Goal: Task Accomplishment & Management: Complete application form

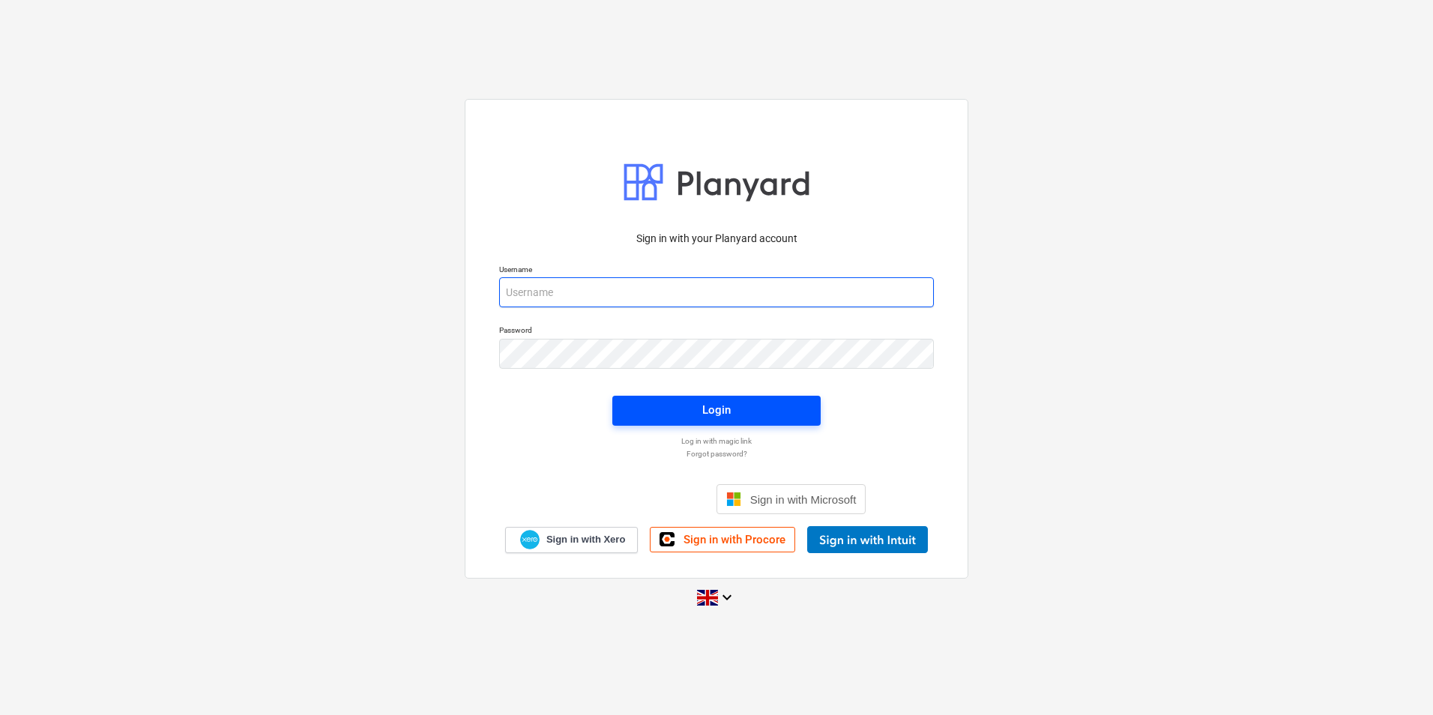
type input "[PERSON_NAME][EMAIL_ADDRESS][PERSON_NAME][DOMAIN_NAME]"
click at [762, 410] on span "Login" at bounding box center [716, 409] width 172 height 19
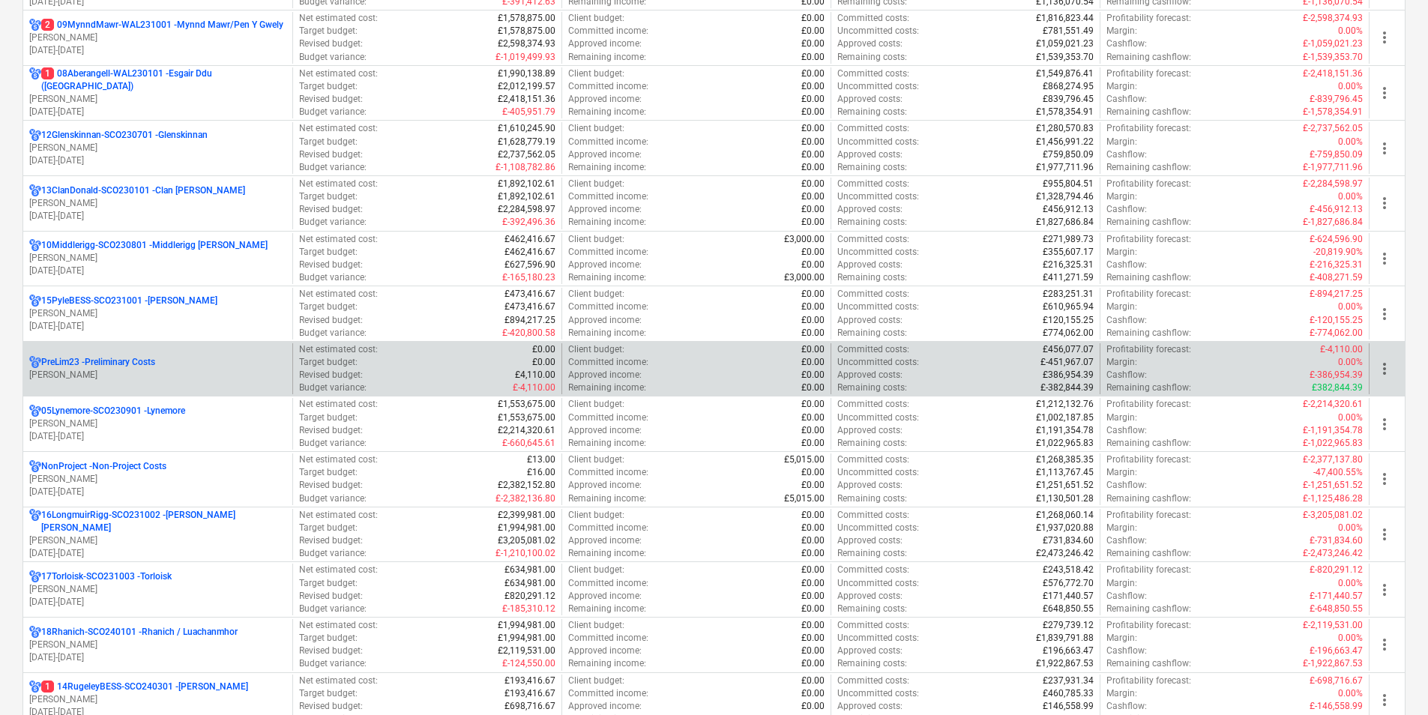
scroll to position [600, 0]
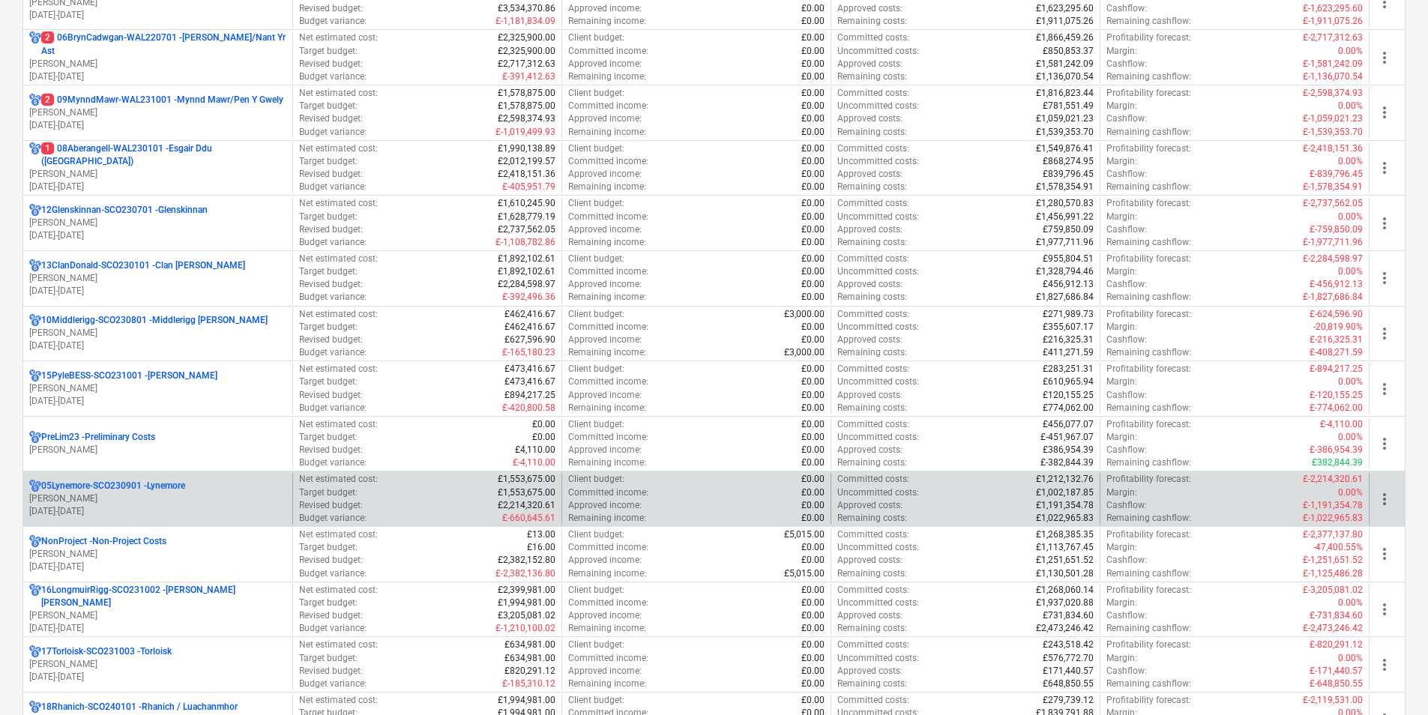
click at [185, 485] on p "05Lynemore-SCO230901 - Lynemore" at bounding box center [113, 486] width 144 height 13
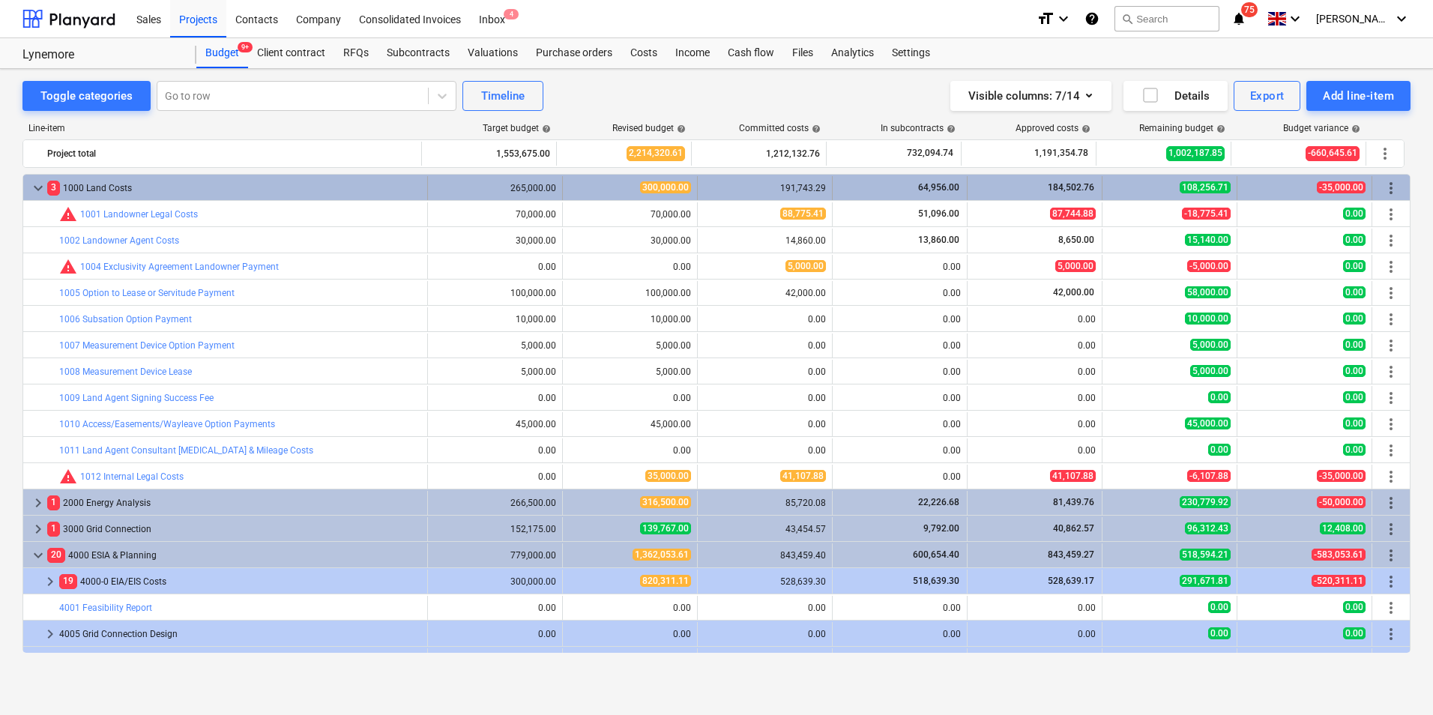
click at [33, 184] on span "keyboard_arrow_down" at bounding box center [38, 188] width 18 height 18
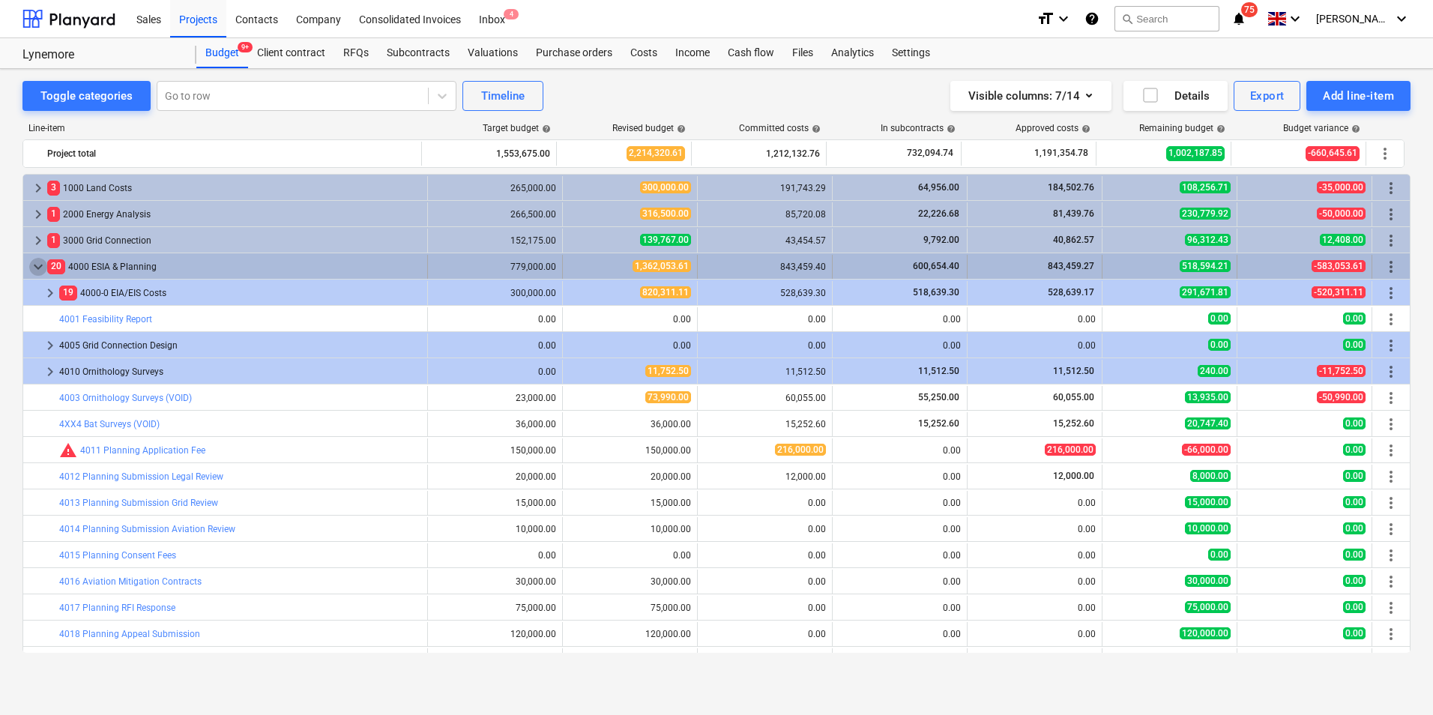
click at [43, 272] on span "keyboard_arrow_down" at bounding box center [38, 267] width 18 height 18
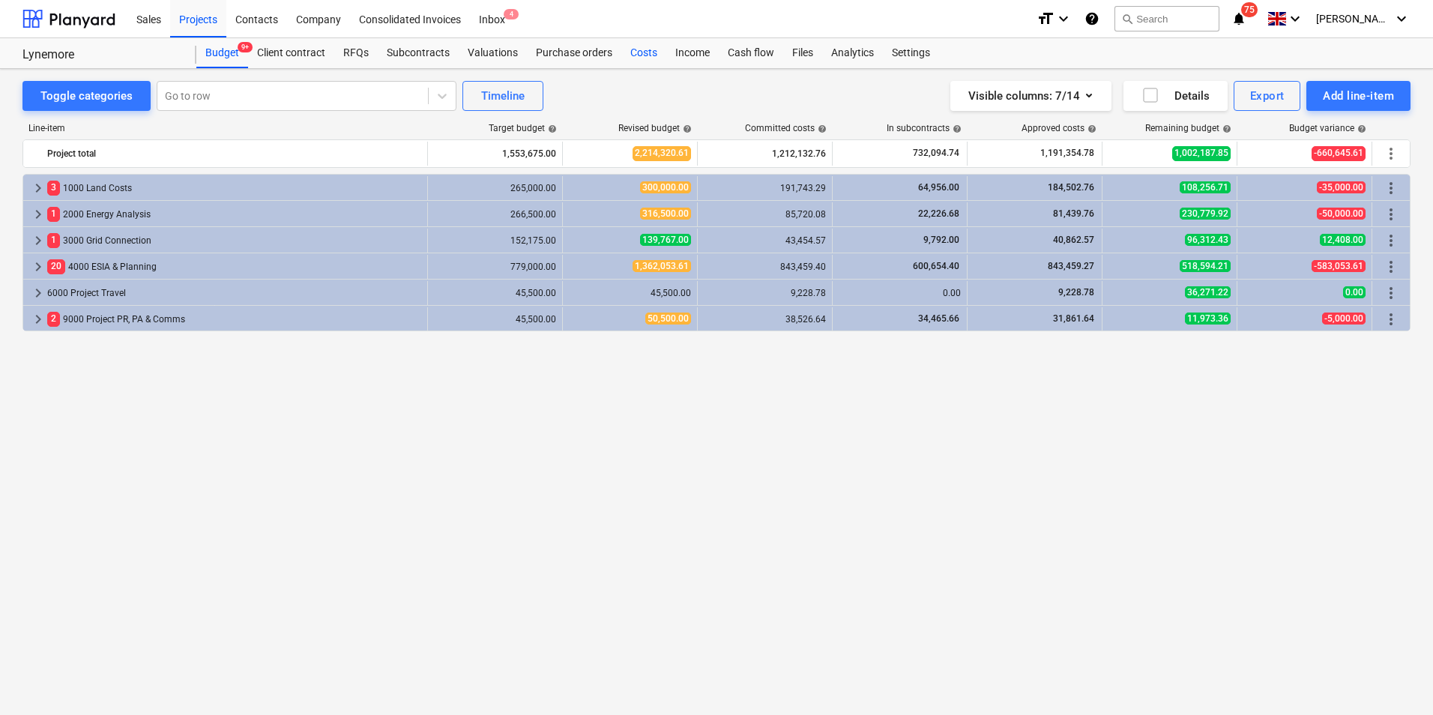
click at [650, 53] on div "Costs" at bounding box center [643, 53] width 45 height 30
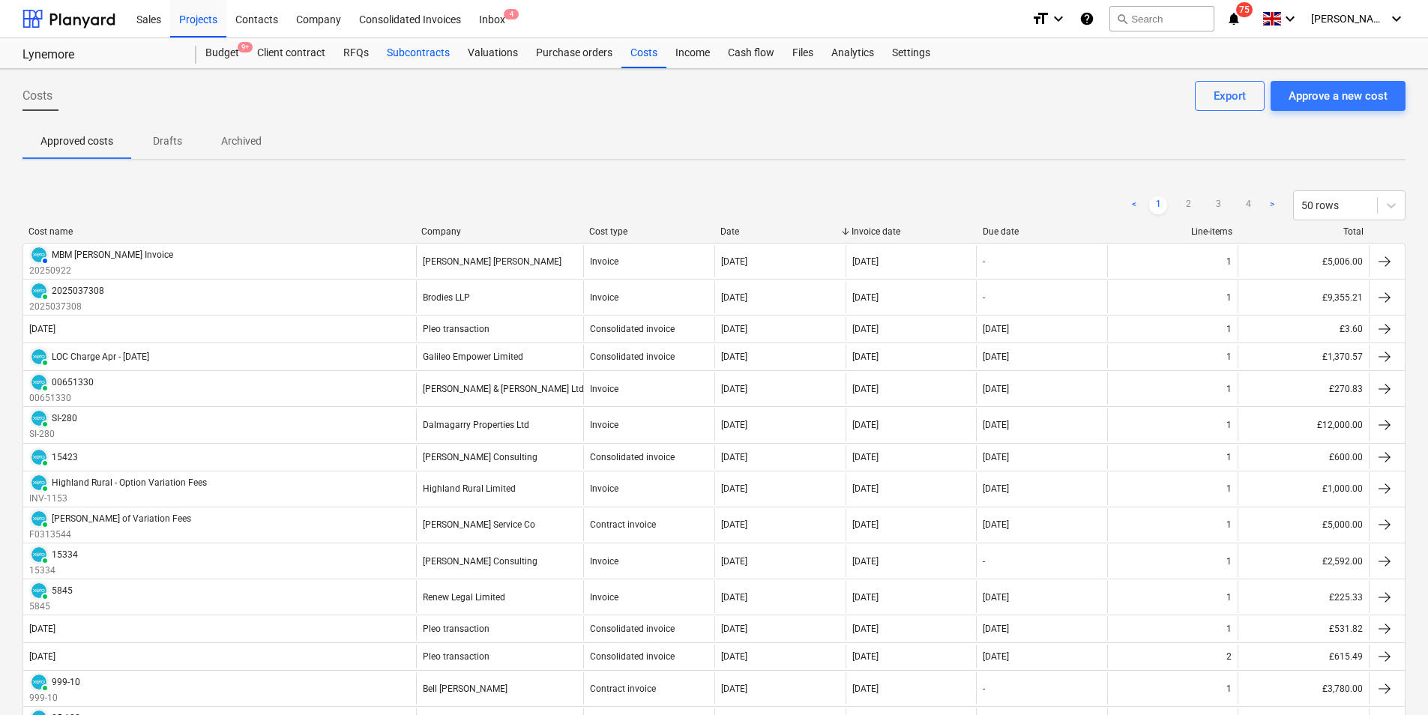
click at [420, 44] on div "Subcontracts" at bounding box center [418, 53] width 81 height 30
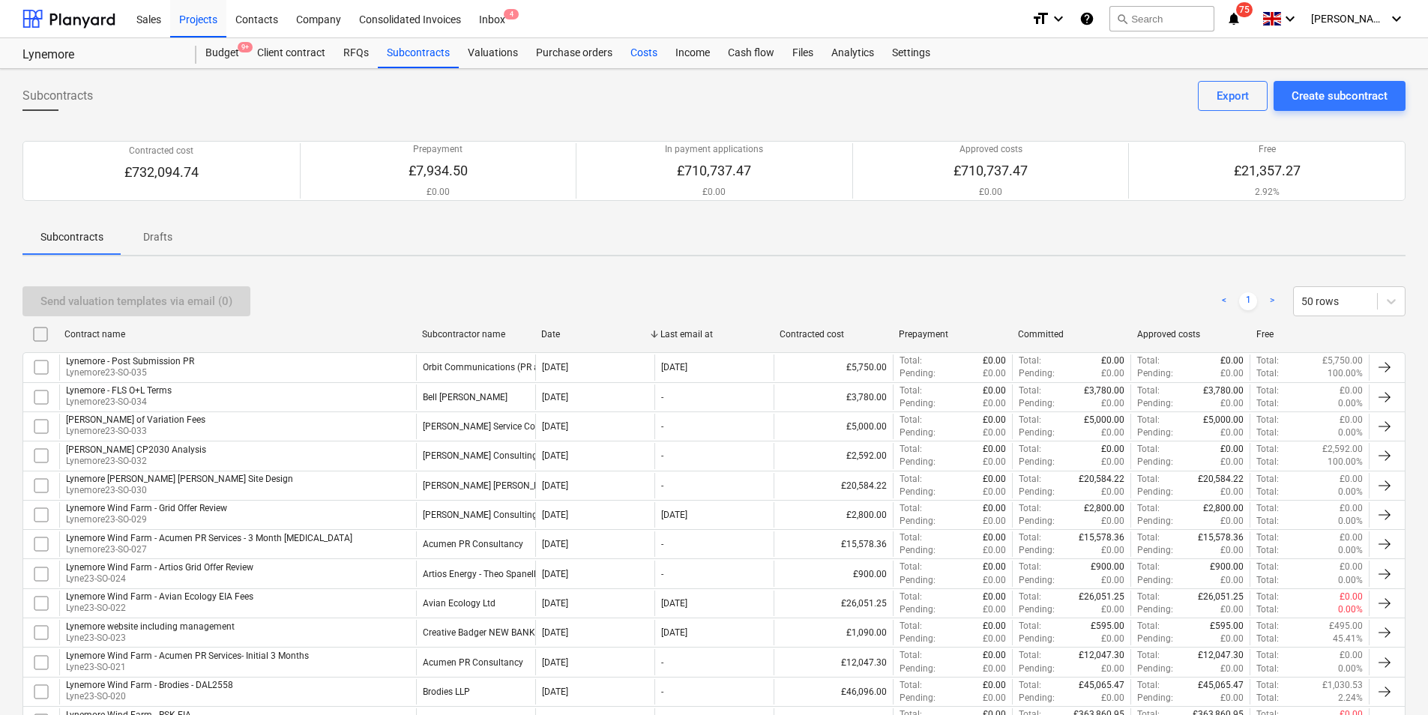
click at [645, 53] on div "Costs" at bounding box center [643, 53] width 45 height 30
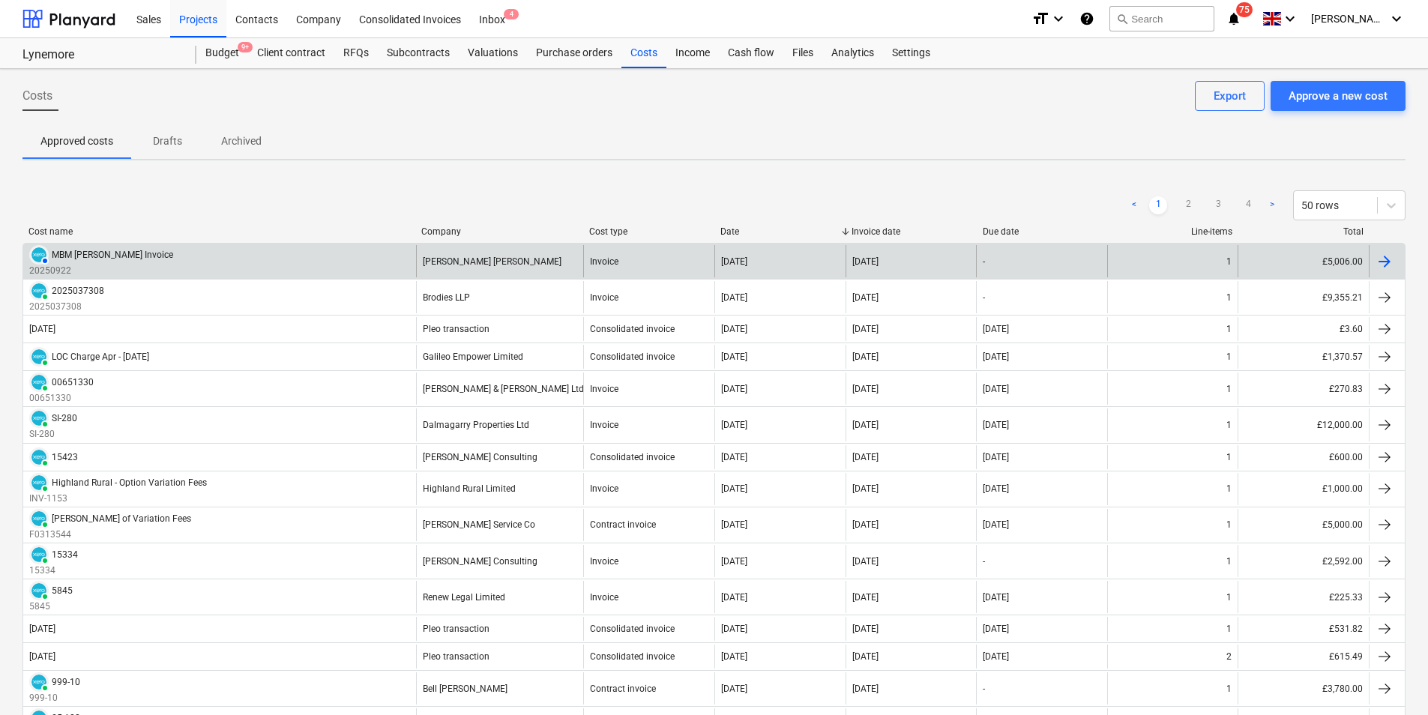
click at [373, 253] on div "AUTHORISED MBM [PERSON_NAME] Invoice 20250922" at bounding box center [219, 261] width 393 height 32
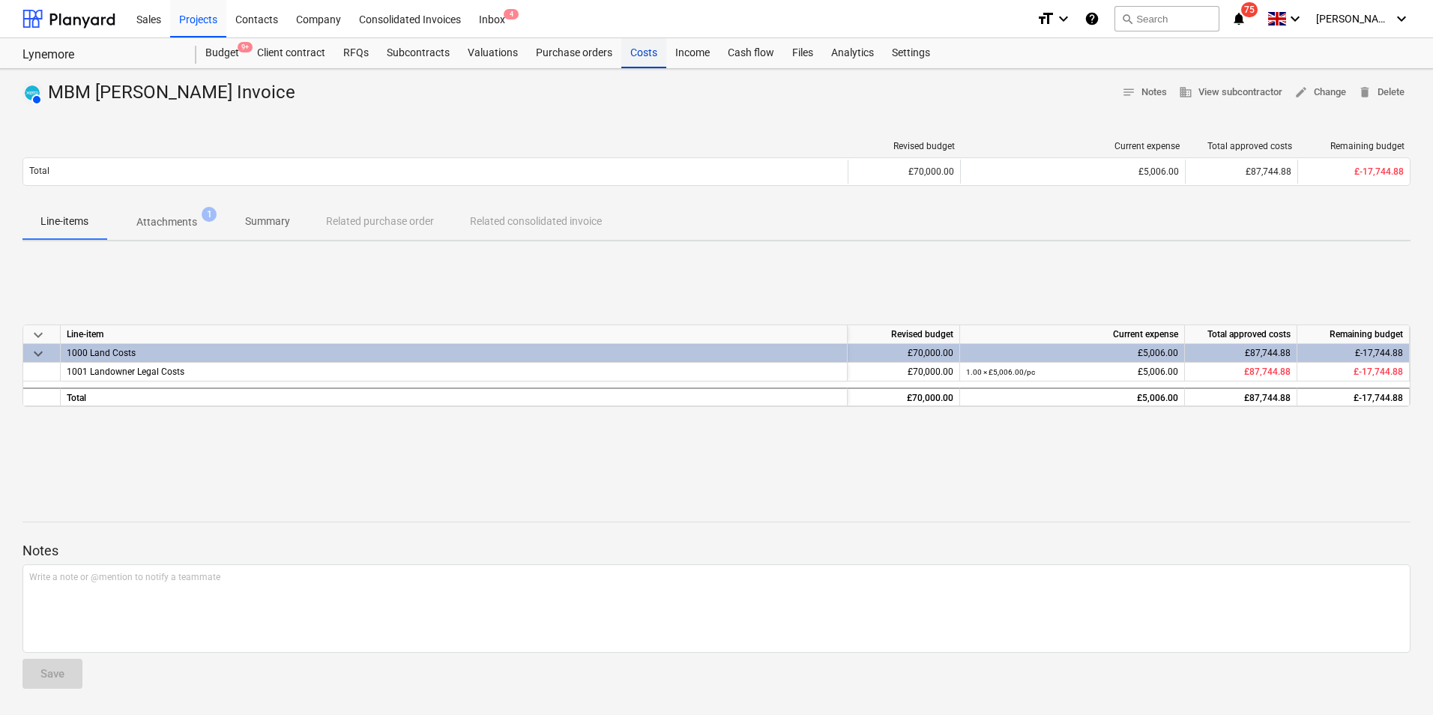
click at [631, 52] on div "Costs" at bounding box center [643, 53] width 45 height 30
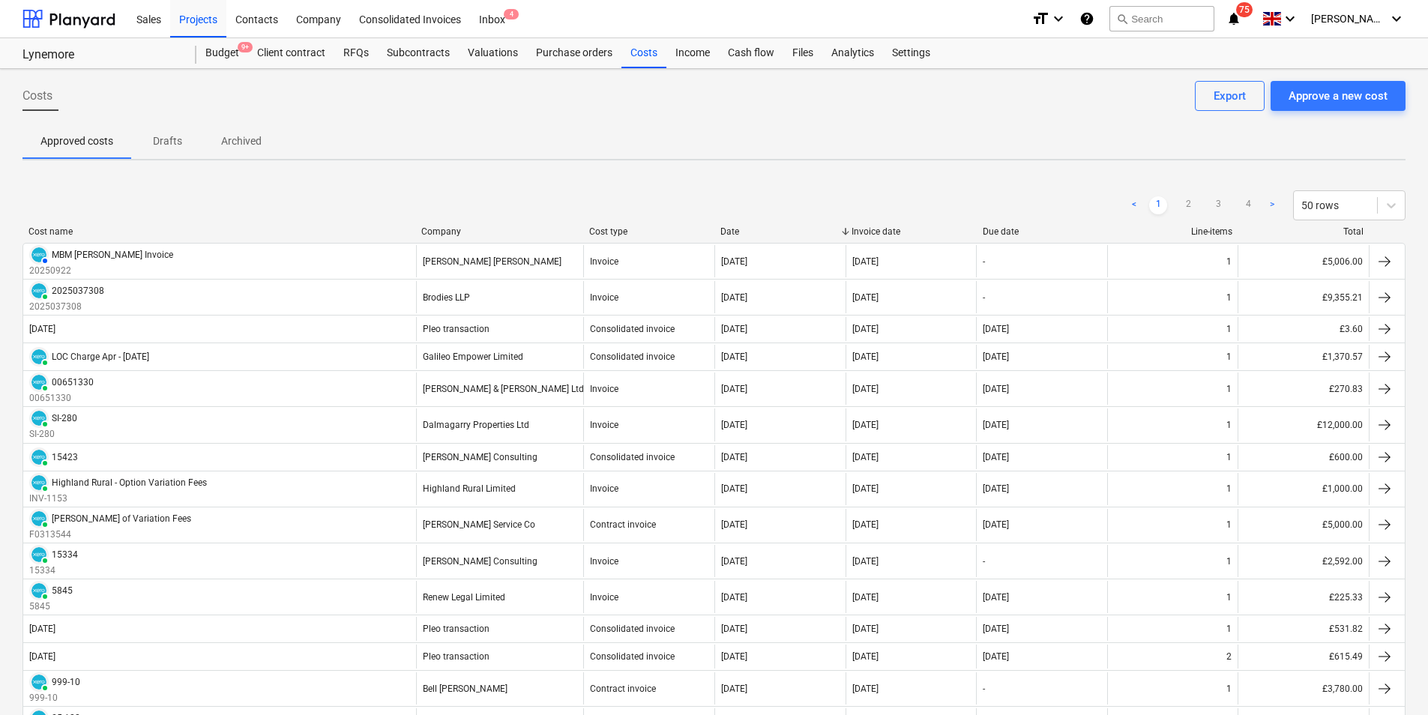
drag, startPoint x: 157, startPoint y: 262, endPoint x: 108, endPoint y: 273, distance: 49.8
click at [108, 273] on p "20250922" at bounding box center [101, 271] width 144 height 13
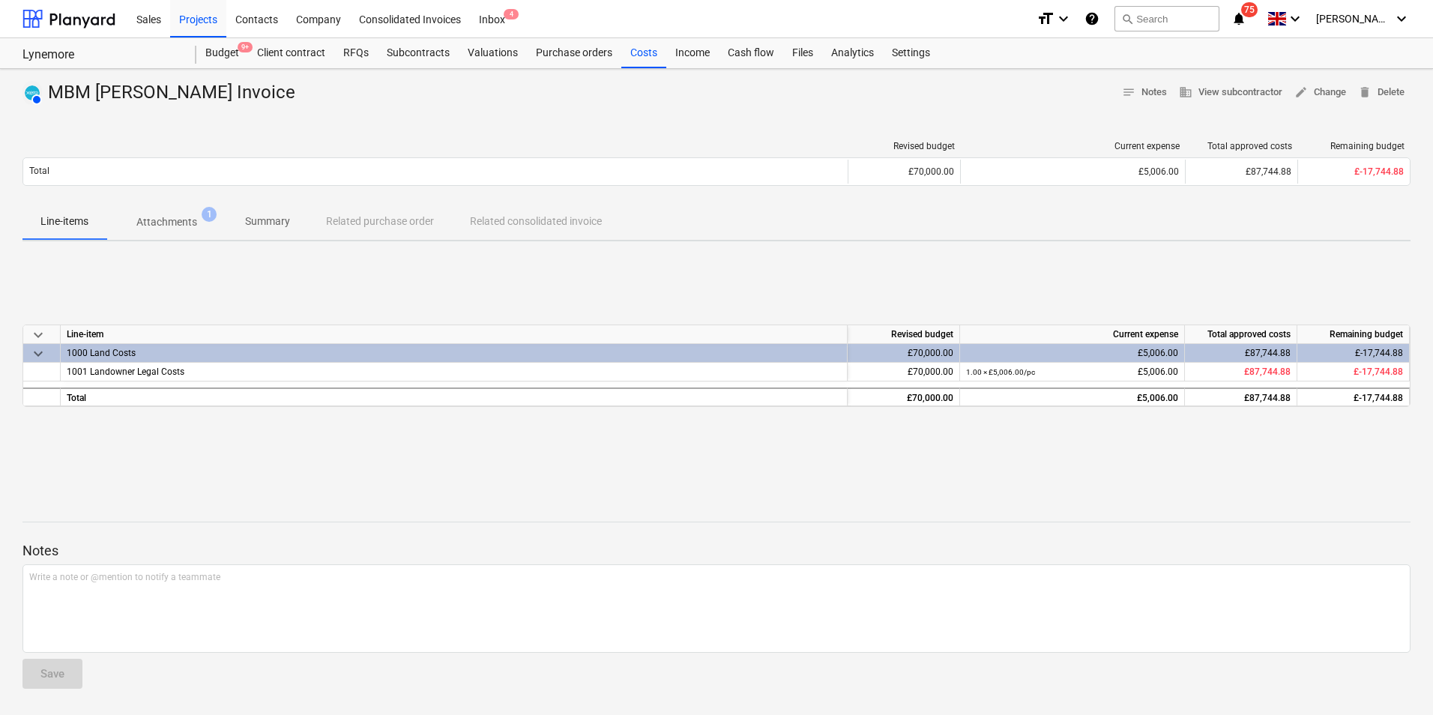
click at [175, 224] on p "Attachments" at bounding box center [166, 222] width 61 height 16
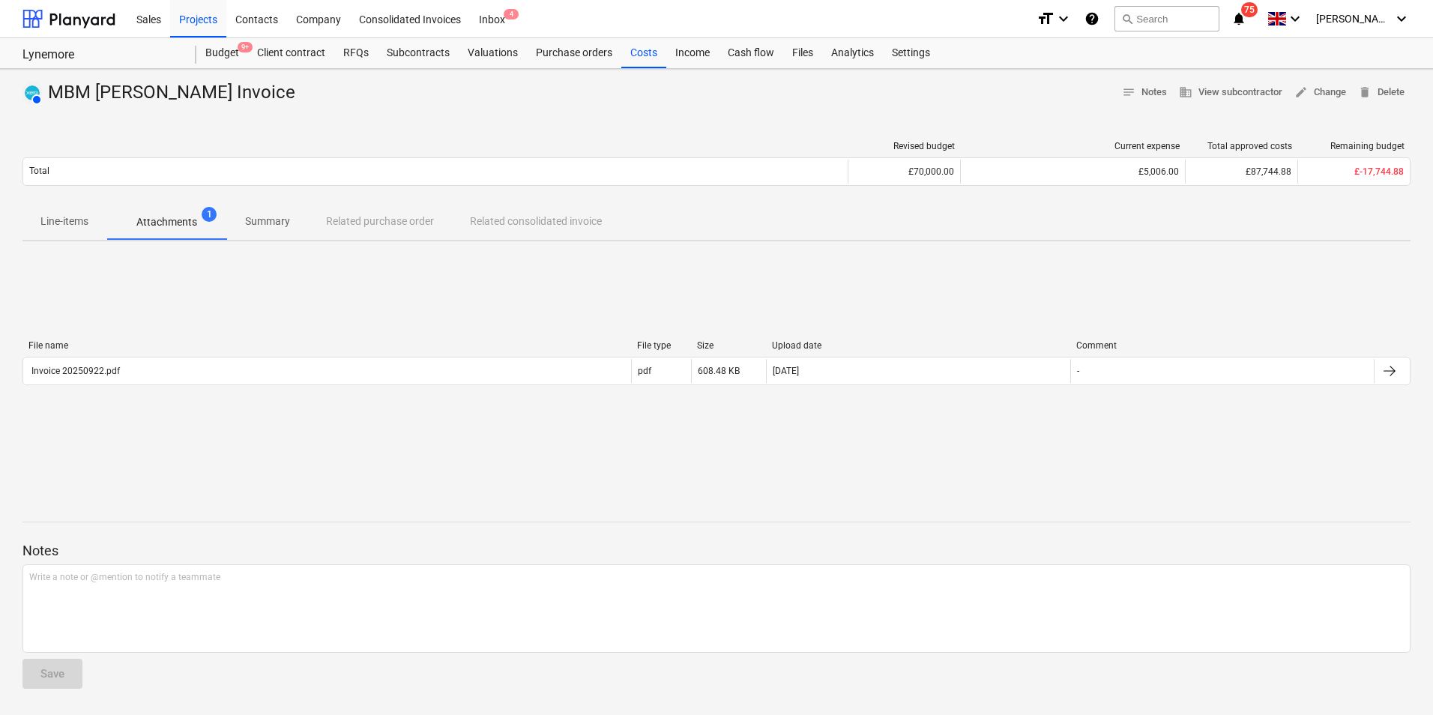
click at [446, 291] on div "File name File type Size Upload date Comment Invoice 20250922.pdf pdf 608.48 KB…" at bounding box center [716, 365] width 1388 height 225
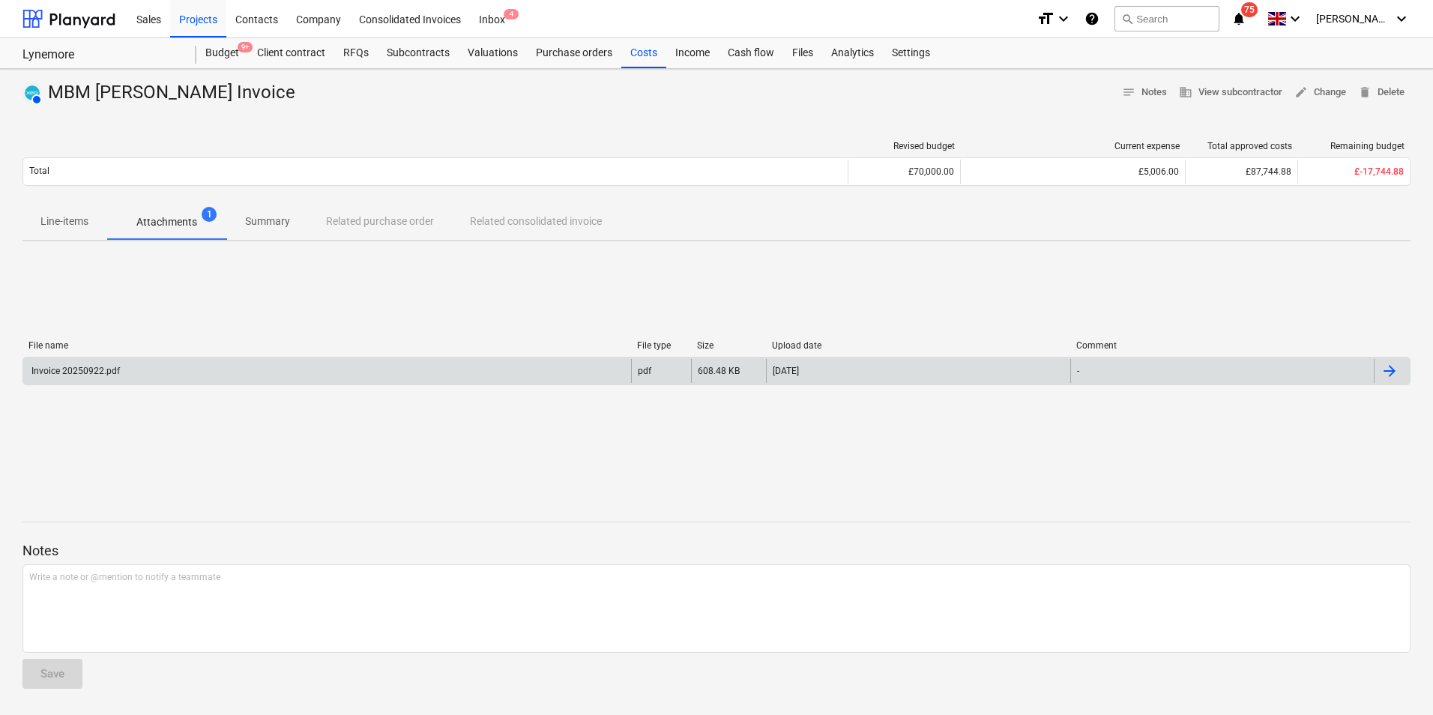
click at [187, 361] on div "Invoice 20250922.pdf" at bounding box center [327, 371] width 608 height 24
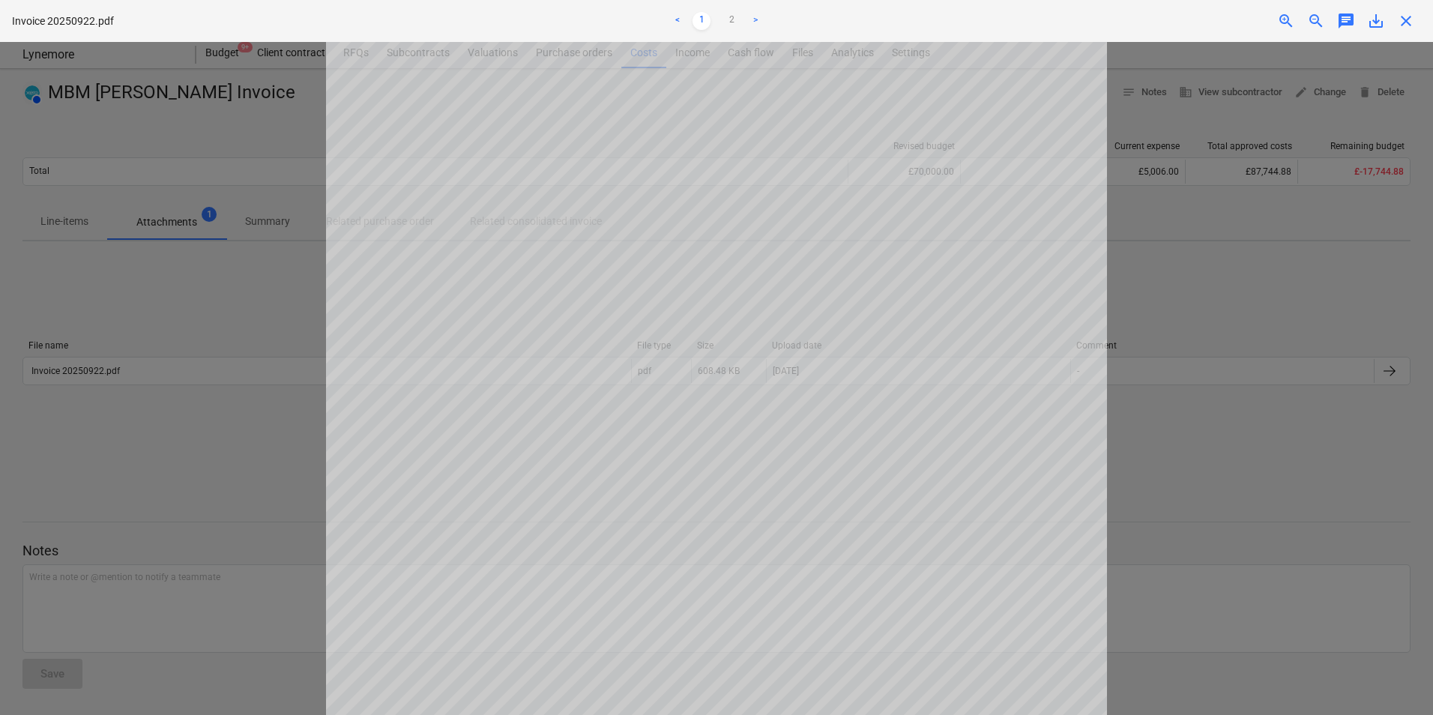
click at [1273, 20] on span "close" at bounding box center [1406, 21] width 18 height 18
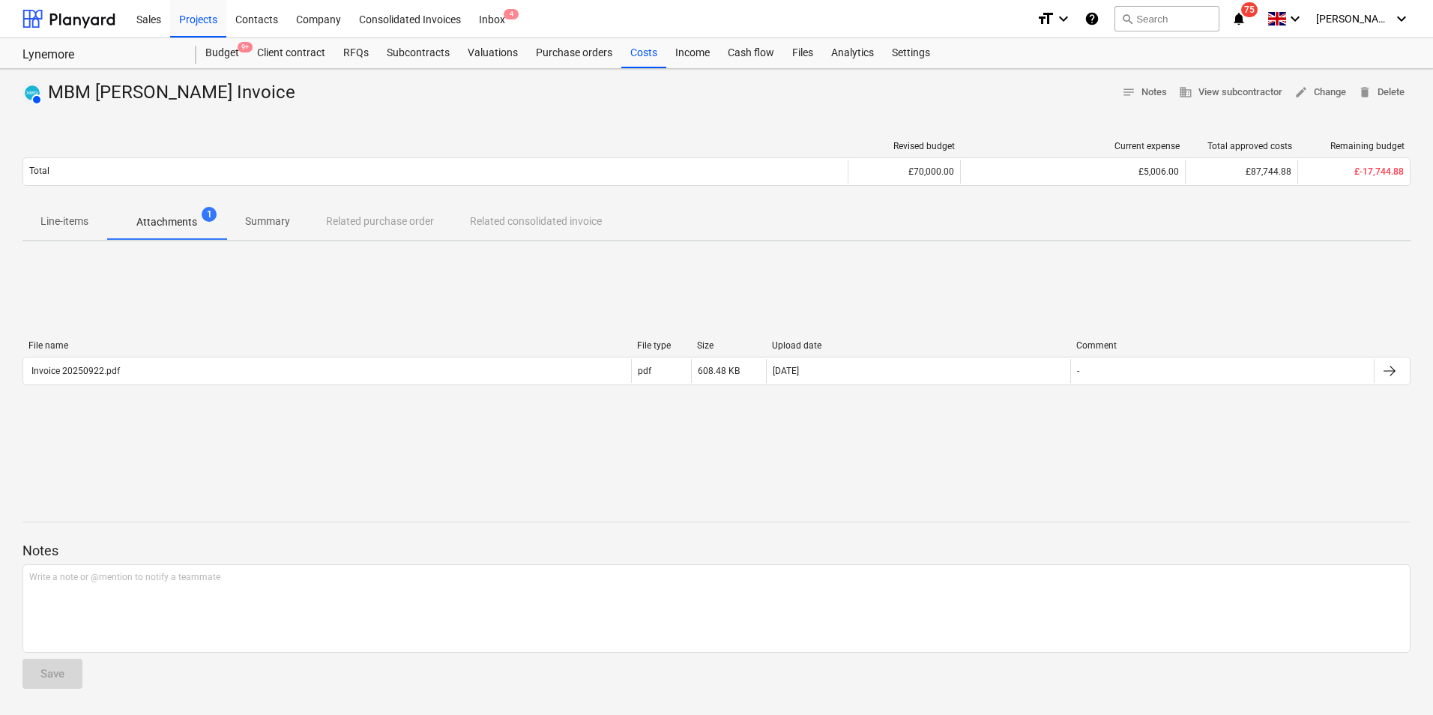
click at [67, 226] on p "Line-items" at bounding box center [64, 222] width 48 height 16
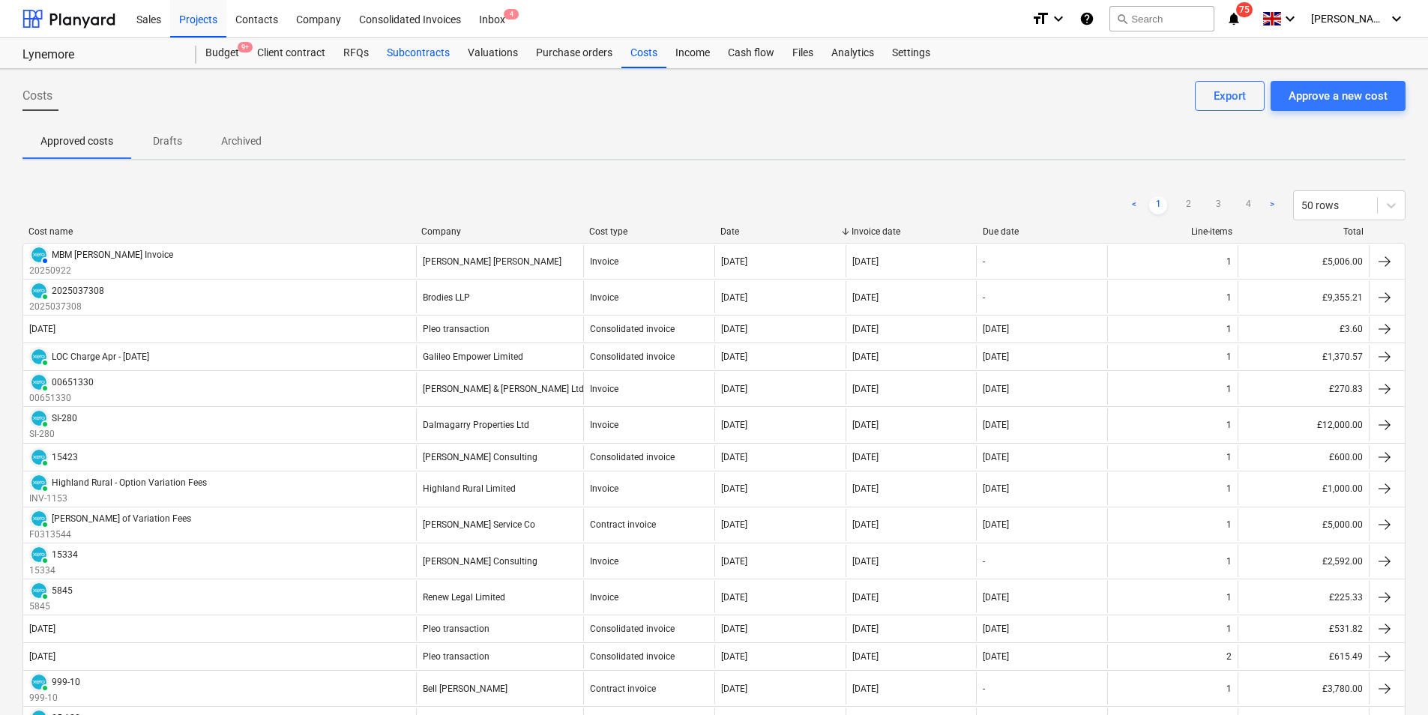
click at [430, 49] on div "Subcontracts" at bounding box center [418, 53] width 81 height 30
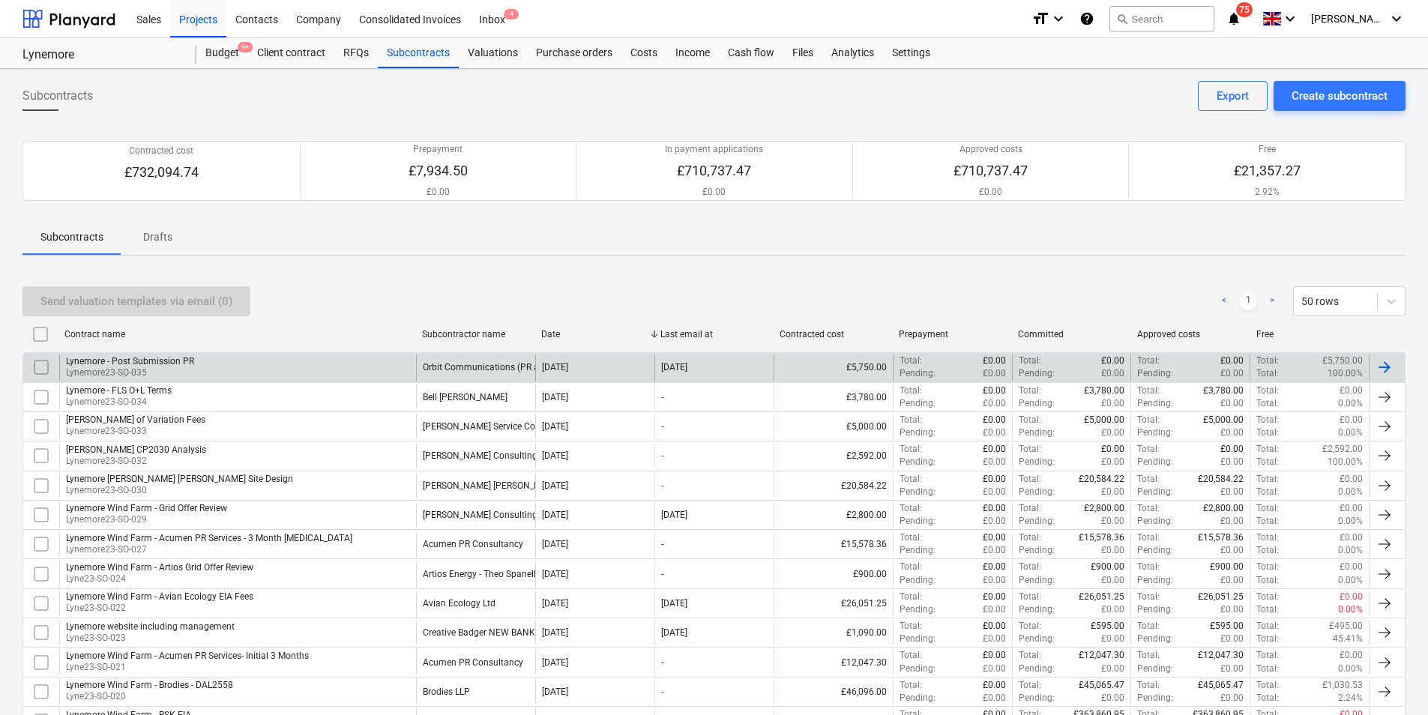
click at [303, 378] on div "Lynemore - Post Submission PR Lynemore23-SO-035" at bounding box center [237, 367] width 357 height 25
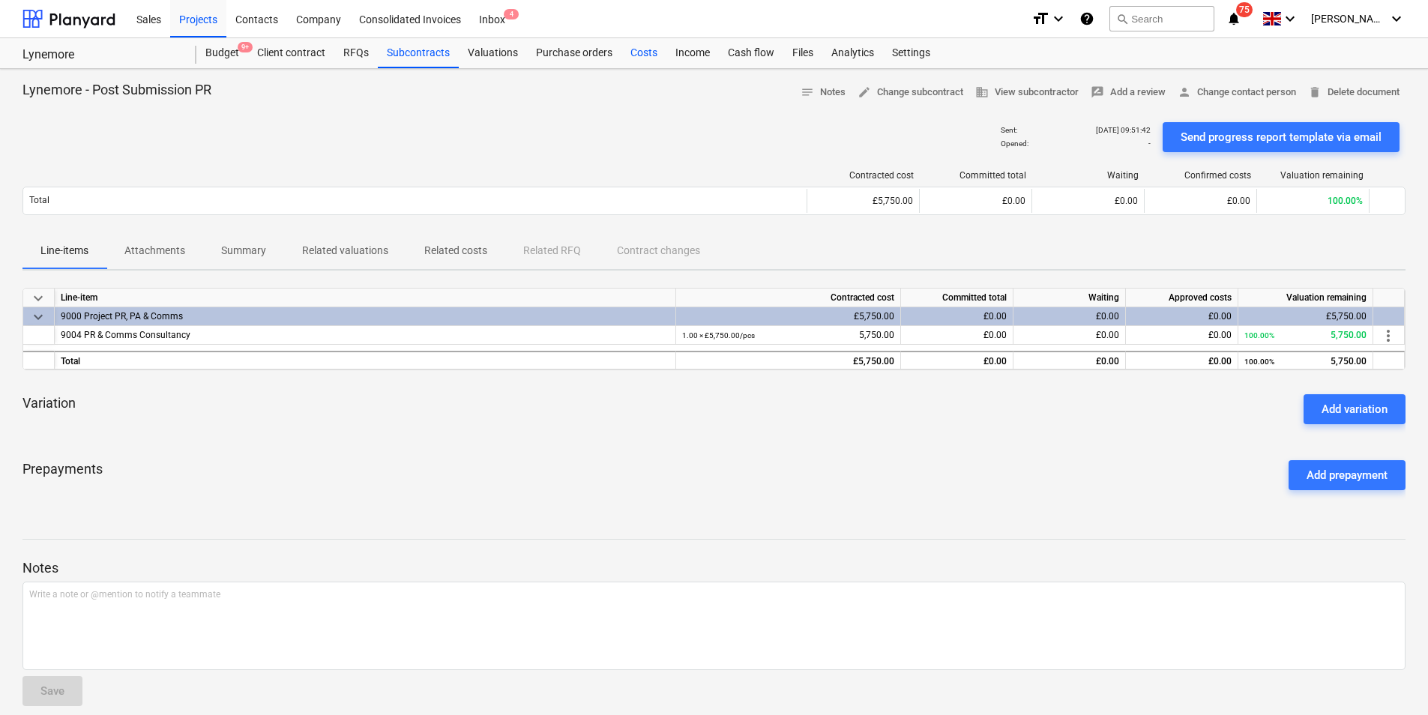
click at [640, 48] on div "Costs" at bounding box center [643, 53] width 45 height 30
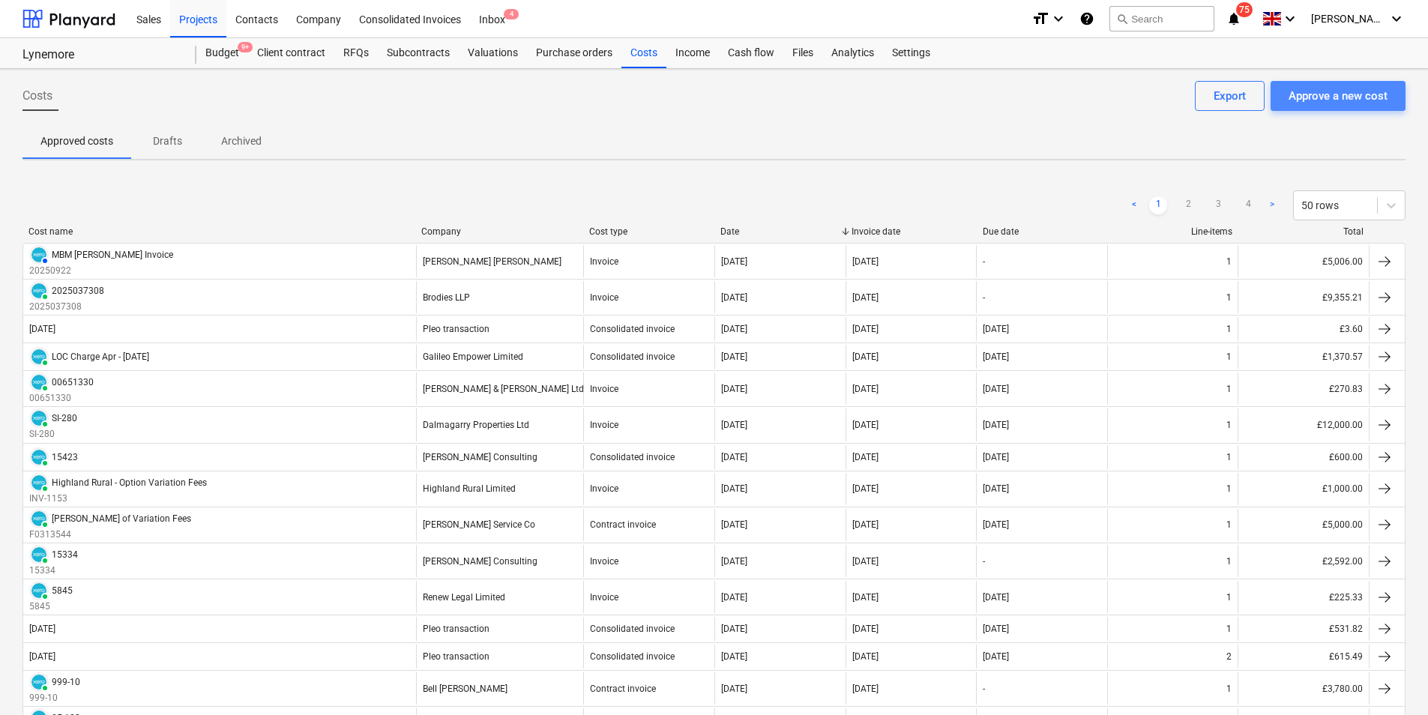
click at [1273, 93] on div "Approve a new cost" at bounding box center [1338, 95] width 99 height 19
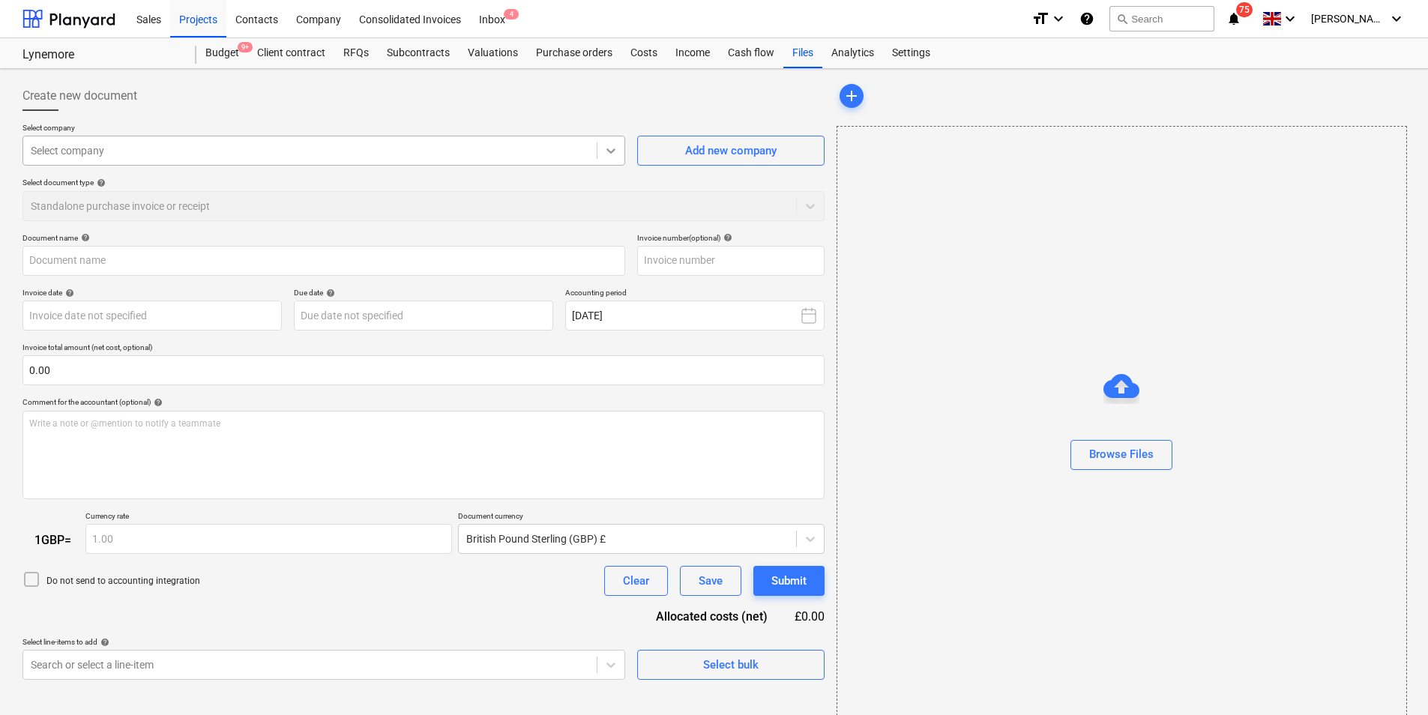
click at [609, 157] on icon at bounding box center [610, 150] width 15 height 15
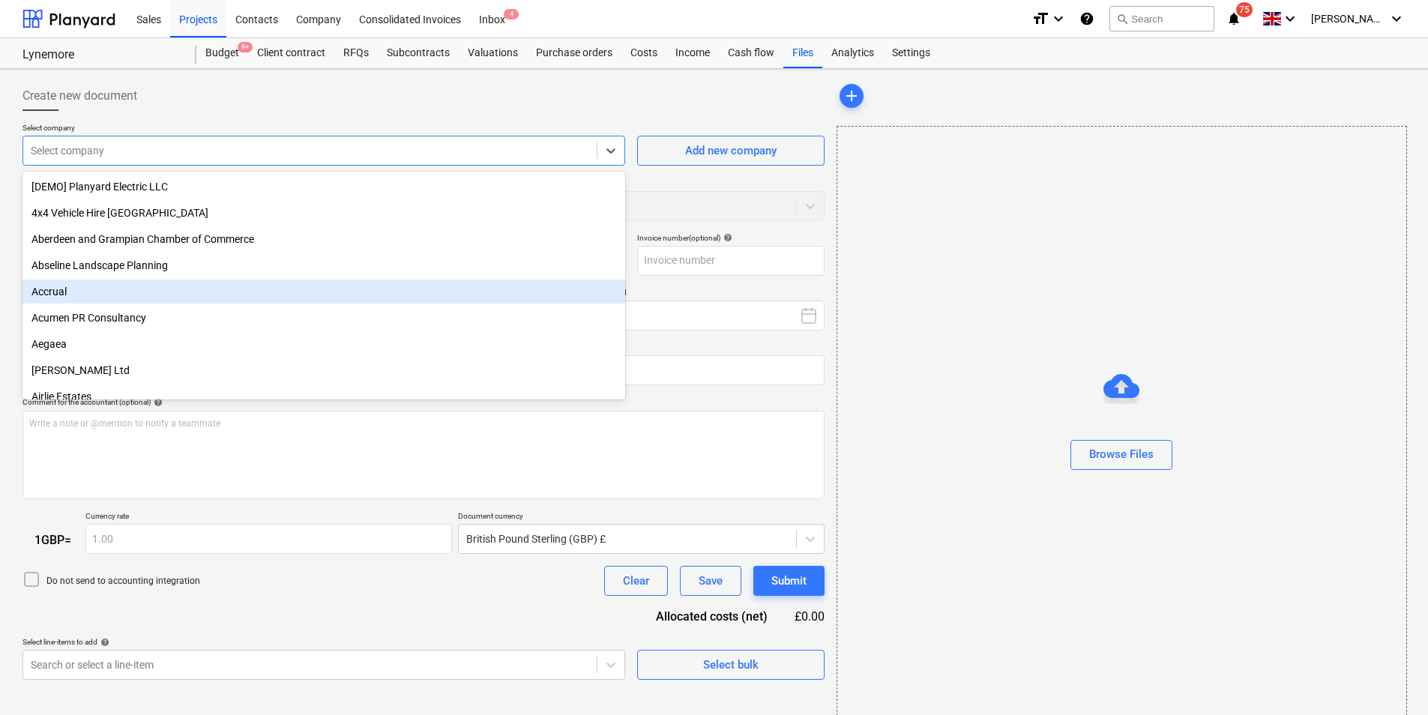
click at [105, 159] on div "Select company" at bounding box center [309, 150] width 573 height 21
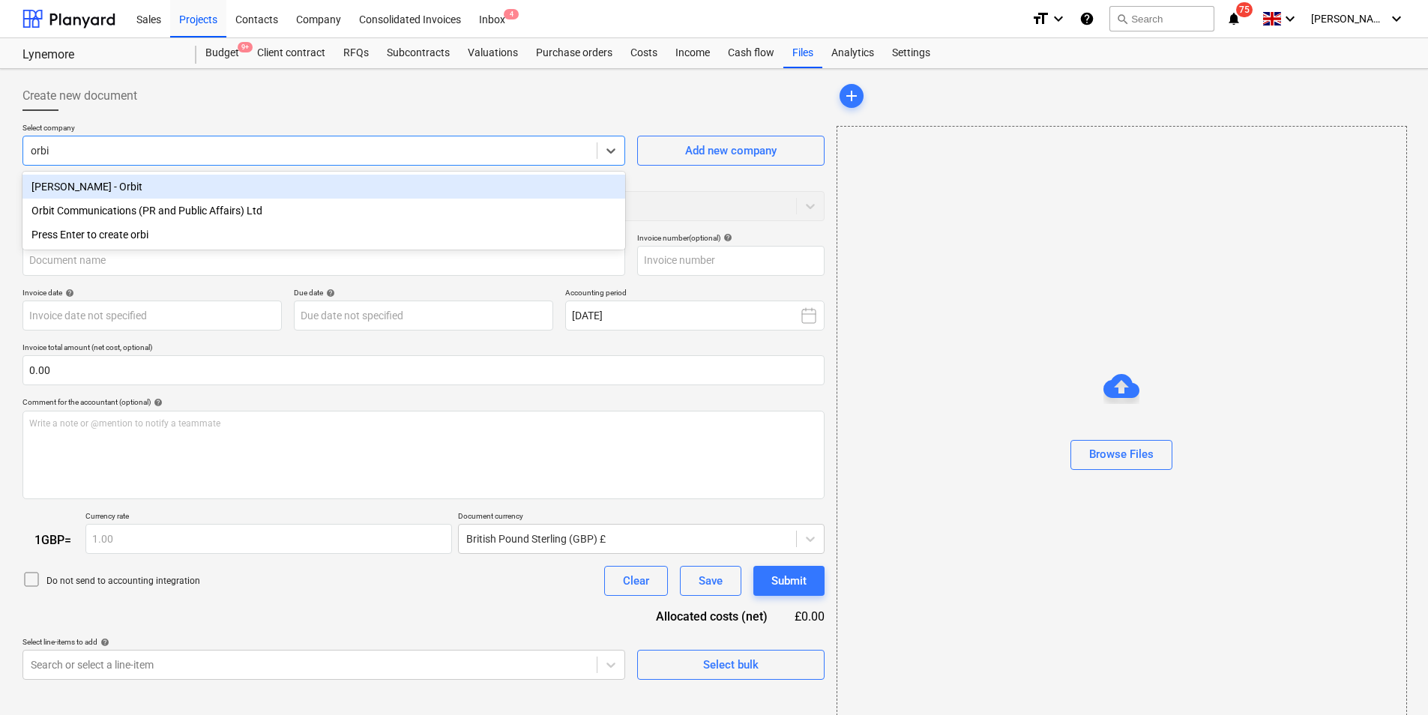
type input "orbit"
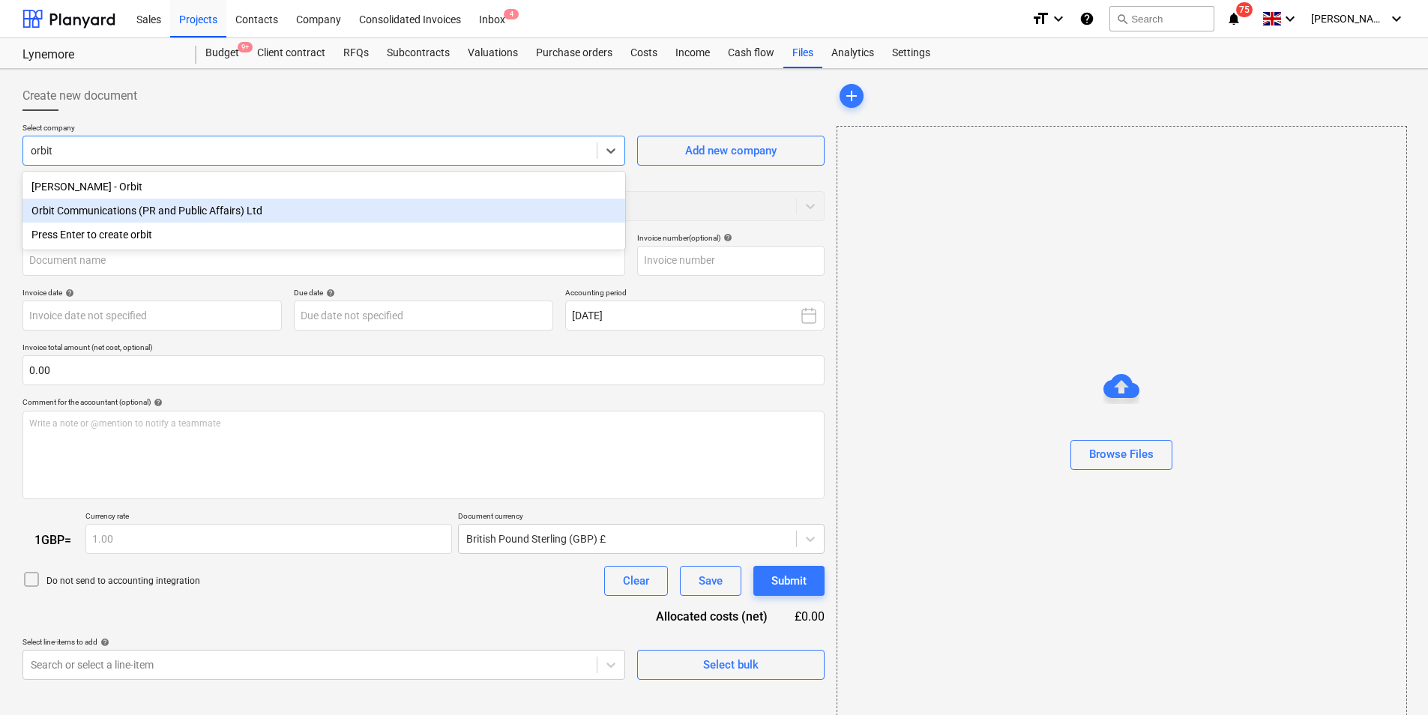
click at [164, 210] on div "Orbit Communications (PR and Public Affairs) Ltd" at bounding box center [323, 211] width 603 height 24
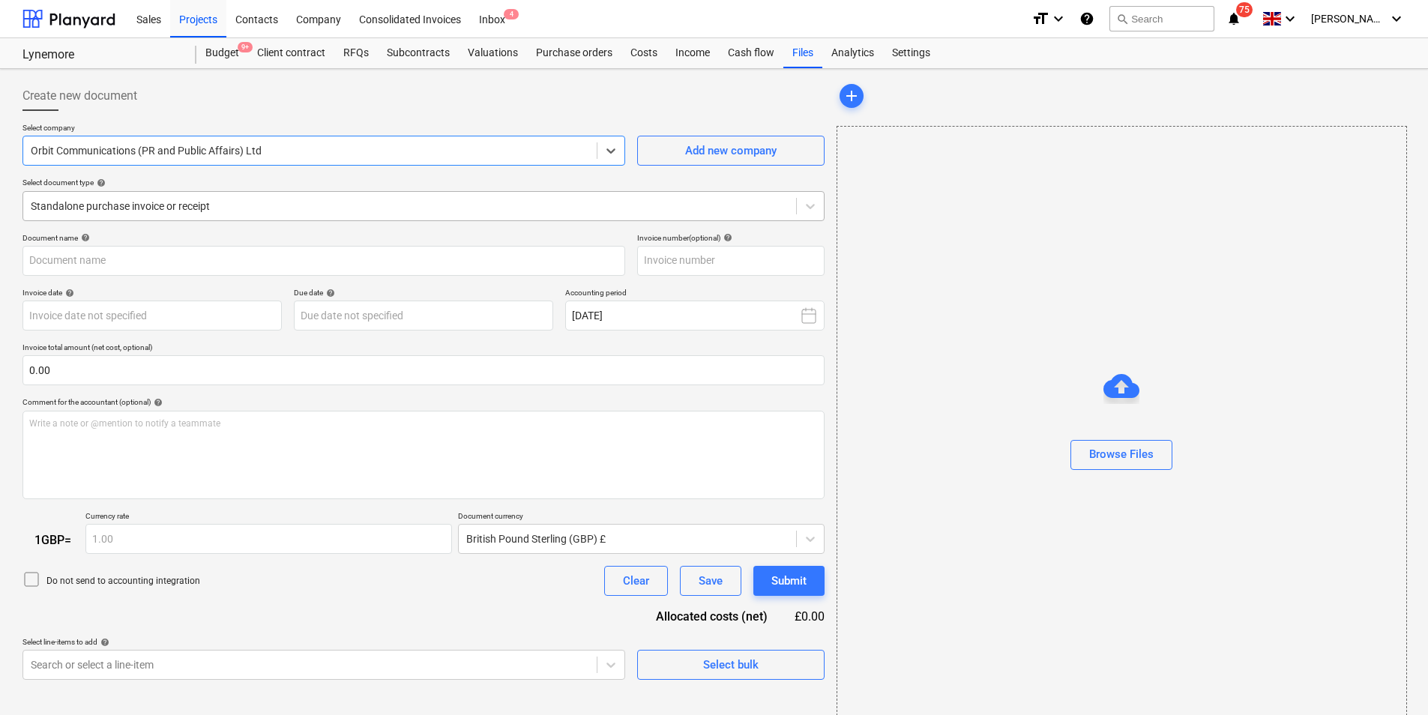
click at [289, 206] on div at bounding box center [410, 206] width 758 height 15
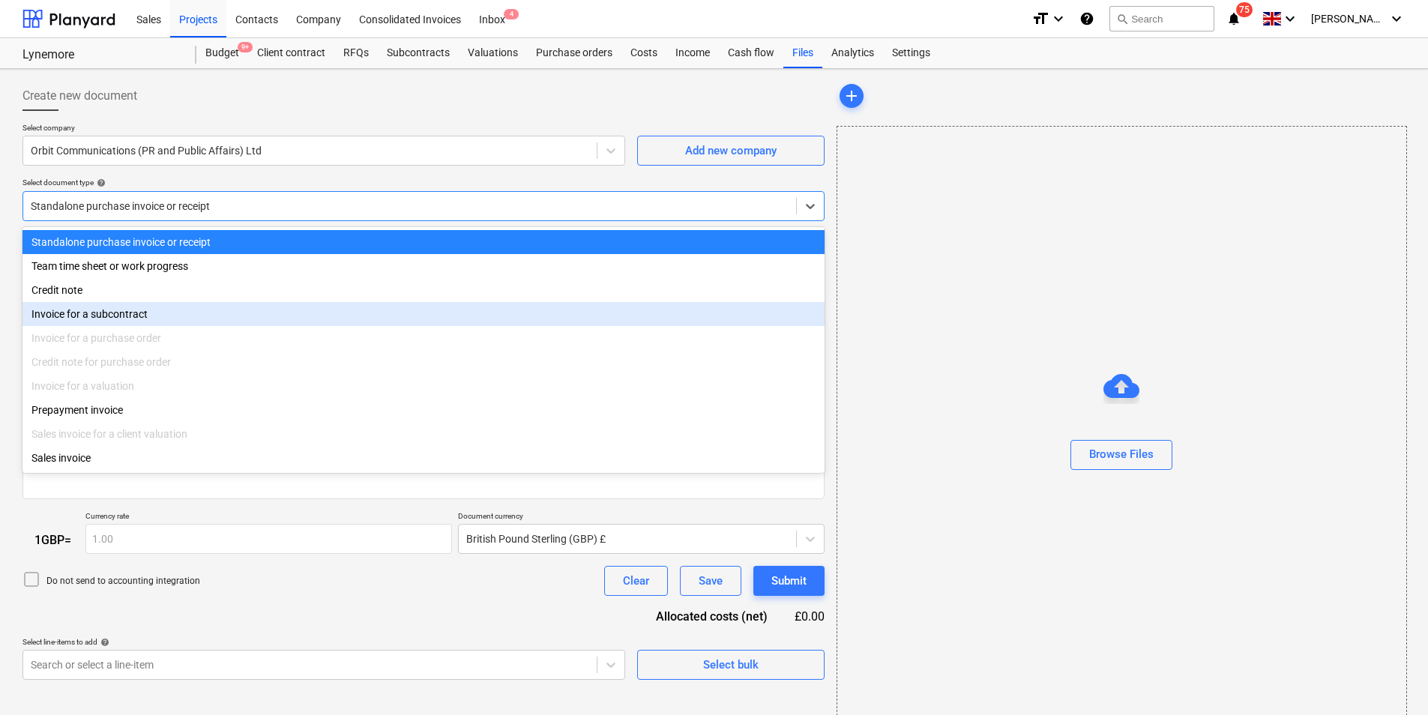
click at [139, 309] on div "Invoice for a subcontract" at bounding box center [423, 314] width 802 height 24
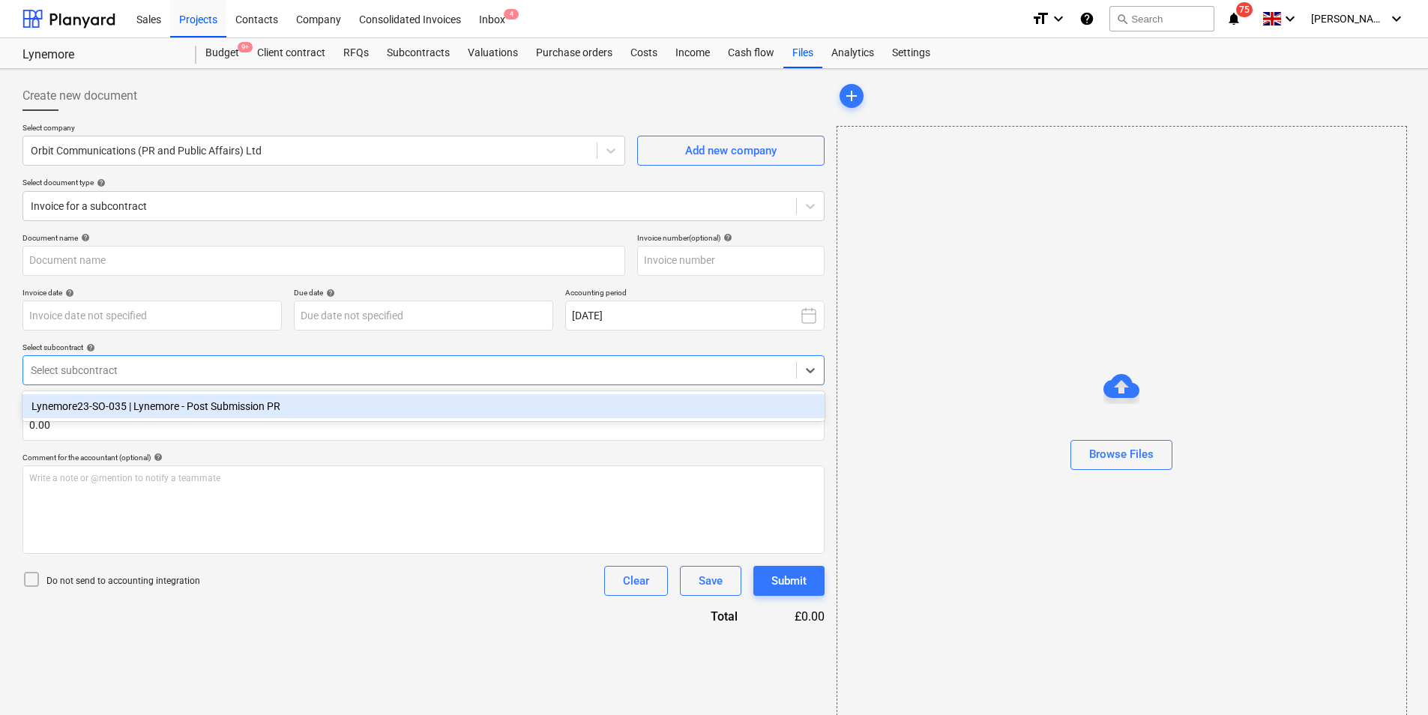
click at [199, 371] on div at bounding box center [410, 370] width 758 height 15
click at [201, 408] on div "Lynemore23-SO-035 | Lynemore - Post Submission PR" at bounding box center [423, 406] width 802 height 24
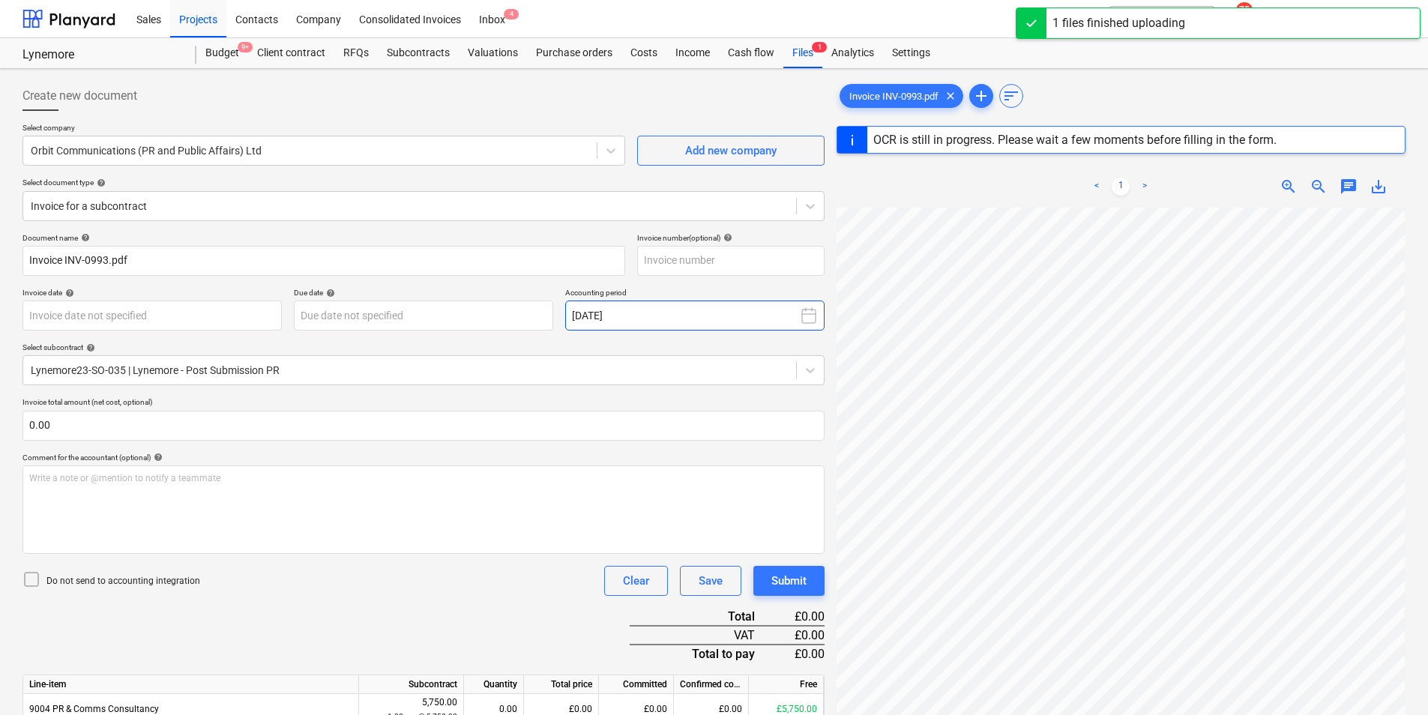
type input "INV-0993"
type input "[DATE]"
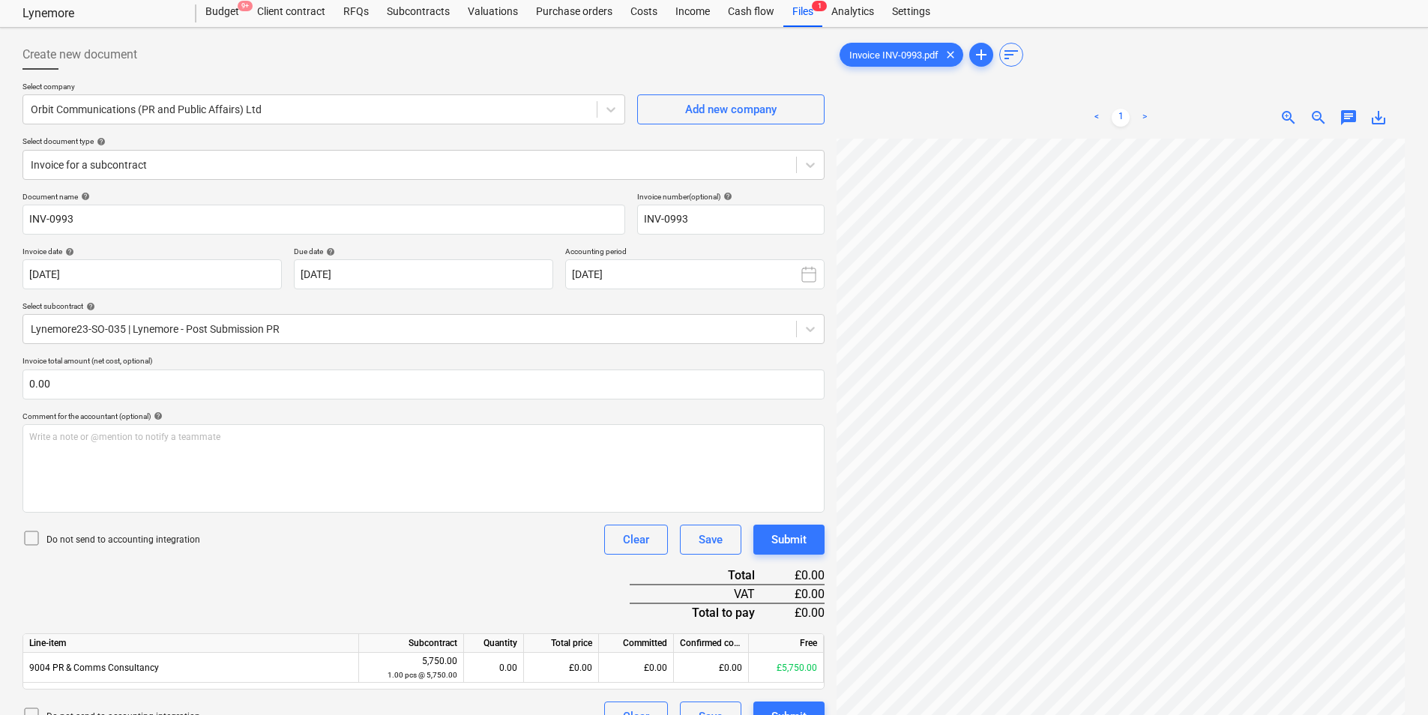
scroll to position [75, 0]
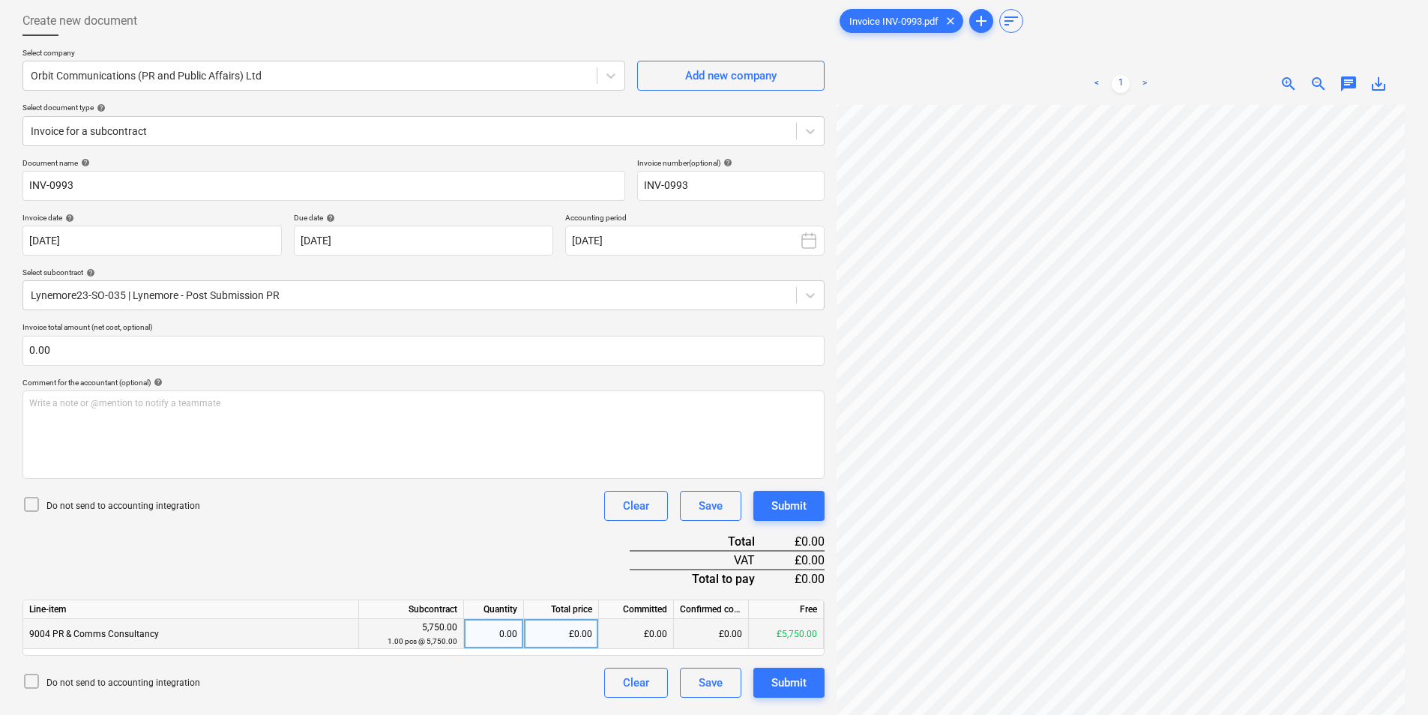
click at [573, 634] on div "£0.00" at bounding box center [561, 634] width 75 height 30
type input "1916.66"
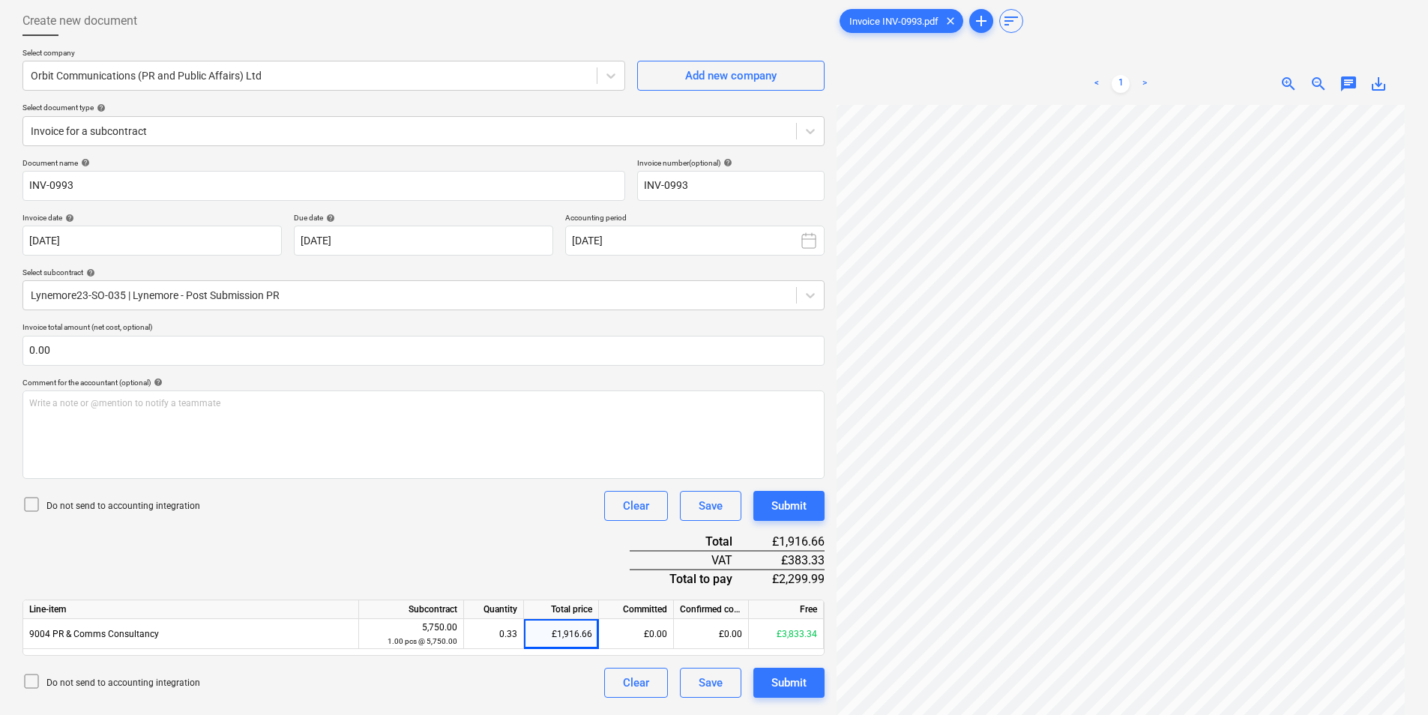
click at [370, 569] on div "Document name help INV-0993 Invoice number (optional) help INV-0993 Invoice dat…" at bounding box center [423, 428] width 802 height 540
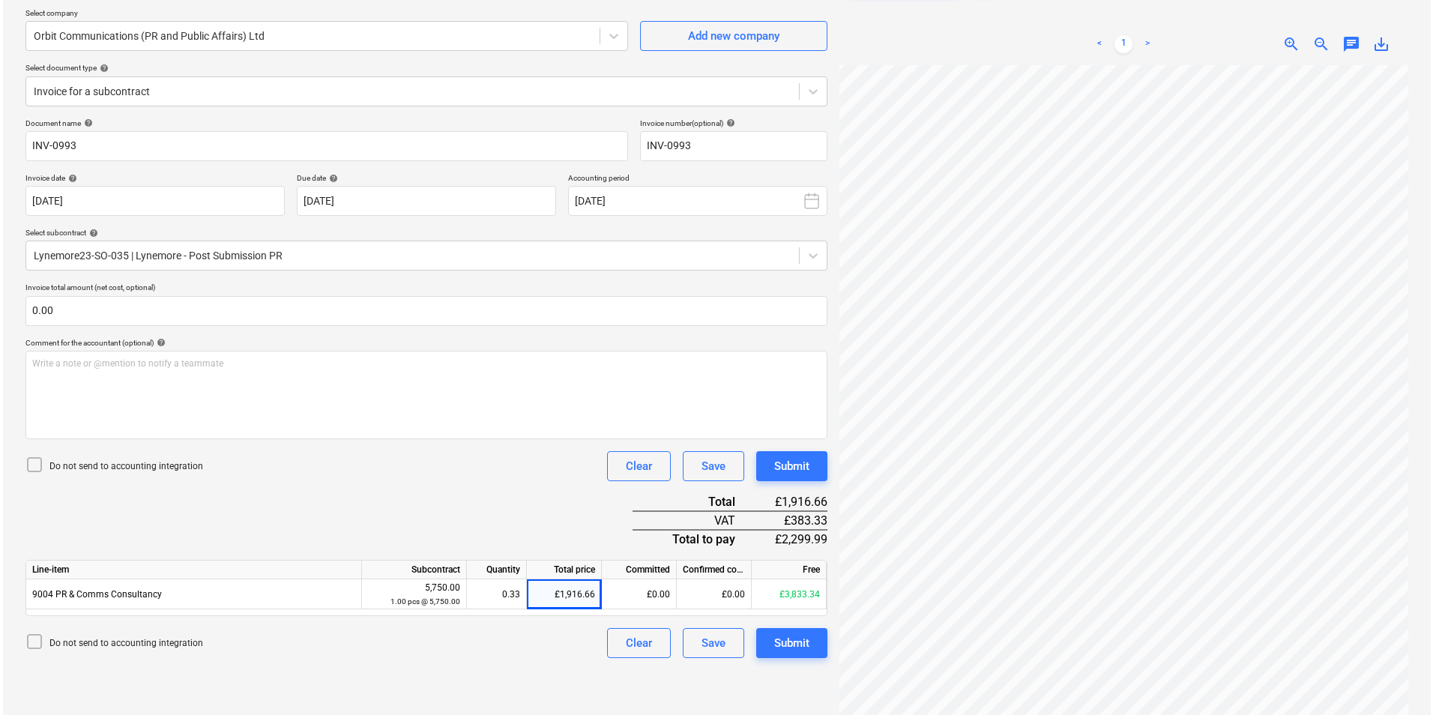
scroll to position [150, 0]
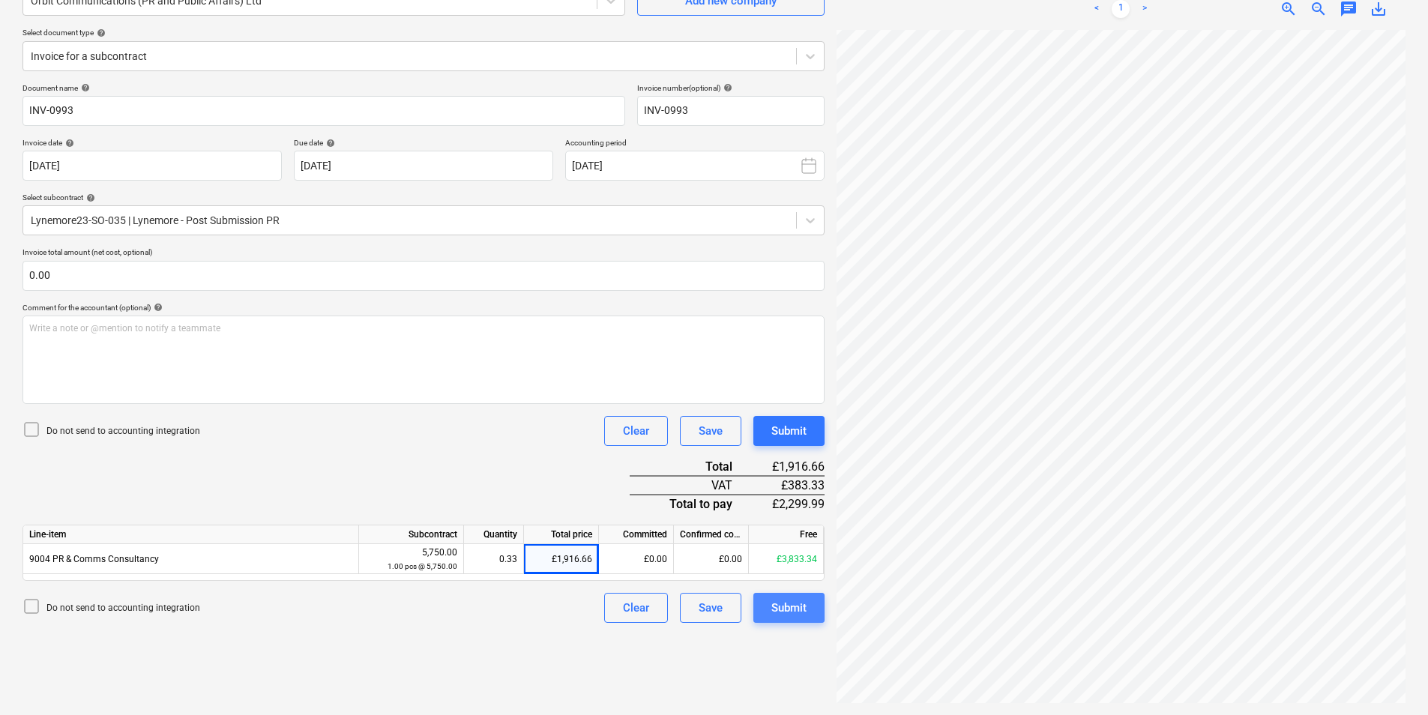
click at [804, 612] on div "Submit" at bounding box center [788, 607] width 35 height 19
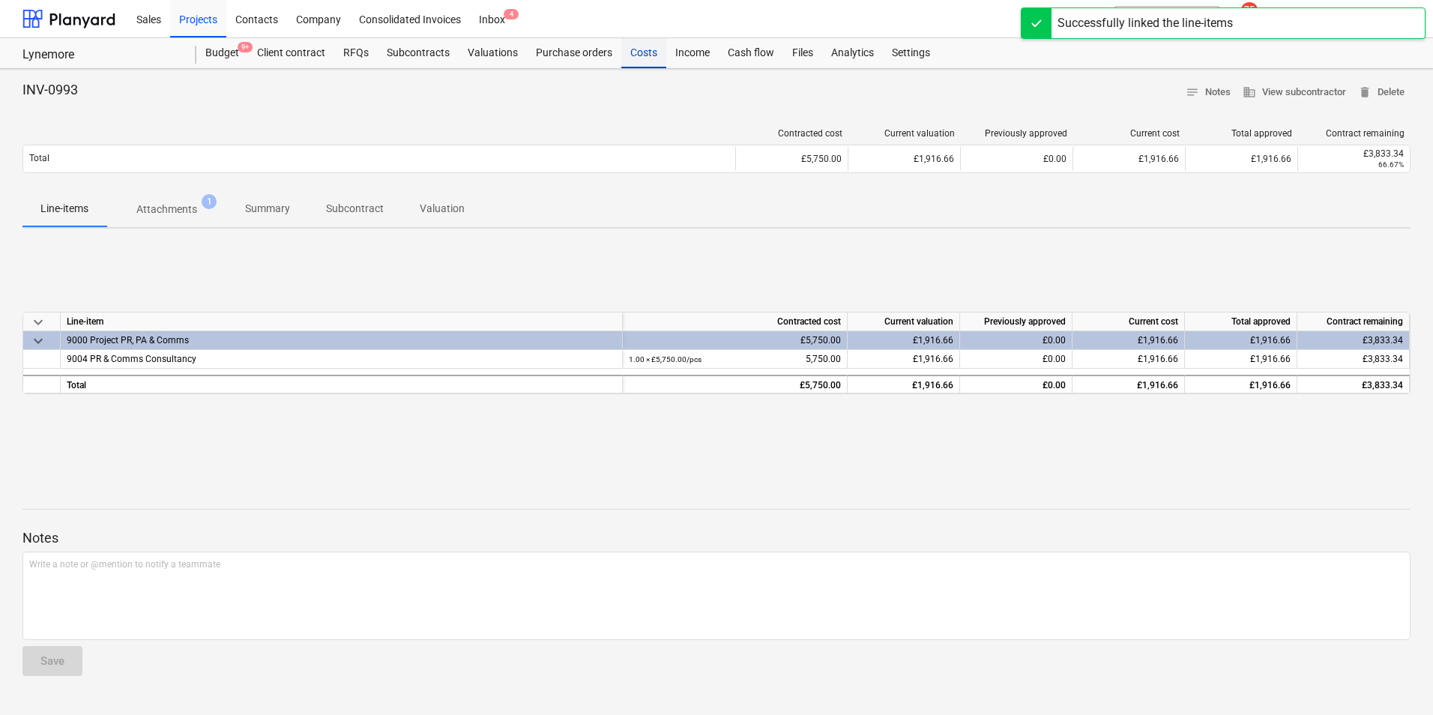
click at [633, 55] on div "Costs" at bounding box center [643, 53] width 45 height 30
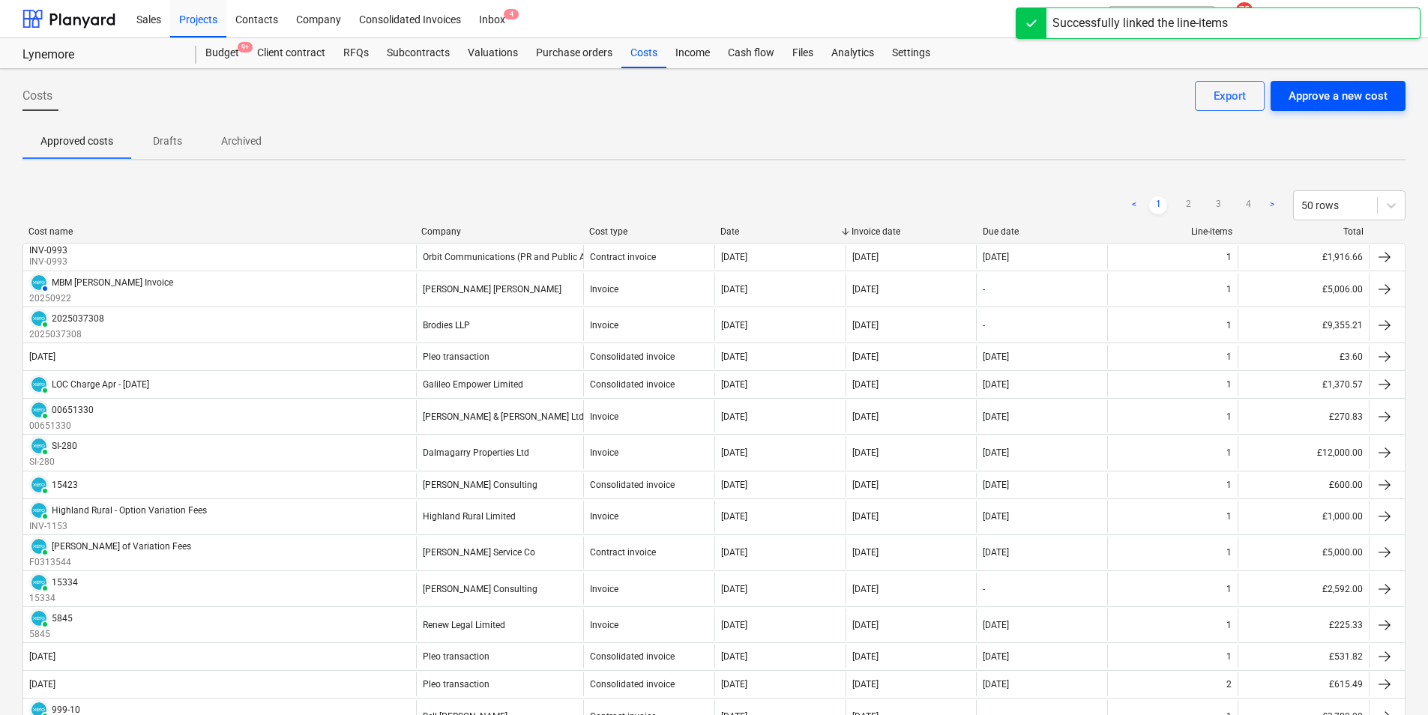
click at [1273, 97] on div "Approve a new cost" at bounding box center [1338, 95] width 99 height 19
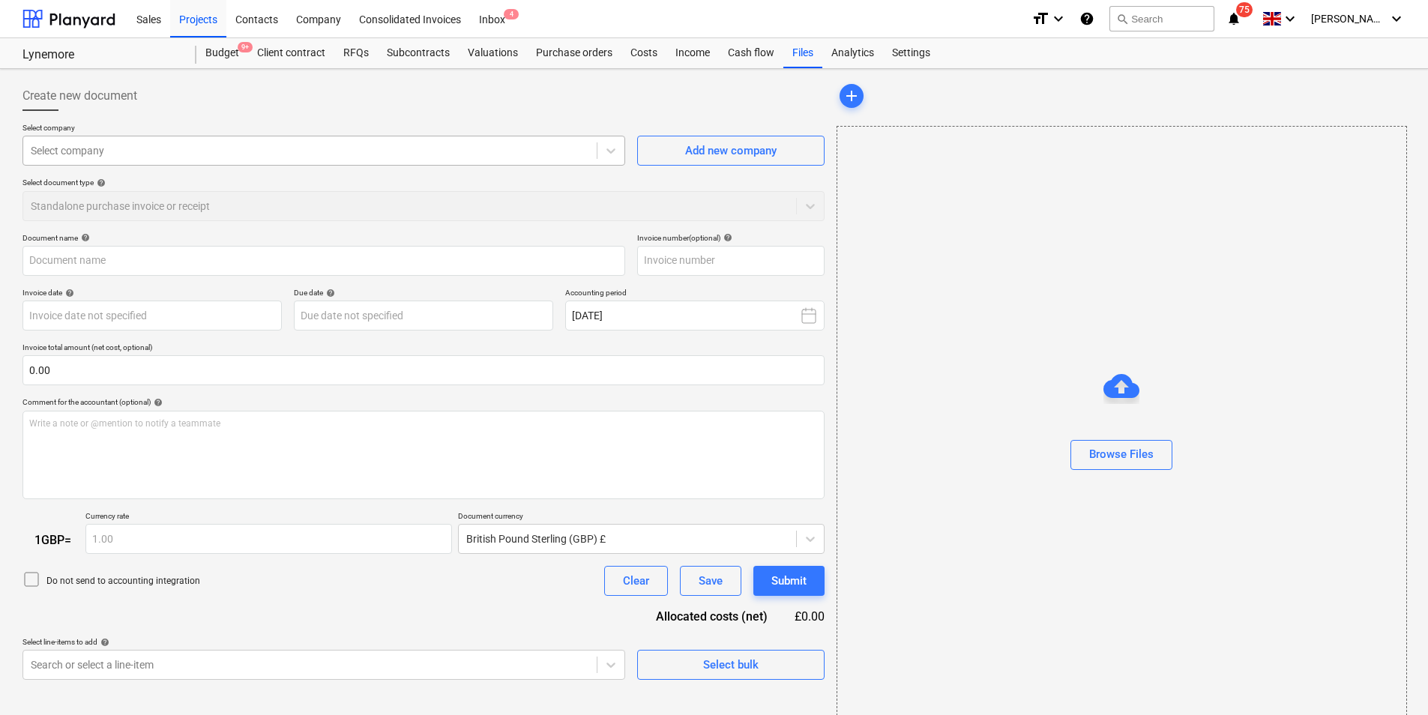
click at [234, 159] on div "Select company" at bounding box center [309, 150] width 573 height 21
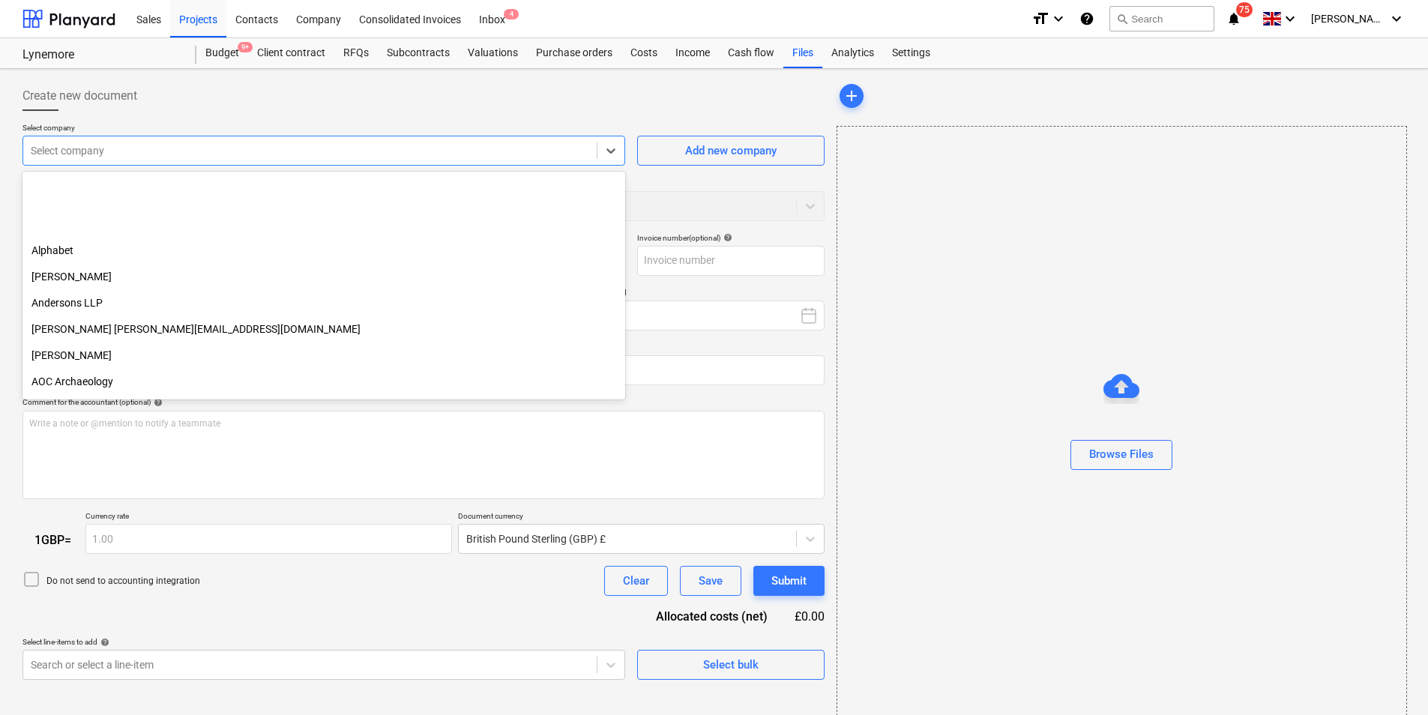
scroll to position [450, 0]
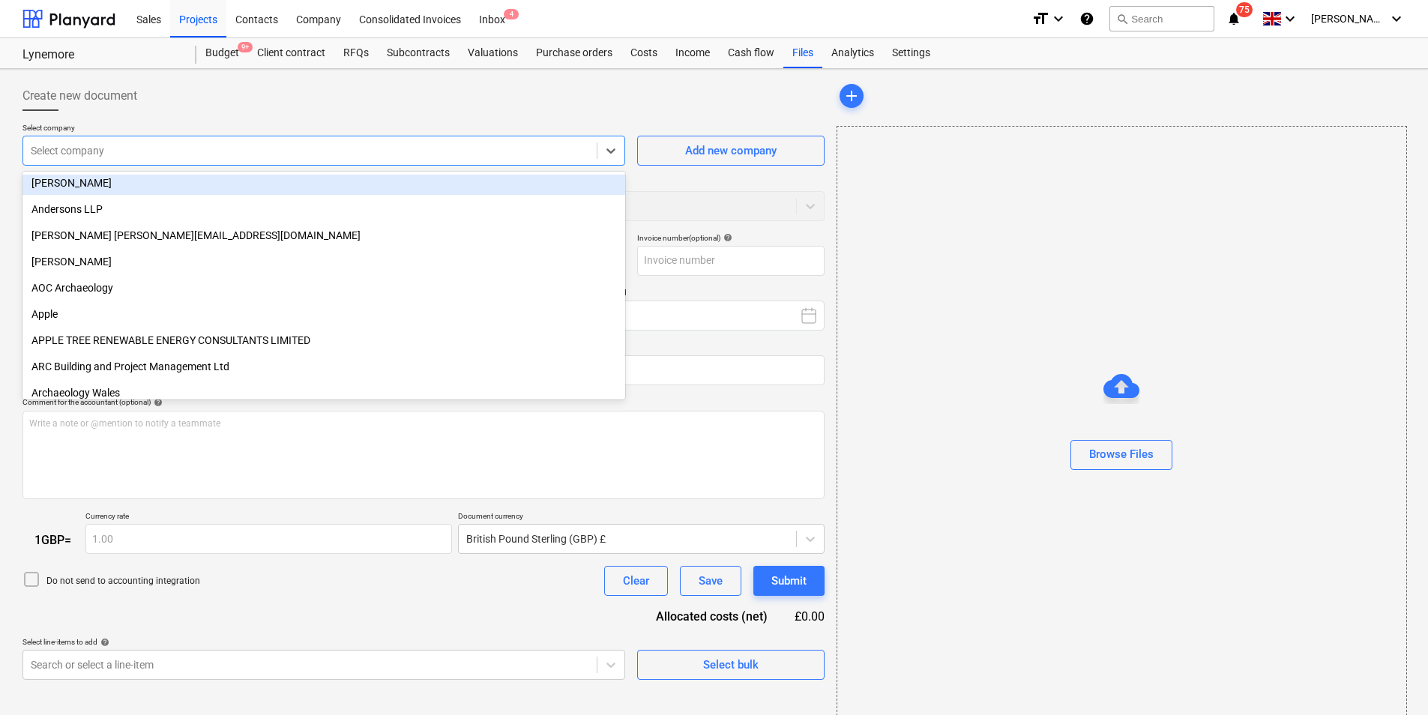
click at [116, 145] on div at bounding box center [310, 150] width 558 height 15
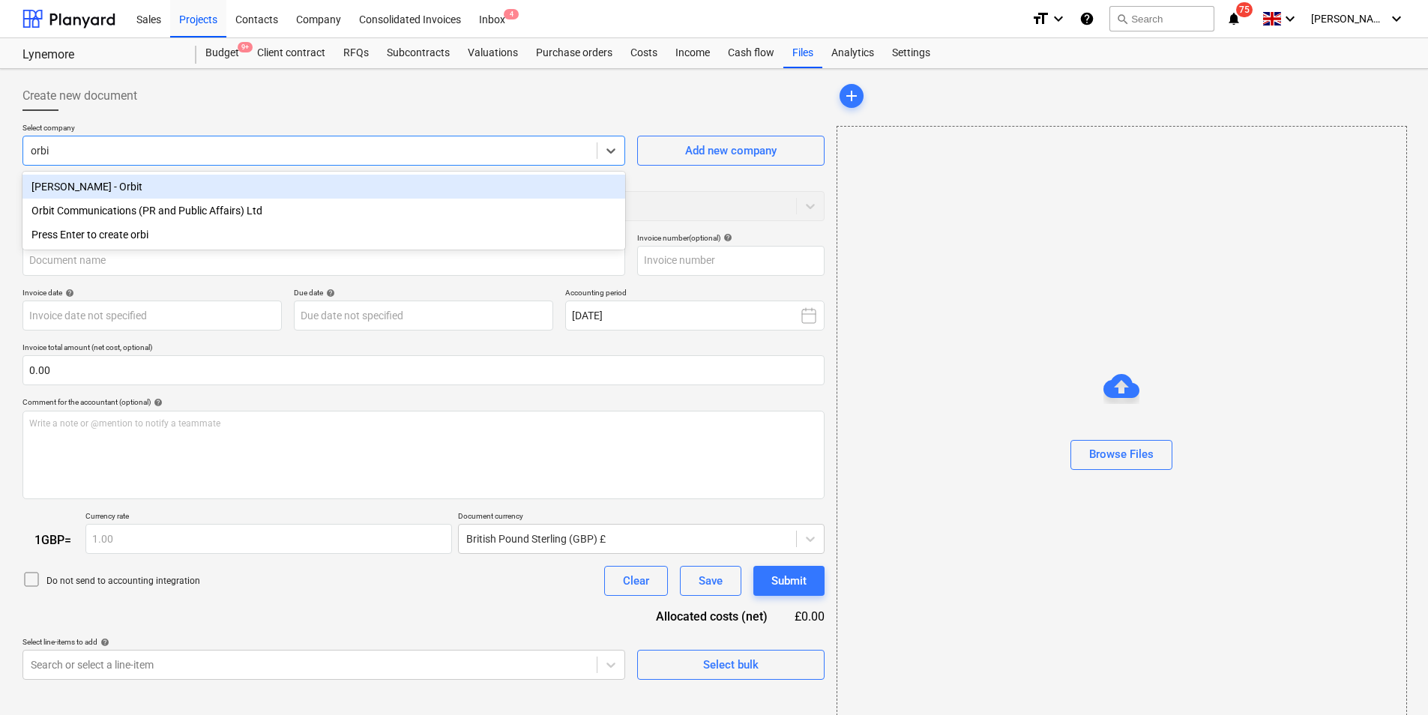
type input "orbit"
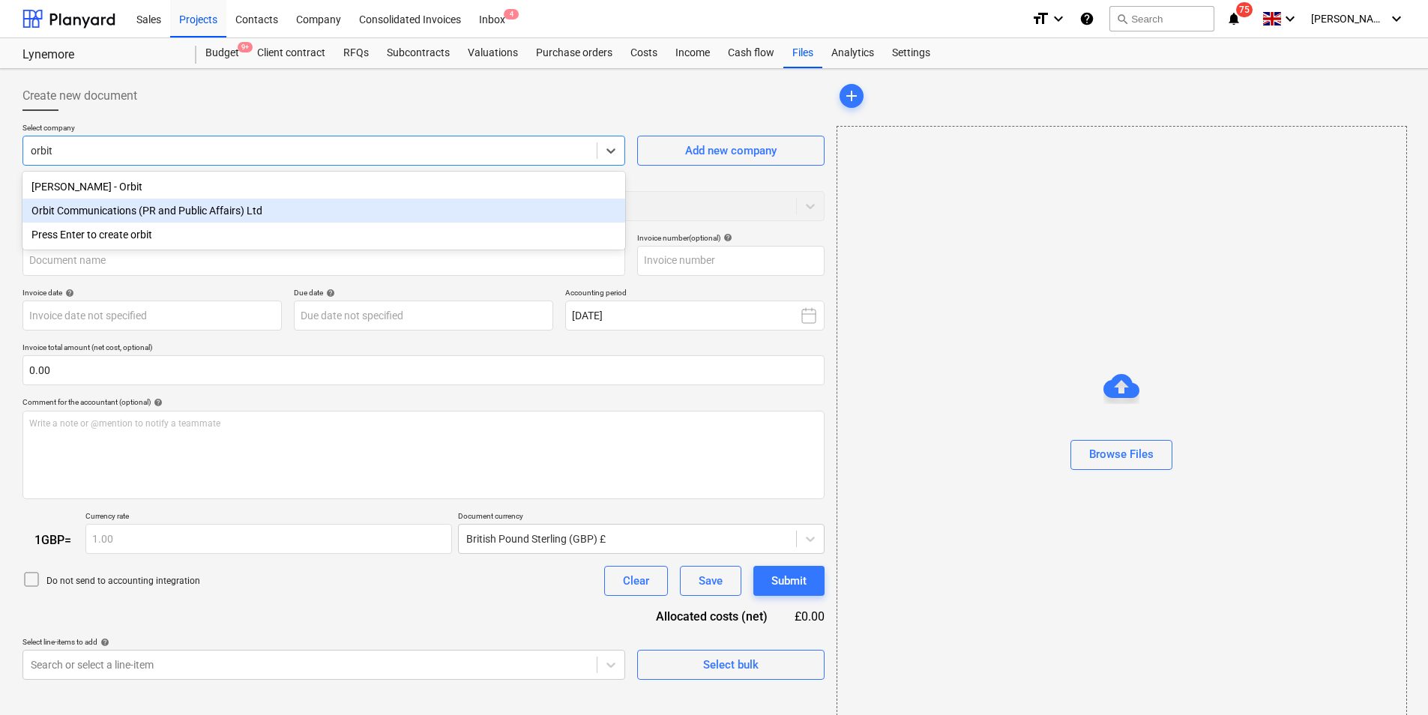
click at [140, 212] on div "Orbit Communications (PR and Public Affairs) Ltd" at bounding box center [323, 211] width 603 height 24
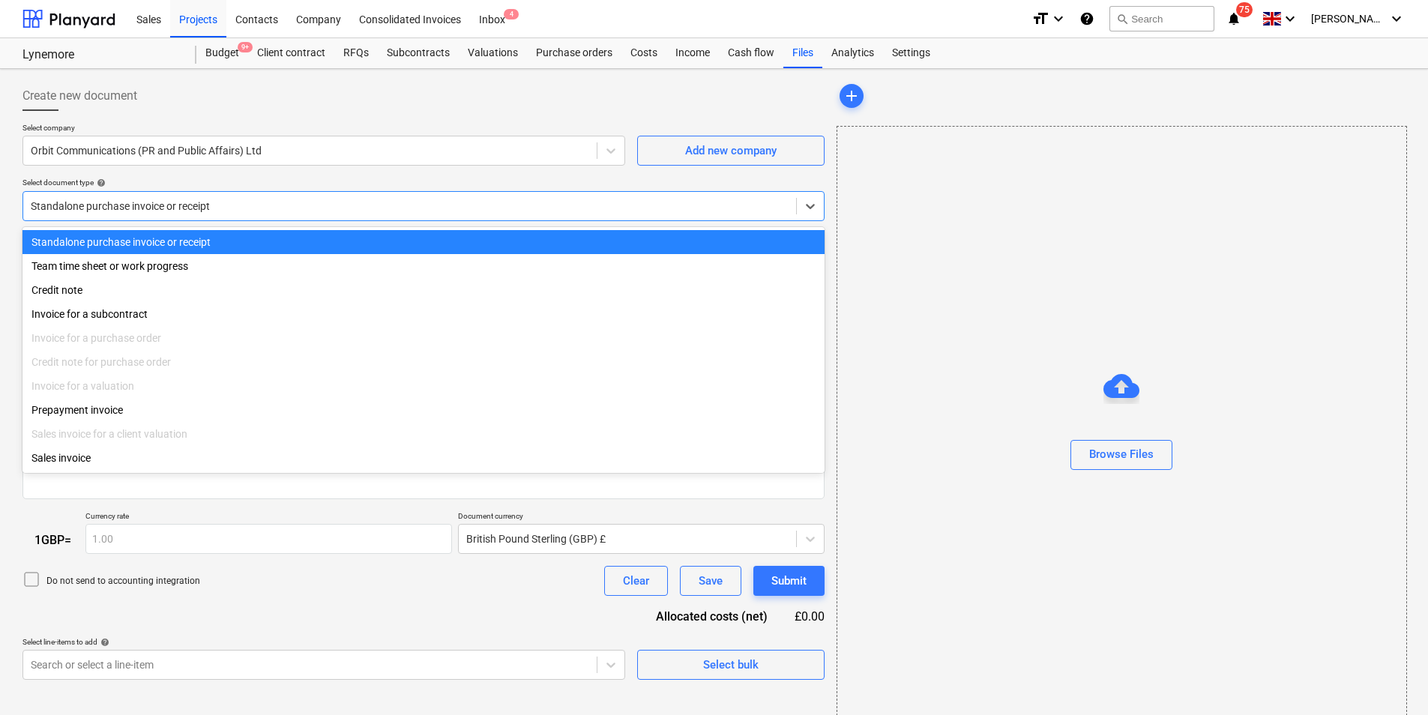
click at [128, 202] on div at bounding box center [410, 206] width 758 height 15
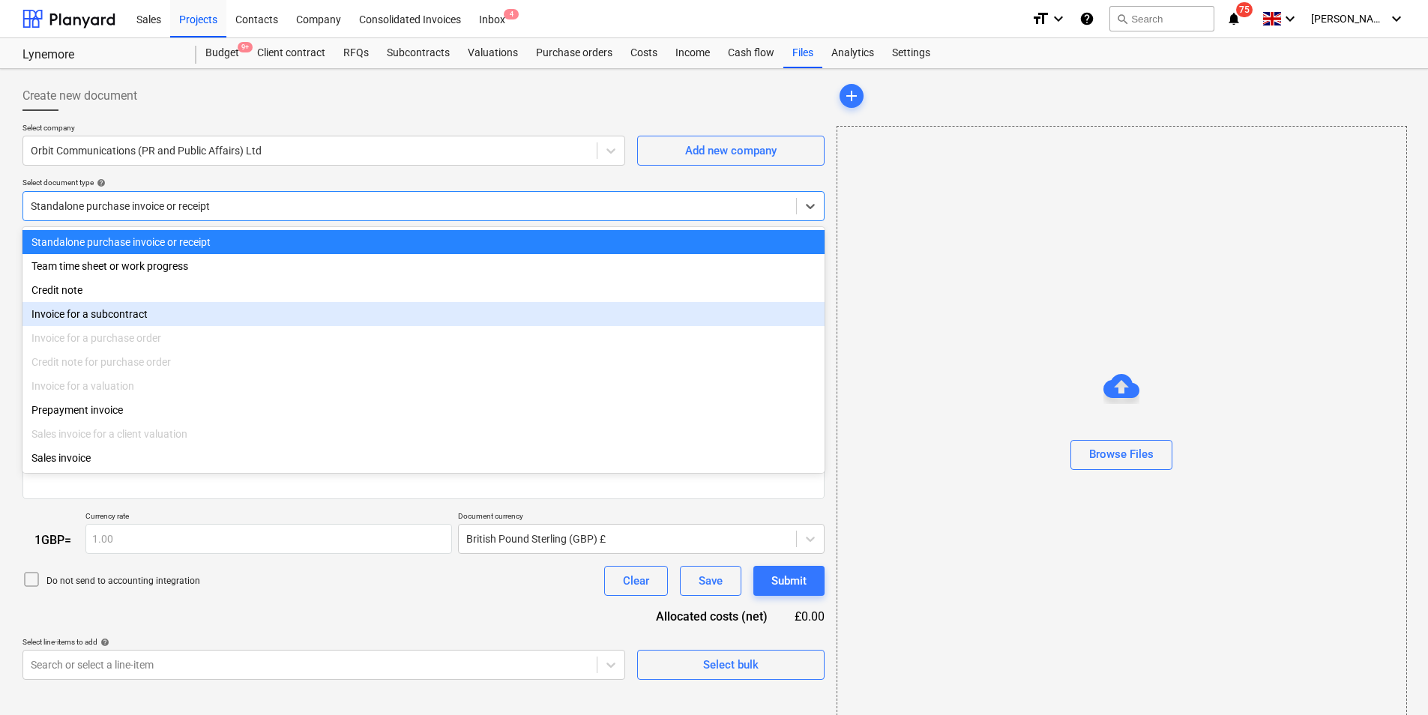
click at [133, 313] on div "Invoice for a subcontract" at bounding box center [423, 314] width 802 height 24
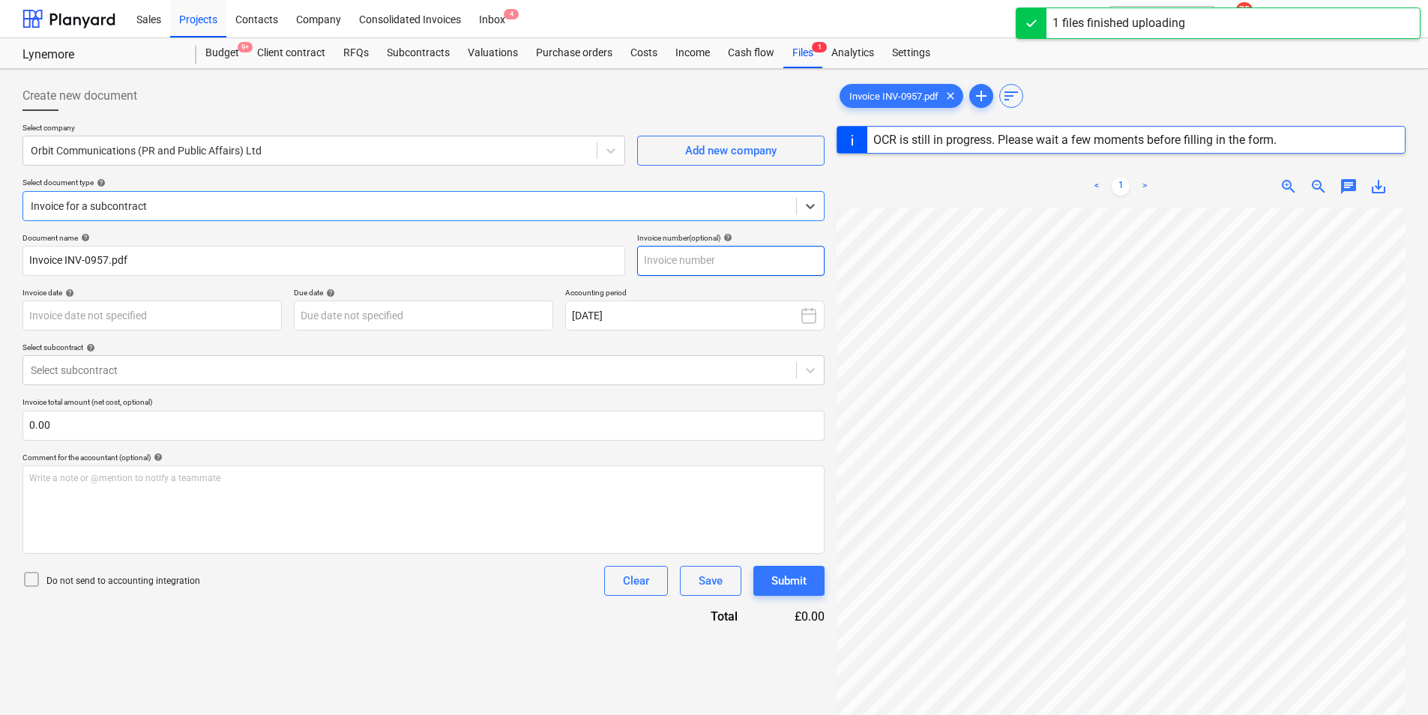
click at [664, 263] on input "text" at bounding box center [730, 261] width 187 height 30
type input "INV-0957"
type input "[DATE]"
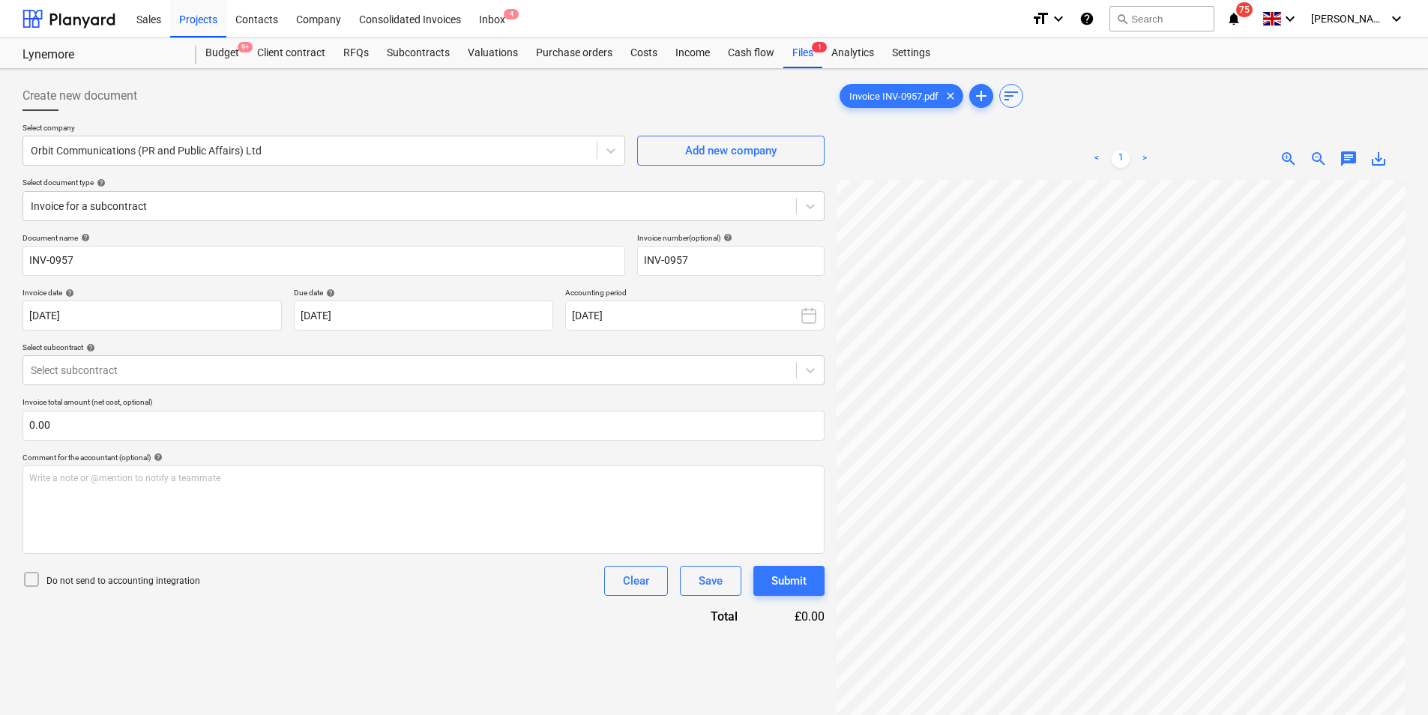
scroll to position [172, 220]
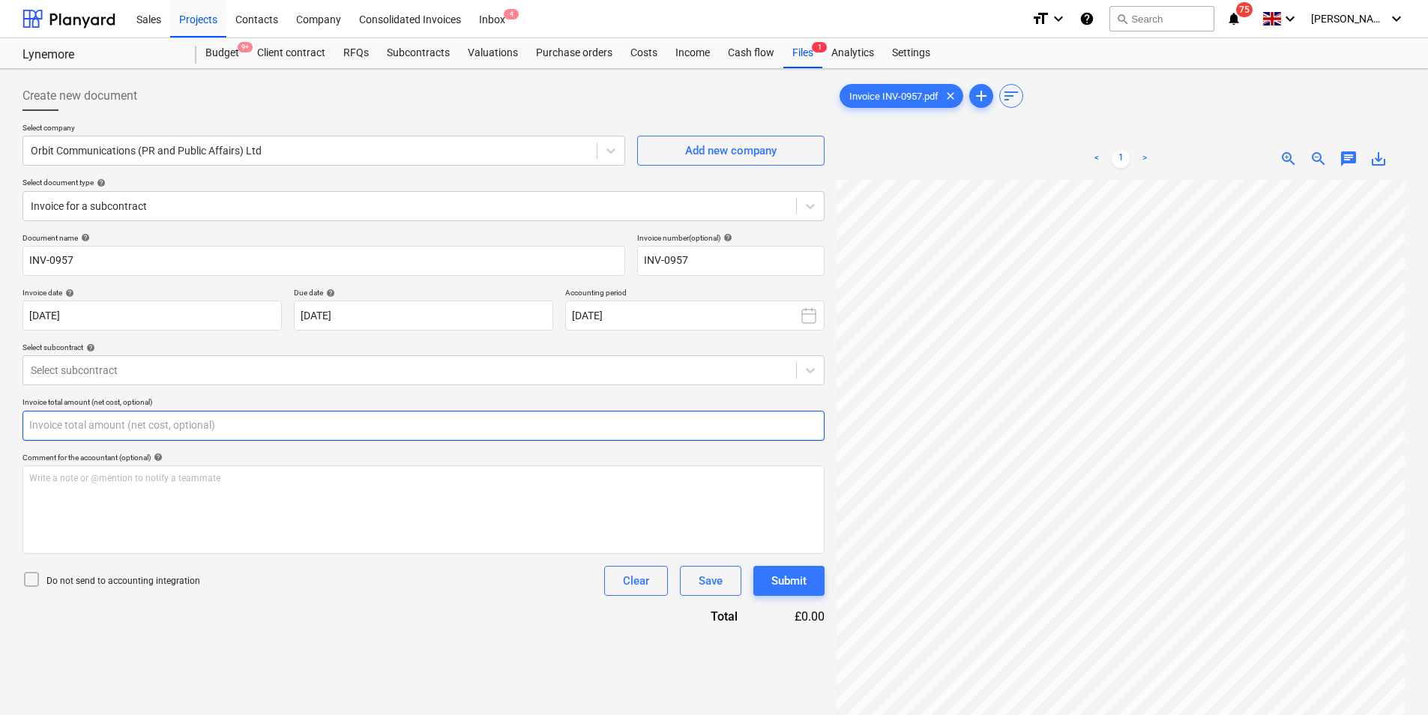
click at [113, 430] on input "text" at bounding box center [423, 426] width 802 height 30
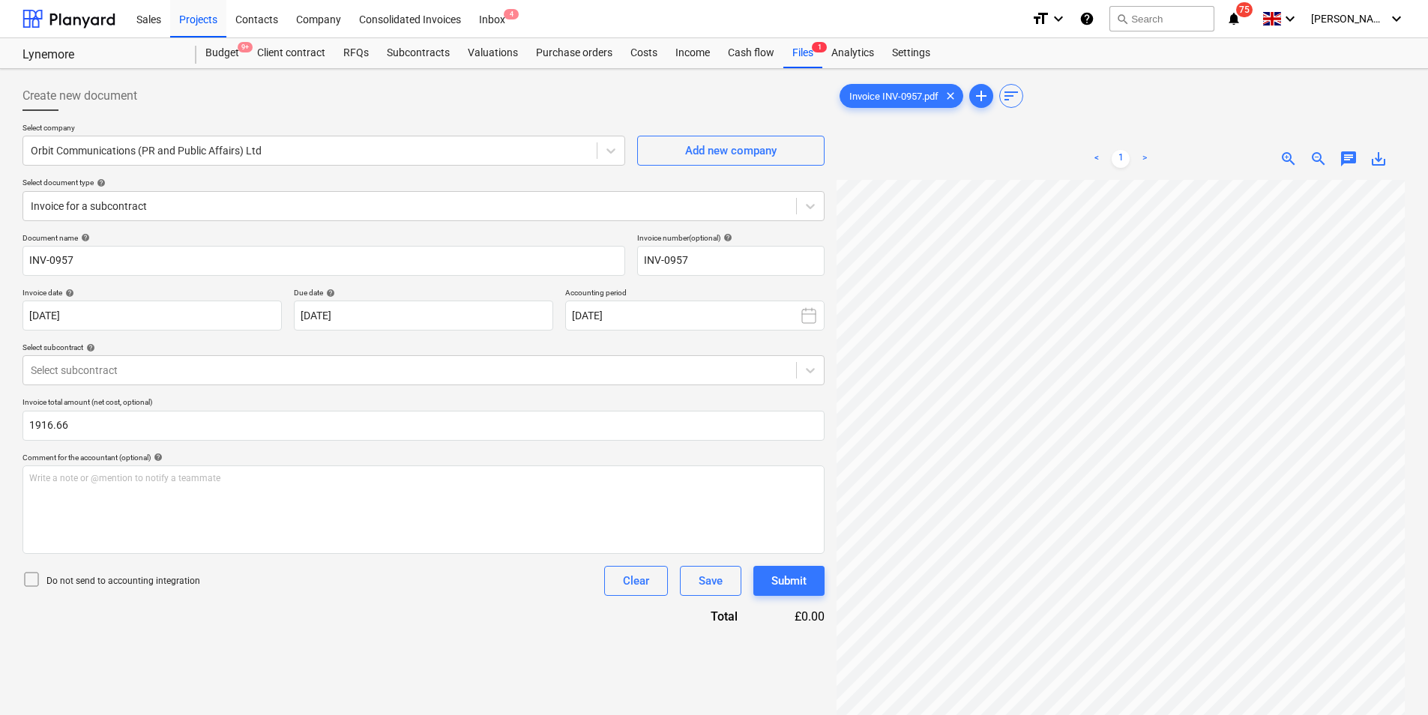
type input "1,916.66"
click at [216, 600] on div "Document name help INV-0957 Invoice number (optional) help INV-0957 Invoice dat…" at bounding box center [423, 429] width 802 height 392
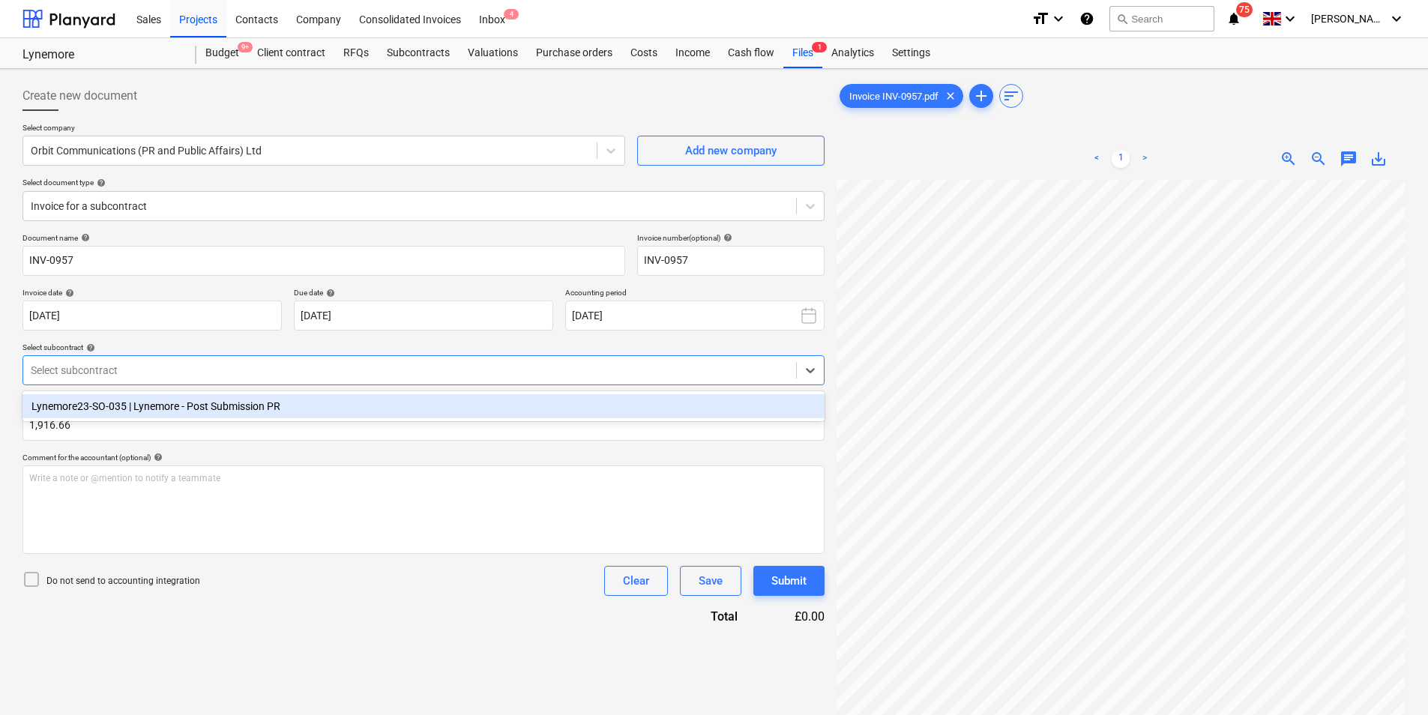
click at [403, 370] on div at bounding box center [410, 370] width 758 height 15
click at [359, 409] on div "Lynemore23-SO-035 | Lynemore - Post Submission PR" at bounding box center [423, 406] width 802 height 24
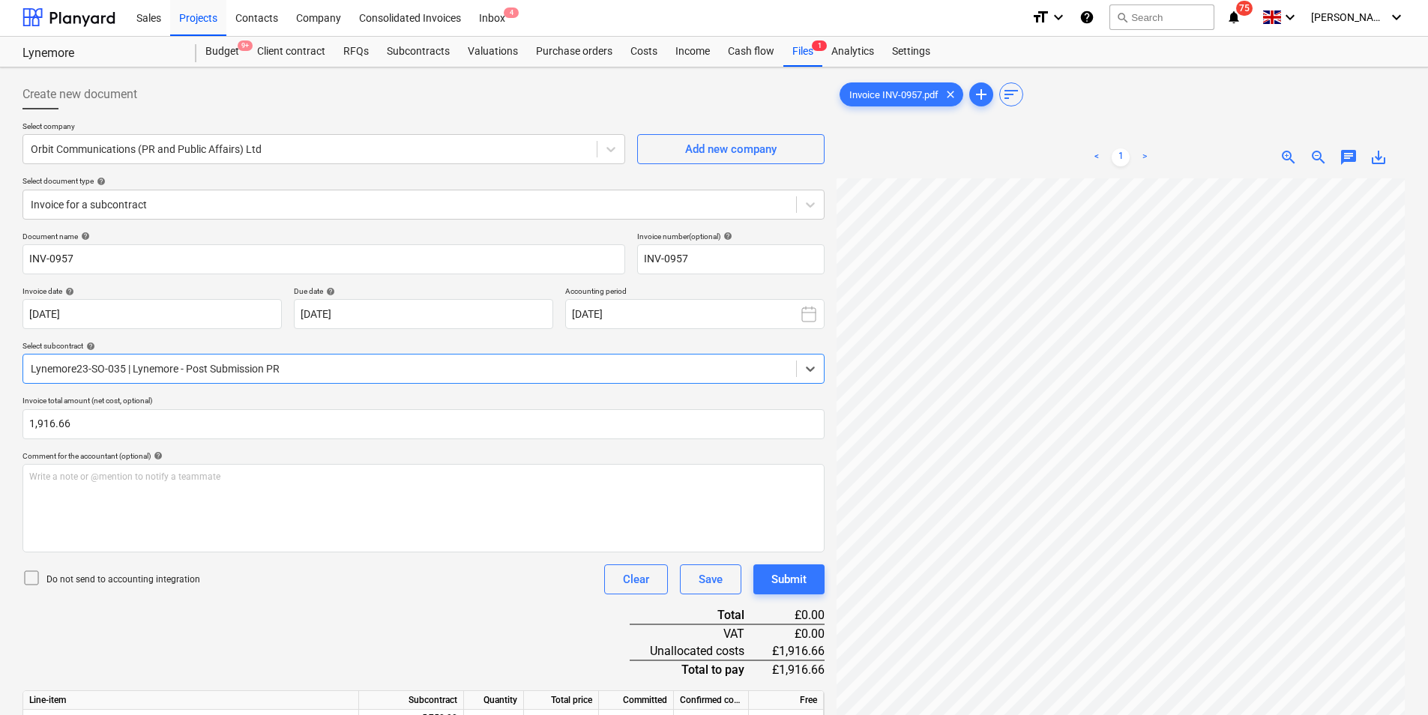
scroll to position [150, 0]
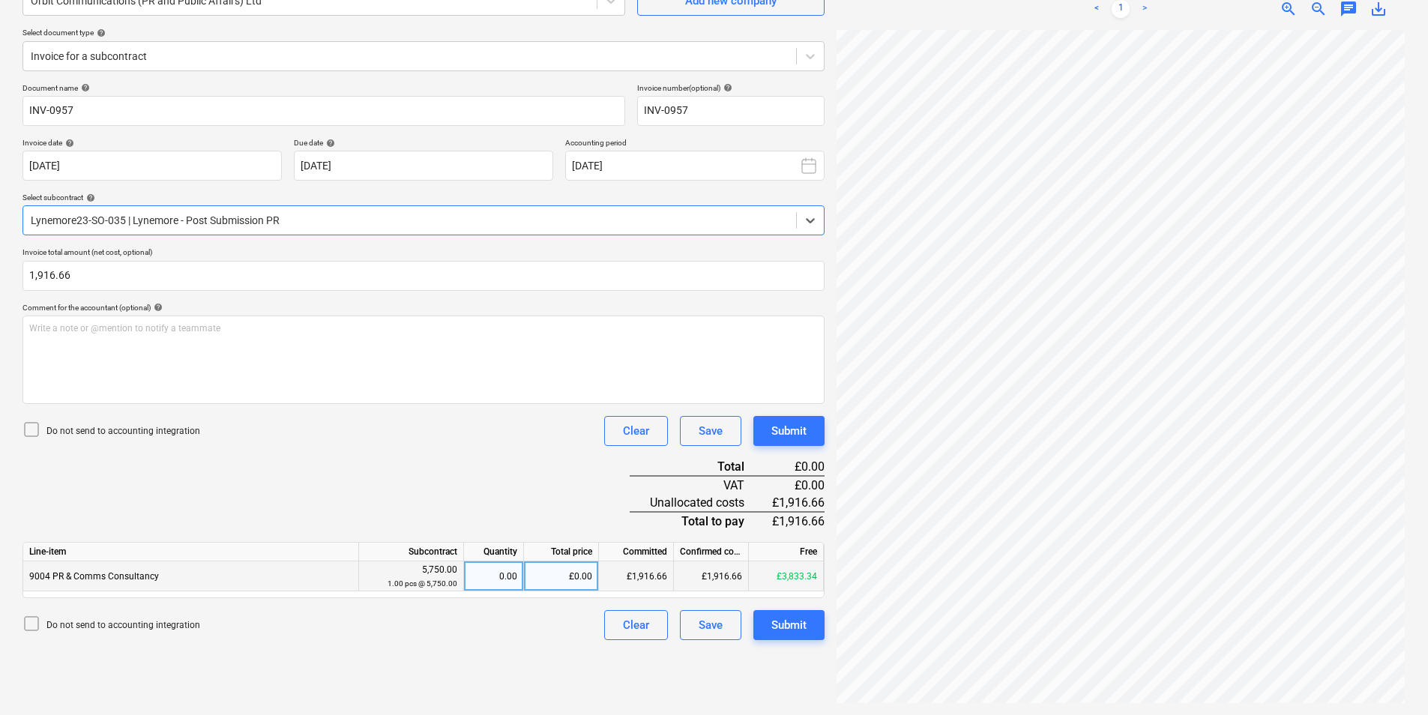
click at [570, 580] on div "£0.00" at bounding box center [561, 576] width 75 height 30
type input "1916.66"
click at [398, 471] on div "Document name help INV-0957 Invoice number (optional) help INV-0957 Invoice dat…" at bounding box center [423, 361] width 802 height 557
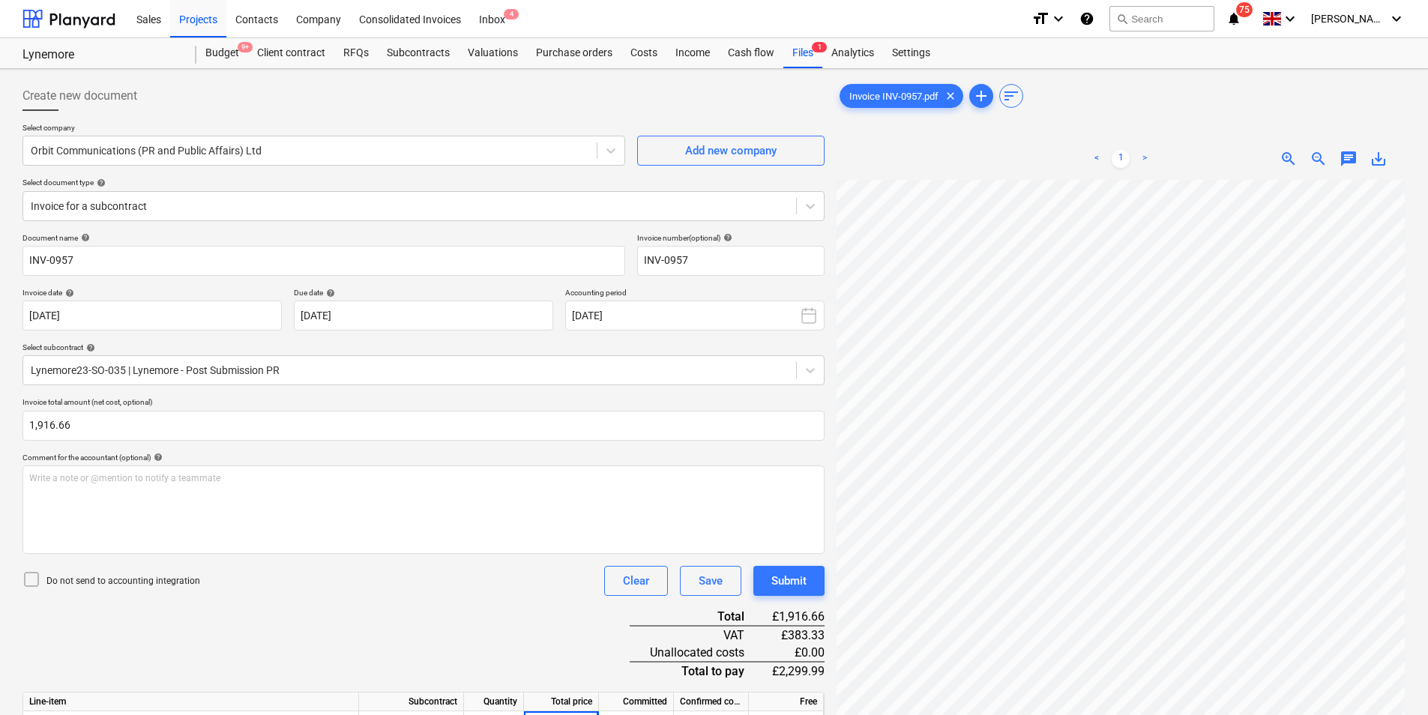
scroll to position [442, 220]
click at [898, 156] on div "< 1 > zoom_in zoom_out chat 0 save_alt" at bounding box center [1121, 495] width 569 height 715
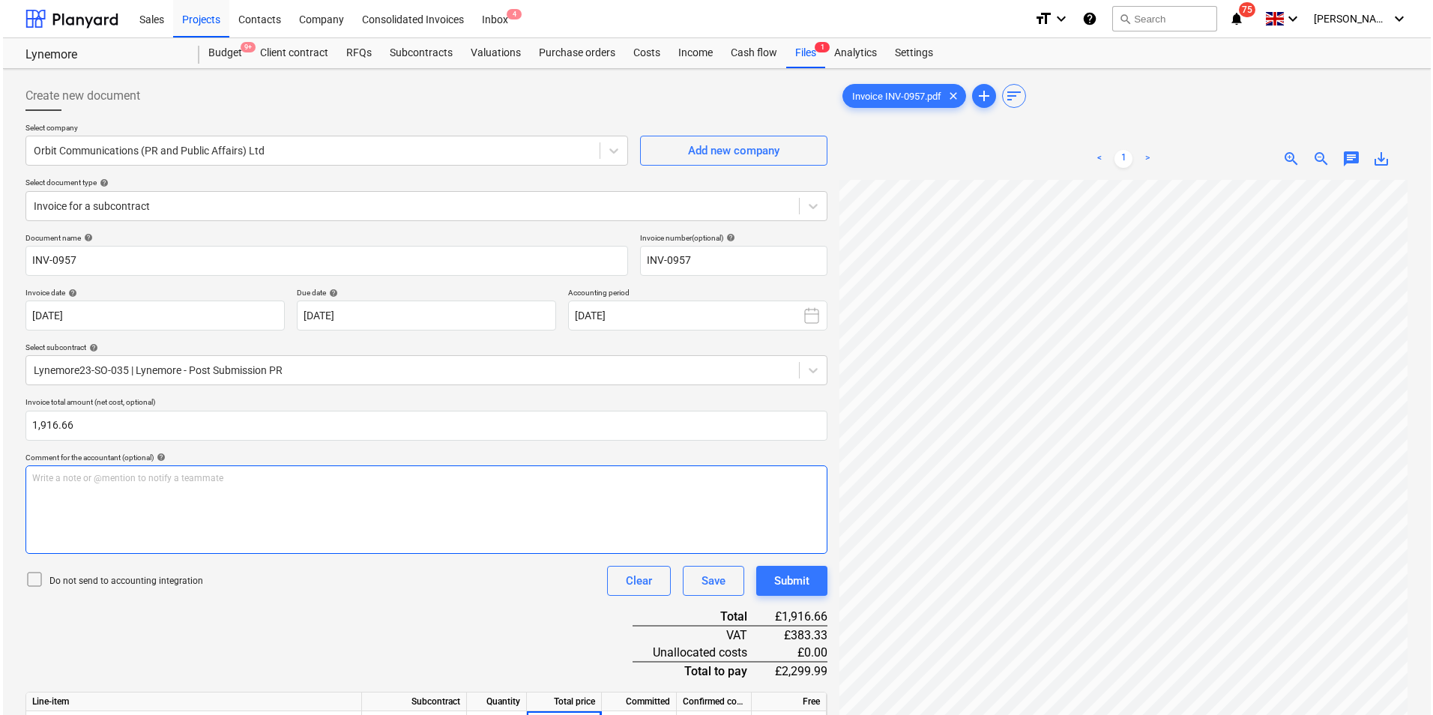
scroll to position [150, 0]
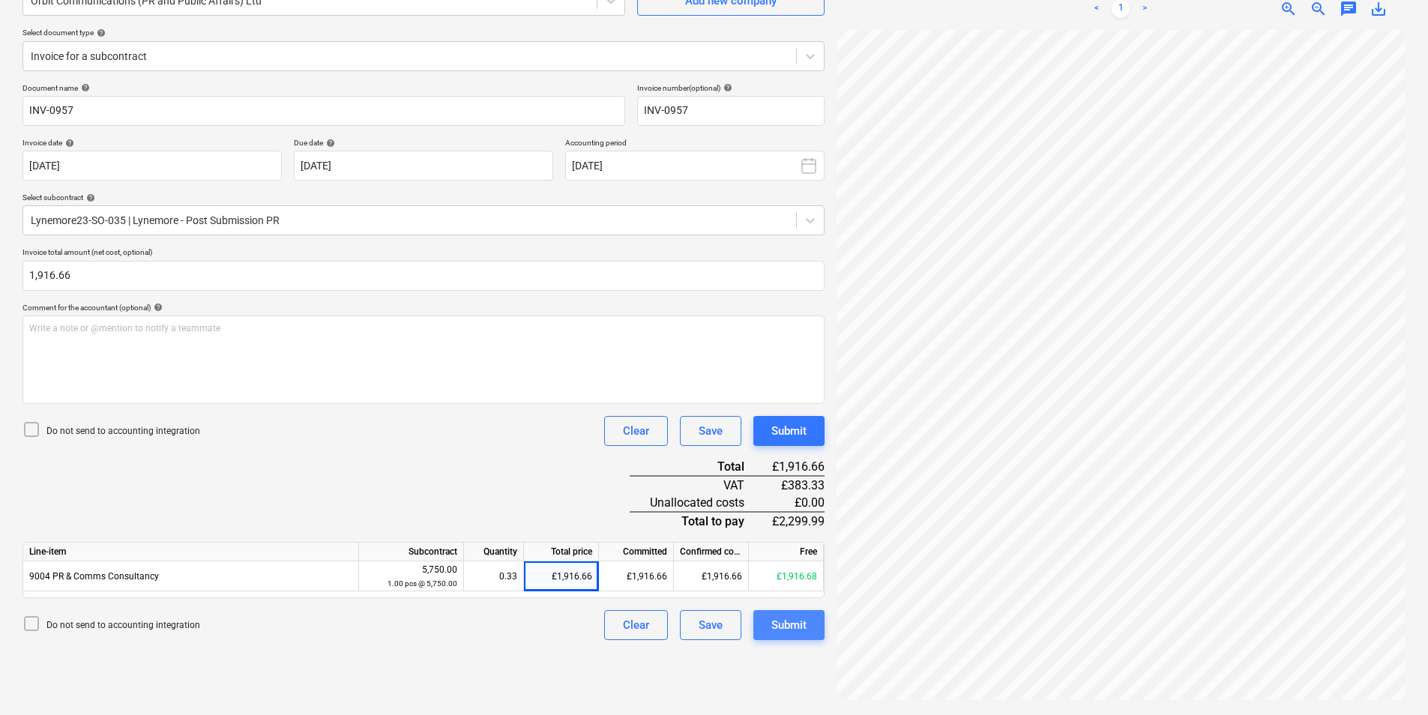
click at [768, 626] on button "Submit" at bounding box center [788, 625] width 71 height 30
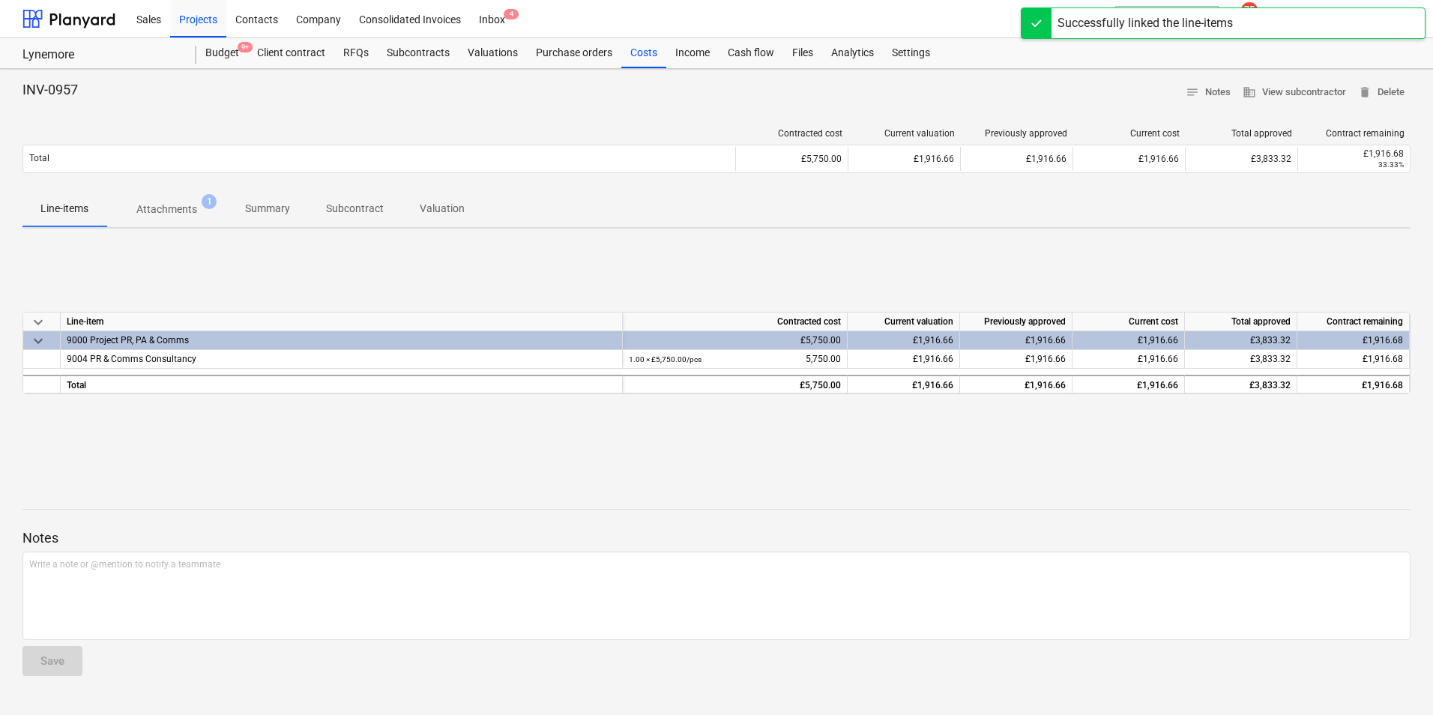
click at [885, 454] on div "keyboard_arrow_down Line-item Contracted cost Current valuation Previously appr…" at bounding box center [716, 353] width 1388 height 225
click at [650, 54] on div "Costs" at bounding box center [643, 53] width 45 height 30
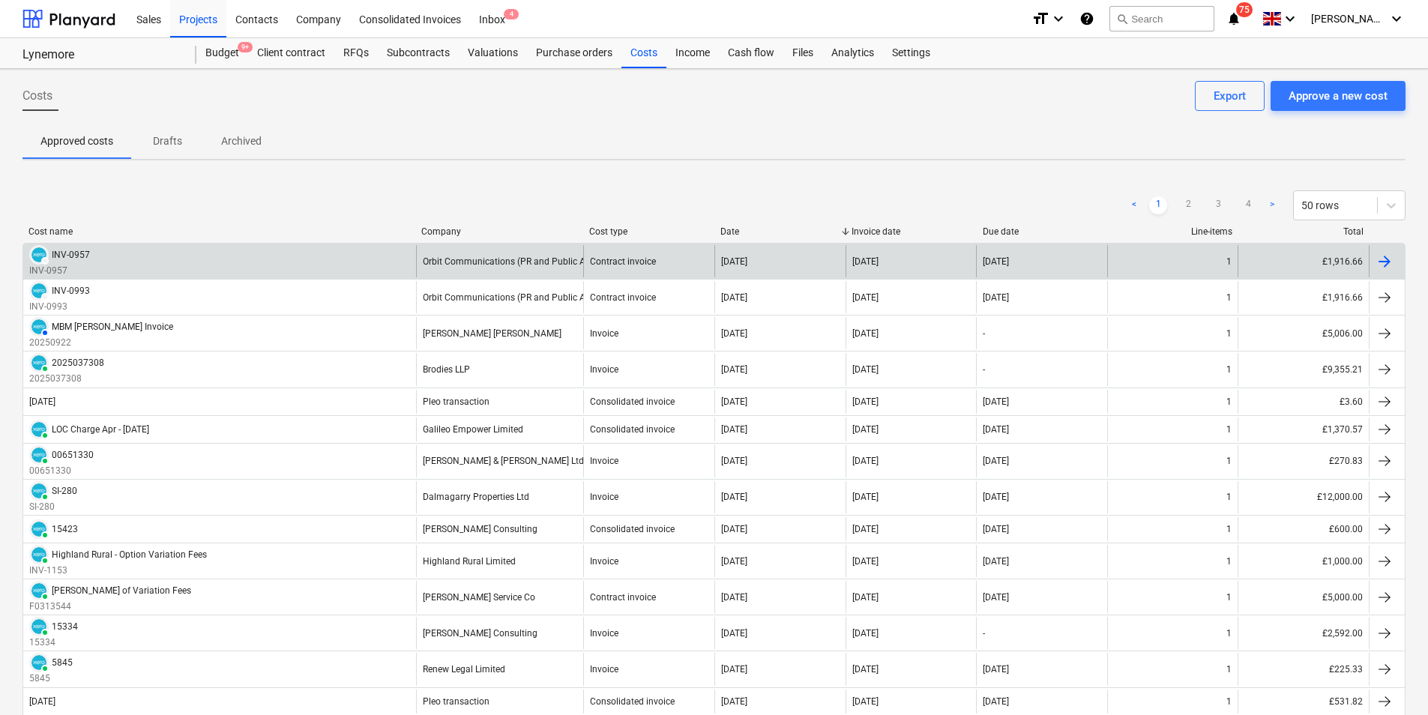
click at [681, 269] on div "Contract invoice" at bounding box center [648, 261] width 131 height 32
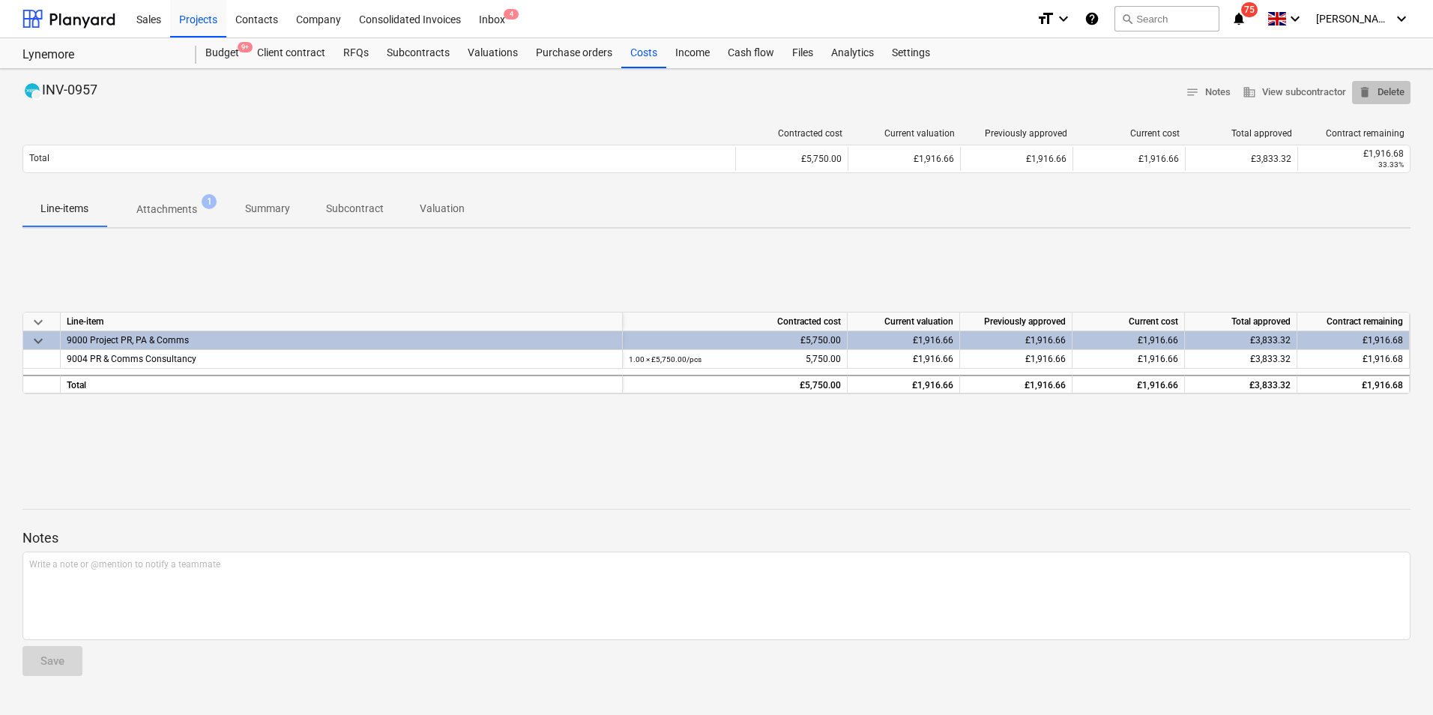
click at [1273, 88] on span "delete" at bounding box center [1364, 91] width 13 height 13
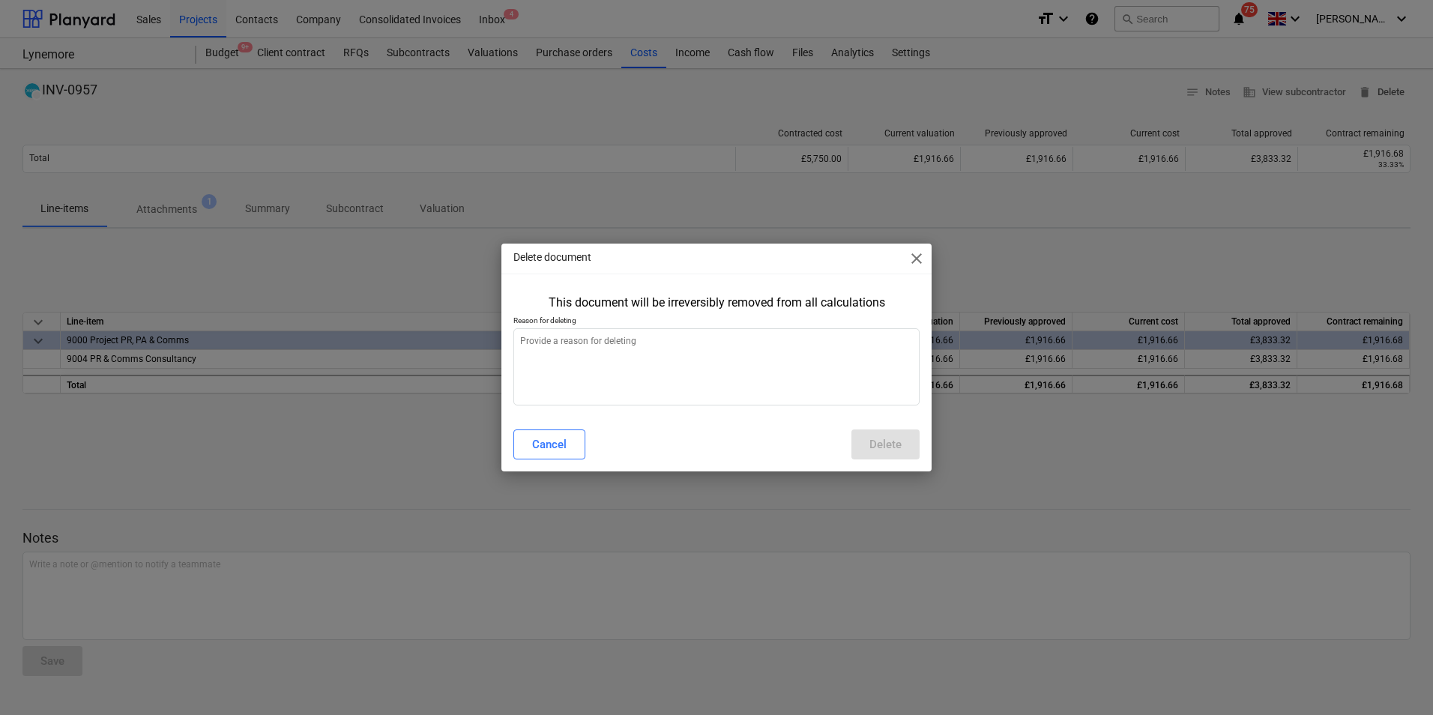
type textarea "x"
click at [832, 360] on textarea at bounding box center [716, 366] width 406 height 77
type textarea "x"
type textarea "M"
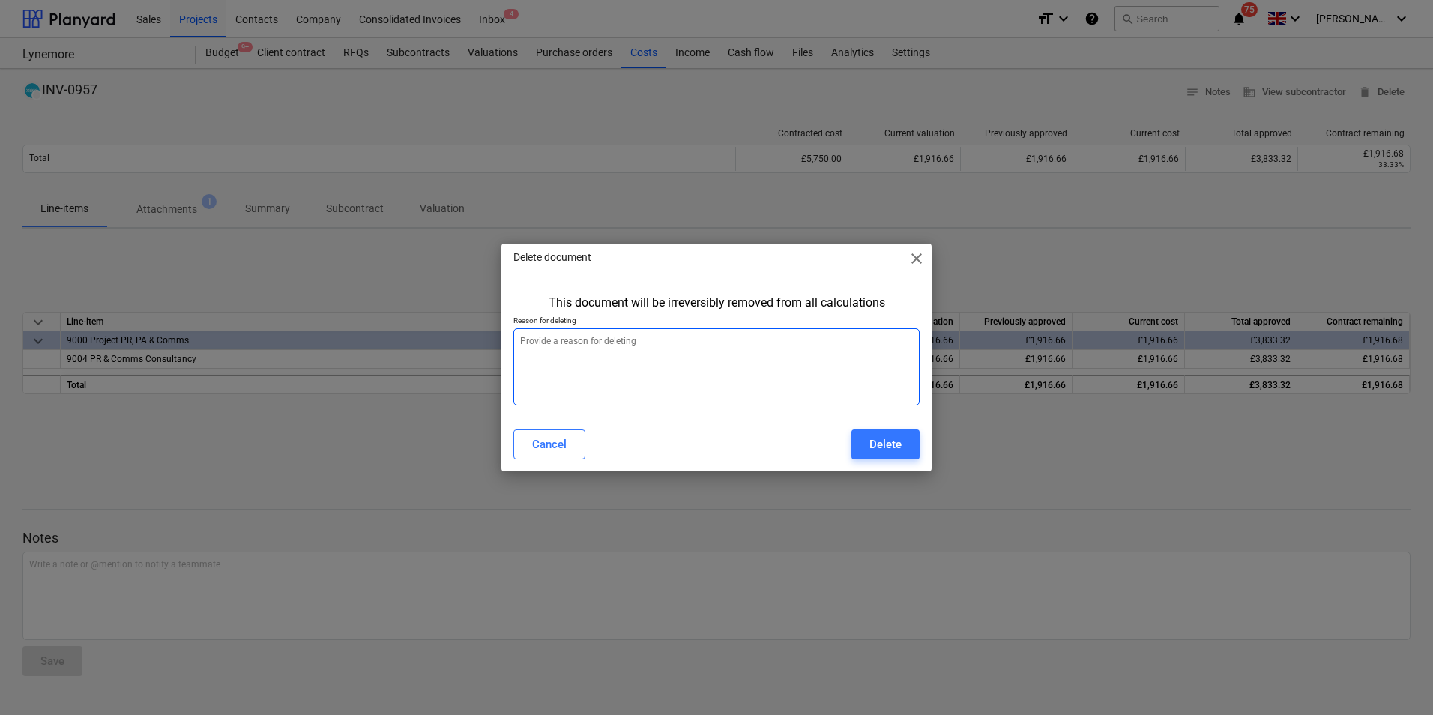
type textarea "x"
type textarea "Me"
type textarea "x"
type textarea "Mes"
type textarea "x"
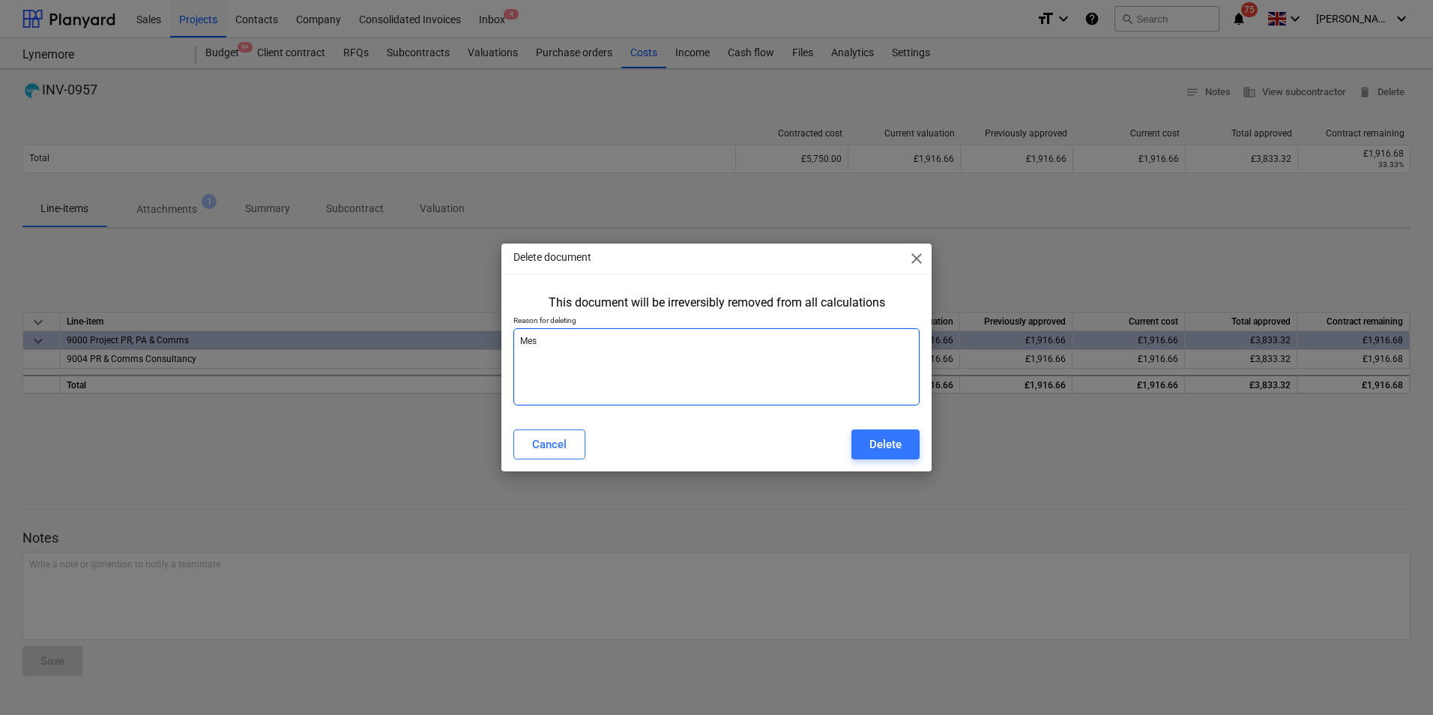
type textarea "Mess"
type textarea "x"
type textarea "Messe"
type textarea "x"
type textarea "Messed"
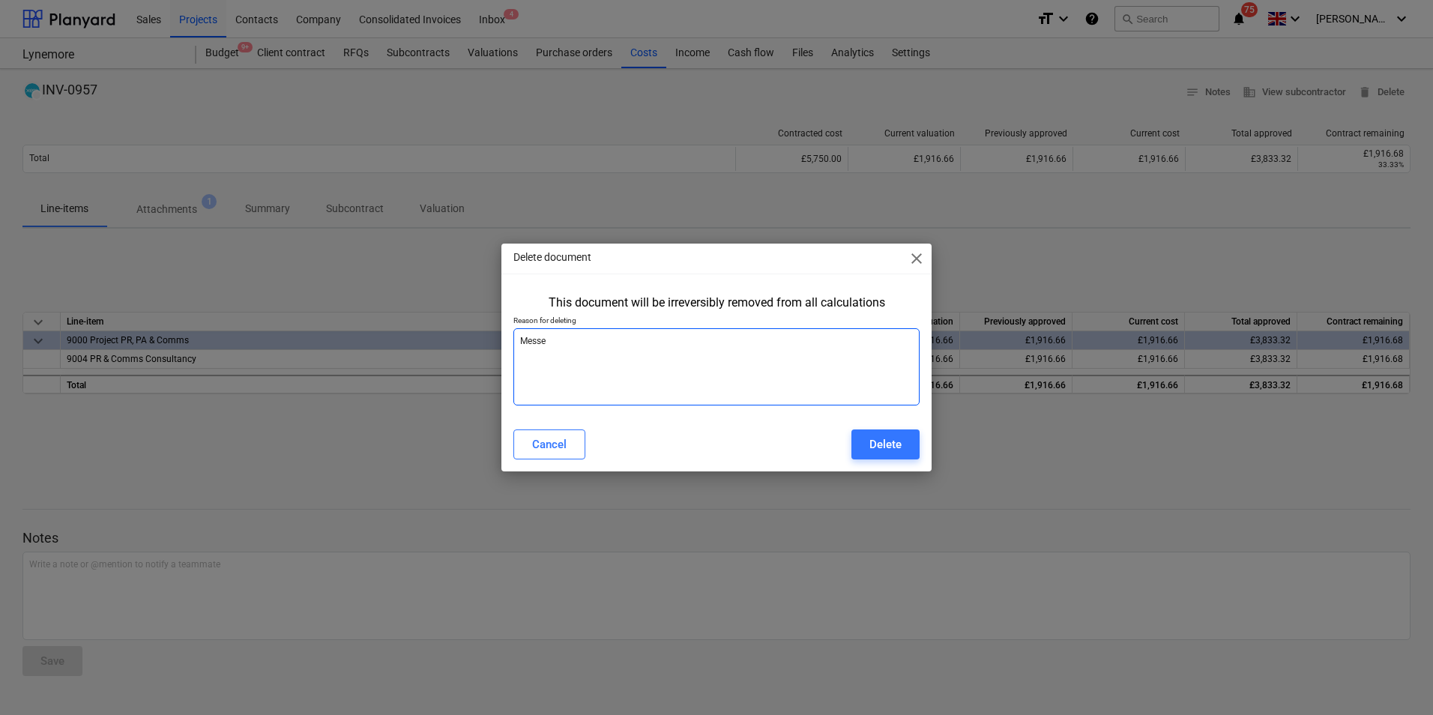
type textarea "x"
type textarea "Messed"
type textarea "x"
type textarea "Messed u"
type textarea "x"
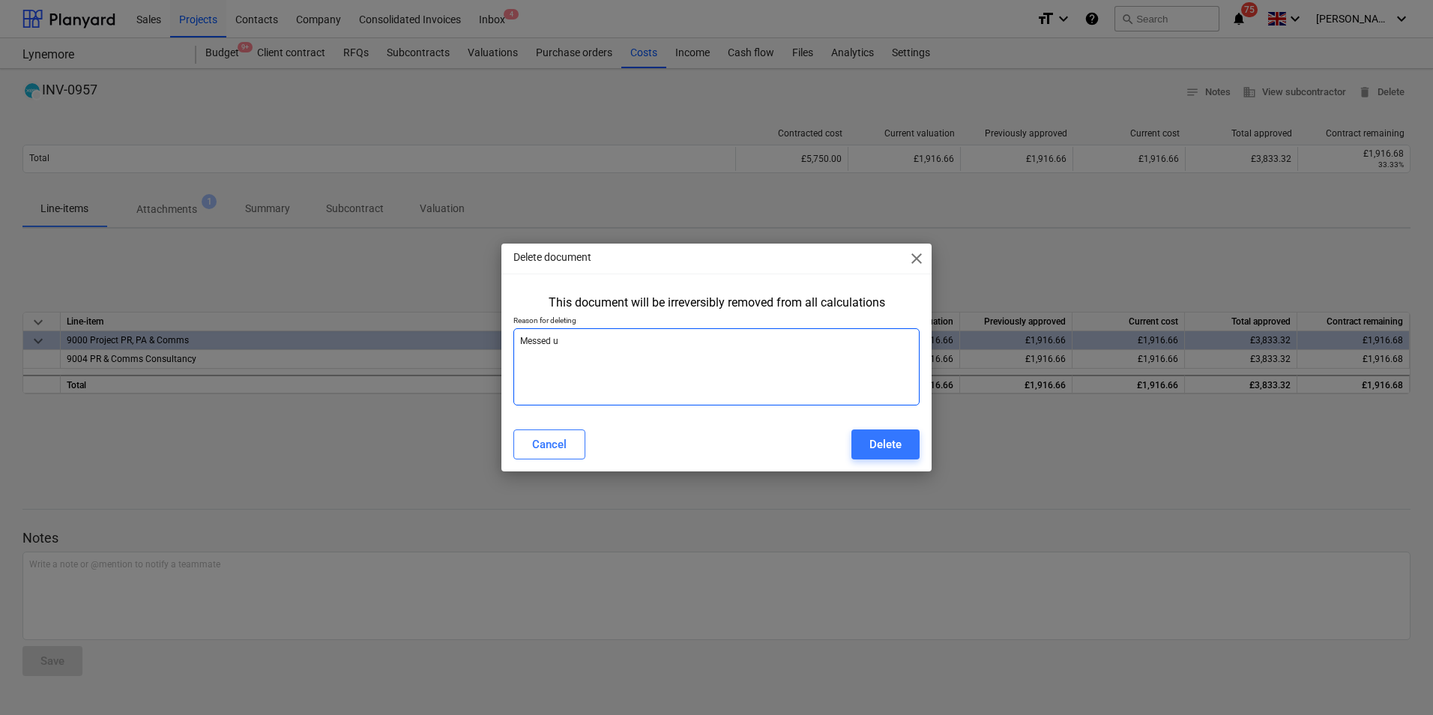
type textarea "Messed"
type textarea "x"
type textarea "Messed"
type textarea "x"
type textarea "Messe"
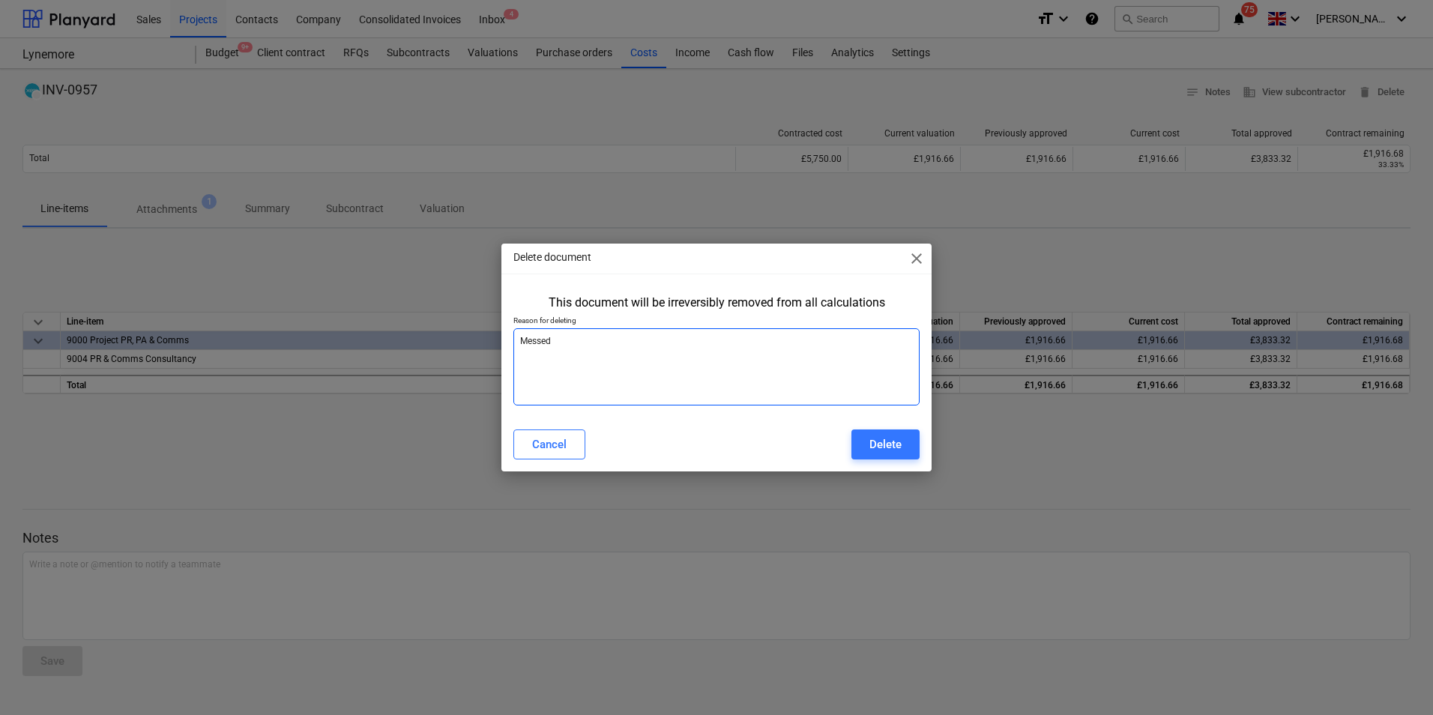
type textarea "x"
type textarea "Mess"
type textarea "x"
type textarea "Mes"
type textarea "x"
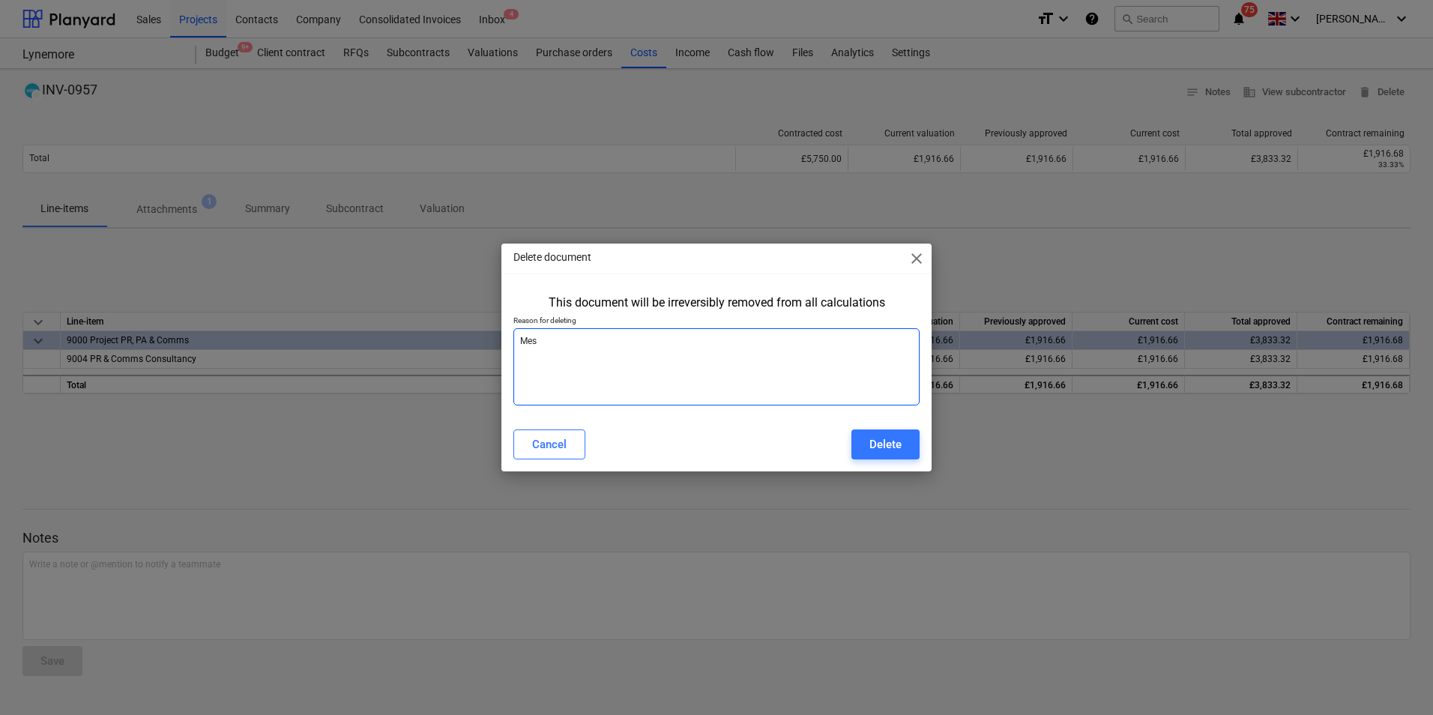
type textarea "Me"
type textarea "x"
type textarea "M"
type textarea "x"
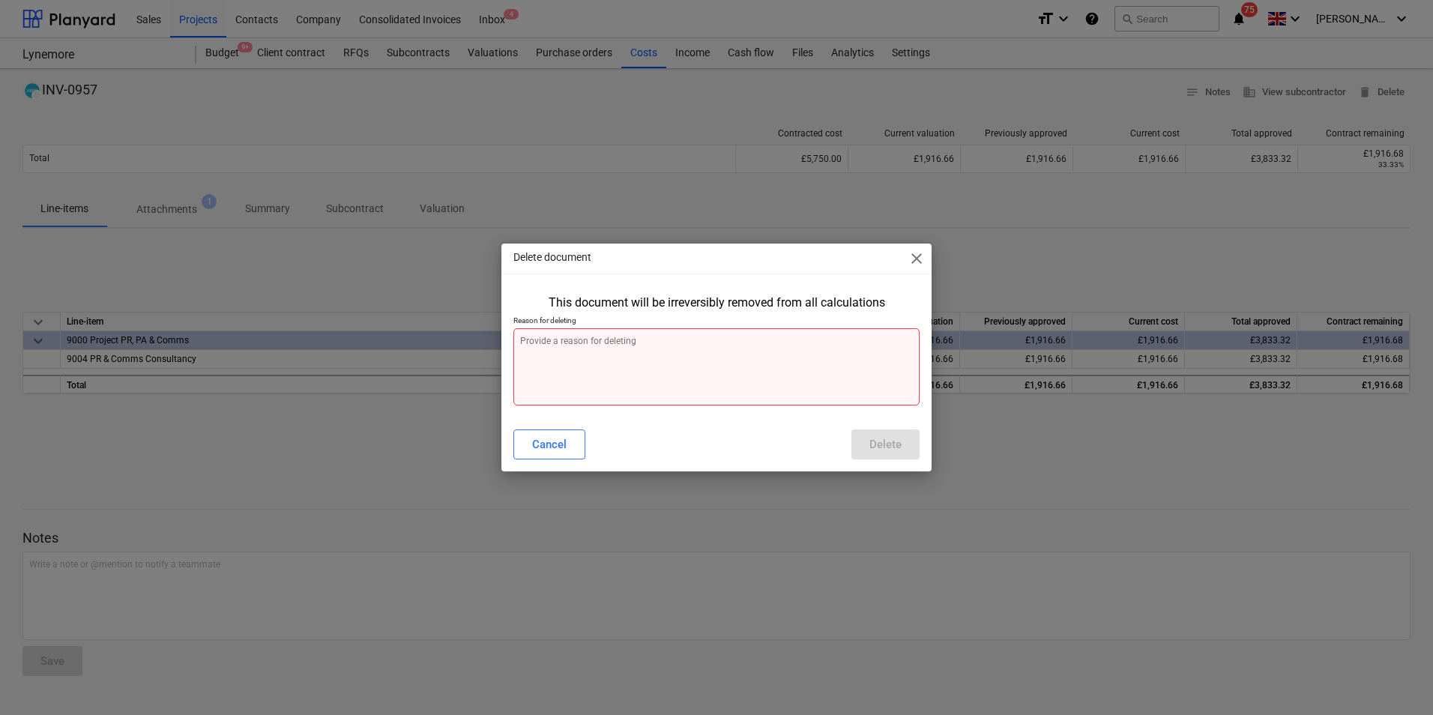
type textarea "I"
type textarea "x"
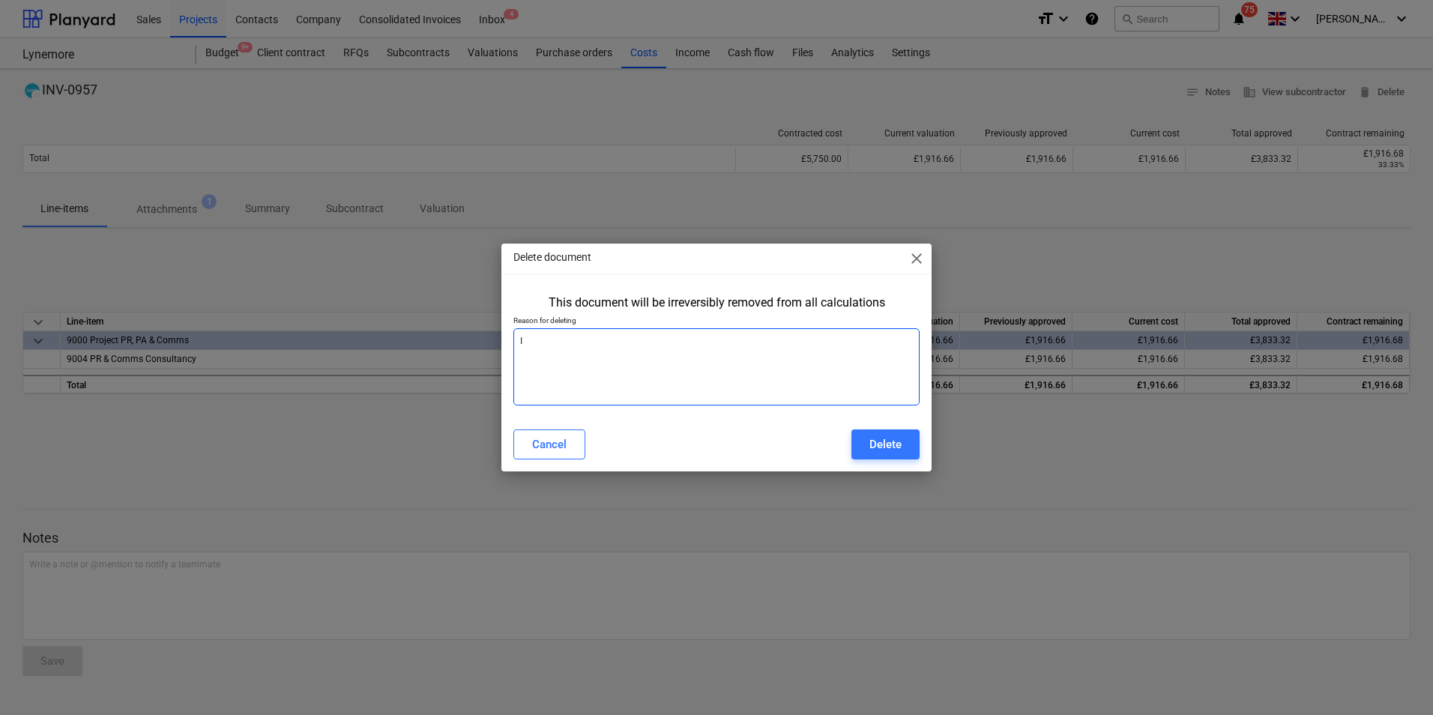
type textarea "In"
type textarea "x"
type textarea "Inc"
type textarea "x"
type textarea "Inco"
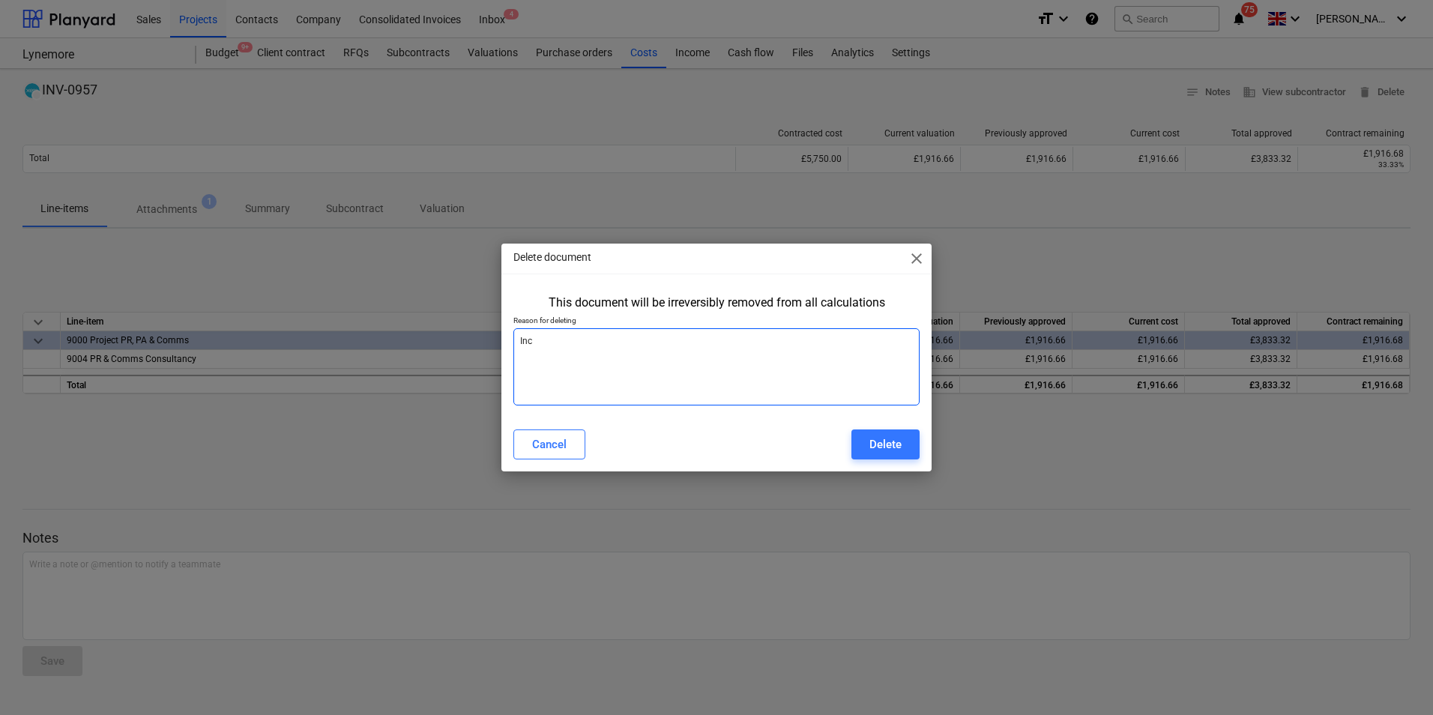
type textarea "x"
type textarea "Incor"
type textarea "x"
type textarea "Incorr"
type textarea "x"
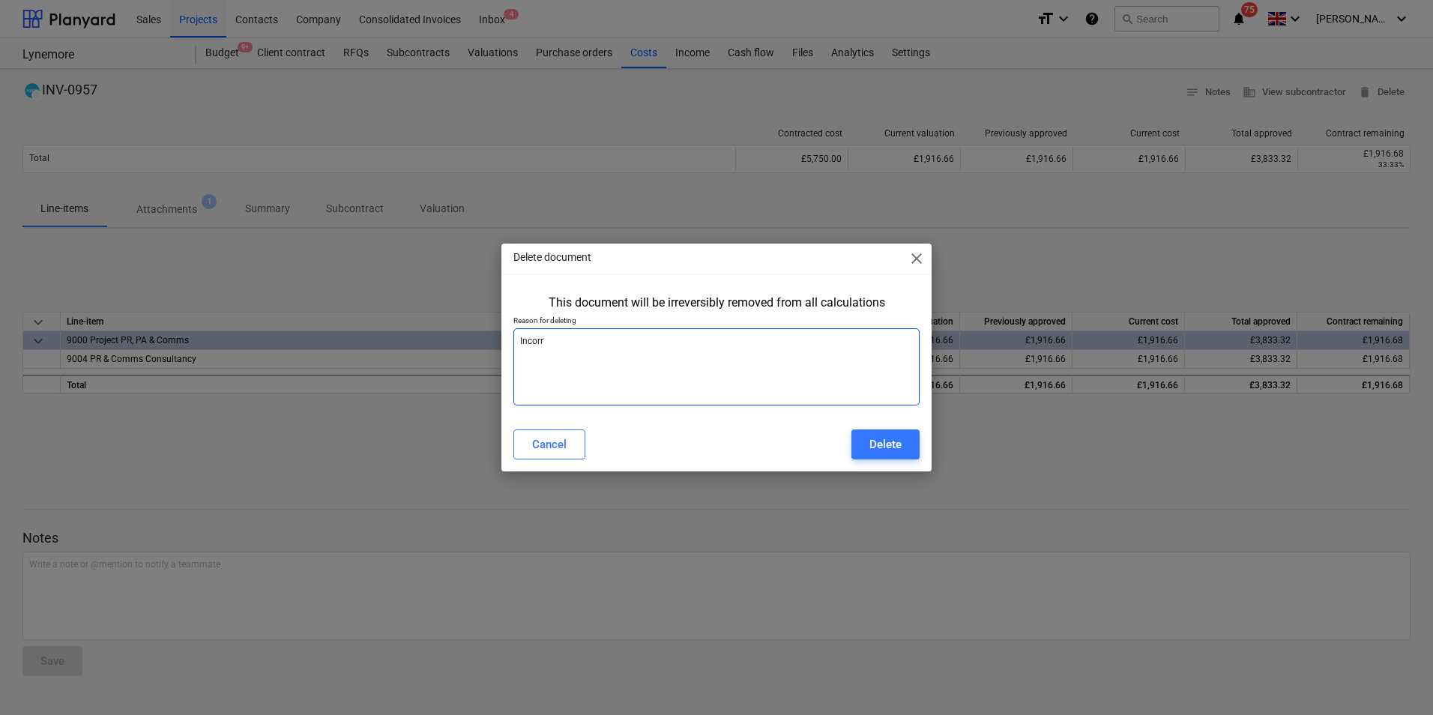
type textarea "Incorre"
type textarea "x"
type textarea "Incorrec"
type textarea "x"
type textarea "Incorrect"
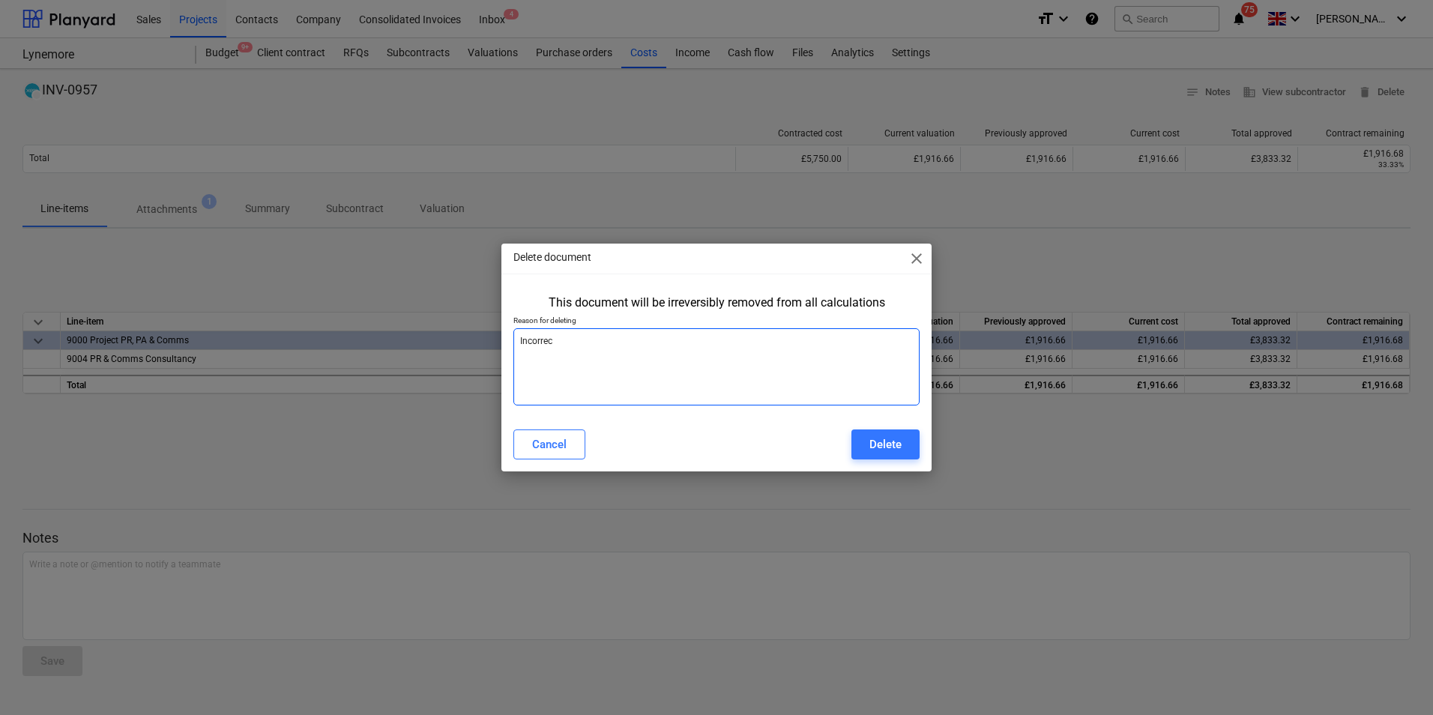
type textarea "x"
type textarea "Incorrect"
type textarea "x"
type textarea "Incorrect d"
type textarea "x"
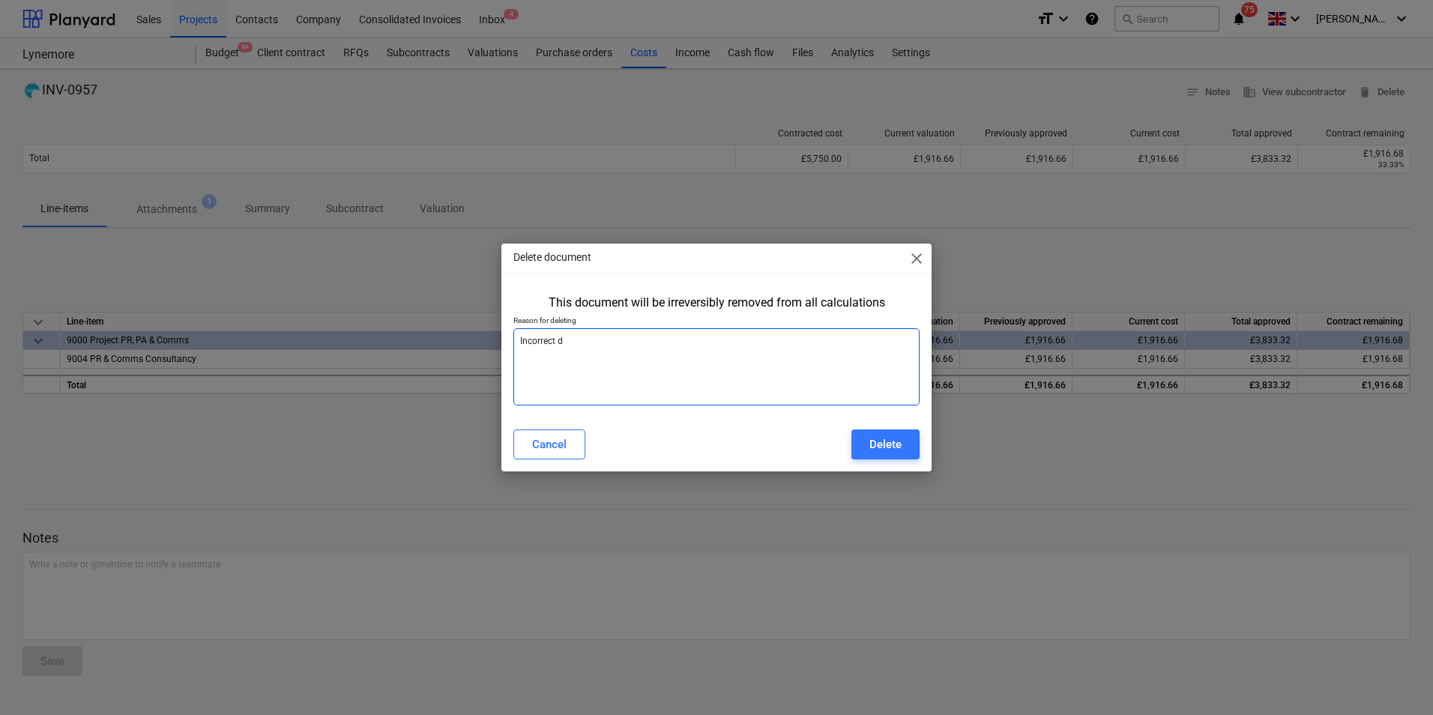
type textarea "Incorrect da"
type textarea "x"
type textarea "Incorrect dat"
type textarea "x"
type textarea "Incorrect date"
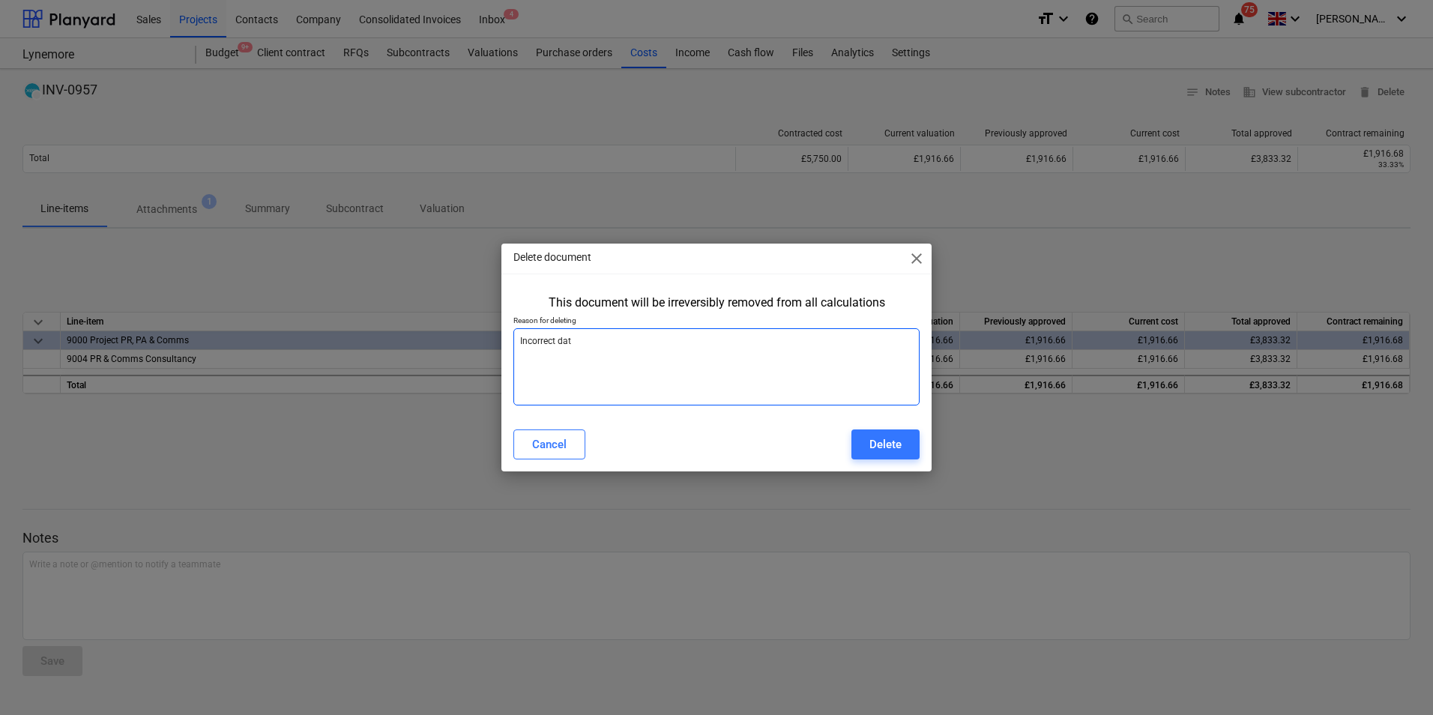
type textarea "x"
type textarea "Incorrect dates"
type textarea "x"
type textarea "Incorrect dates"
type textarea "x"
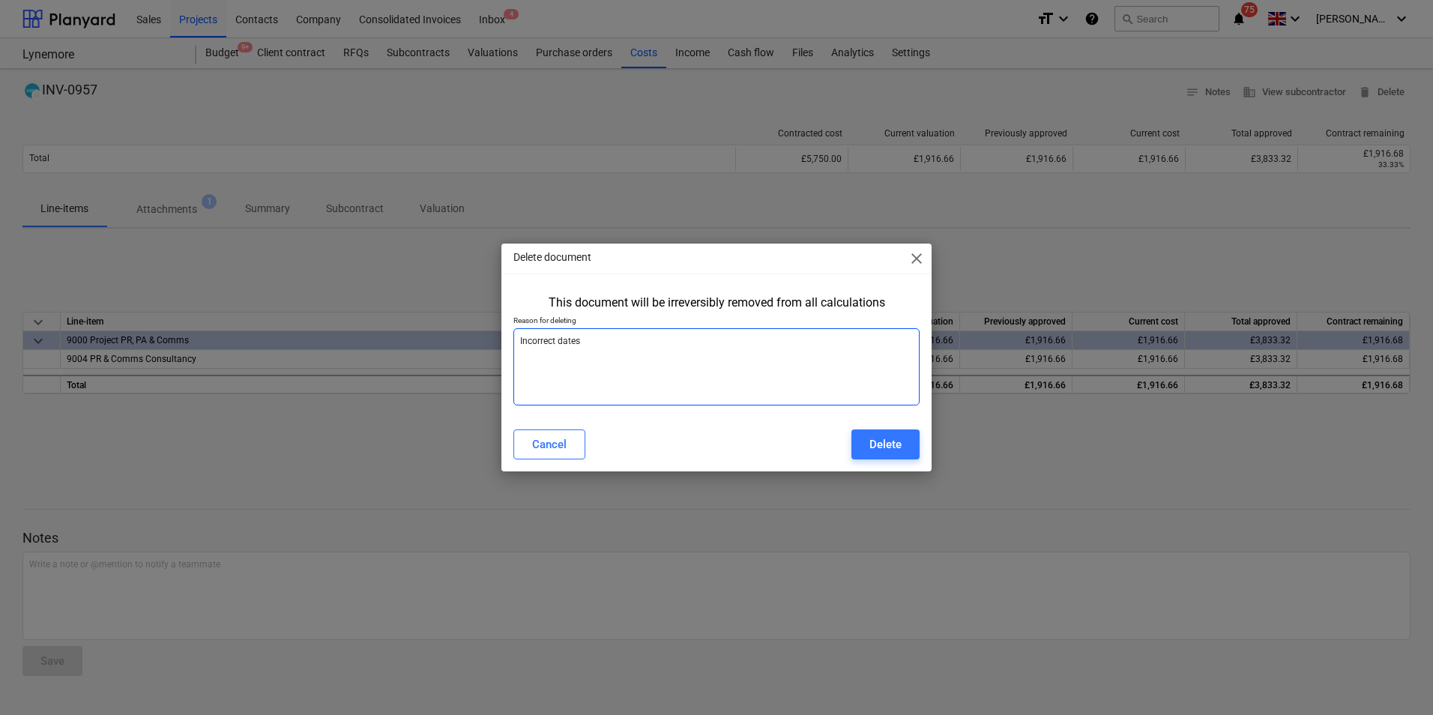
type textarea "Incorrect dates"
type textarea "x"
type textarea "Incorrect dates,"
type textarea "x"
type textarea "Incorrect dates,"
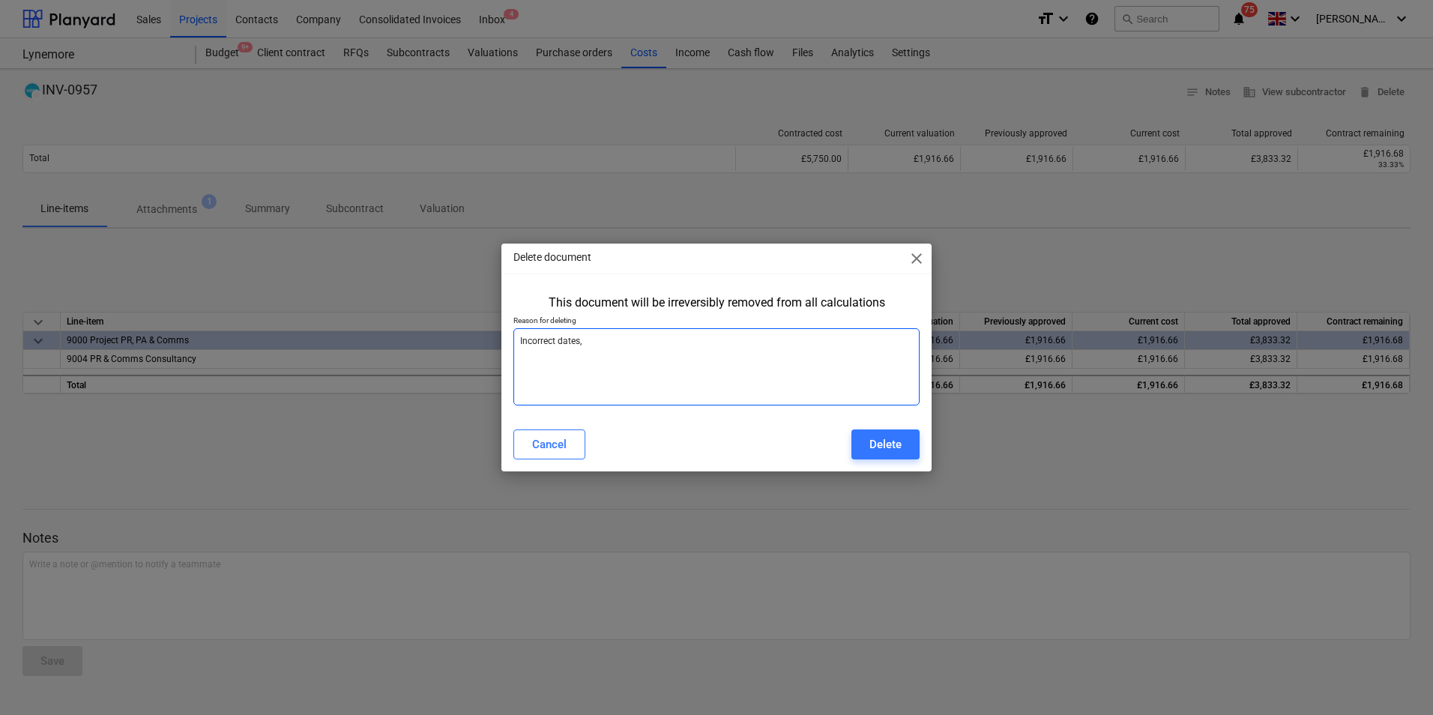
type textarea "x"
type textarea "Incorrect dates, a"
type textarea "x"
type textarea "Incorrect dates, am"
type textarea "x"
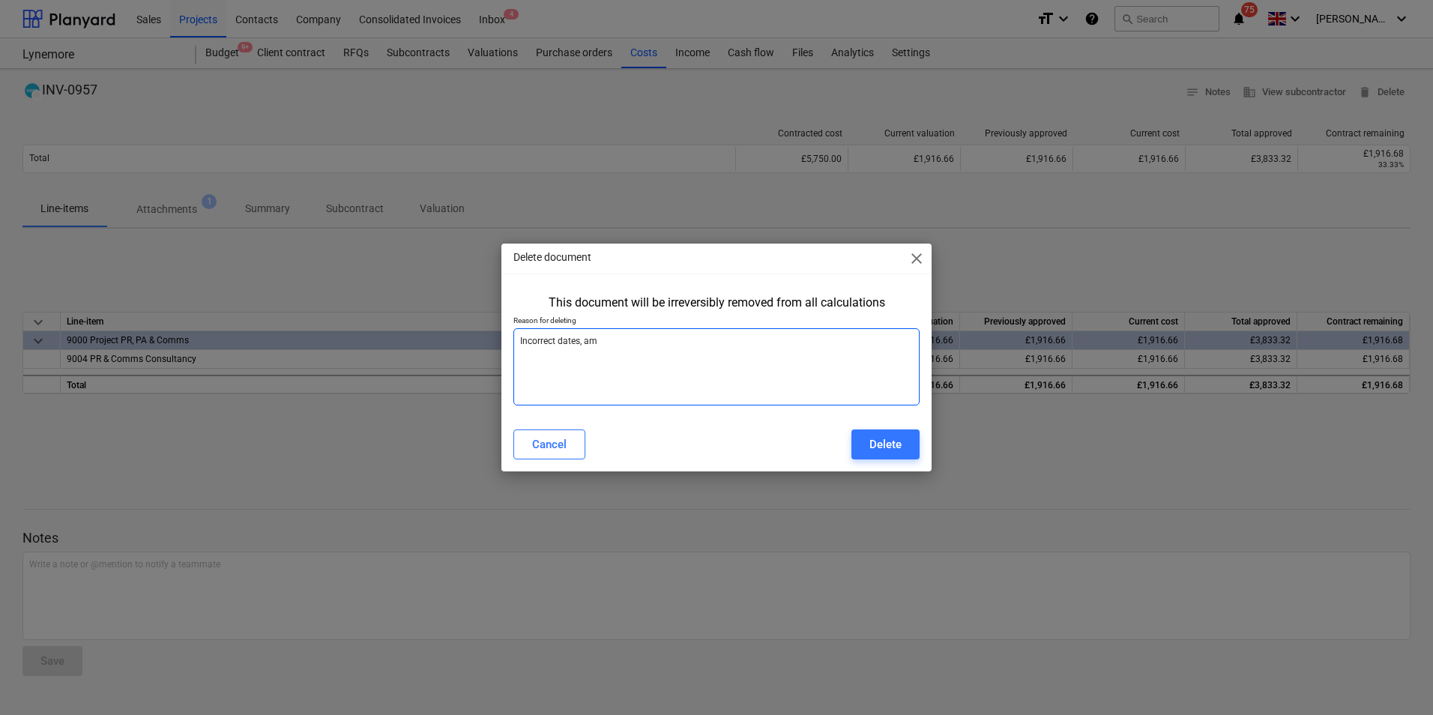
type textarea "Incorrect dates, ame"
type textarea "x"
type textarea "Incorrect dates, amed"
type textarea "x"
type textarea "Incorrect dates, amede"
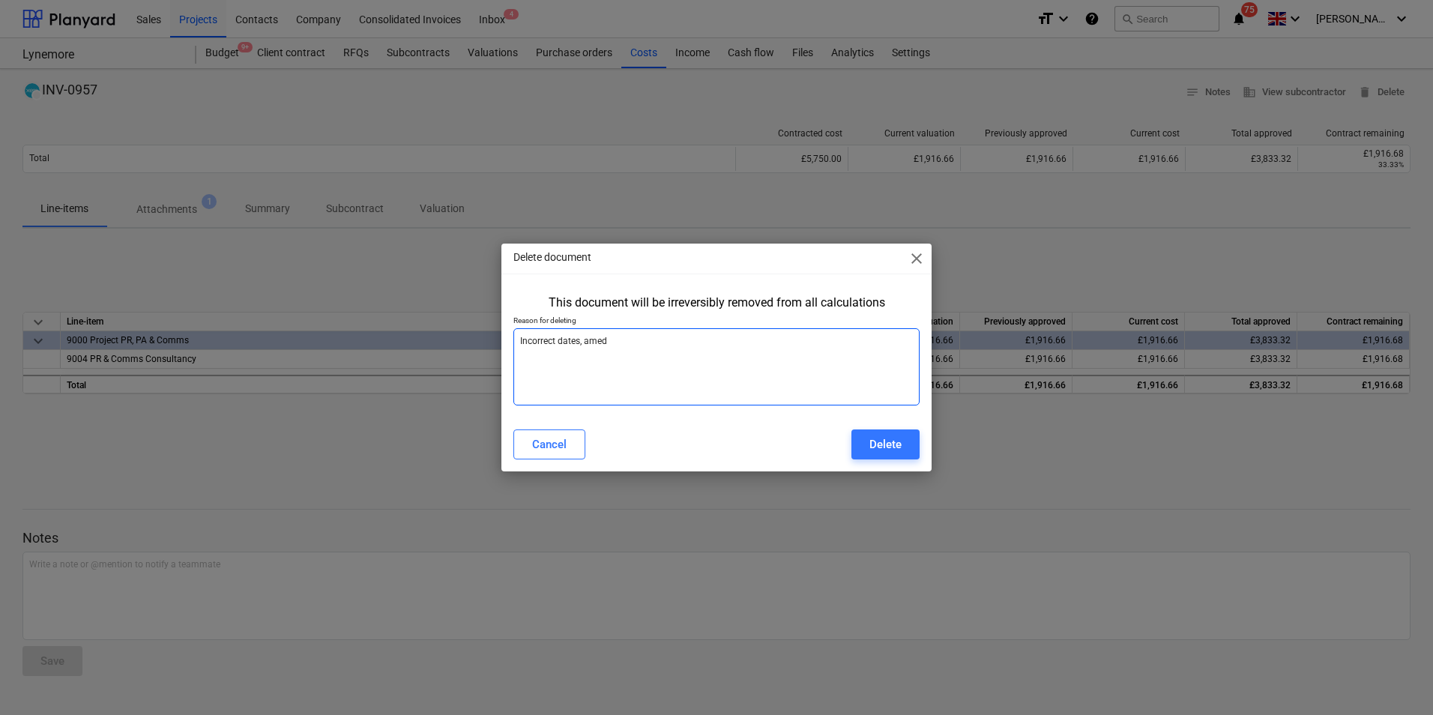
type textarea "x"
type textarea "Incorrect dates, ameded"
type textarea "x"
click at [600, 339] on textarea "Incorrect dates, ameded" at bounding box center [716, 366] width 406 height 77
type textarea "Incorrect dates, amended"
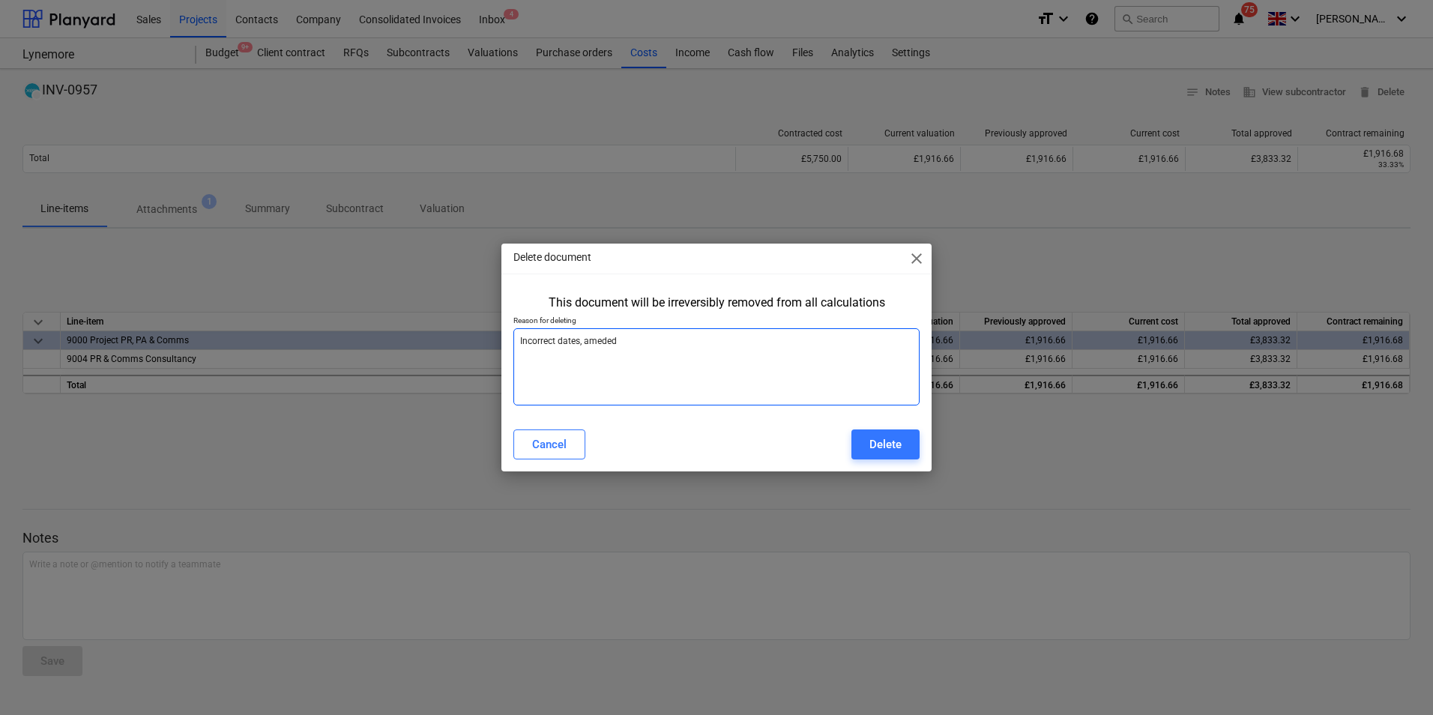
type textarea "x"
type textarea "Incorrect dates, amended"
click at [870, 435] on div "Delete" at bounding box center [886, 444] width 32 height 19
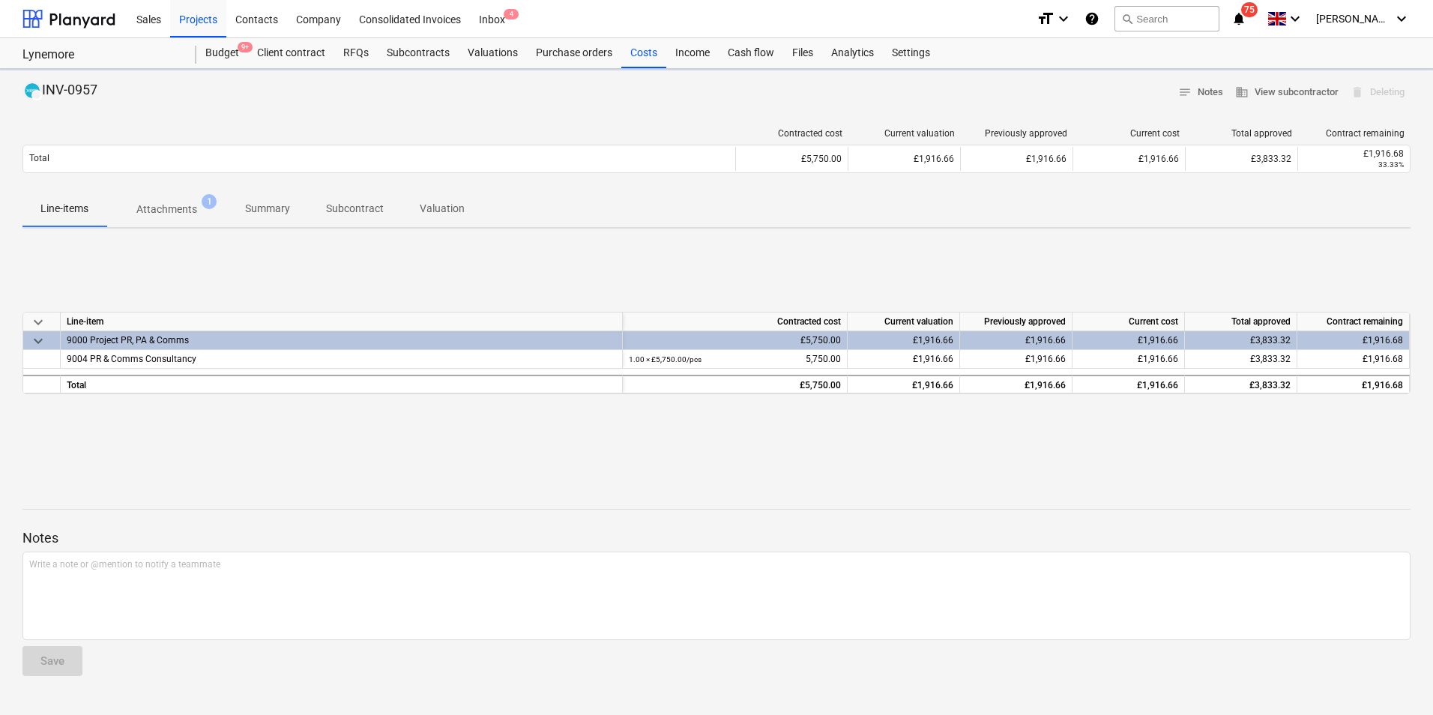
type textarea "x"
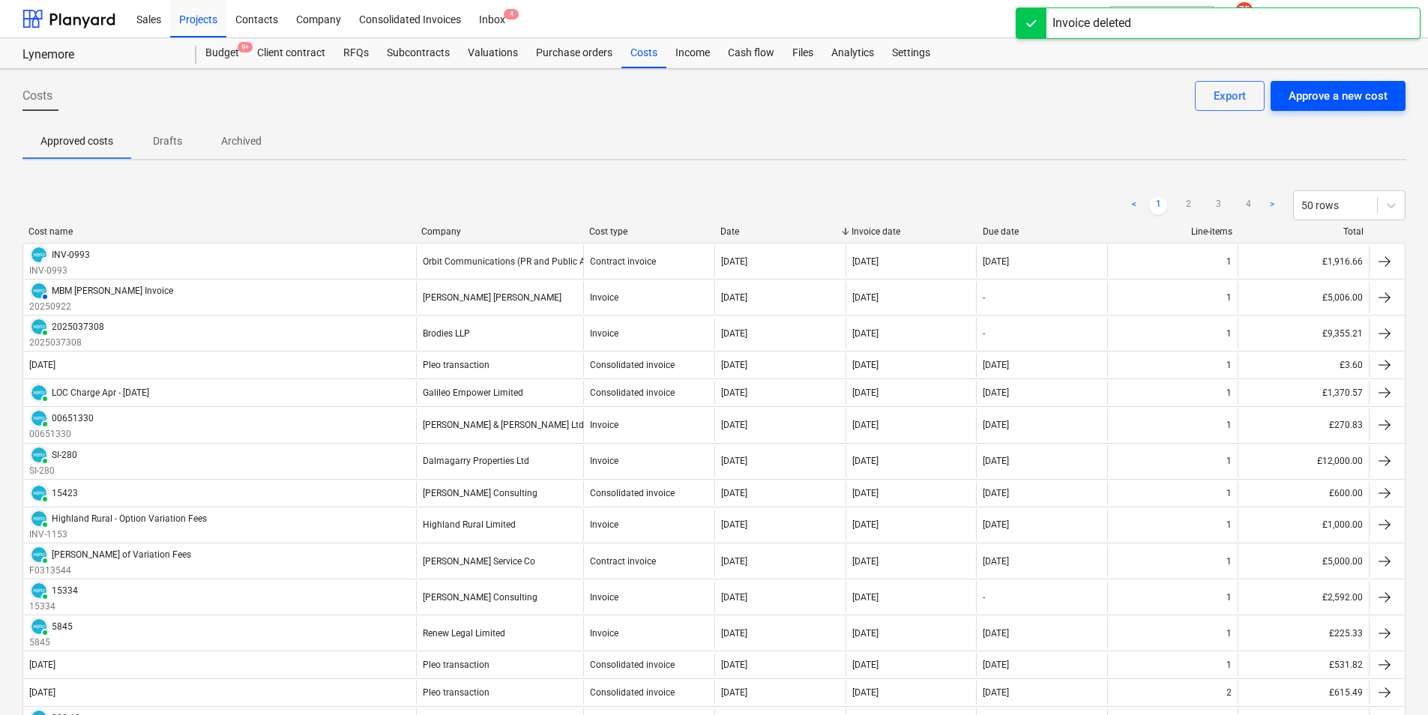
click at [1273, 105] on div "Approve a new cost" at bounding box center [1338, 95] width 99 height 19
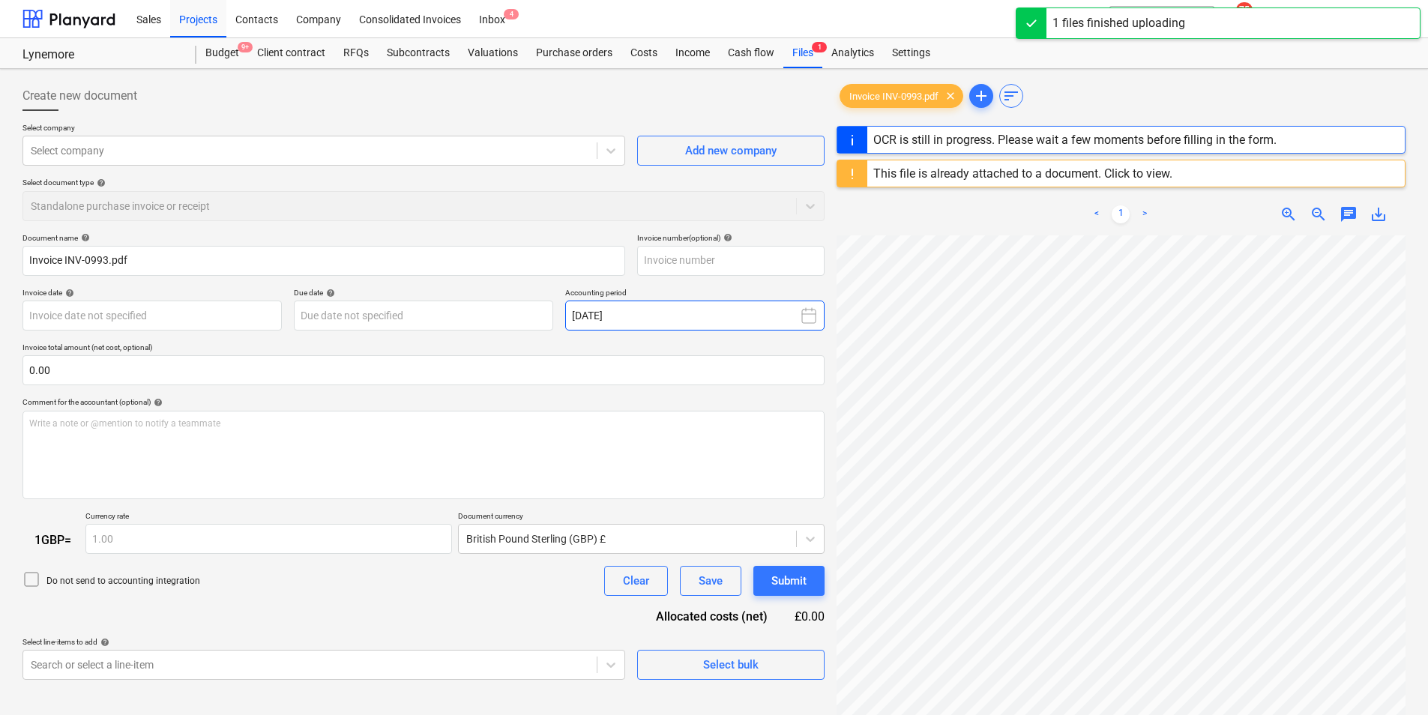
type input "INV-0993"
type input "[DATE]"
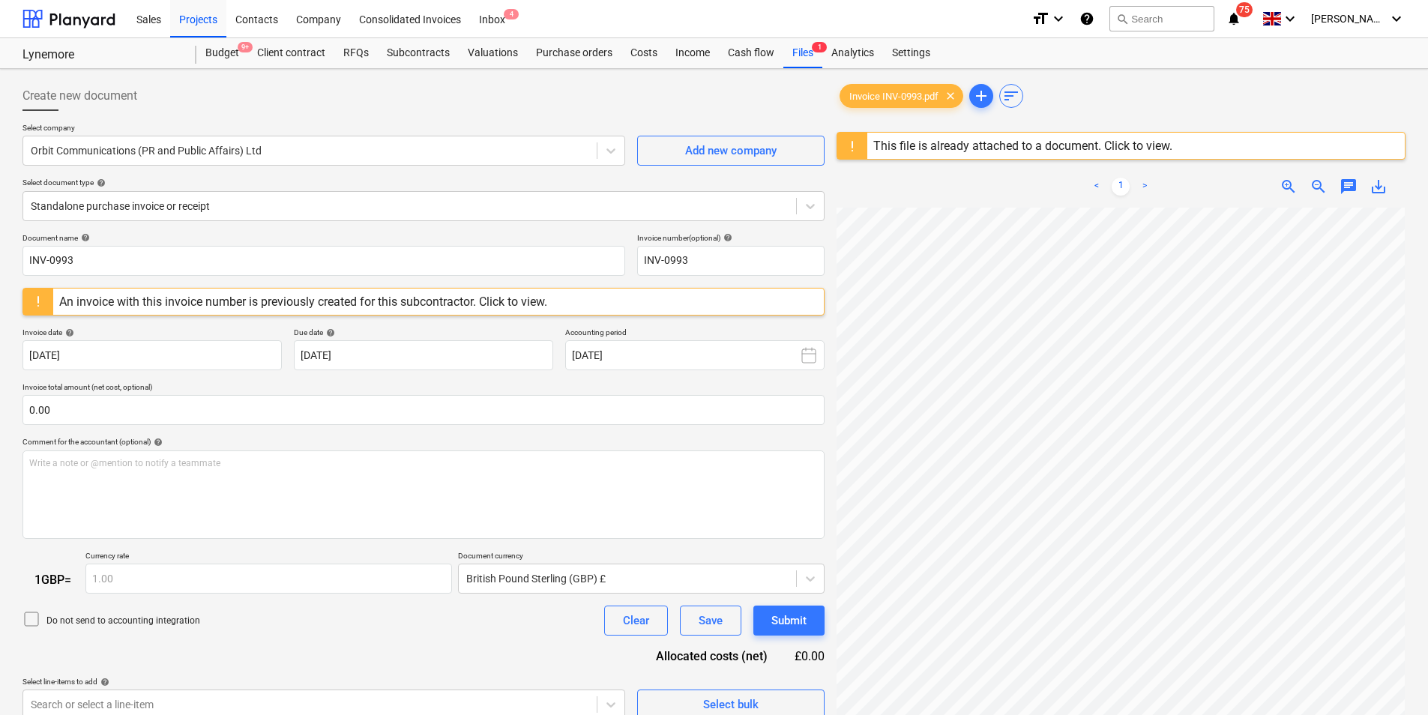
scroll to position [76, 220]
click at [986, 705] on html "Sales Projects Contacts Company Consolidated Invoices Inbox 4 format_size keybo…" at bounding box center [714, 357] width 1428 height 715
click at [951, 98] on span "clear" at bounding box center [951, 96] width 18 height 18
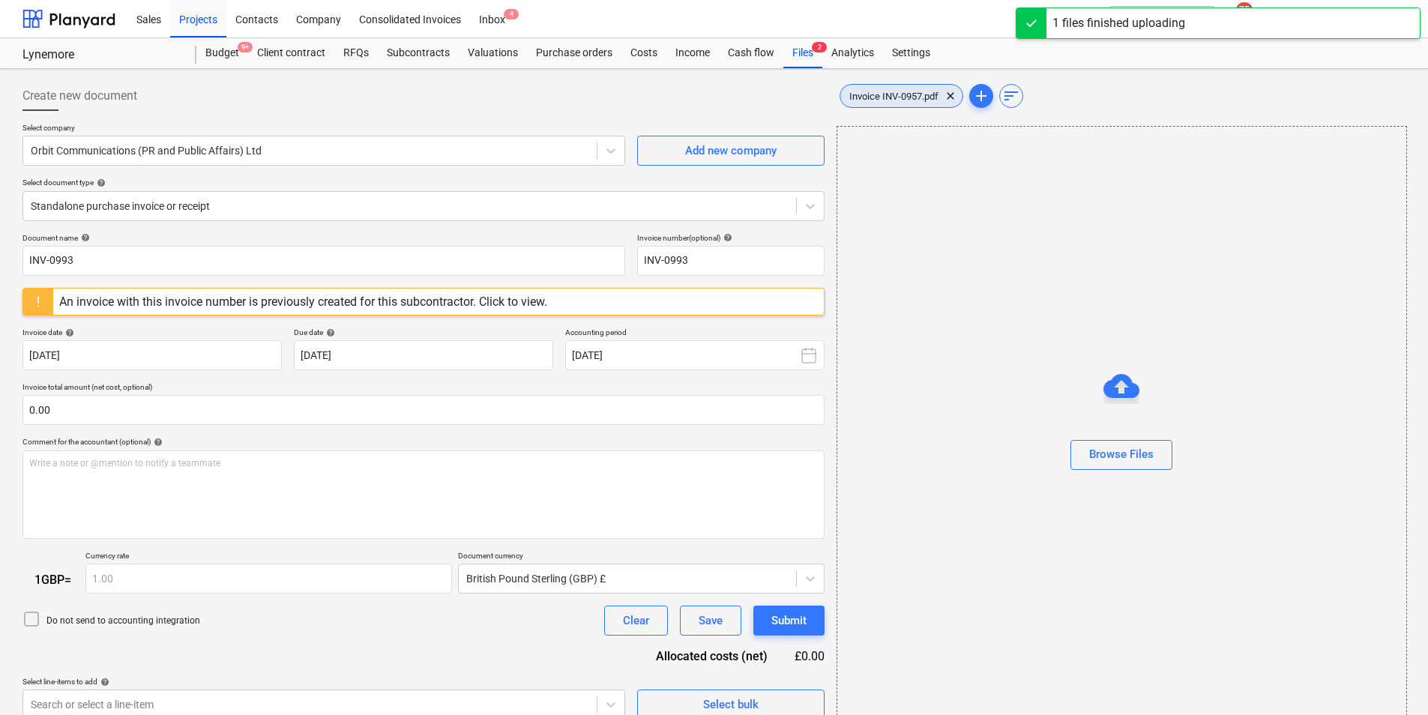
click at [918, 97] on span "Invoice INV-0957.pdf" at bounding box center [893, 96] width 107 height 11
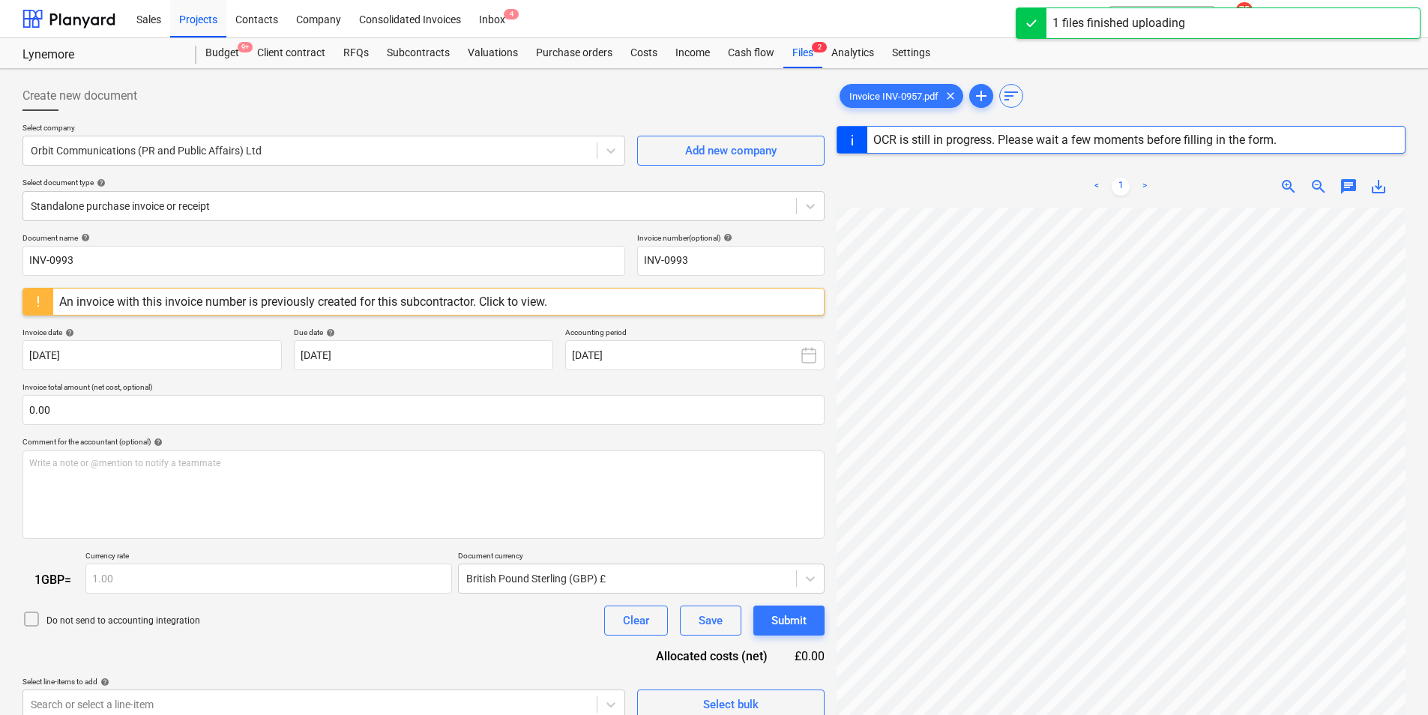
click at [530, 293] on div "An invoice with this invoice number is previously created for this subcontracto…" at bounding box center [303, 302] width 500 height 26
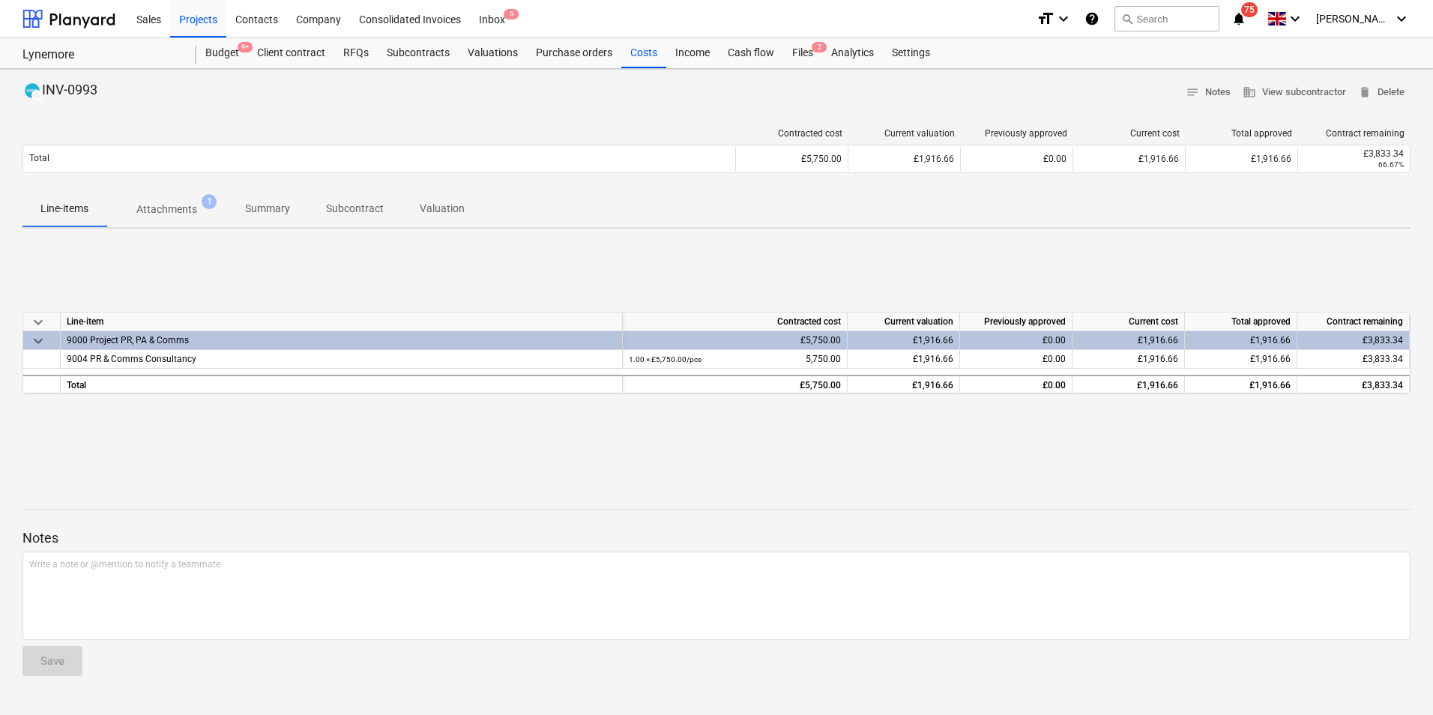
click at [166, 211] on p "Attachments" at bounding box center [166, 210] width 61 height 16
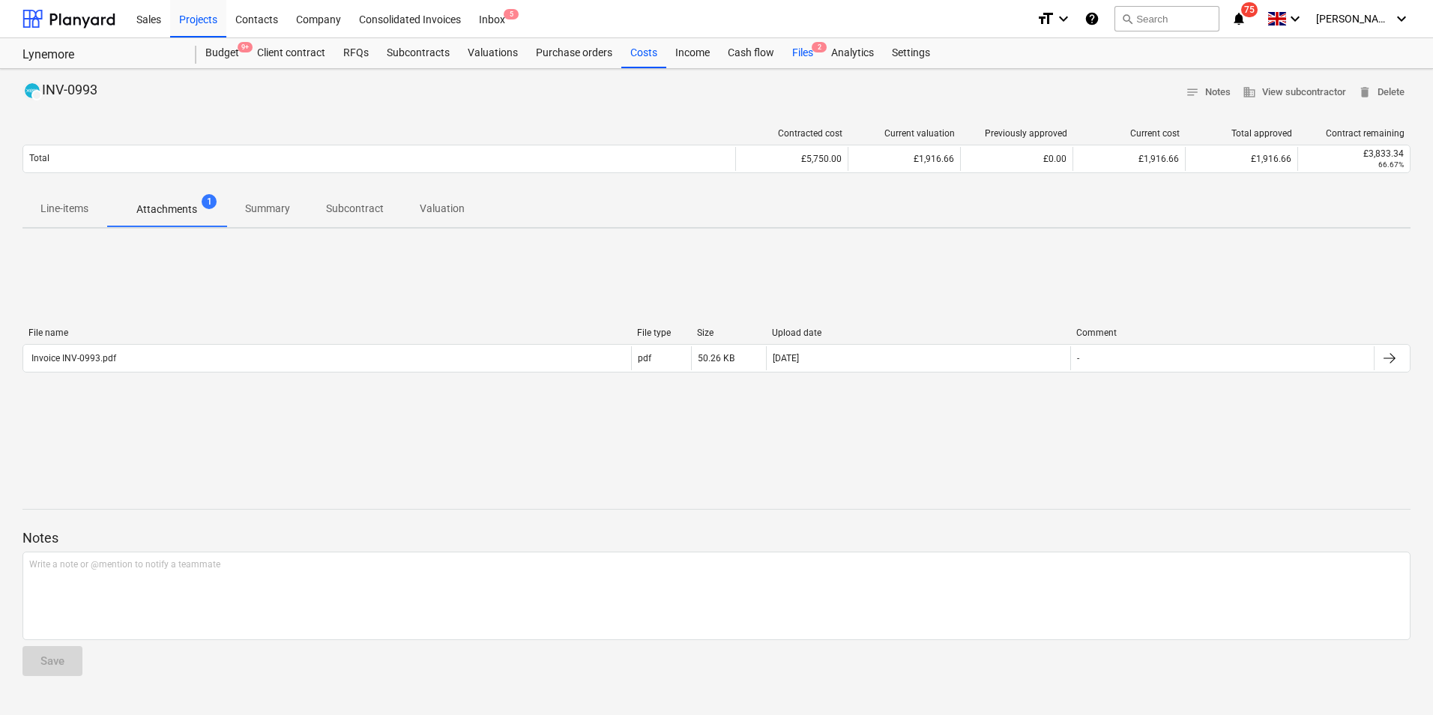
click at [803, 55] on div "Files 2" at bounding box center [802, 53] width 39 height 30
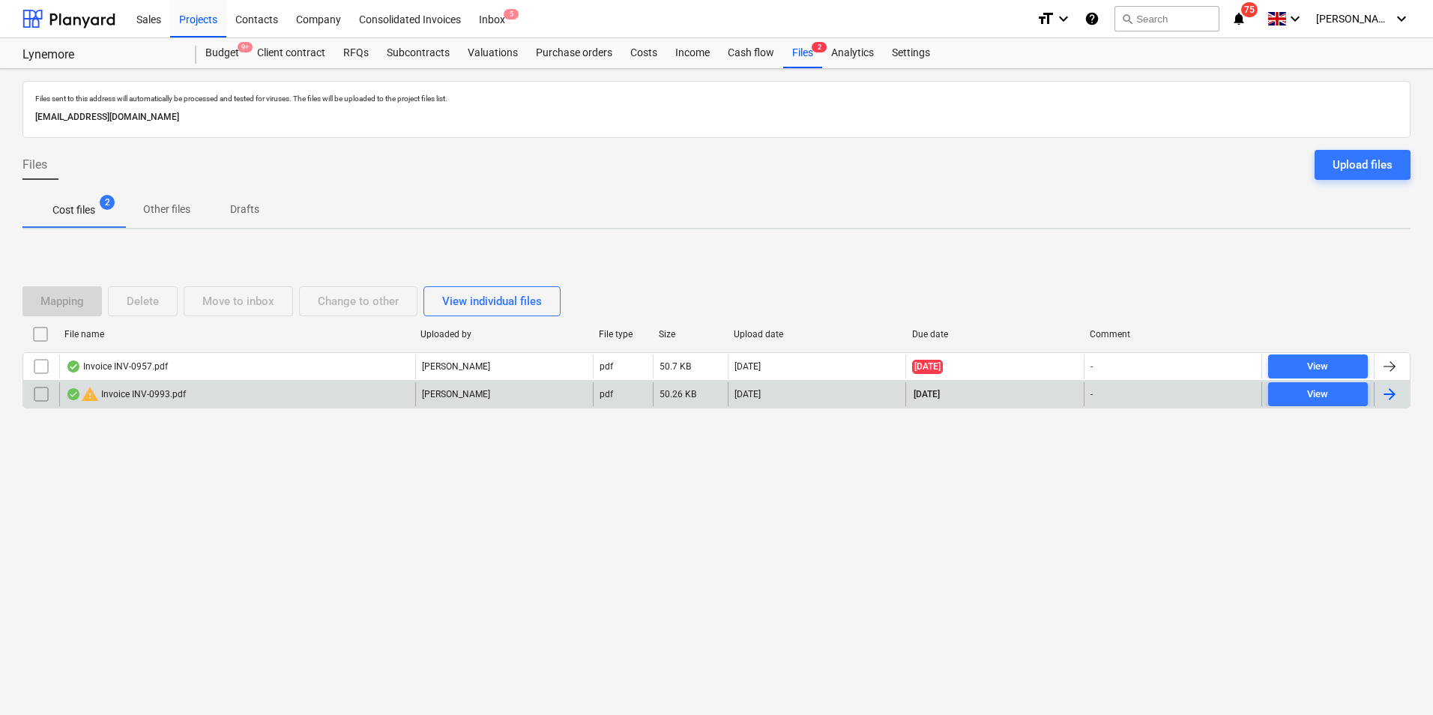
click at [228, 399] on div "warning Invoice INV-0993.pdf" at bounding box center [237, 394] width 356 height 24
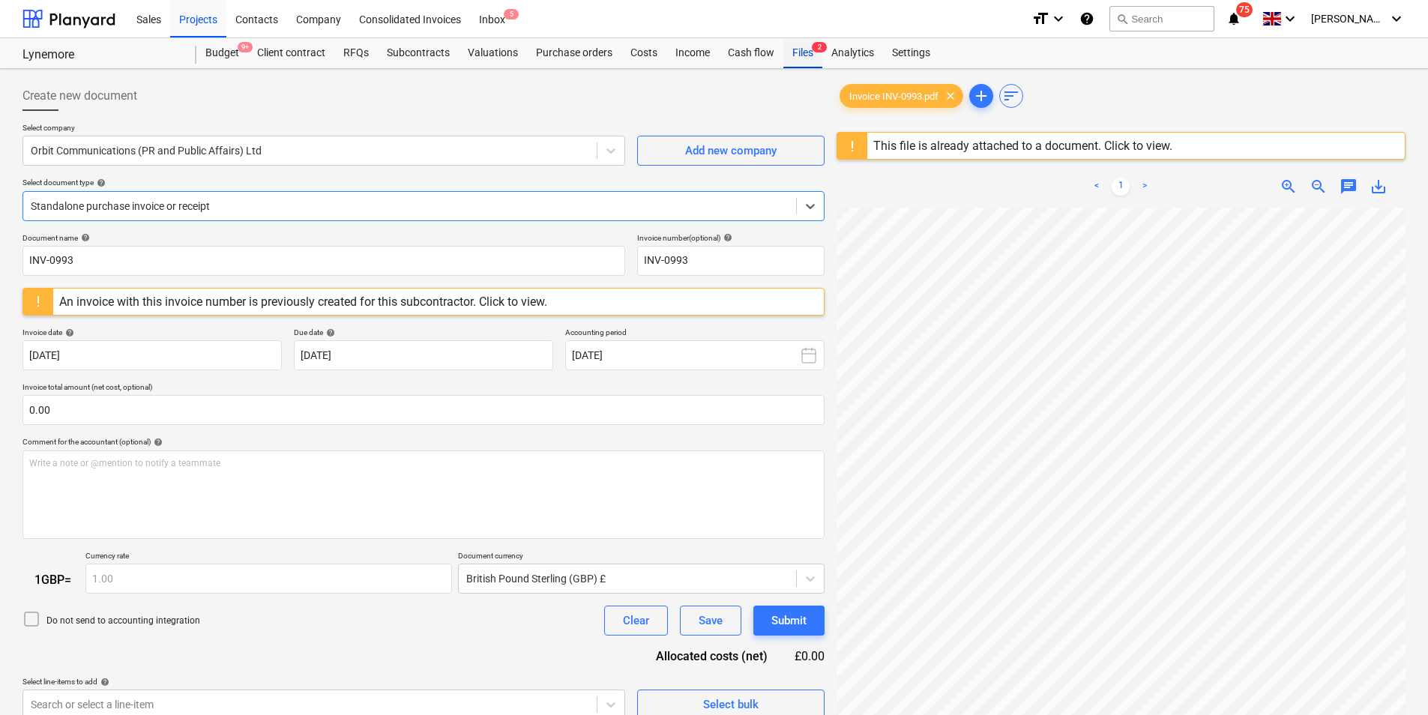
click at [804, 55] on div "Files 2" at bounding box center [802, 53] width 39 height 30
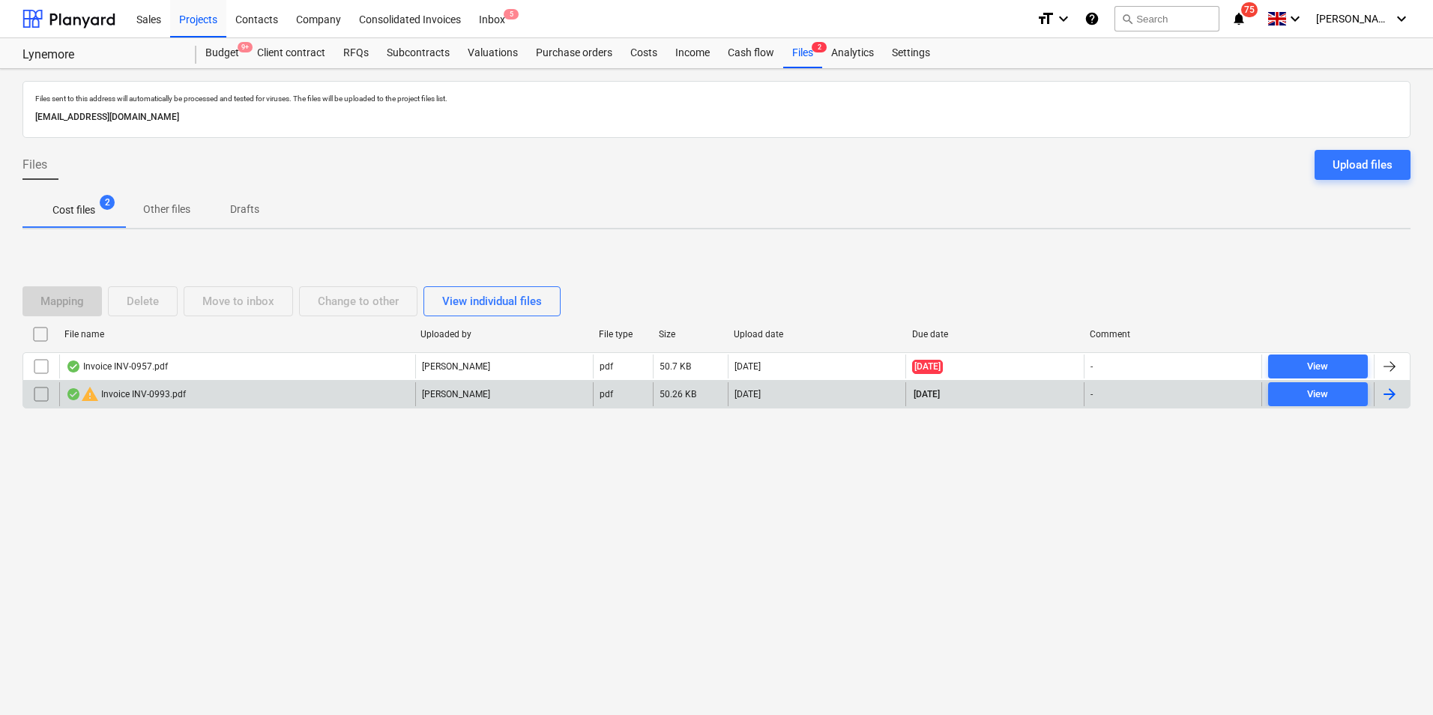
click at [304, 400] on div "warning Invoice INV-0993.pdf" at bounding box center [237, 394] width 356 height 24
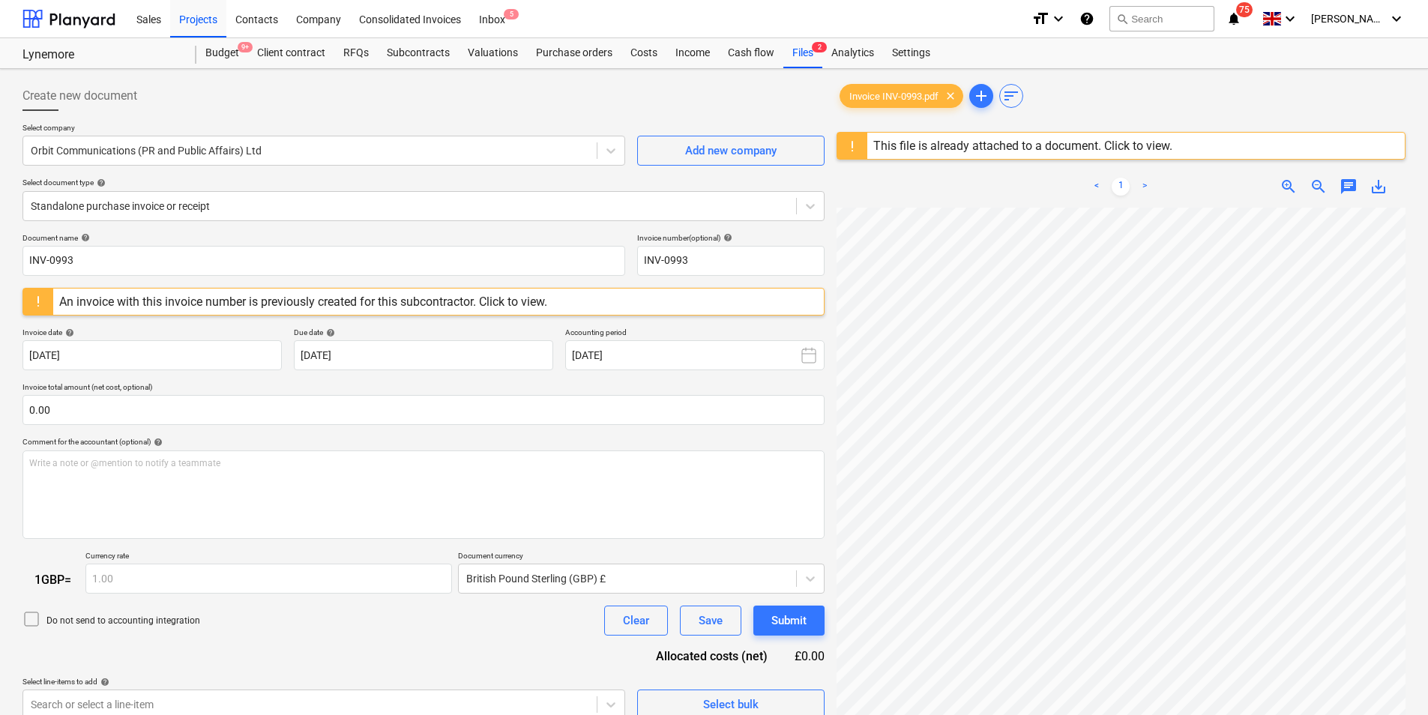
scroll to position [85, 218]
click at [771, 444] on div "Create new document Select company Orbit Communications (PR and Public Affairs)…" at bounding box center [713, 481] width 1395 height 812
click at [794, 55] on div "Files 2" at bounding box center [802, 53] width 39 height 30
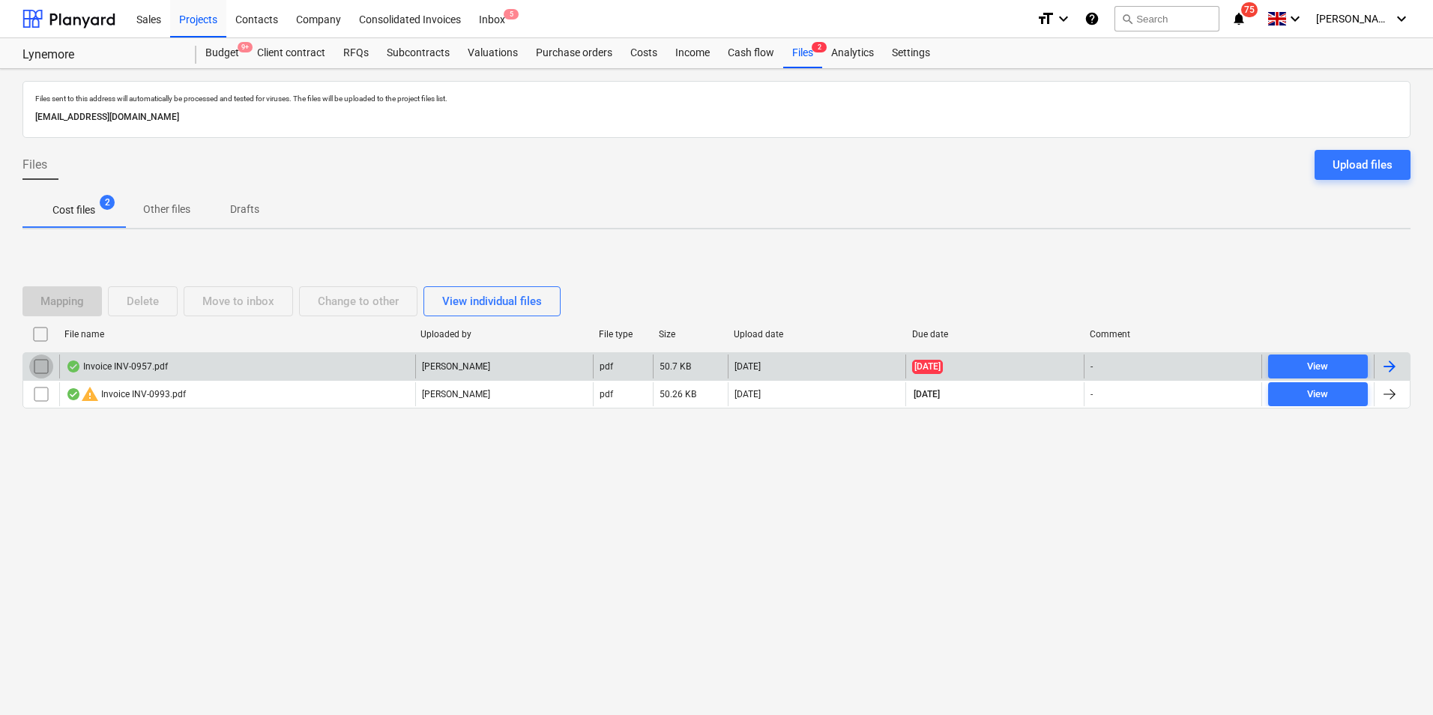
click at [34, 366] on input "checkbox" at bounding box center [41, 367] width 24 height 24
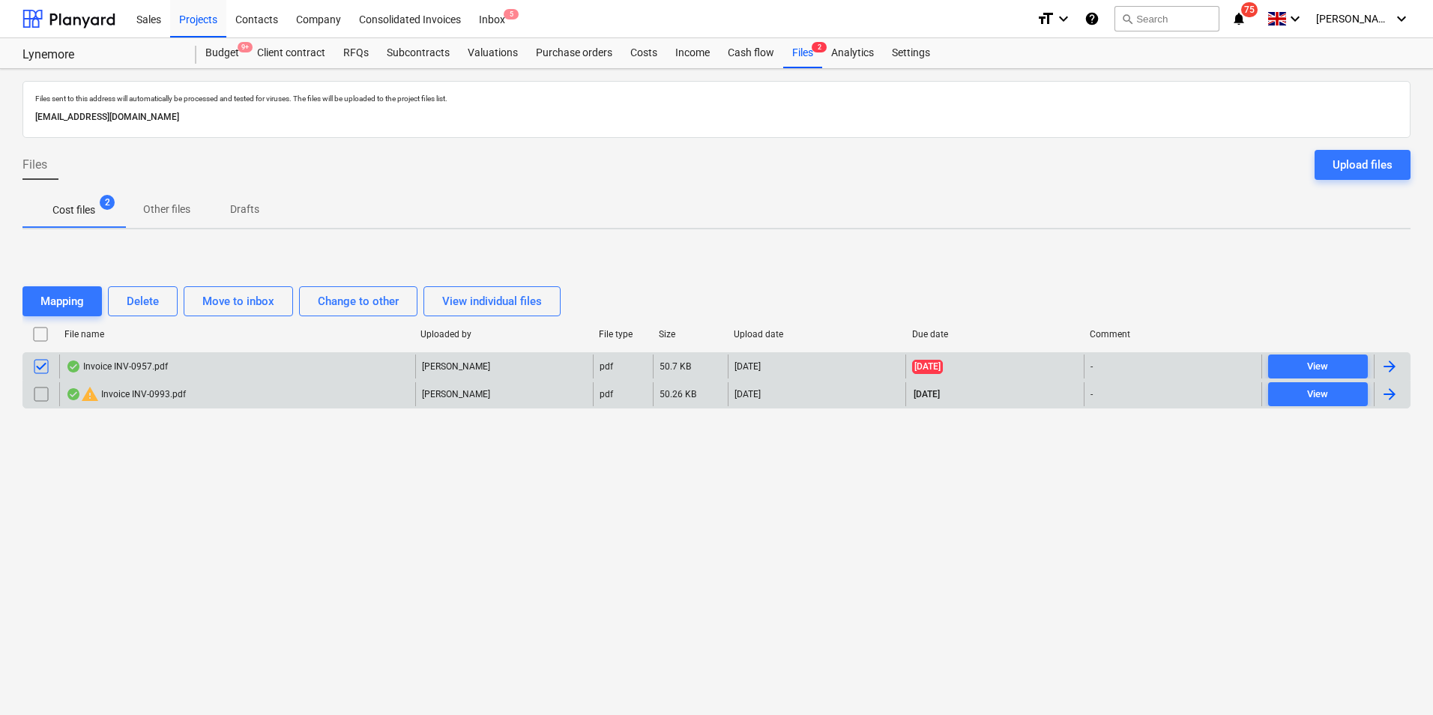
click at [43, 394] on input "checkbox" at bounding box center [41, 394] width 24 height 24
click at [145, 301] on div "Delete" at bounding box center [143, 301] width 32 height 19
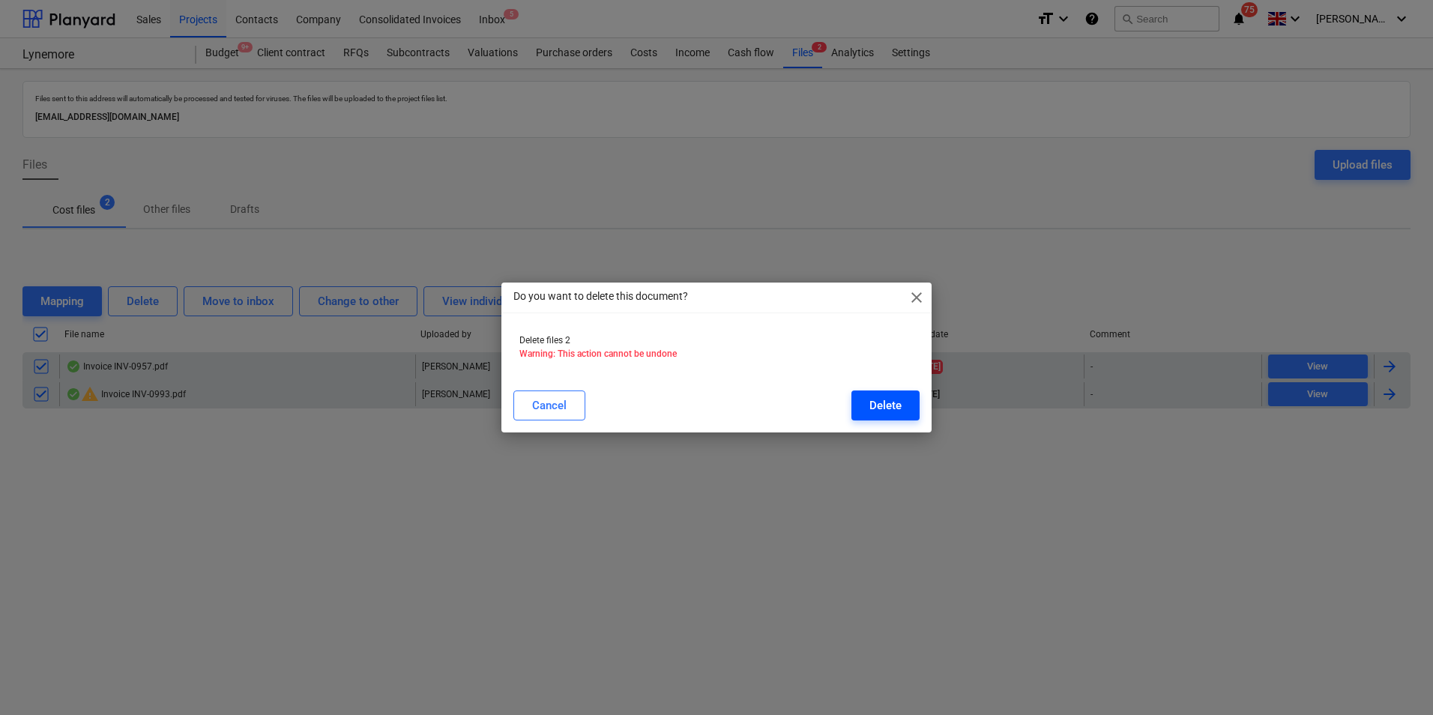
click at [875, 403] on div "Delete" at bounding box center [886, 405] width 32 height 19
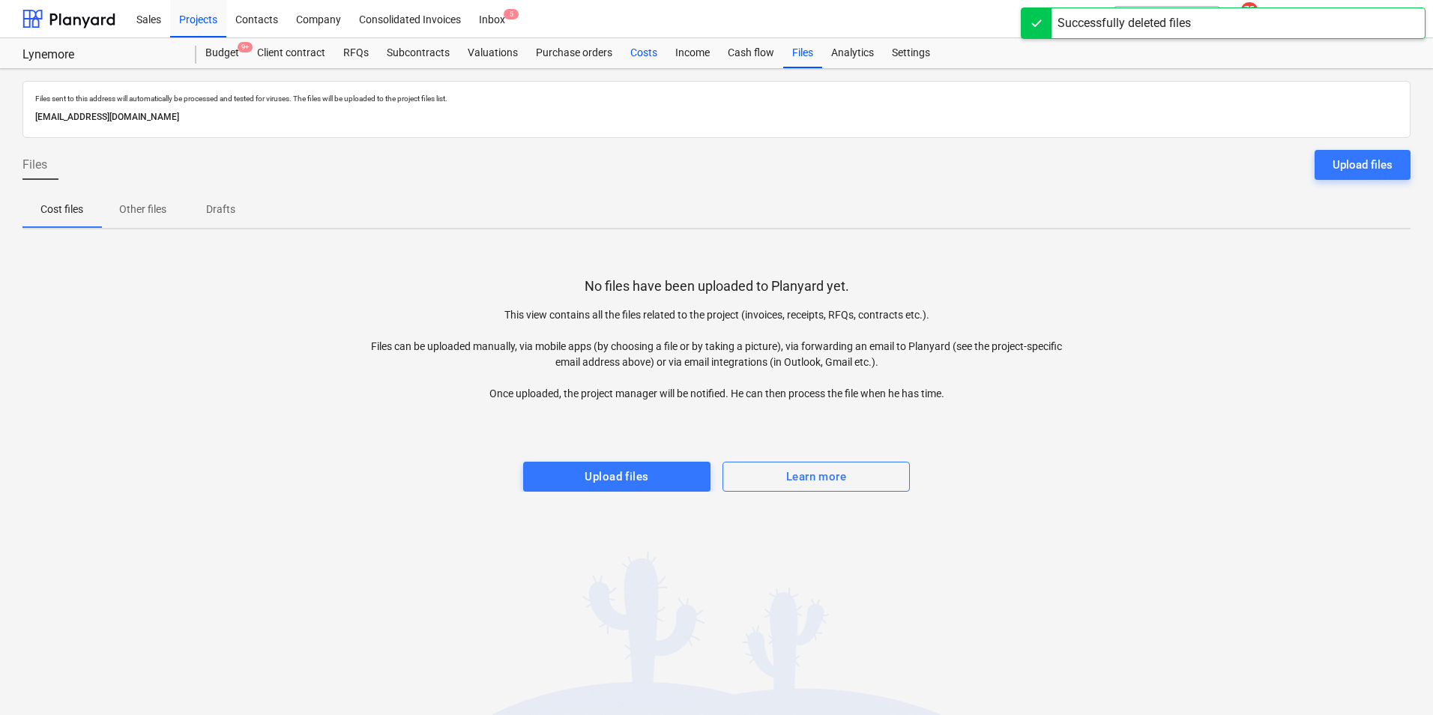
click at [650, 50] on div "Costs" at bounding box center [643, 53] width 45 height 30
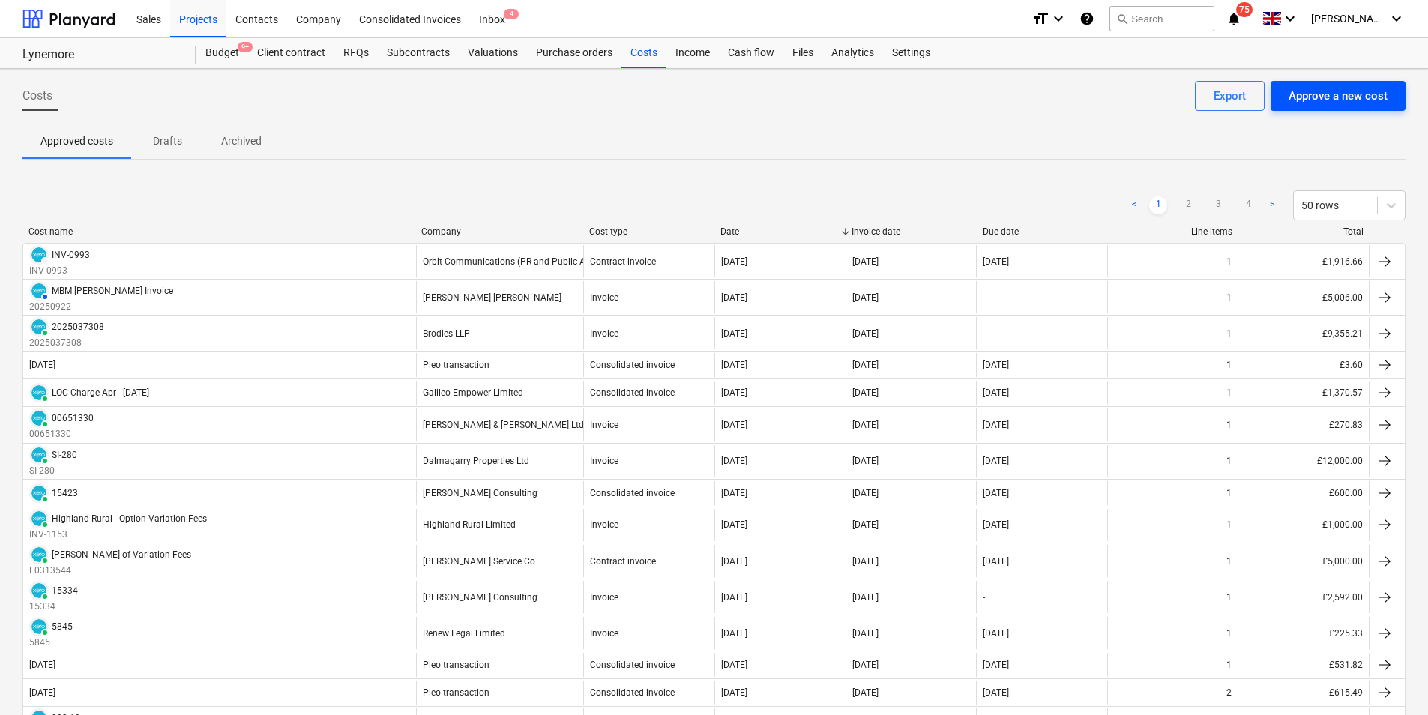
click at [1273, 99] on div "Approve a new cost" at bounding box center [1338, 95] width 99 height 19
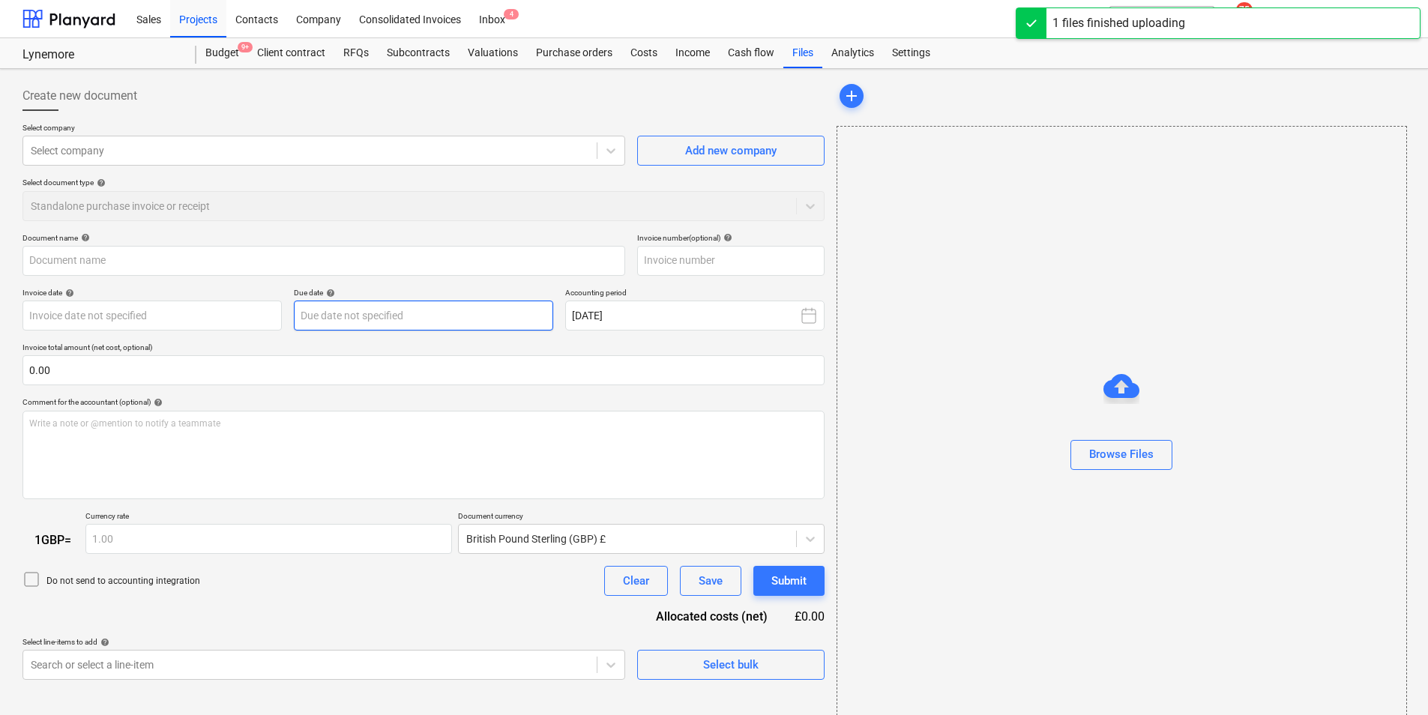
type input "Invoice INV-0957.pdf"
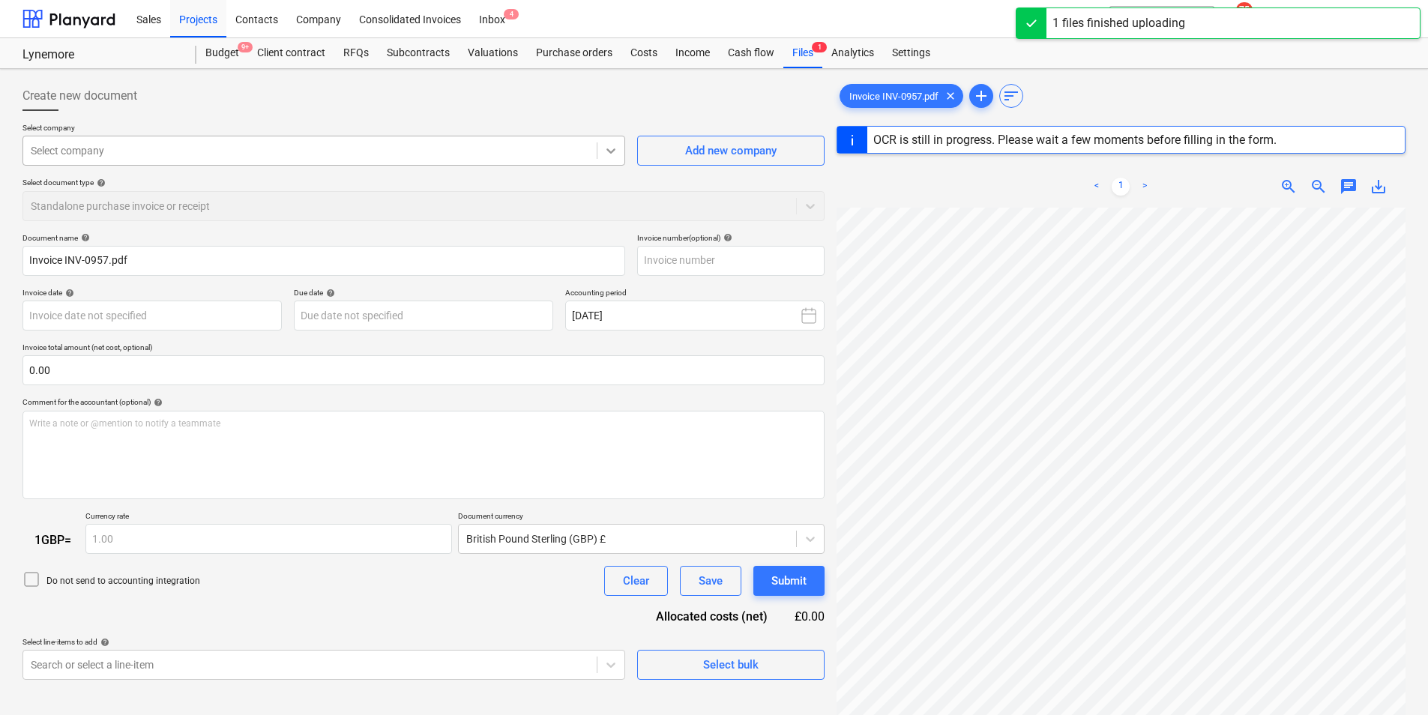
click at [597, 145] on div at bounding box center [610, 150] width 27 height 27
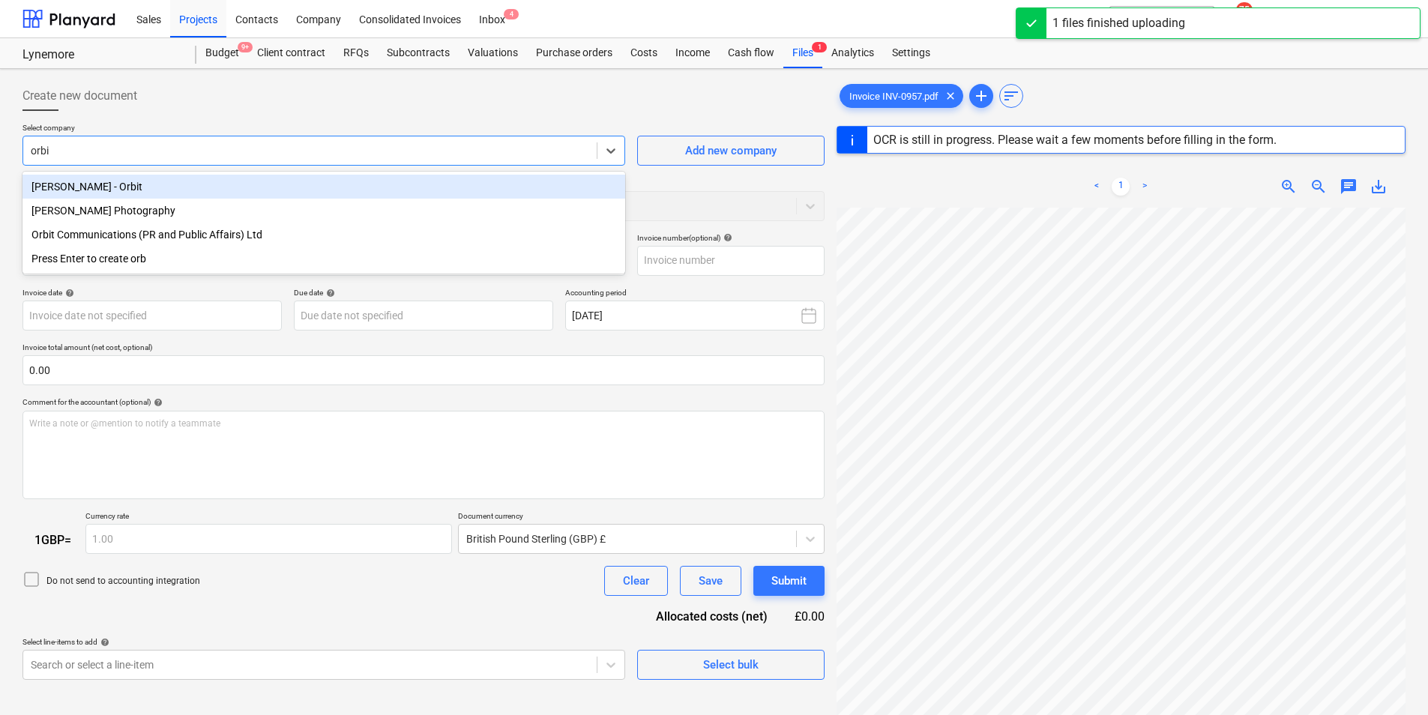
type input "orbit"
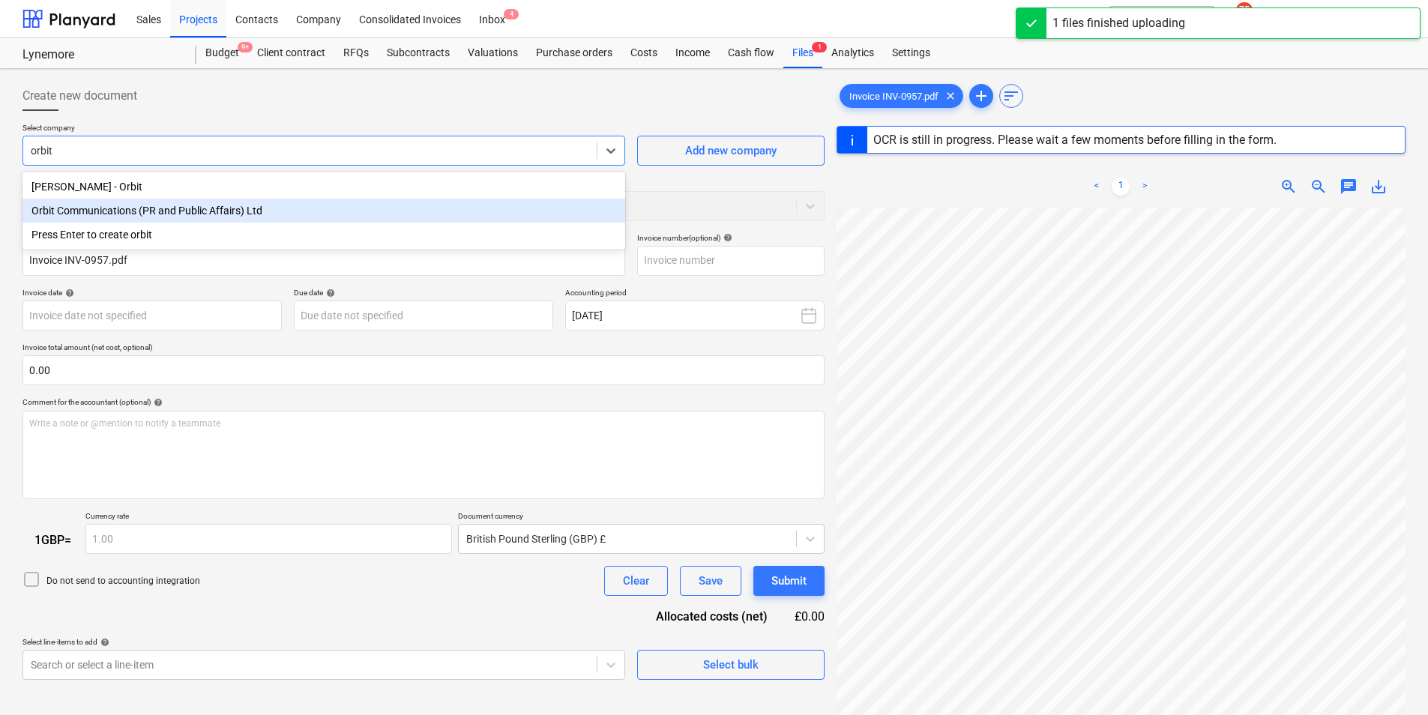
type input "INV-0957"
type input "[DATE]"
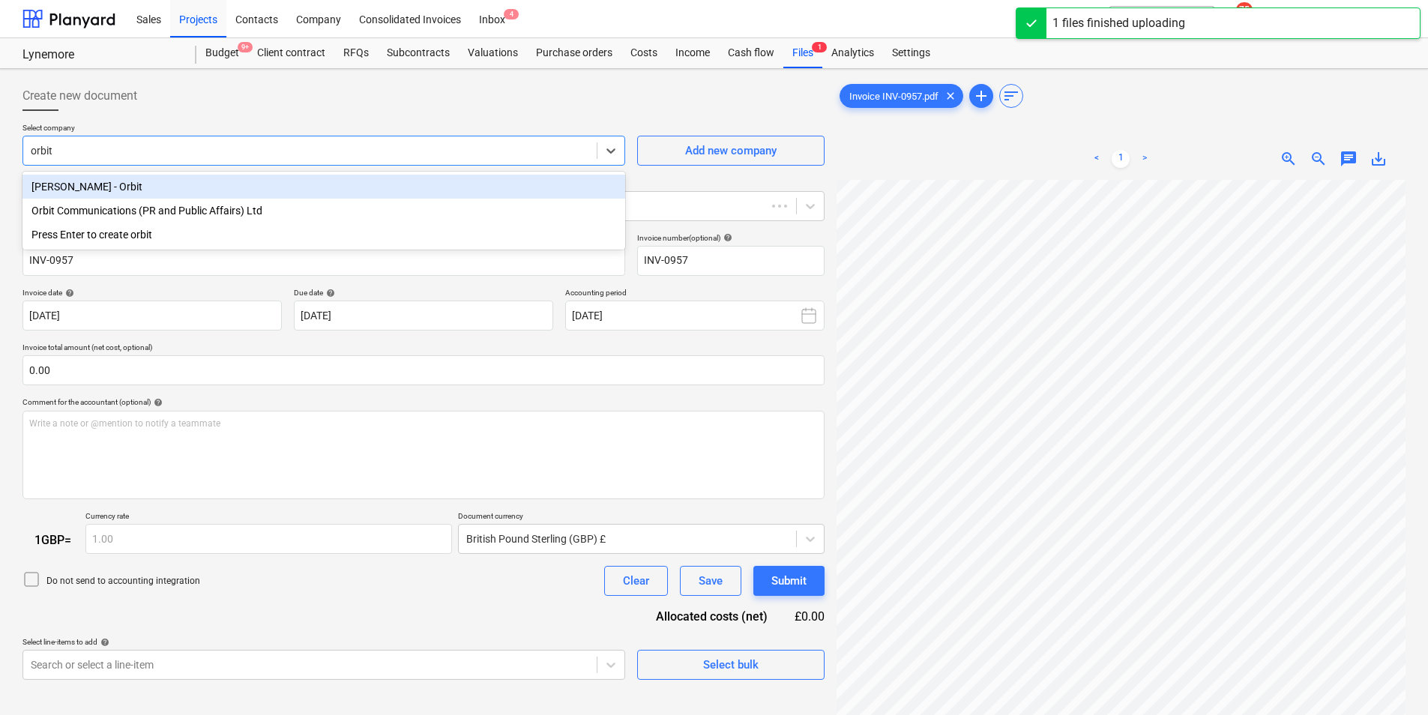
click at [226, 203] on div "Orbit Communications (PR and Public Affairs) Ltd" at bounding box center [323, 211] width 603 height 24
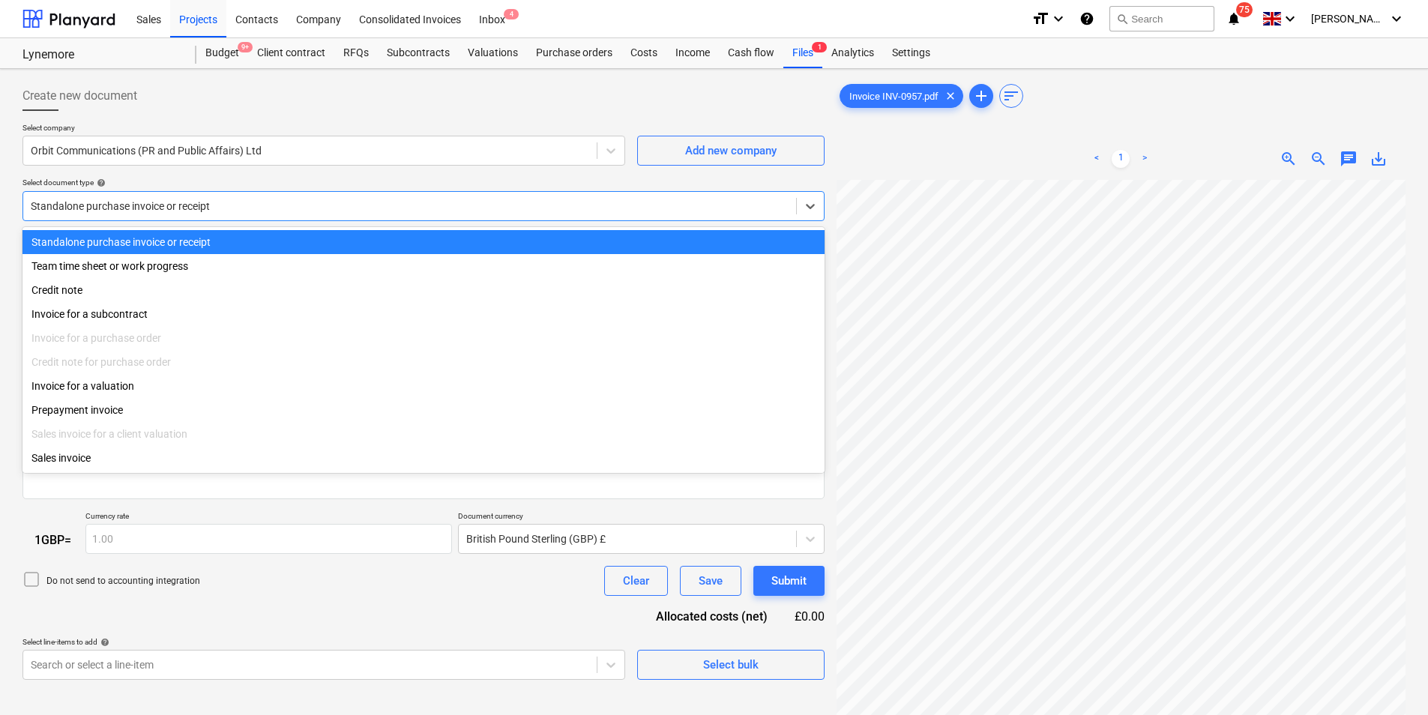
click at [200, 205] on div at bounding box center [410, 206] width 758 height 15
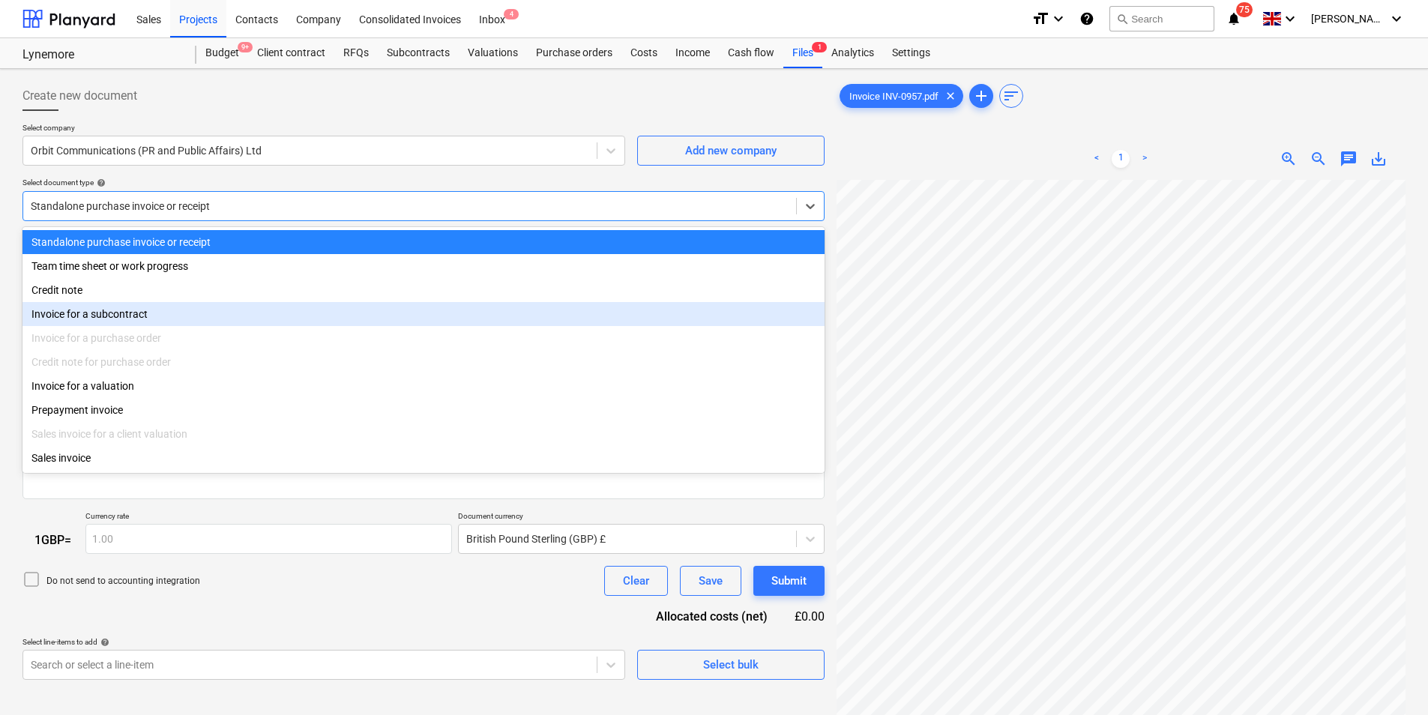
click at [165, 305] on div "Invoice for a subcontract" at bounding box center [423, 314] width 802 height 24
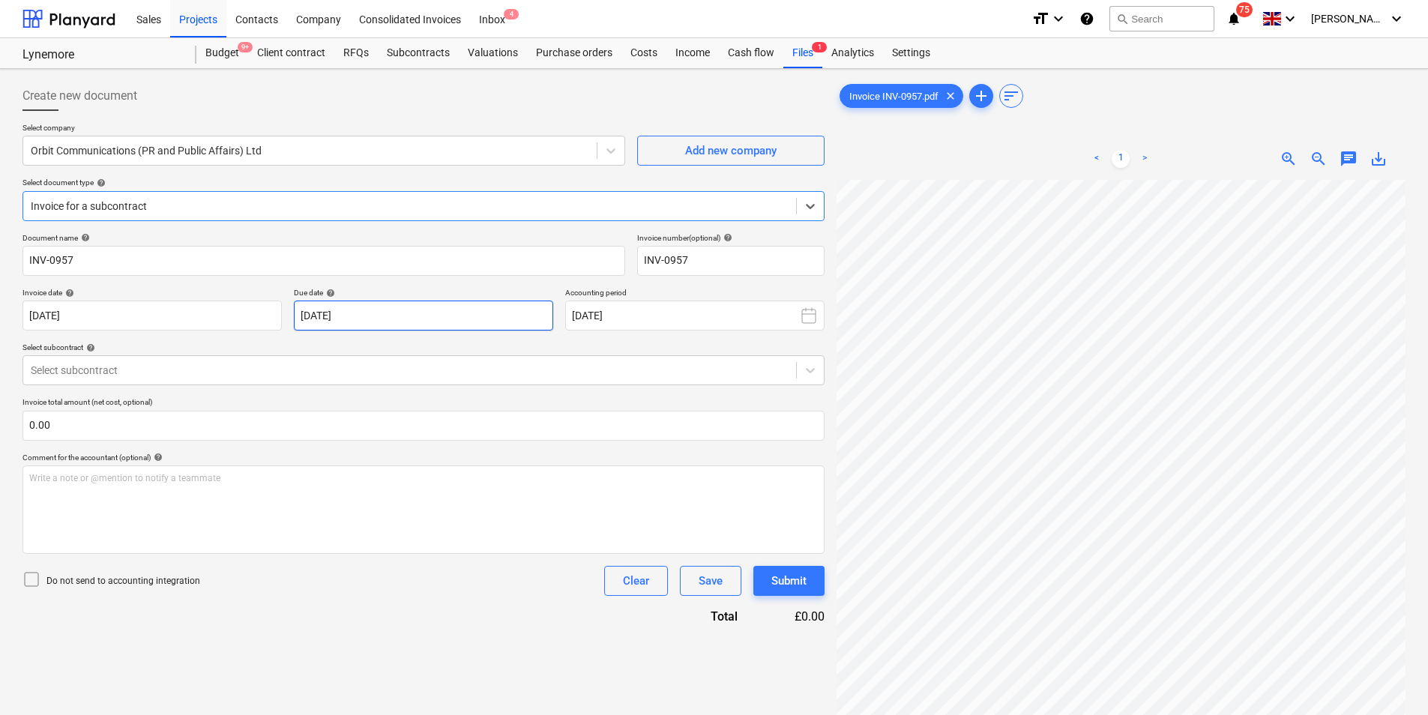
click at [378, 322] on body "Sales Projects Contacts Company Consolidated Invoices Inbox 4 format_size keybo…" at bounding box center [714, 357] width 1428 height 715
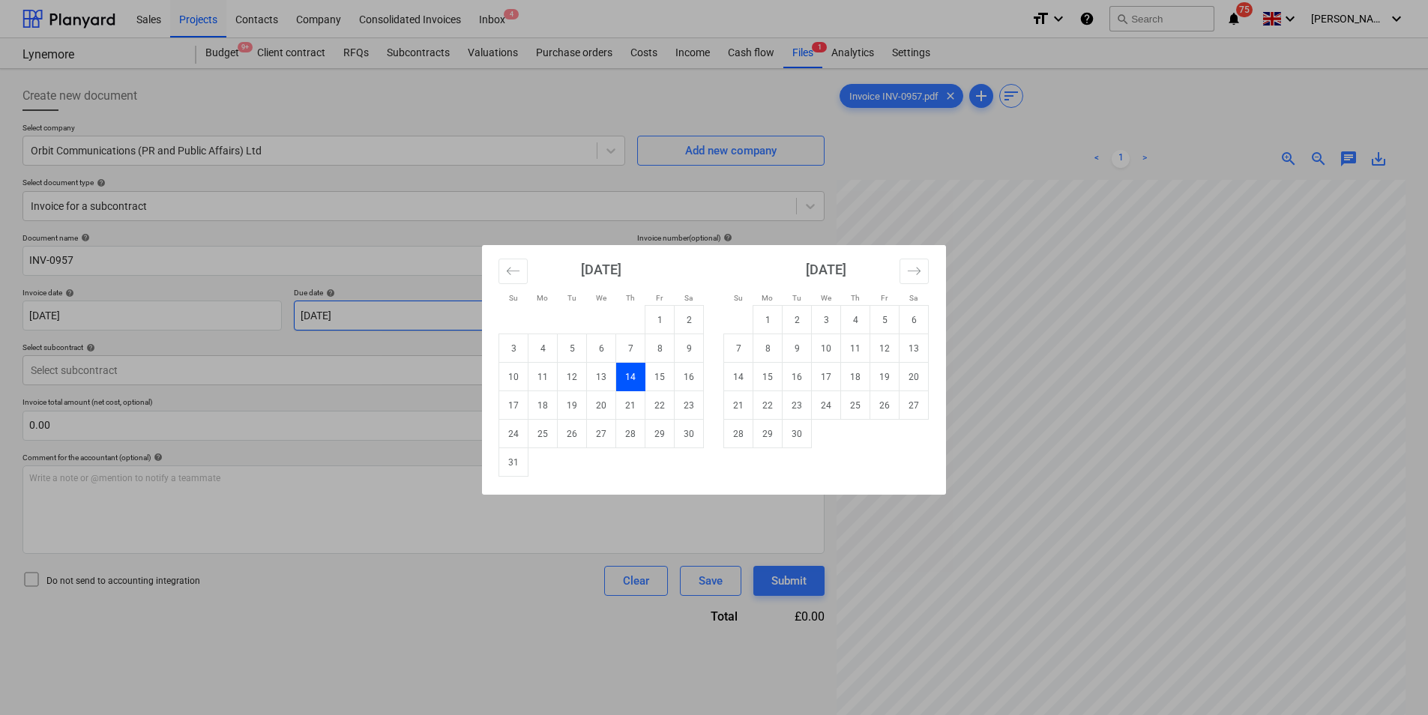
click at [406, 309] on div "Su Mo Tu We Th Fr Sa Su Mo Tu We Th Fr Sa [DATE] 1 2 3 4 5 6 7 8 9 10 11 12 13 …" at bounding box center [714, 357] width 1428 height 715
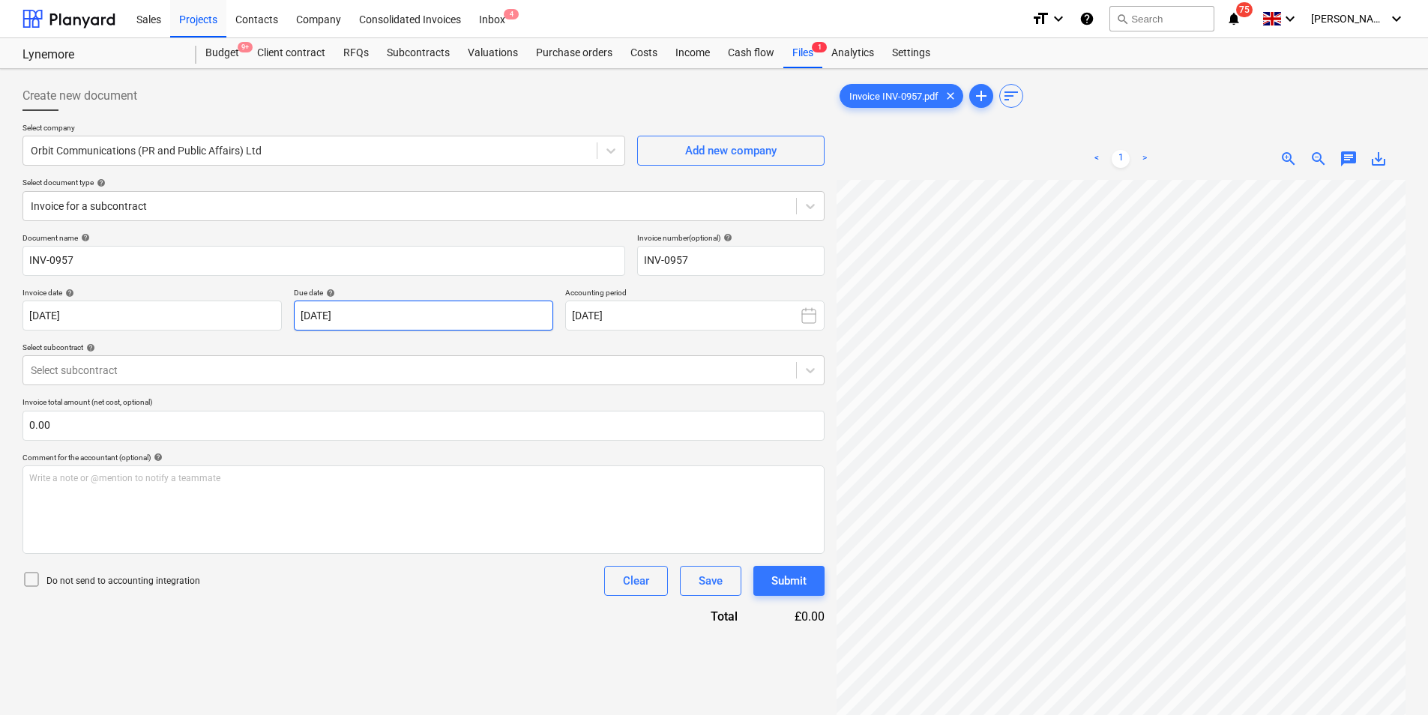
click at [391, 313] on body "Sales Projects Contacts Company Consolidated Invoices Inbox 4 format_size keybo…" at bounding box center [714, 357] width 1428 height 715
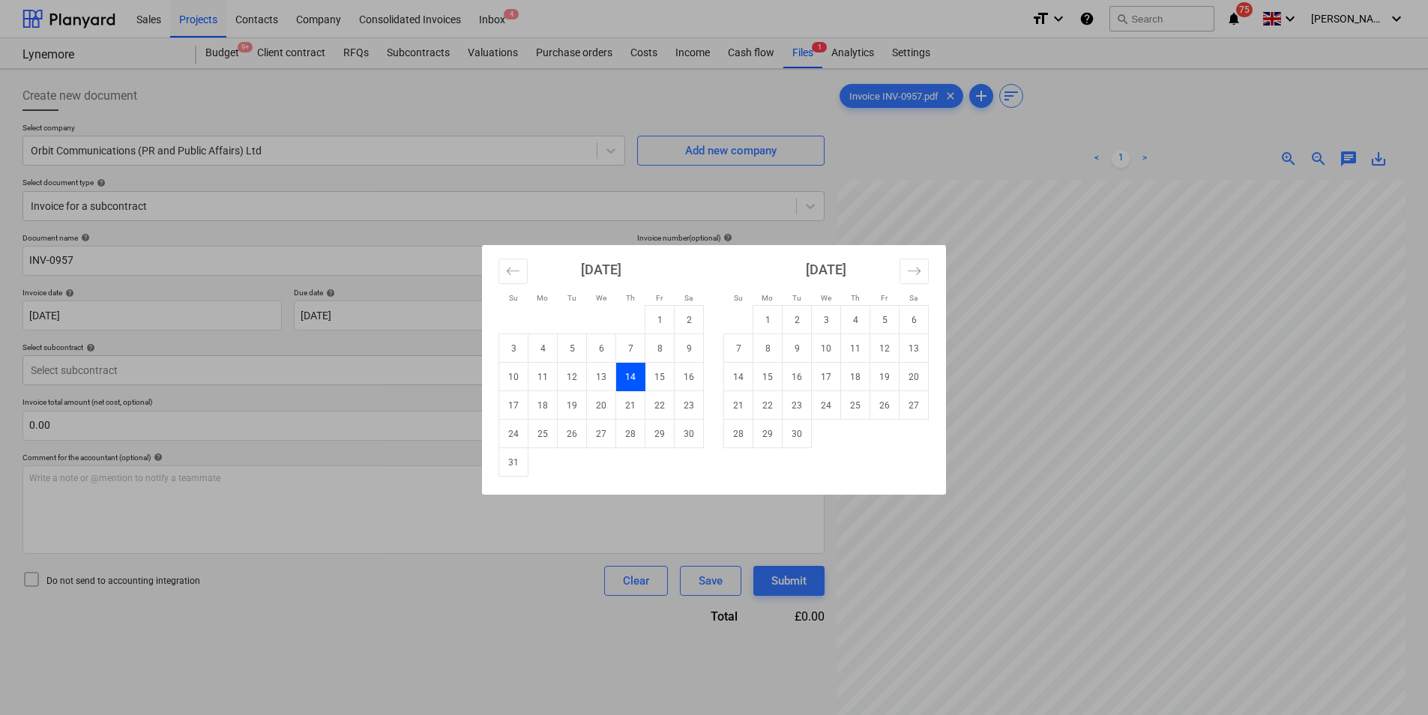
click at [620, 318] on td "Calendar" at bounding box center [630, 320] width 29 height 28
click at [638, 369] on td "14" at bounding box center [630, 377] width 29 height 28
drag, startPoint x: 377, startPoint y: 314, endPoint x: 253, endPoint y: 307, distance: 124.6
click at [253, 307] on body "Sales Projects Contacts Company Consolidated Invoices Inbox 4 format_size keybo…" at bounding box center [714, 357] width 1428 height 715
click at [804, 433] on td "30" at bounding box center [797, 434] width 29 height 28
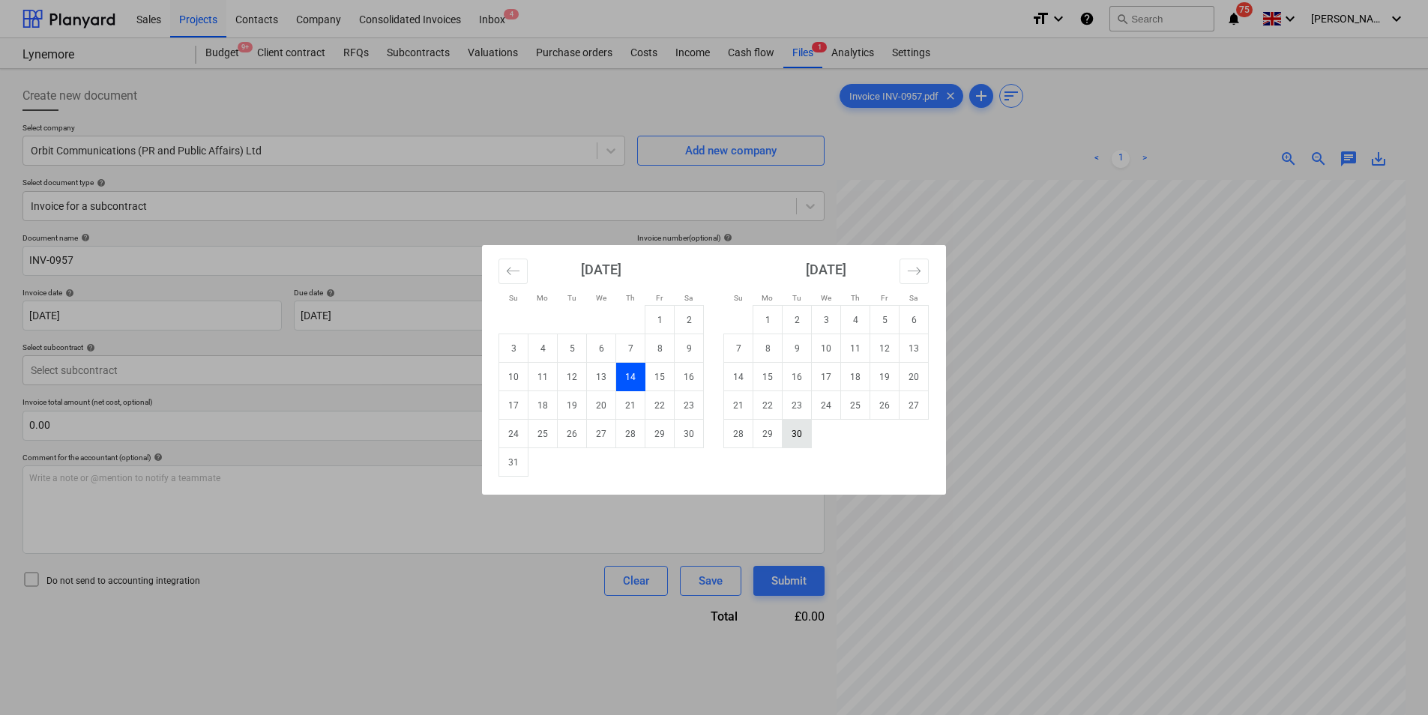
type input "[DATE]"
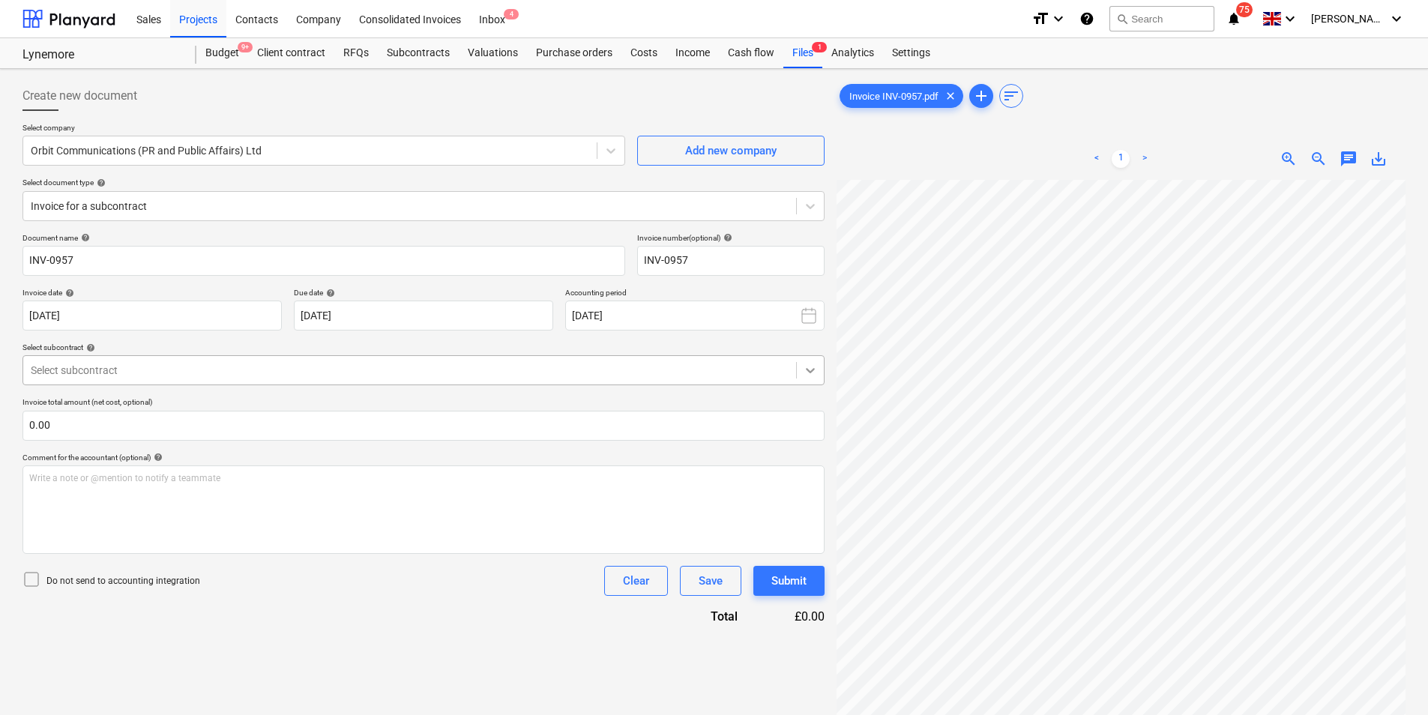
click at [812, 374] on icon at bounding box center [810, 370] width 15 height 15
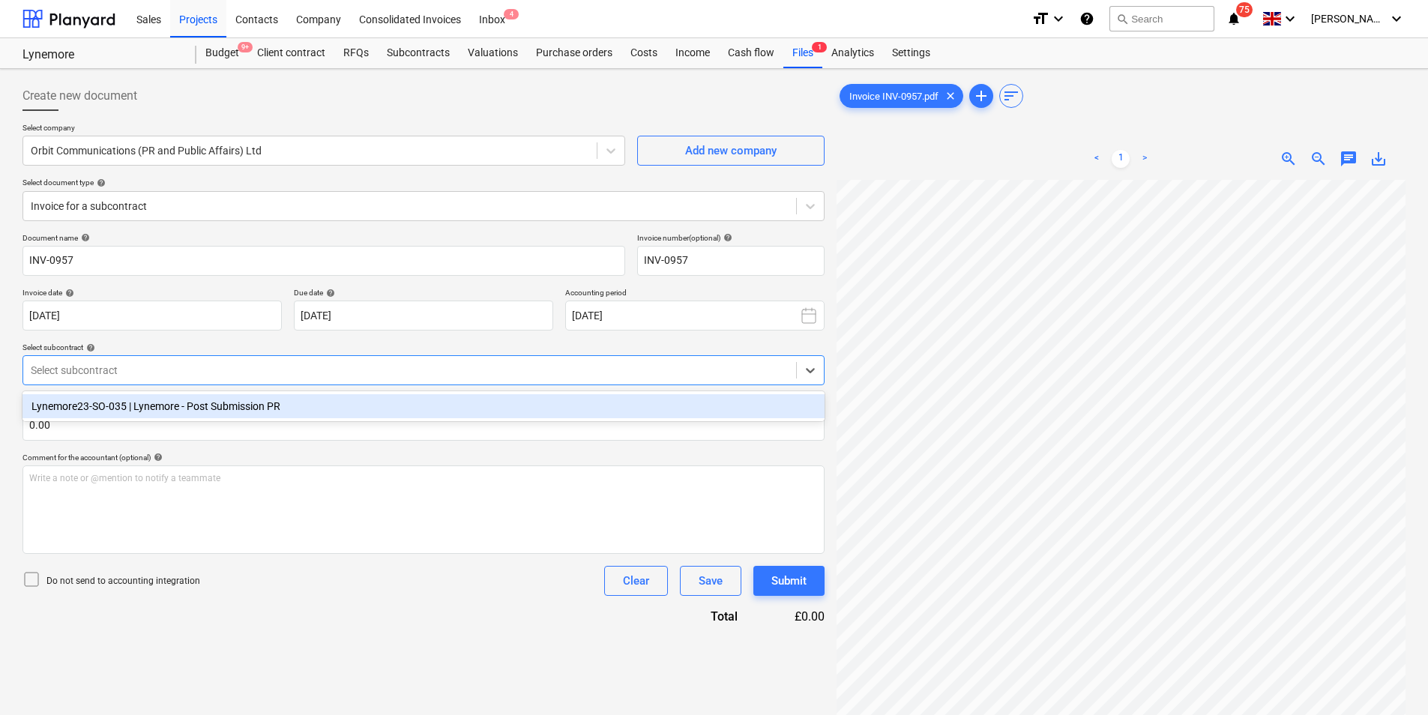
click at [241, 404] on div "Lynemore23-SO-035 | Lynemore - Post Submission PR" at bounding box center [423, 406] width 802 height 24
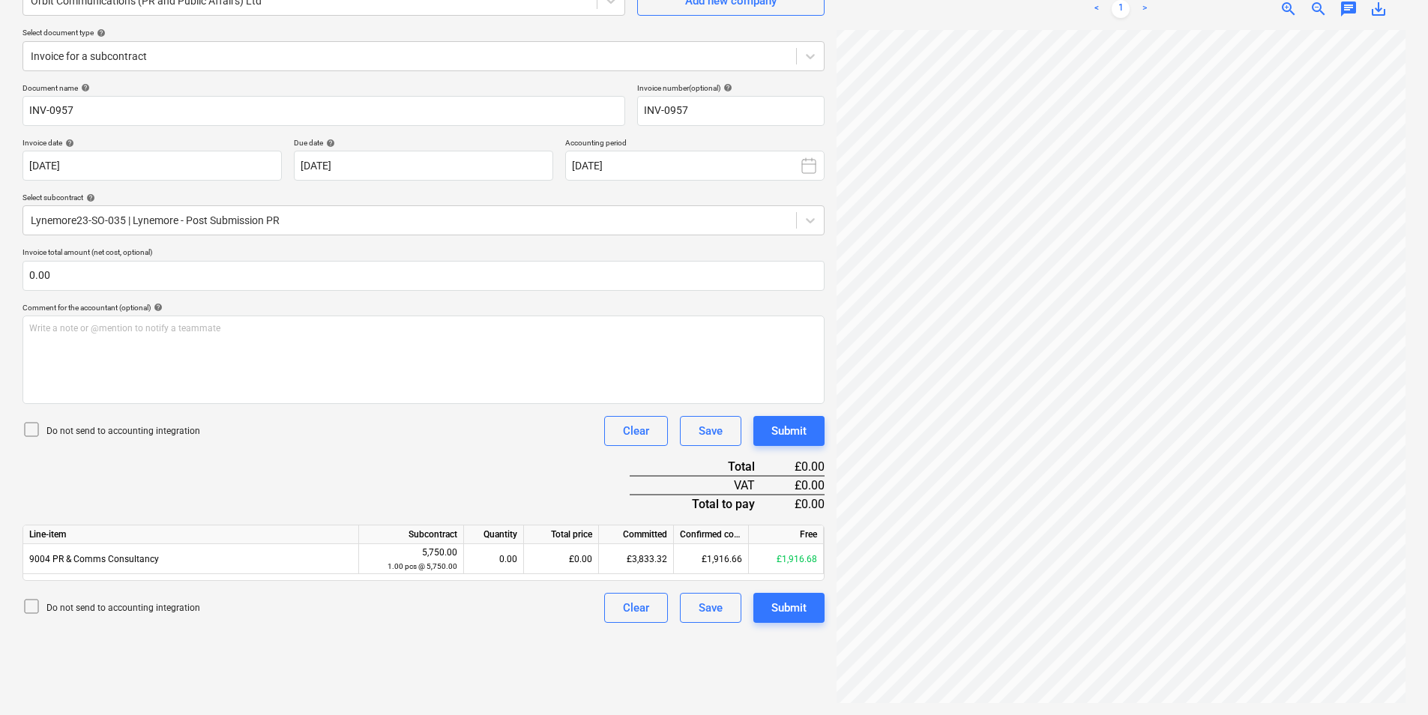
scroll to position [89, 220]
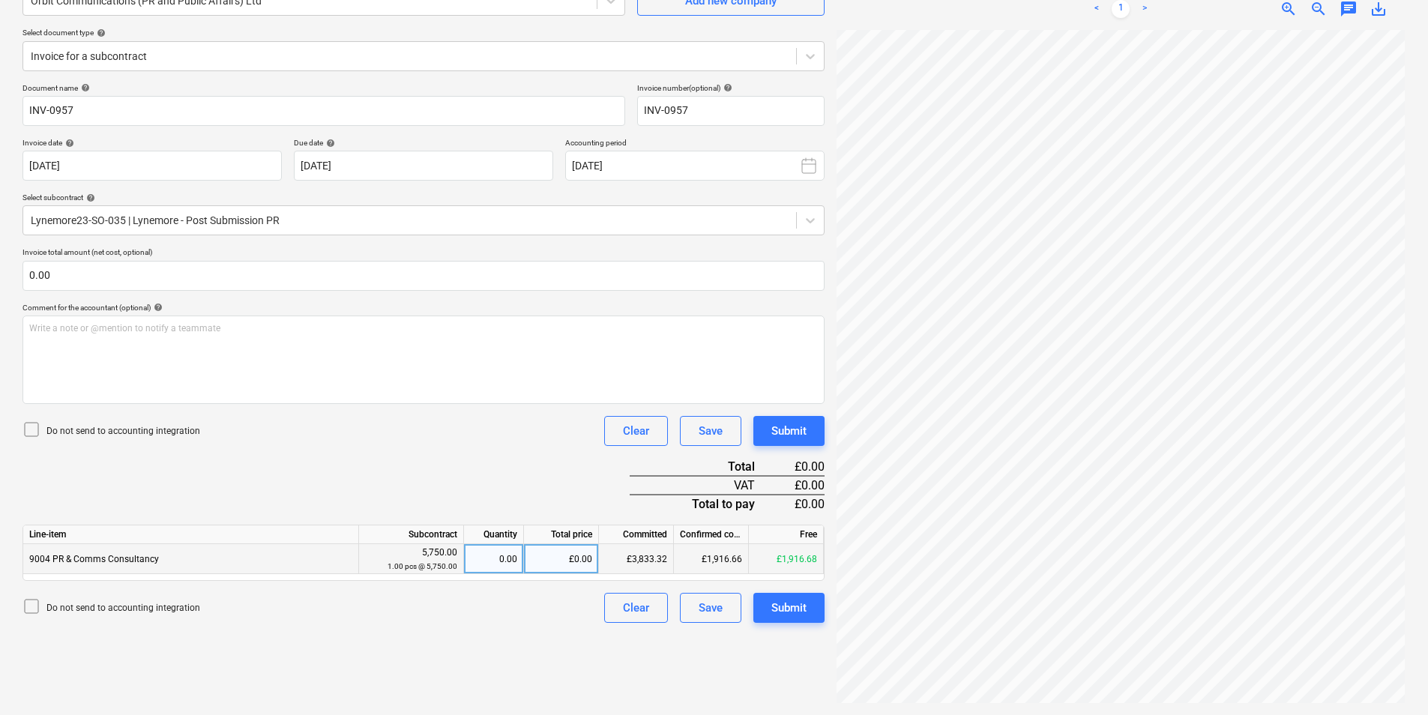
click at [576, 552] on div "£0.00" at bounding box center [561, 559] width 75 height 30
type input "1916.66"
click at [550, 655] on div "Create new document Select company Orbit Communications (PR and Public Affairs)…" at bounding box center [423, 317] width 814 height 784
drag, startPoint x: 549, startPoint y: 560, endPoint x: 633, endPoint y: 565, distance: 83.4
click at [0, 0] on div "9004 PR & Comms Consultancy 5,750.00 1.00 pcs @ 5,750.00 0.33 £1,916.66 £3,833.…" at bounding box center [0, 0] width 0 height 0
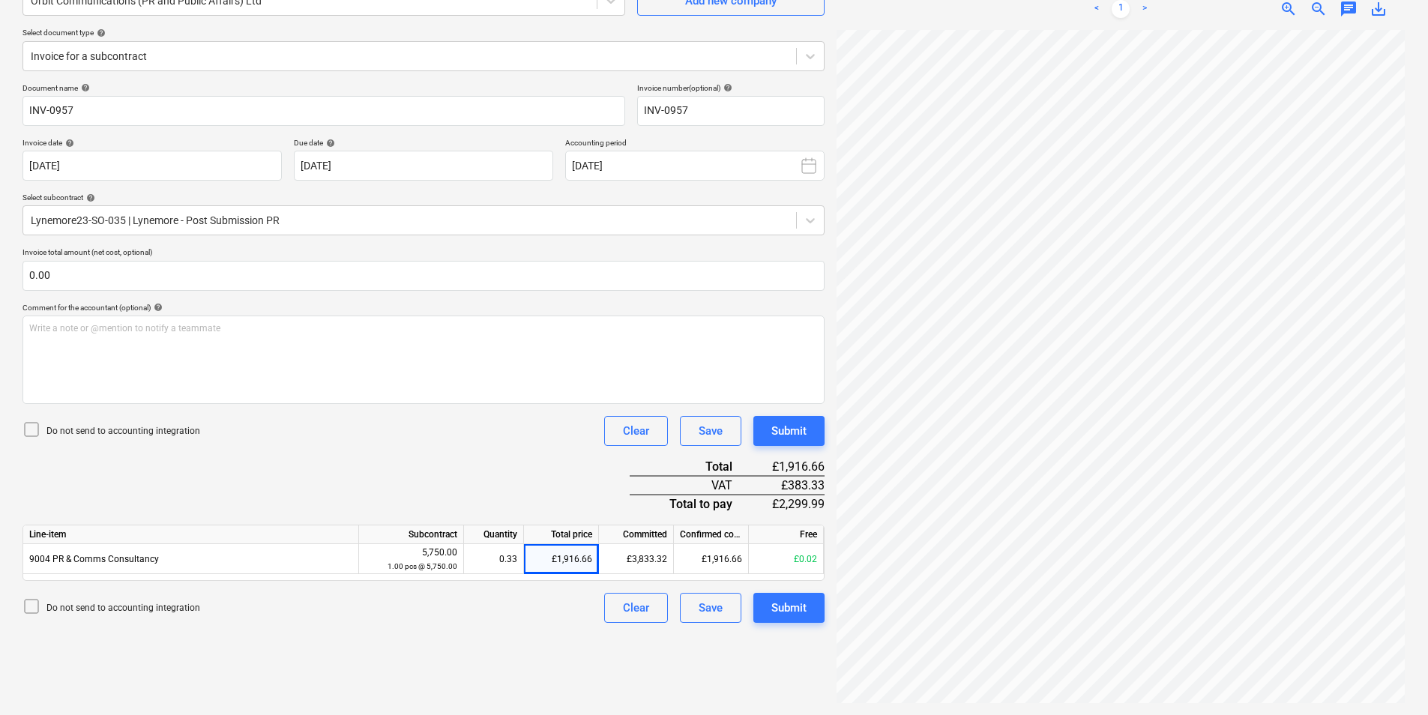
click at [505, 504] on div "Document name help INV-0957 Invoice number (optional) help INV-0957 Invoice dat…" at bounding box center [423, 353] width 802 height 540
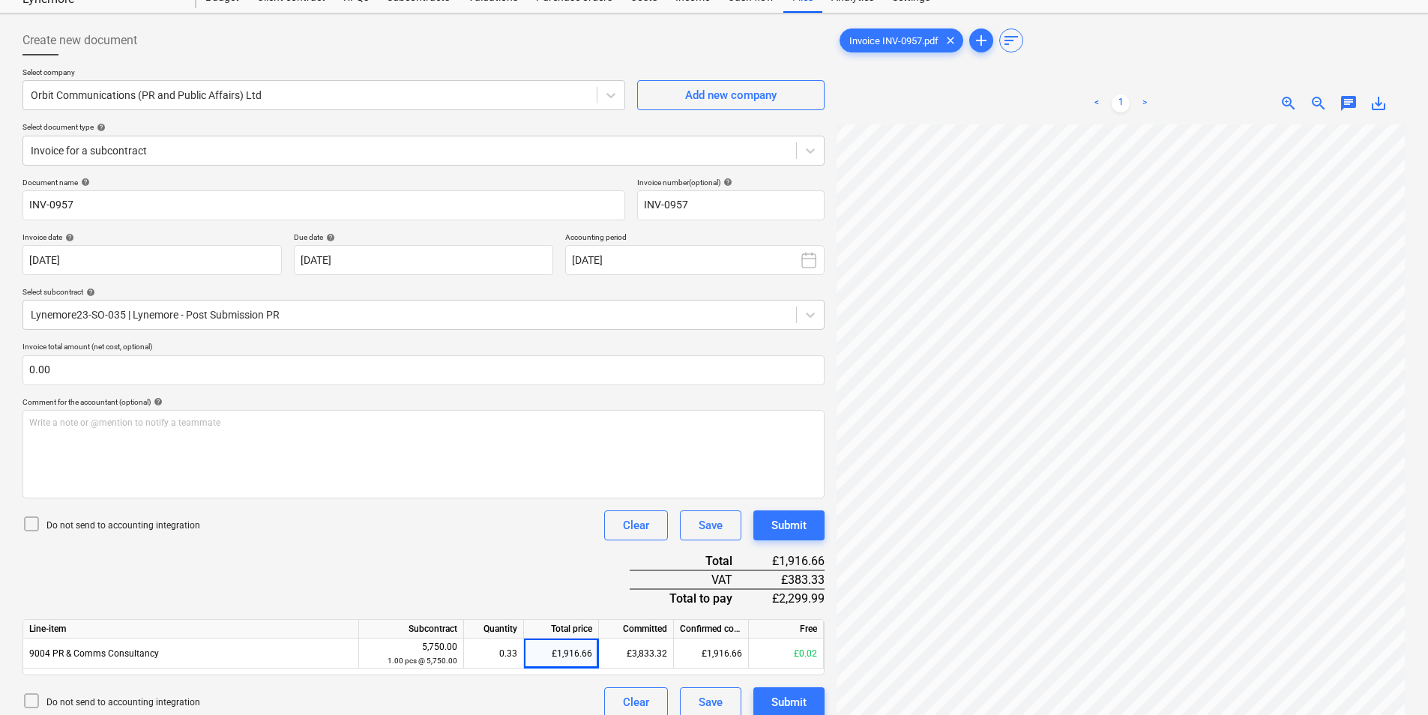
scroll to position [0, 0]
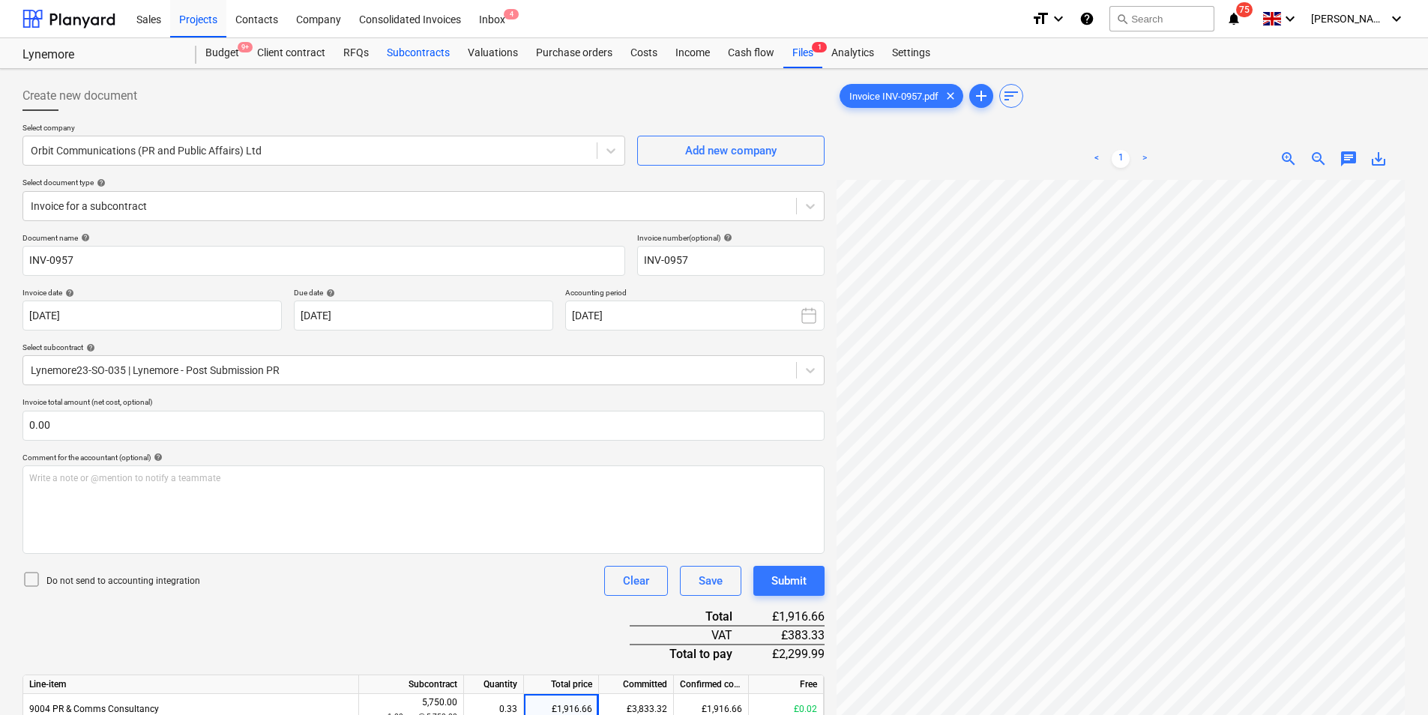
click at [424, 55] on div "Subcontracts" at bounding box center [418, 53] width 81 height 30
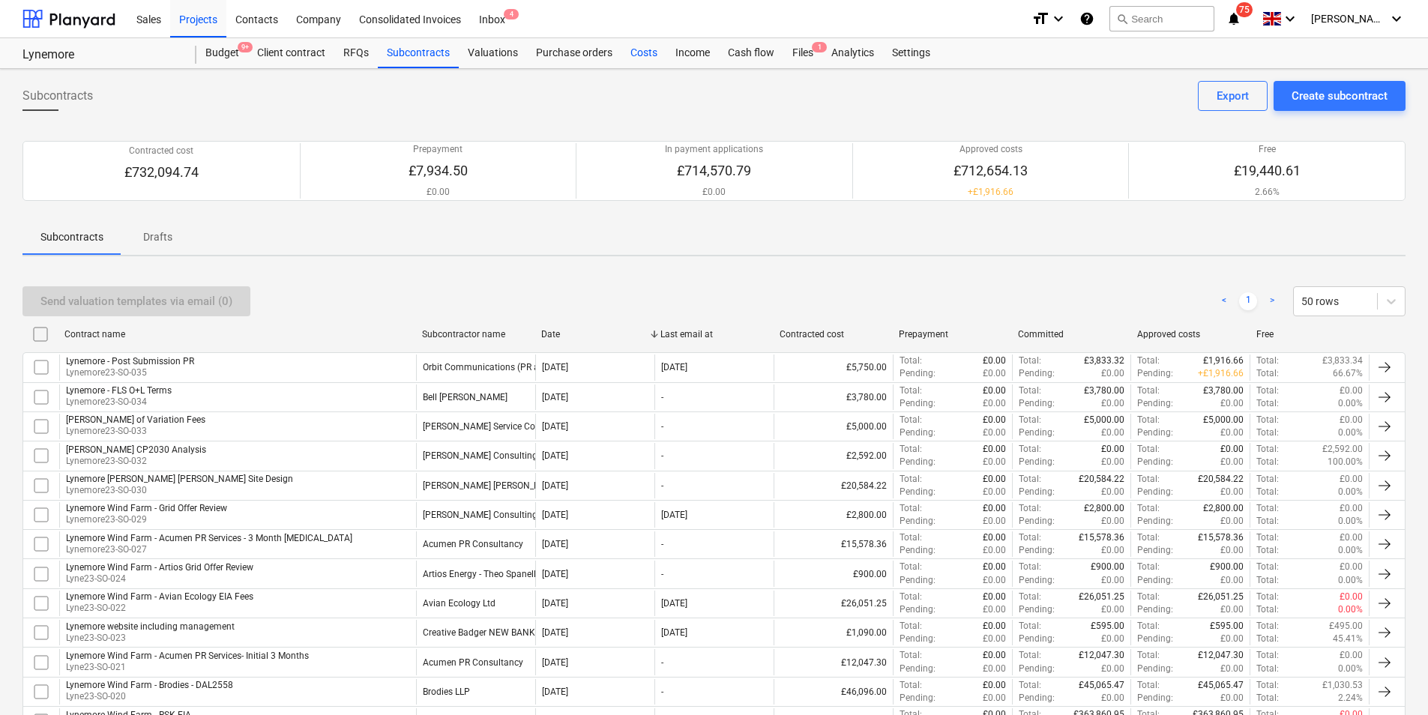
click at [635, 53] on div "Costs" at bounding box center [643, 53] width 45 height 30
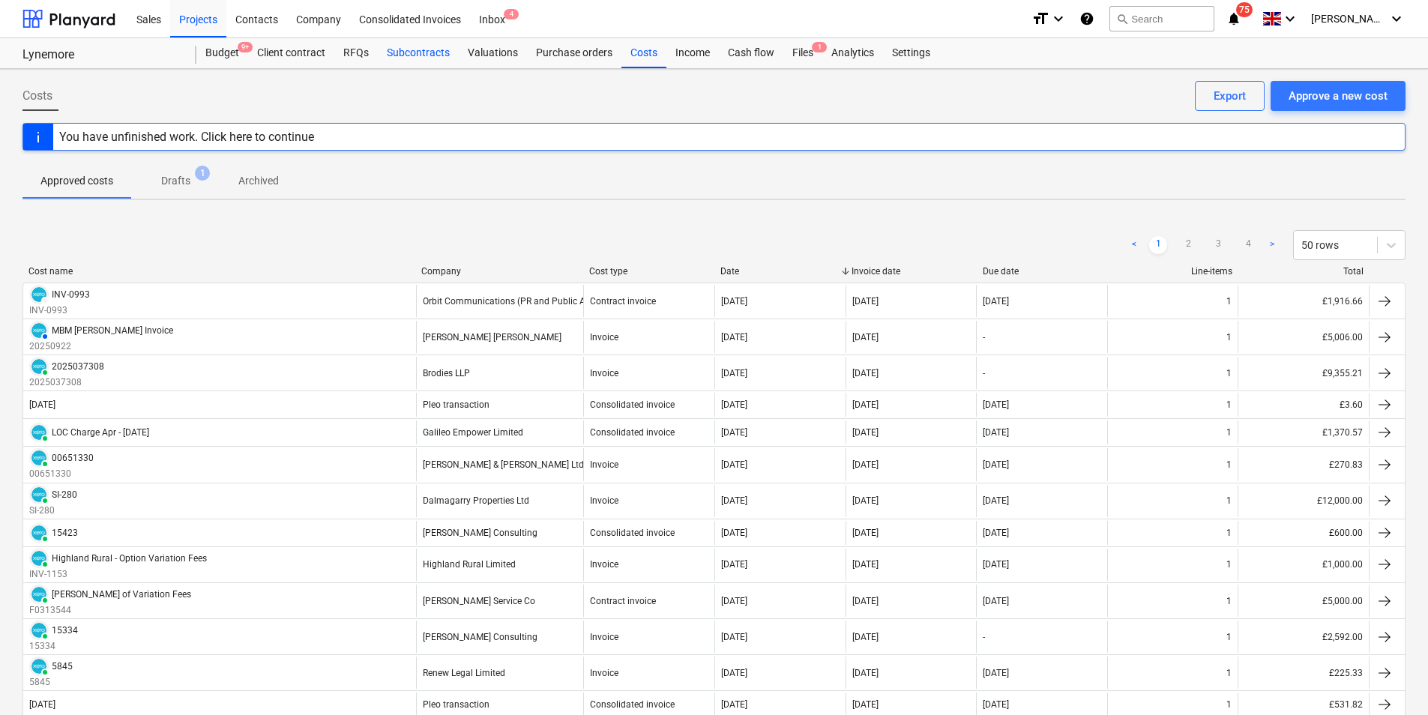
click at [403, 48] on div "Subcontracts" at bounding box center [418, 53] width 81 height 30
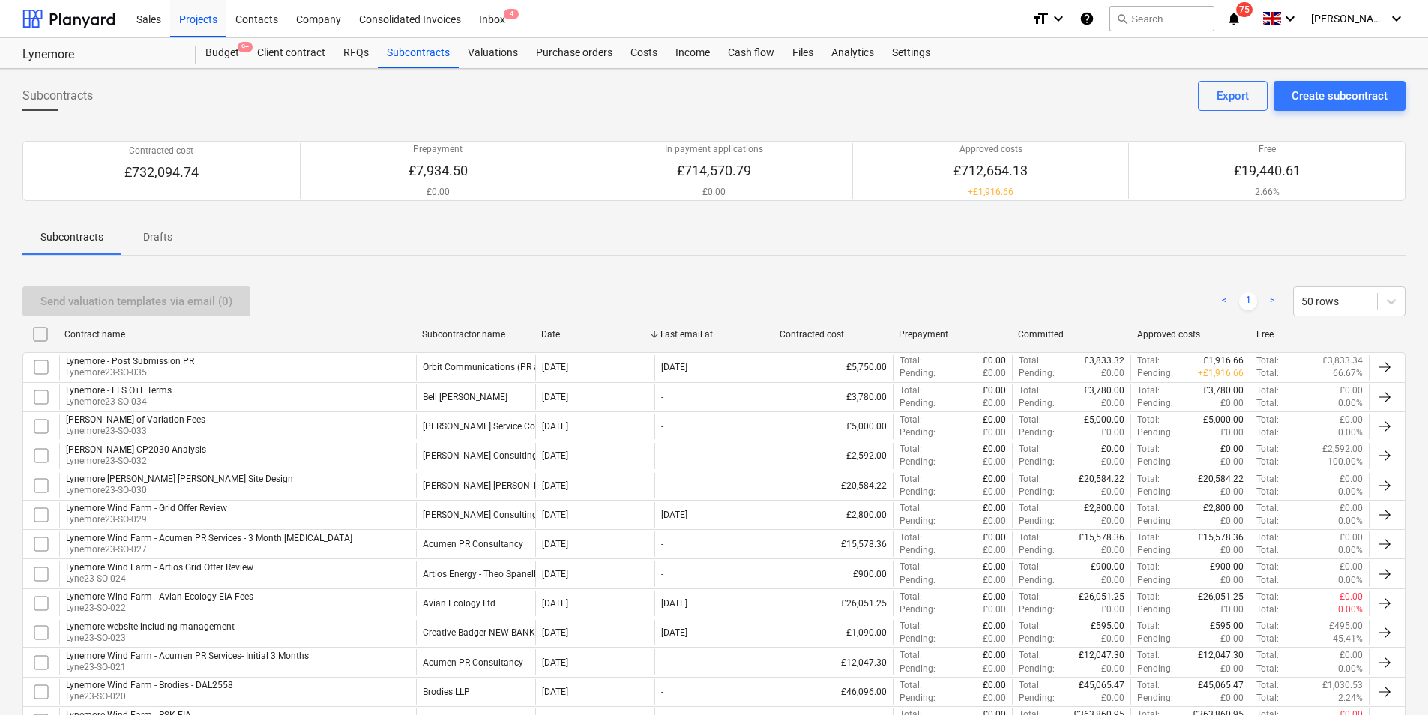
click at [1123, 369] on p "£0.00" at bounding box center [1112, 373] width 23 height 13
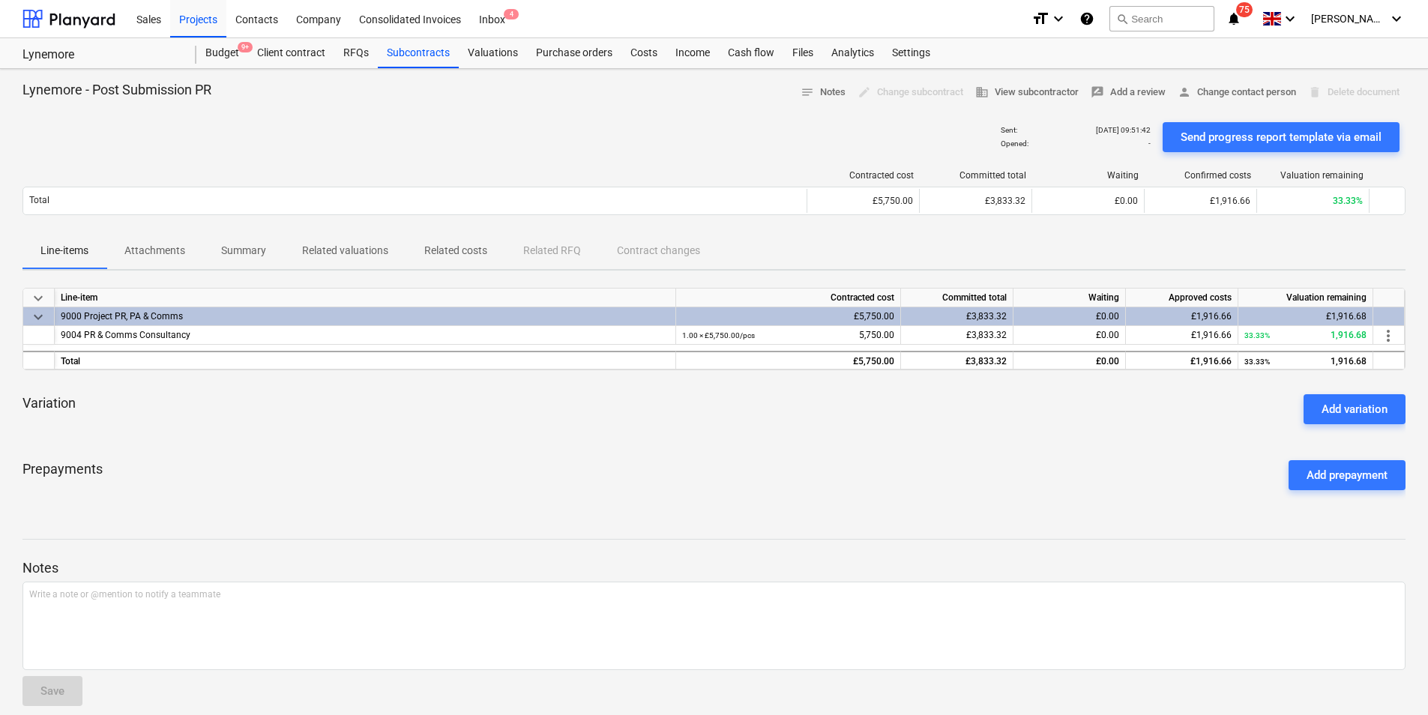
click at [336, 242] on span "Related valuations" at bounding box center [345, 250] width 122 height 25
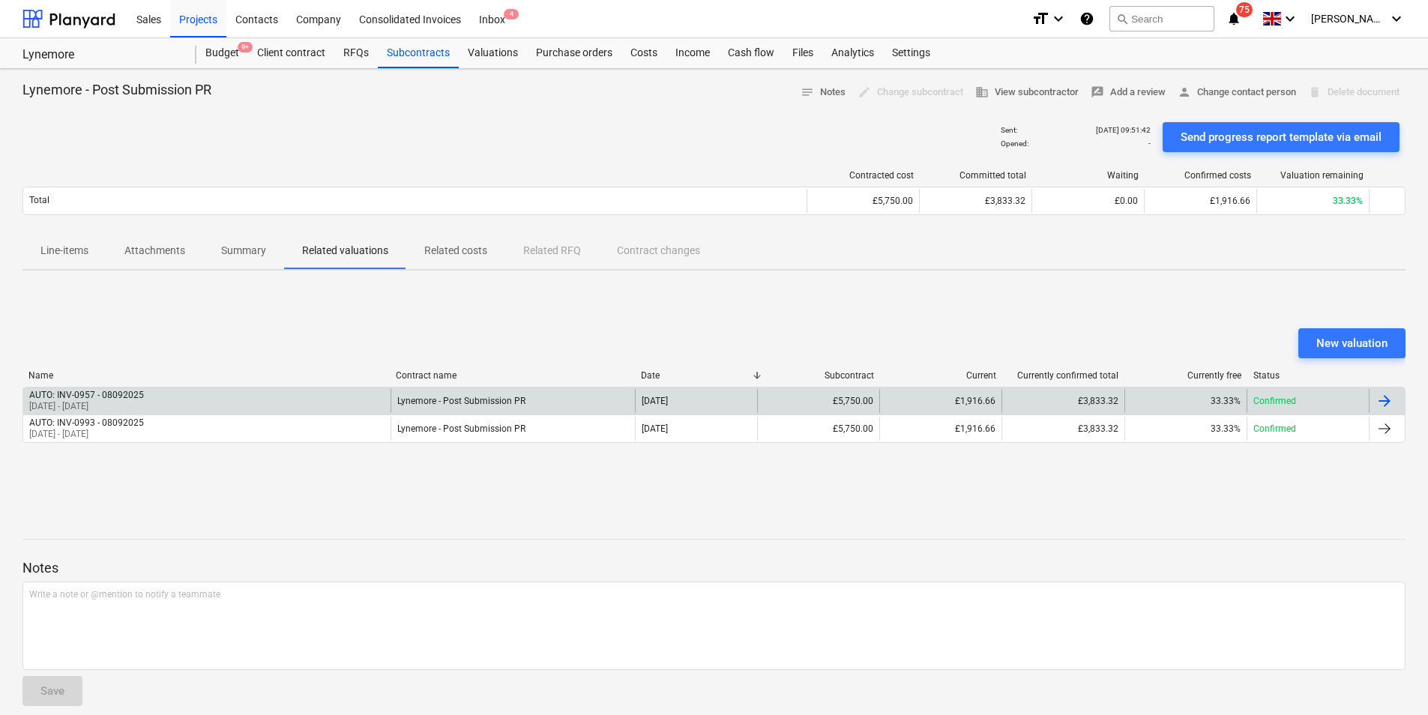
click at [260, 401] on div "AUTO: INV-0957 - 08092025 08 Sep 2025 - 08 Sep 2025" at bounding box center [206, 401] width 367 height 24
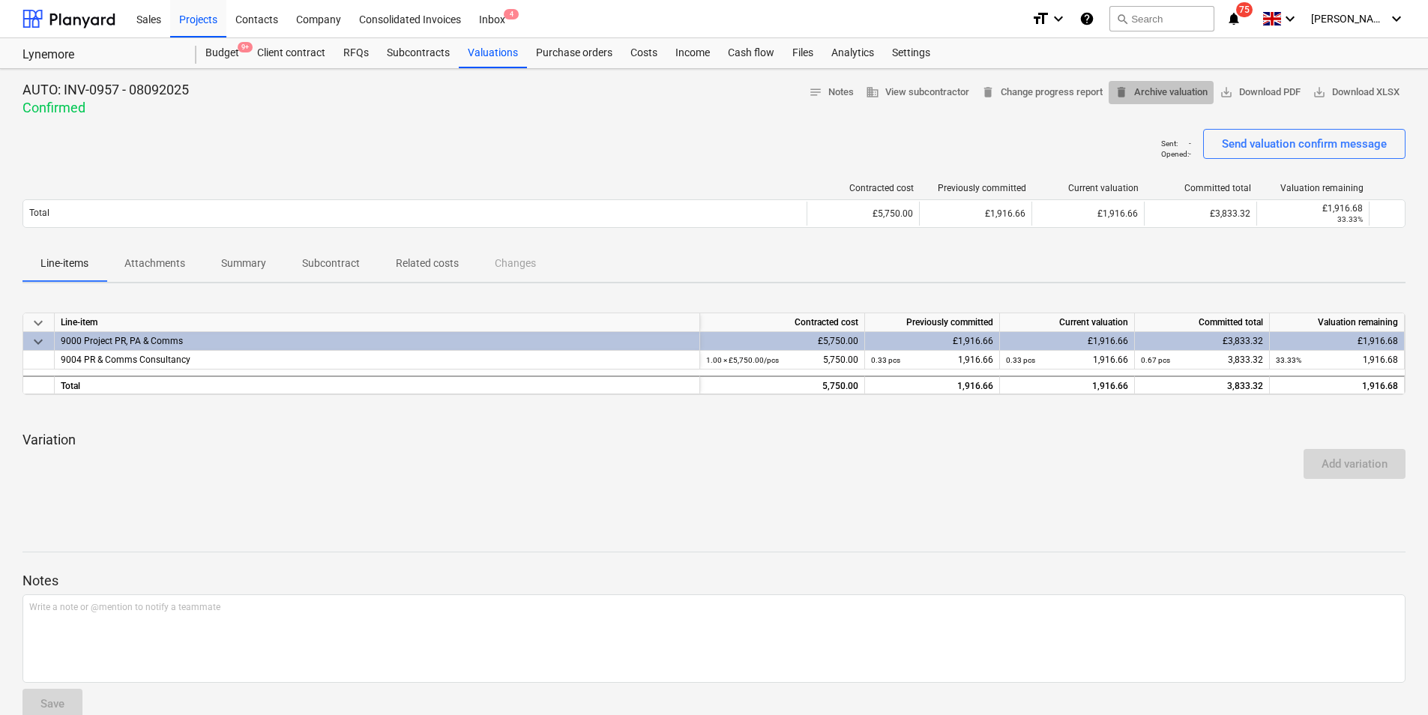
click at [1127, 98] on span "delete Archive valuation" at bounding box center [1161, 92] width 93 height 17
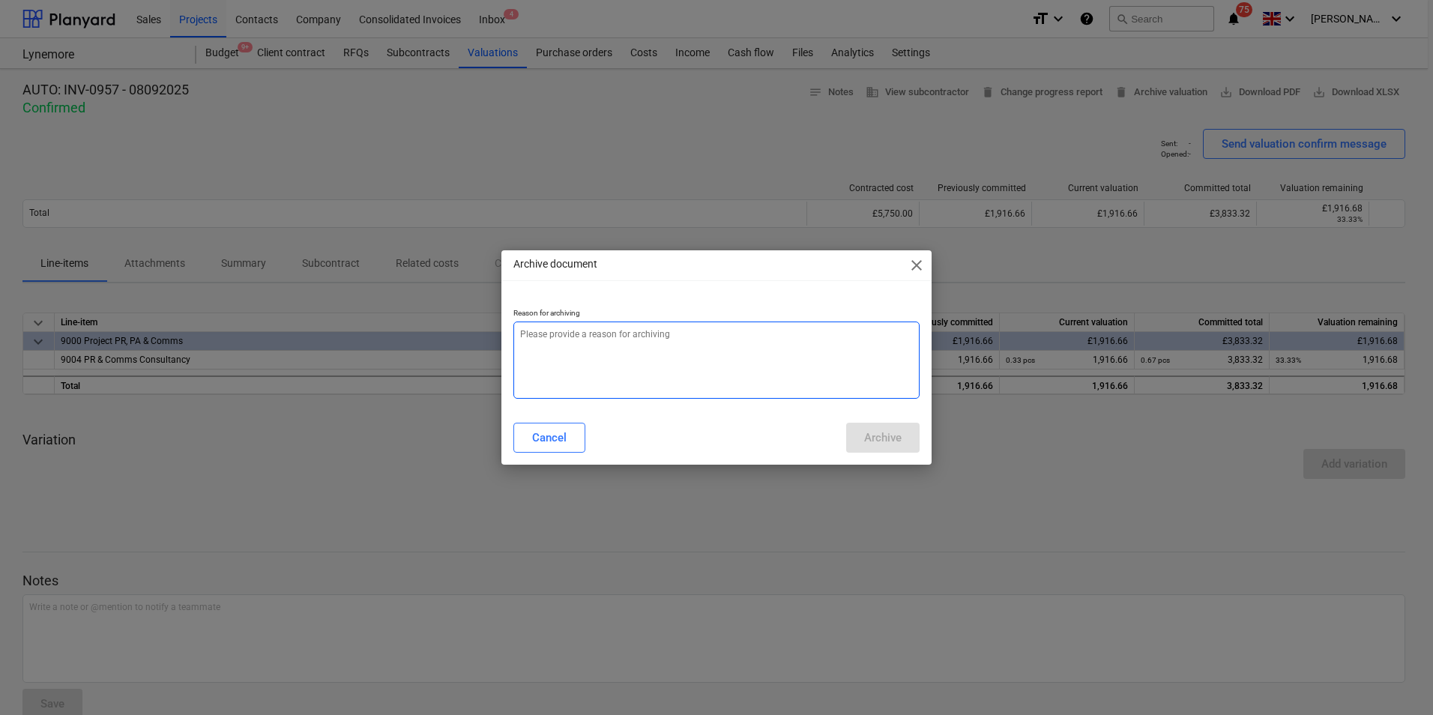
click at [578, 347] on textarea at bounding box center [716, 360] width 406 height 77
click at [919, 267] on span "close" at bounding box center [917, 265] width 18 height 18
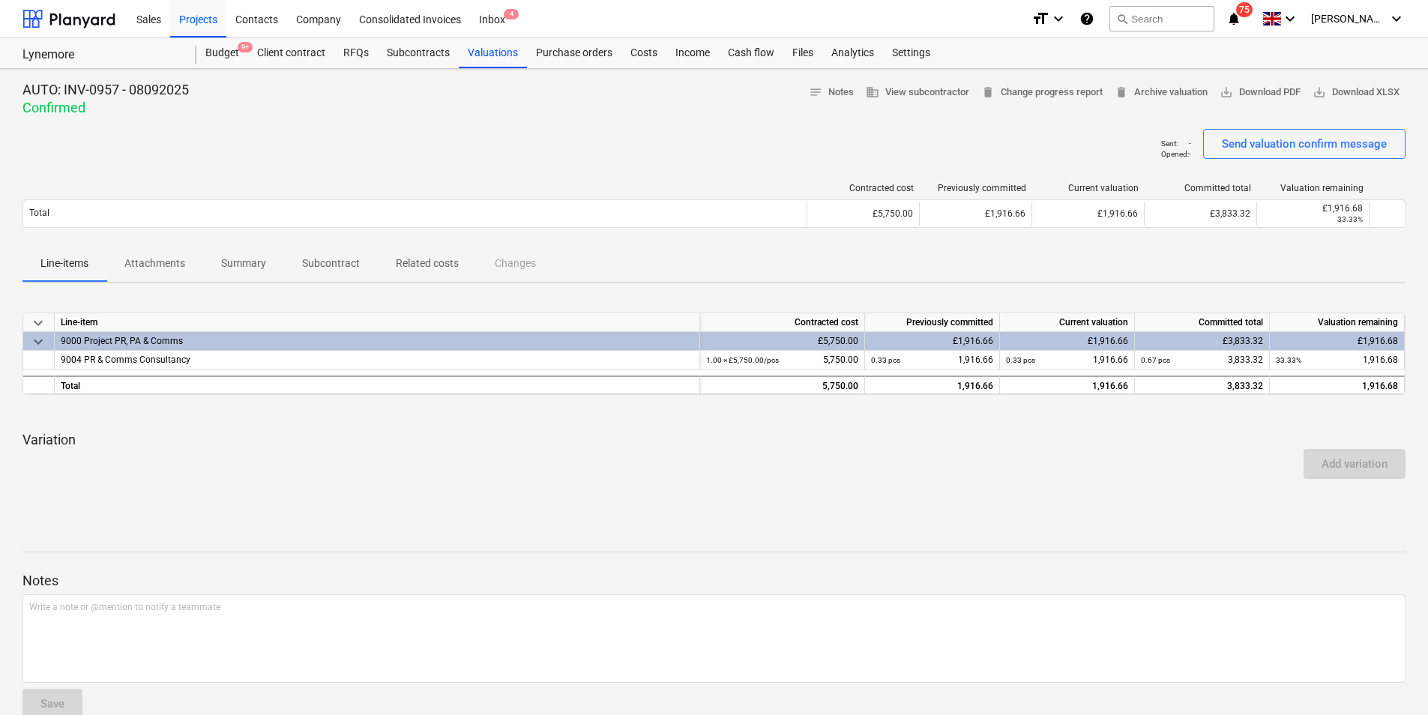
click at [418, 269] on p "Related costs" at bounding box center [427, 264] width 63 height 16
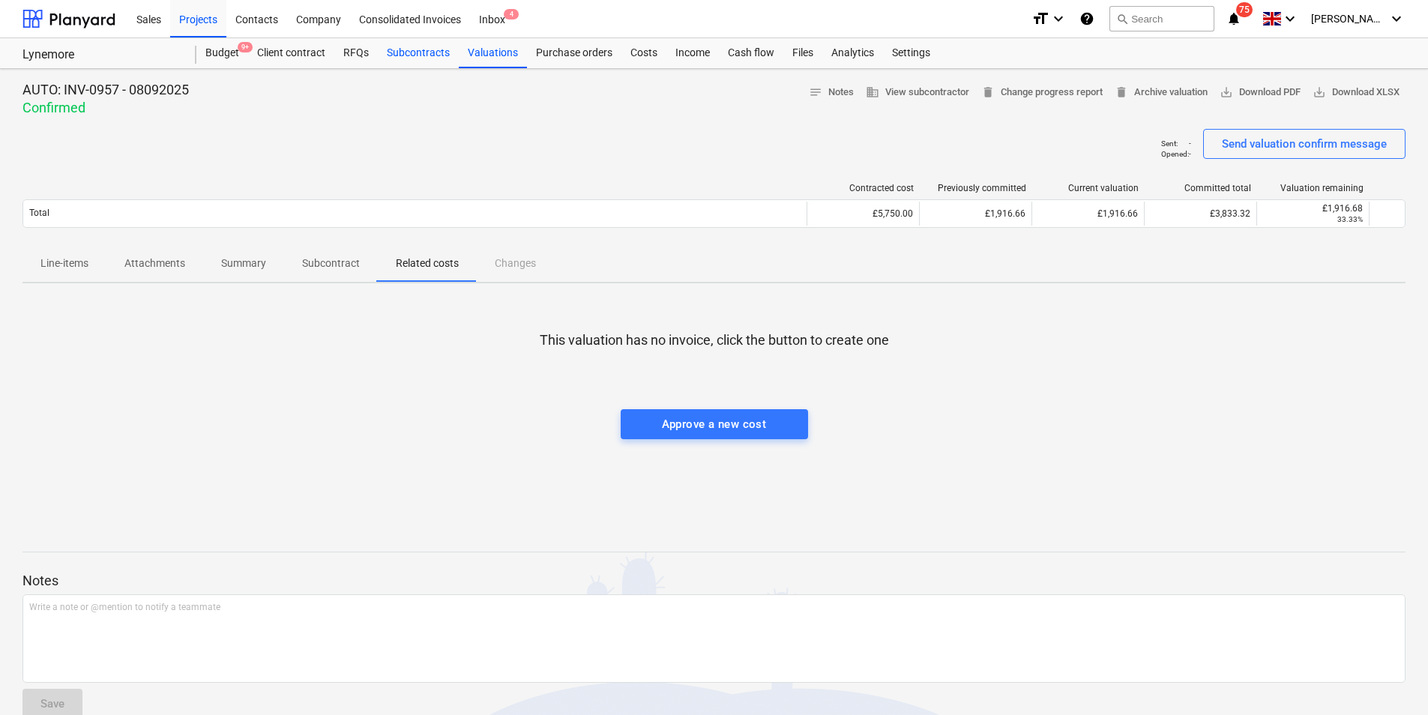
click at [404, 58] on div "Subcontracts" at bounding box center [418, 53] width 81 height 30
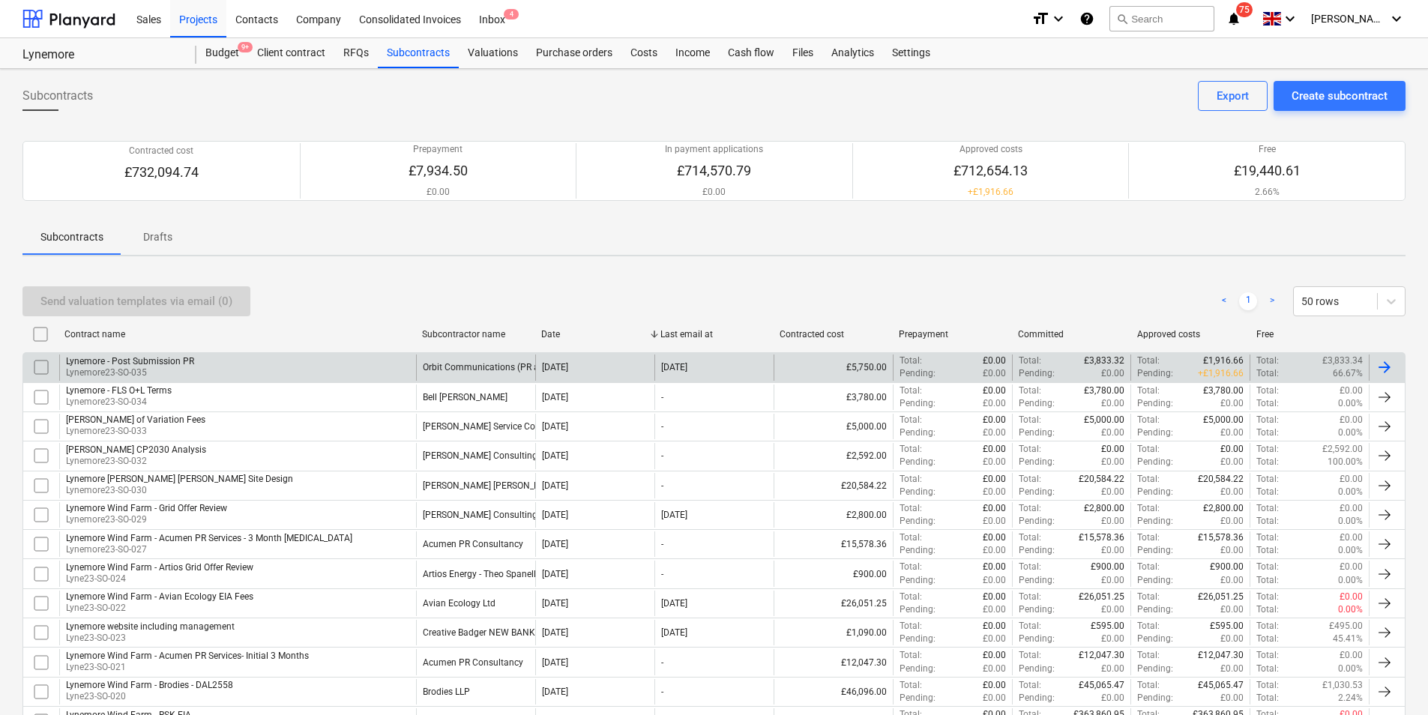
click at [194, 367] on div "Lynemore - Post Submission PR Lynemore23-SO-035" at bounding box center [237, 367] width 357 height 25
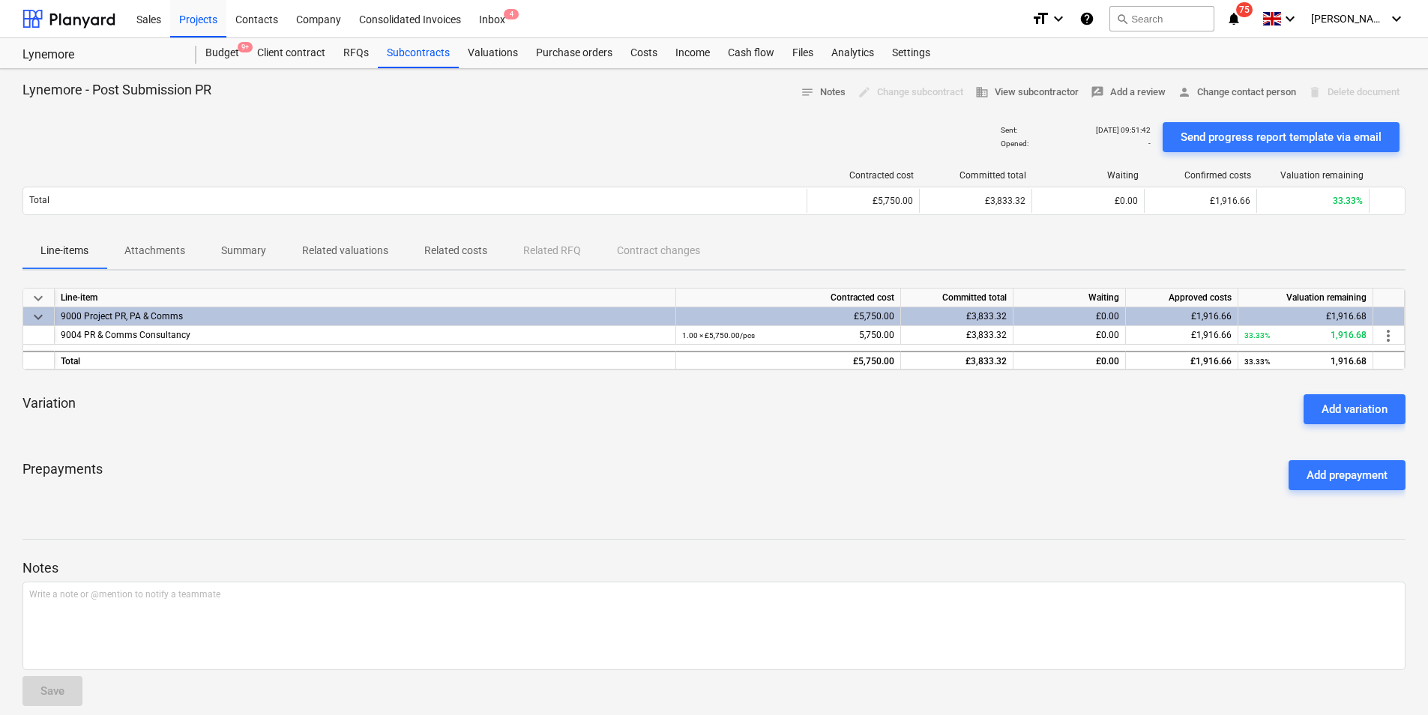
click at [352, 256] on p "Related valuations" at bounding box center [345, 251] width 86 height 16
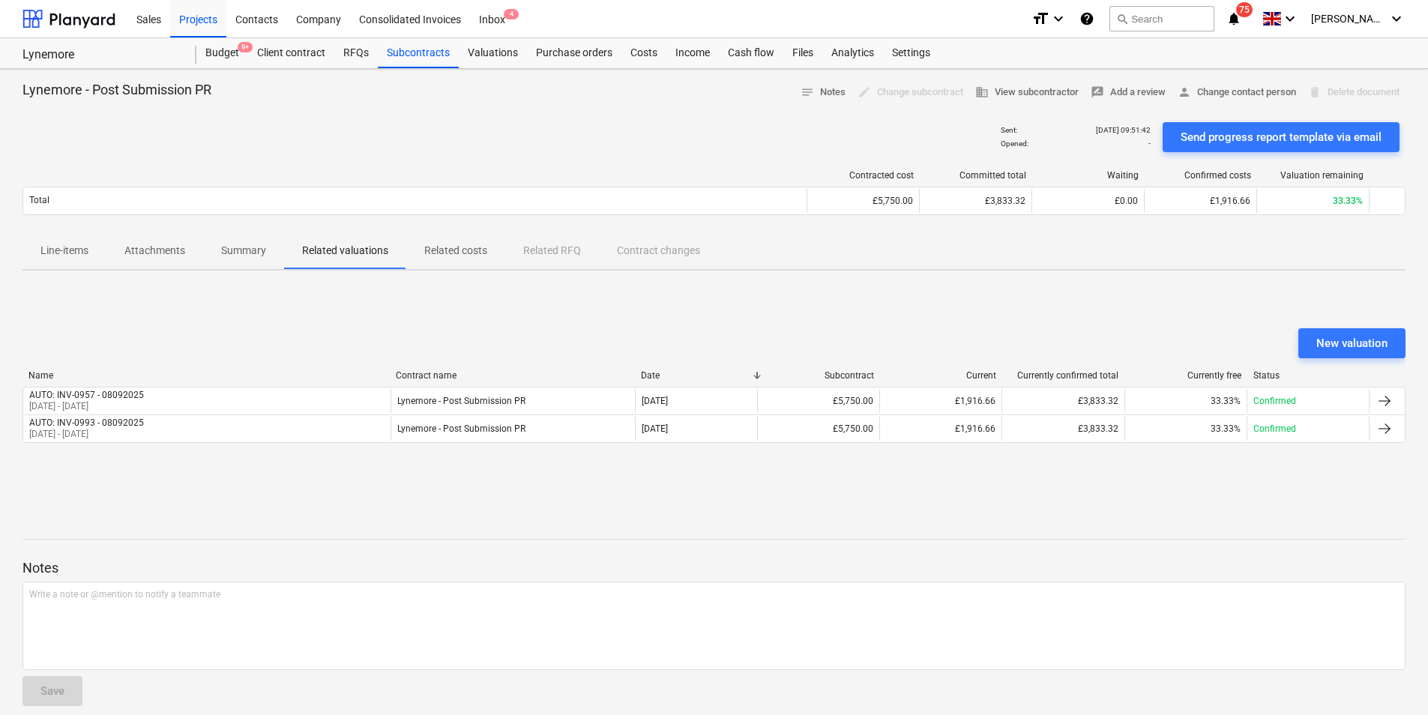
click at [427, 253] on p "Related costs" at bounding box center [455, 251] width 63 height 16
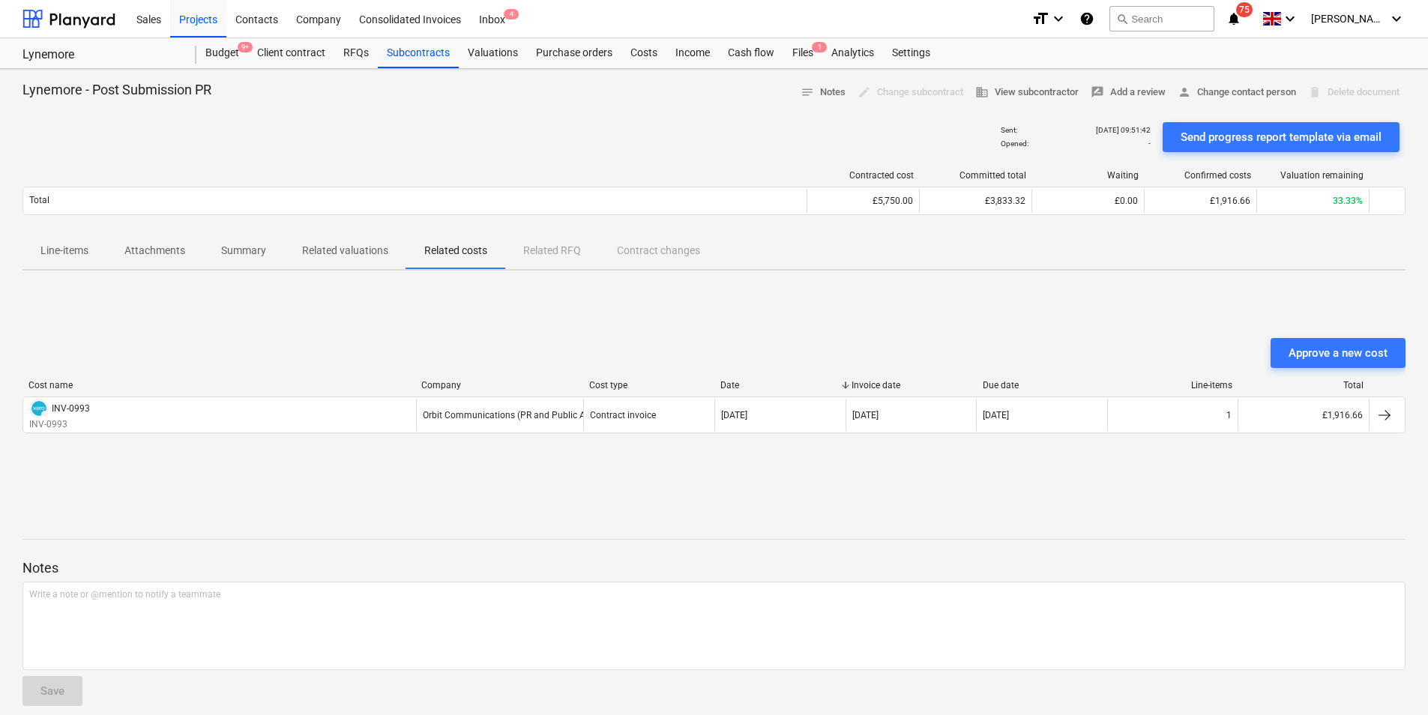
click at [349, 253] on p "Related valuations" at bounding box center [345, 251] width 86 height 16
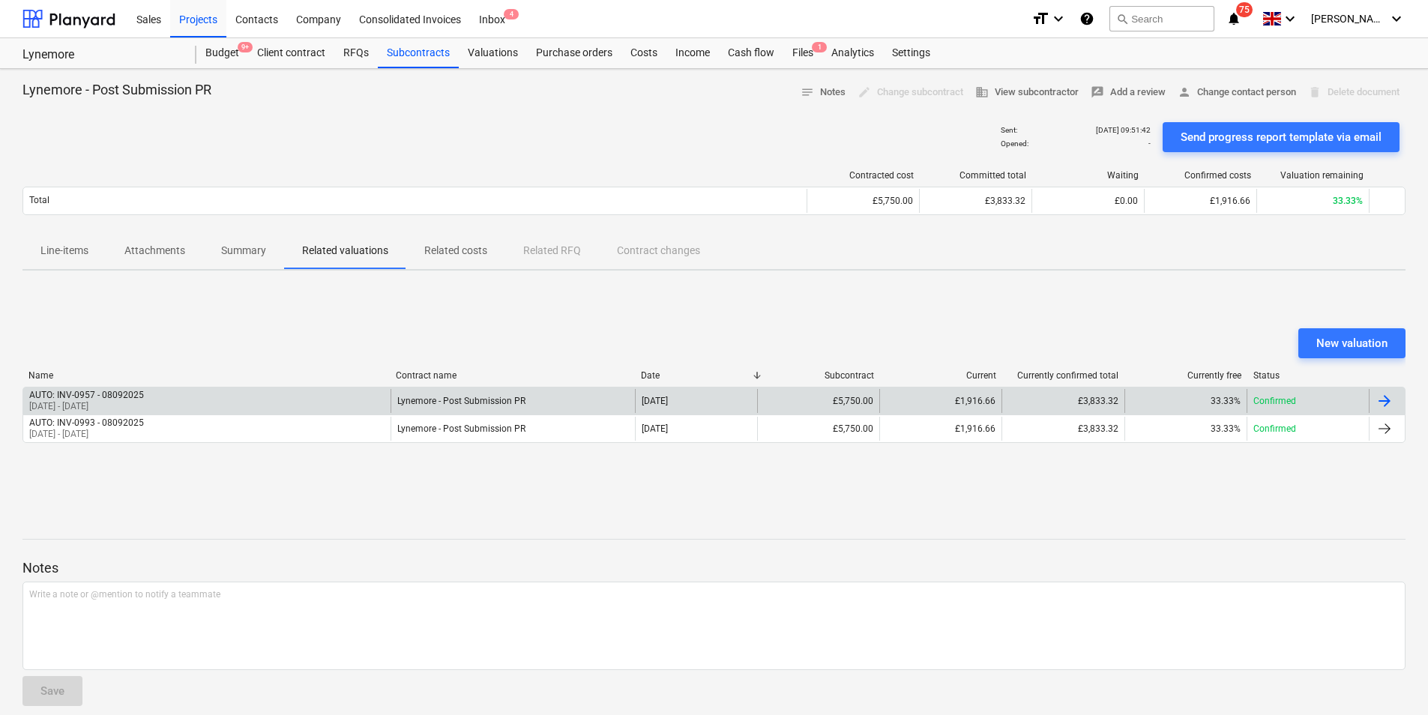
click at [586, 398] on div "Lynemore - Post Submission PR" at bounding box center [513, 401] width 244 height 24
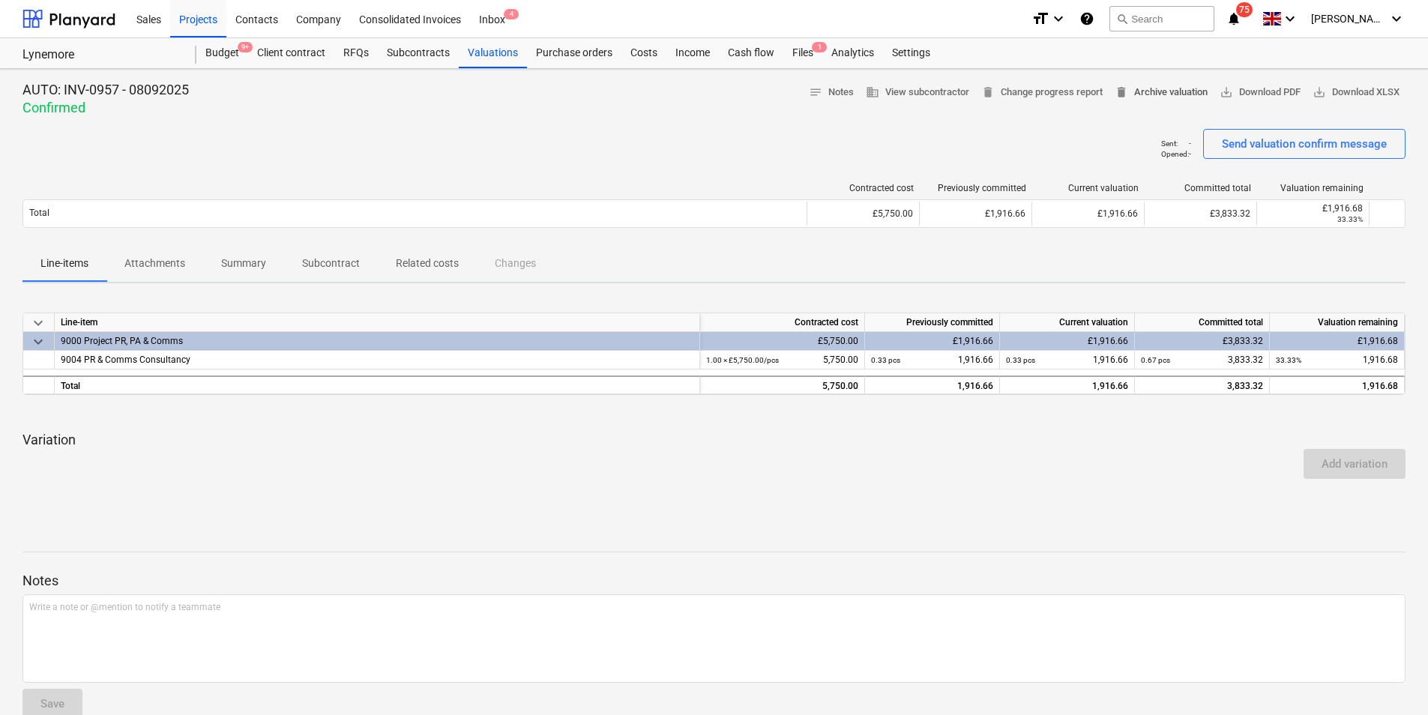
click at [1135, 94] on span "delete Archive valuation" at bounding box center [1161, 92] width 93 height 17
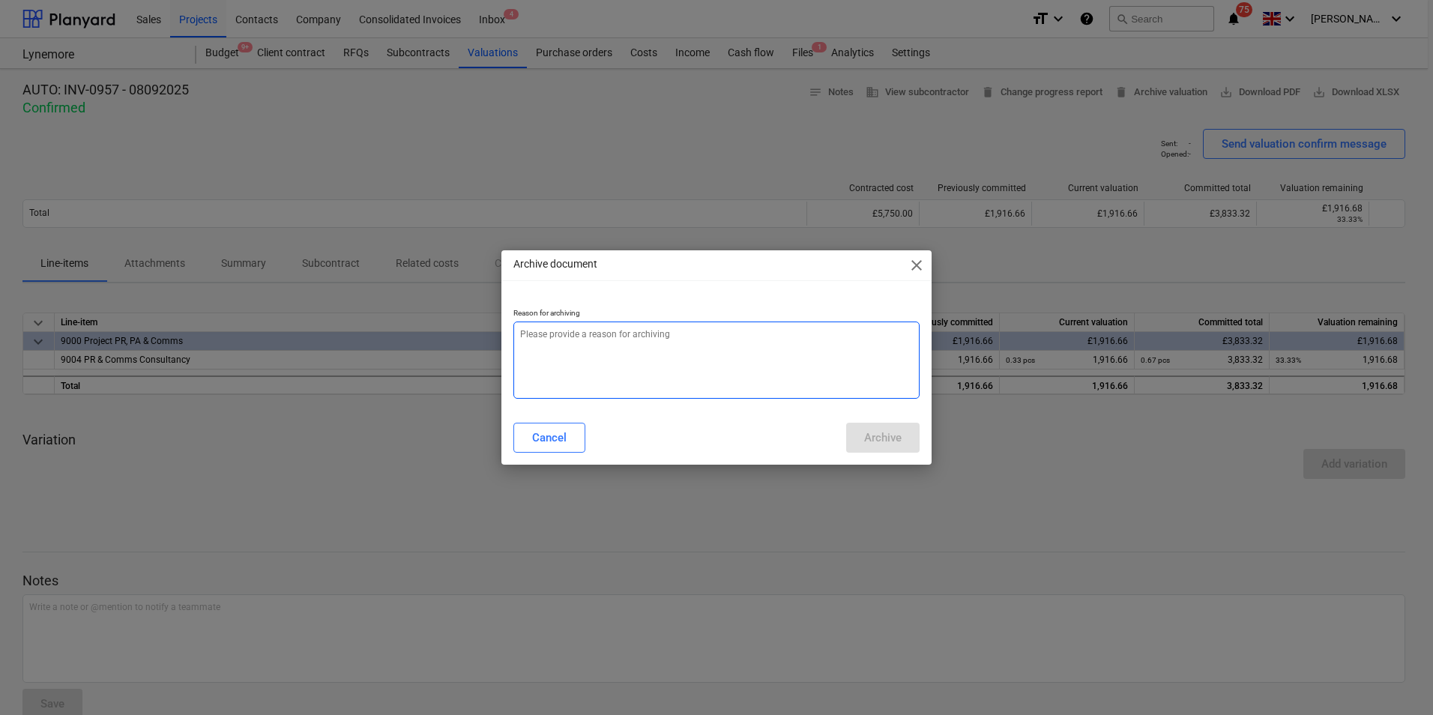
click at [609, 343] on textarea at bounding box center [716, 360] width 406 height 77
type textarea "x"
type textarea "I"
type textarea "x"
type textarea "In"
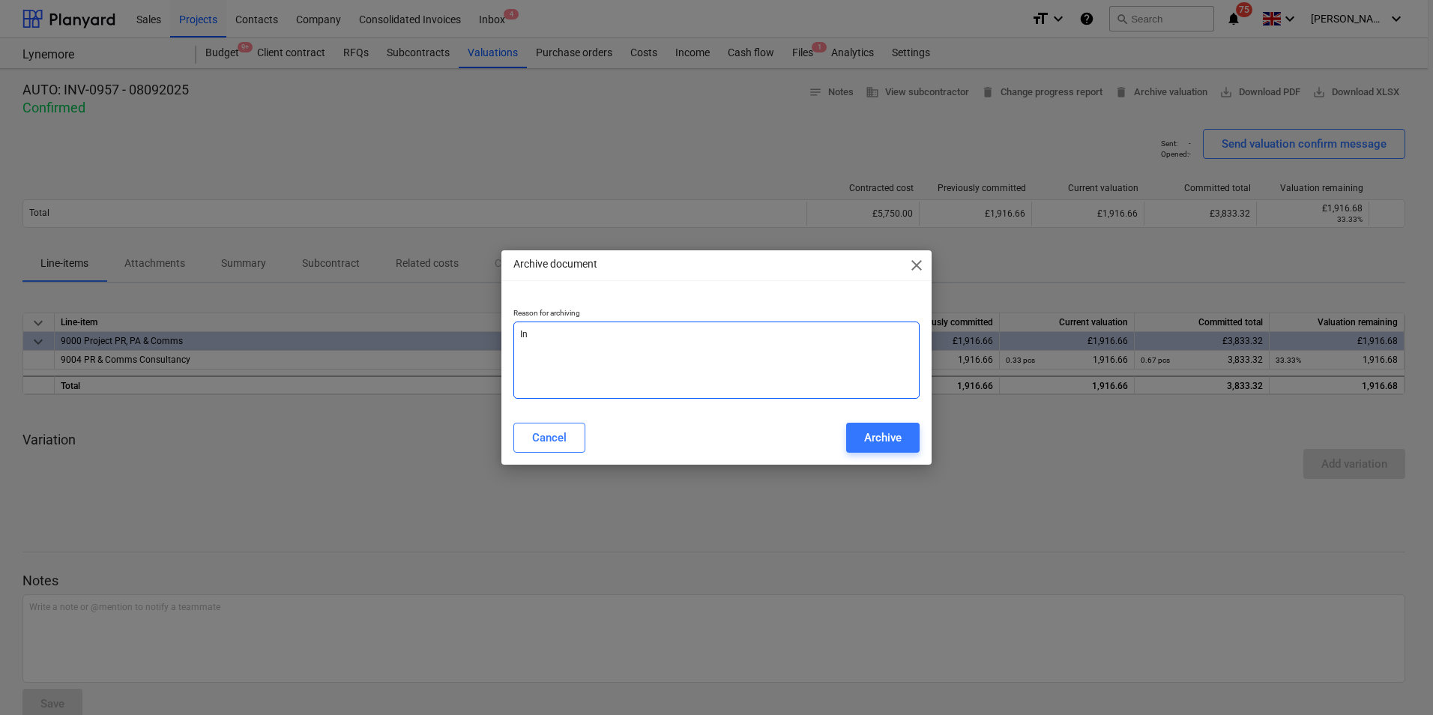
type textarea "x"
type textarea "Inc"
type textarea "x"
type textarea "Inco"
type textarea "x"
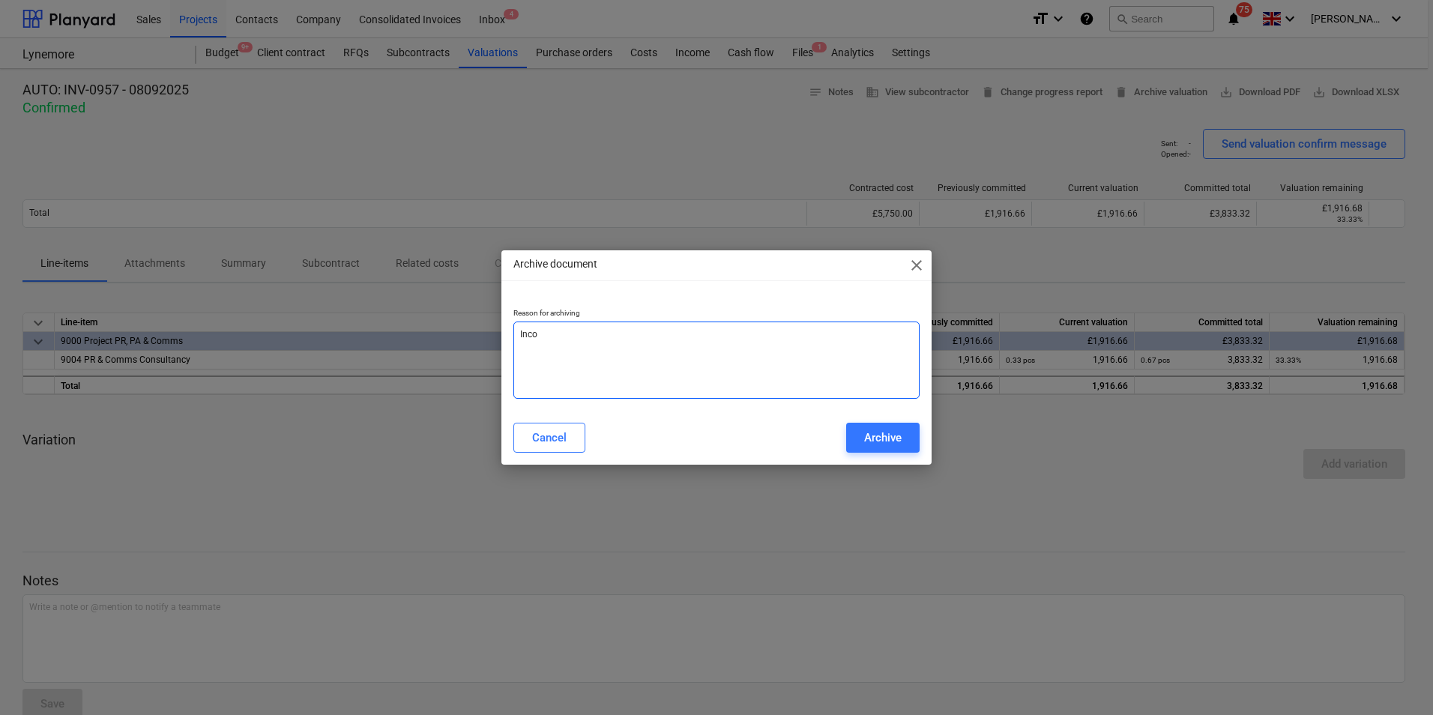
type textarea "Incor"
type textarea "x"
type textarea "Incorr"
type textarea "x"
type textarea "Incorre"
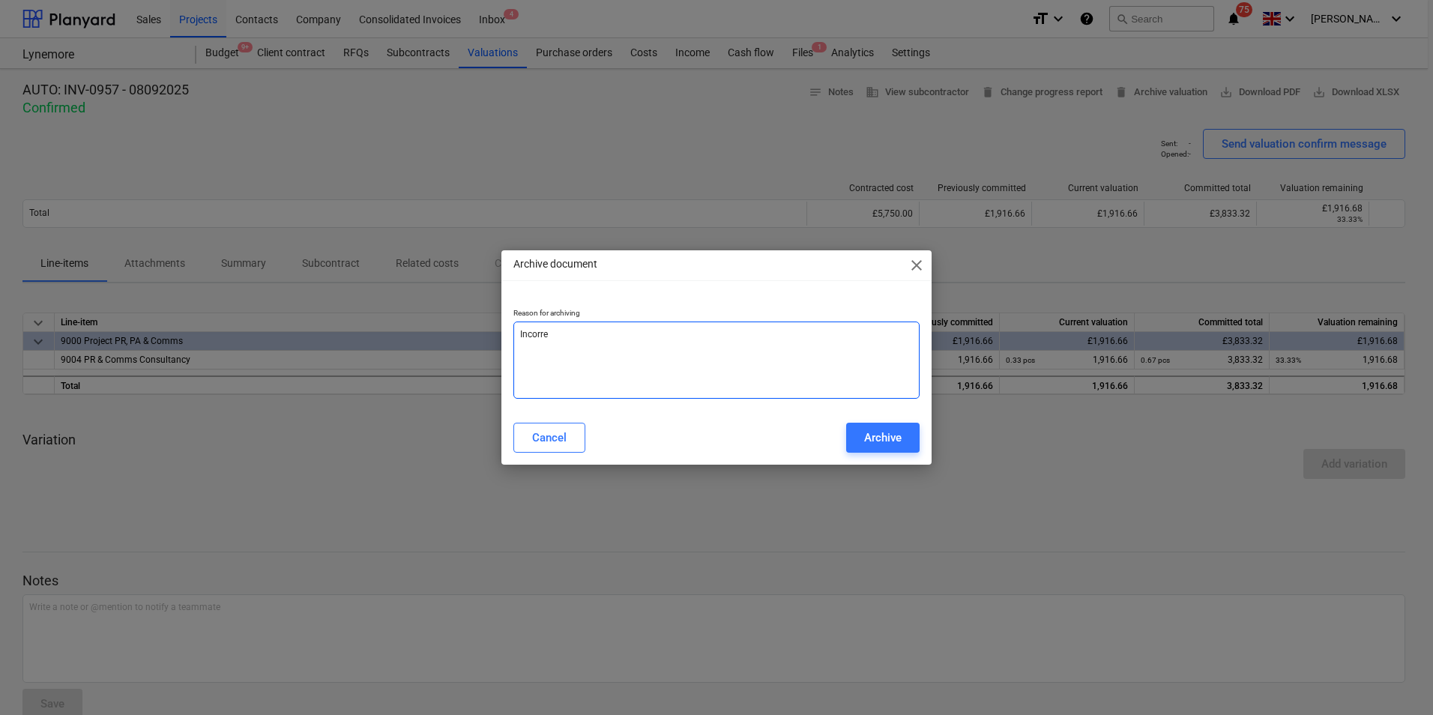
type textarea "x"
type textarea "Incorrec"
type textarea "x"
type textarea "Incorrect"
type textarea "x"
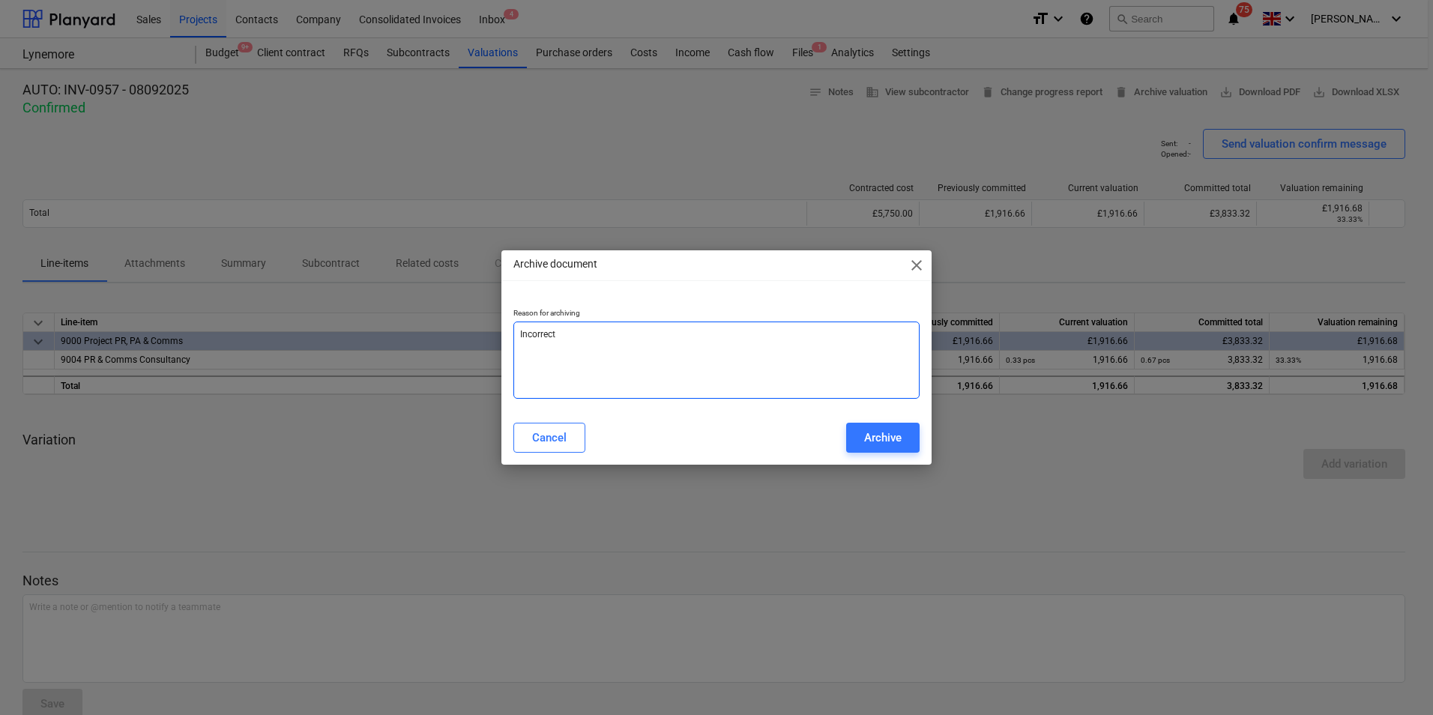
type textarea "Incorrectl"
type textarea "x"
type textarea "Incorrectly"
type textarea "x"
type textarea "Incorrectly"
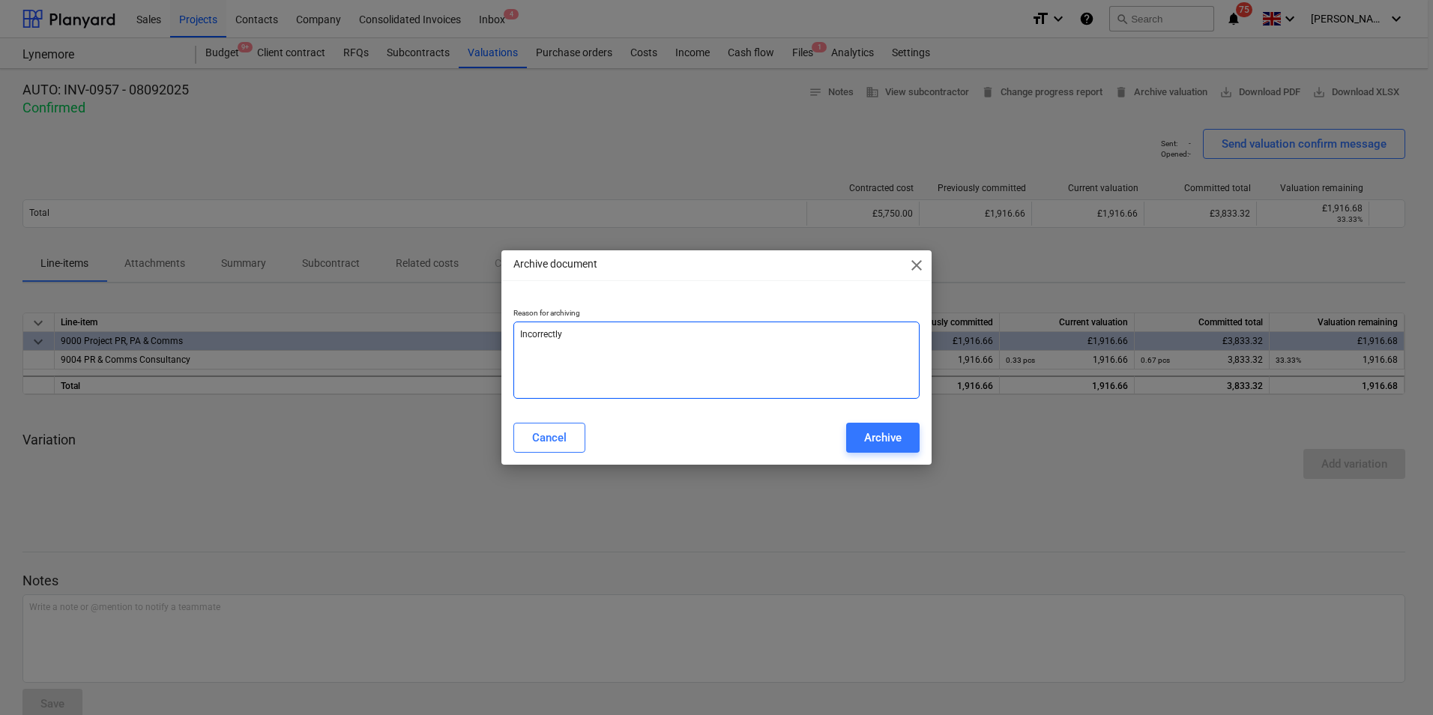
type textarea "x"
type textarea "Incorrectly s"
type textarea "x"
type textarea "Incorrectly su"
type textarea "x"
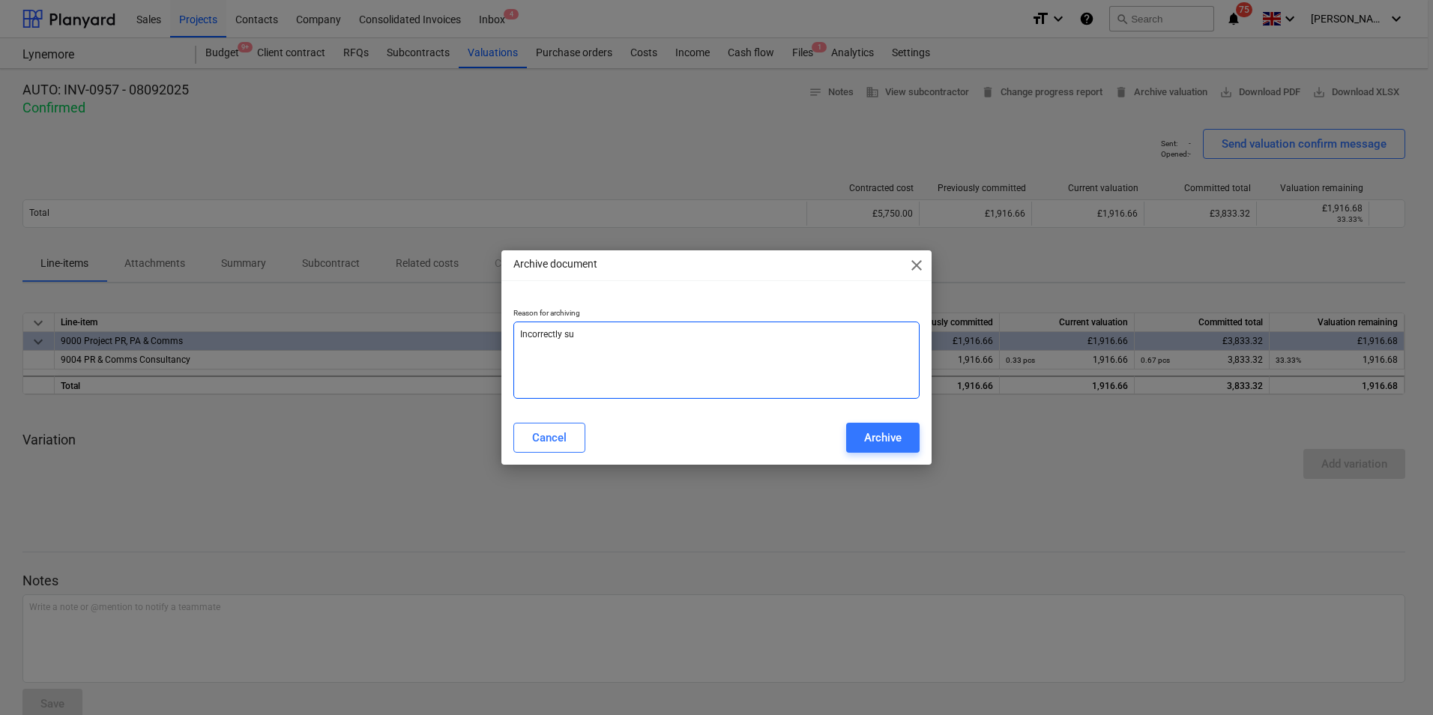
type textarea "Incorrectly sub"
type textarea "x"
type textarea "Incorrectly subm"
type textarea "x"
type textarea "Incorrectly submi"
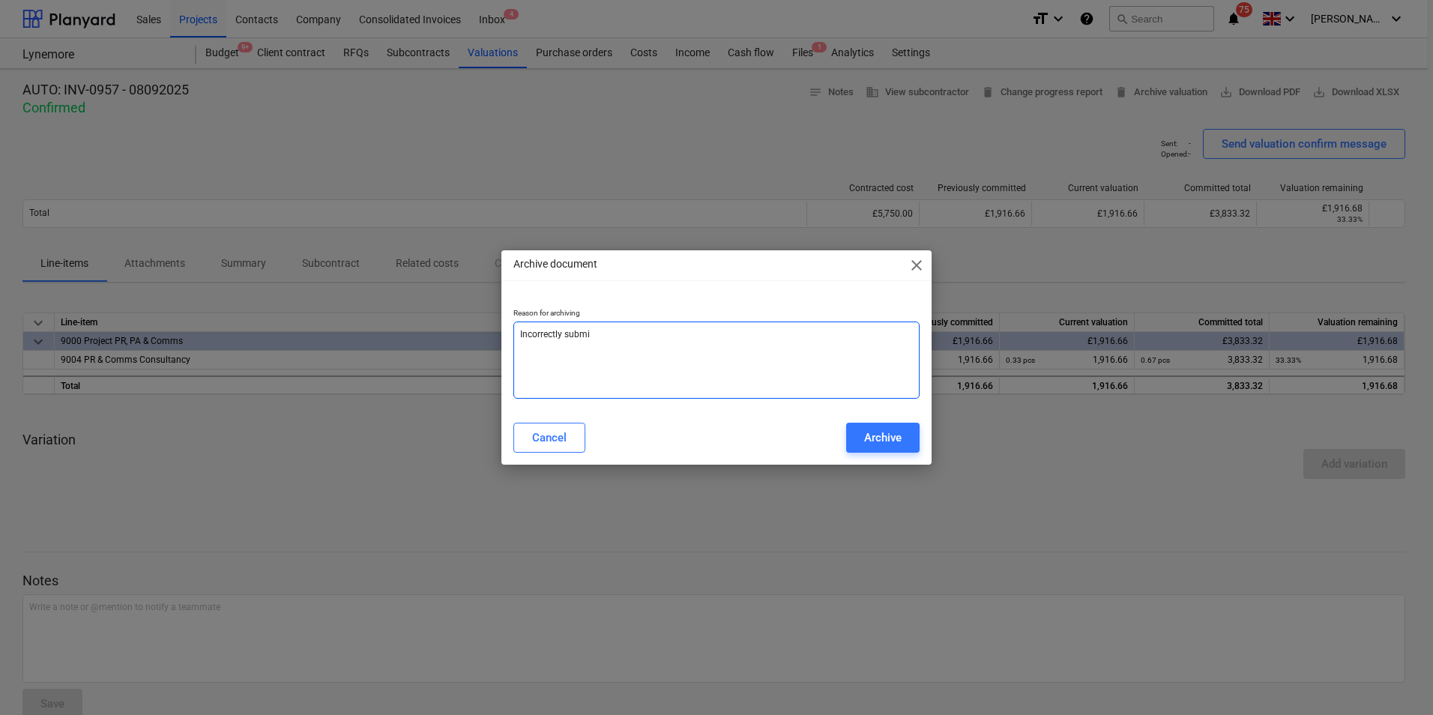
type textarea "x"
type textarea "Incorrectly submit"
type textarea "x"
type textarea "Incorrectly submitt"
type textarea "x"
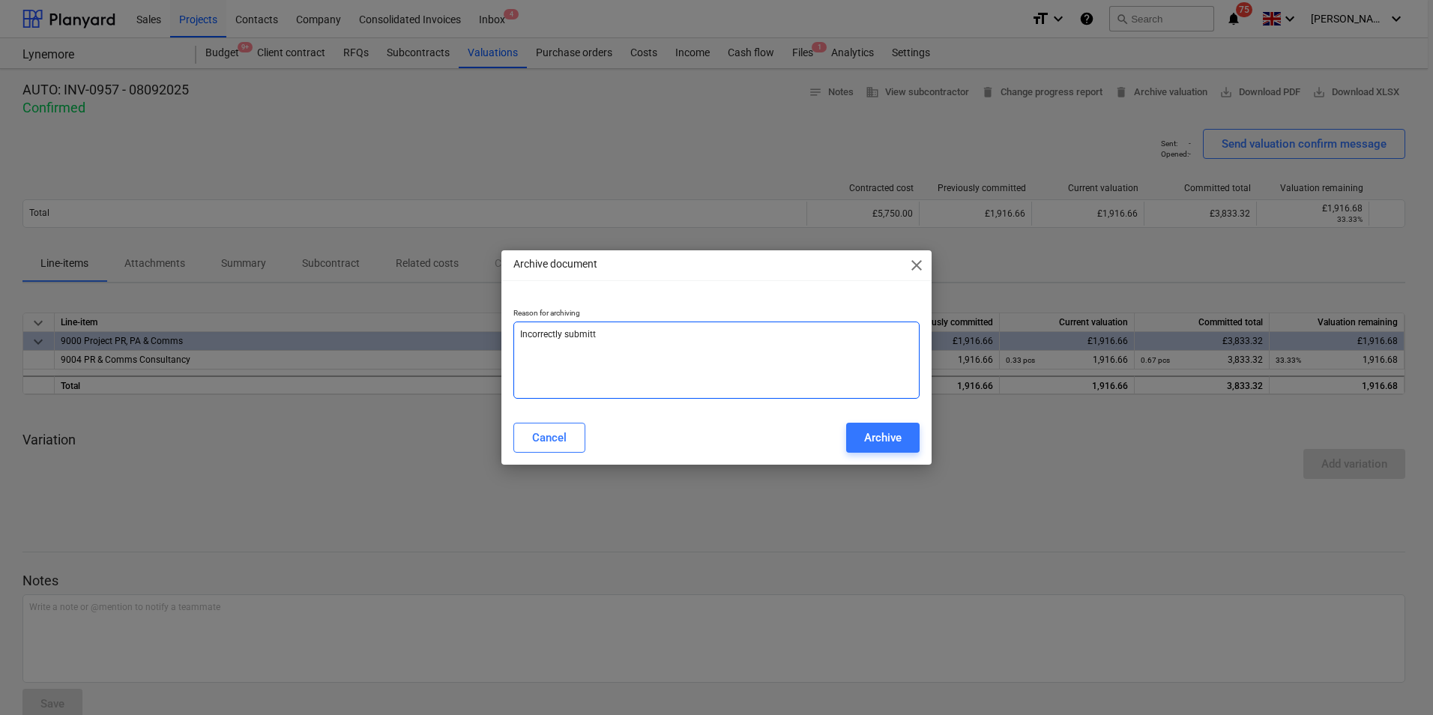
type textarea "Incorrectly submitte"
type textarea "x"
type textarea "Incorrectly submitted"
click at [871, 436] on div "Archive" at bounding box center [882, 437] width 37 height 19
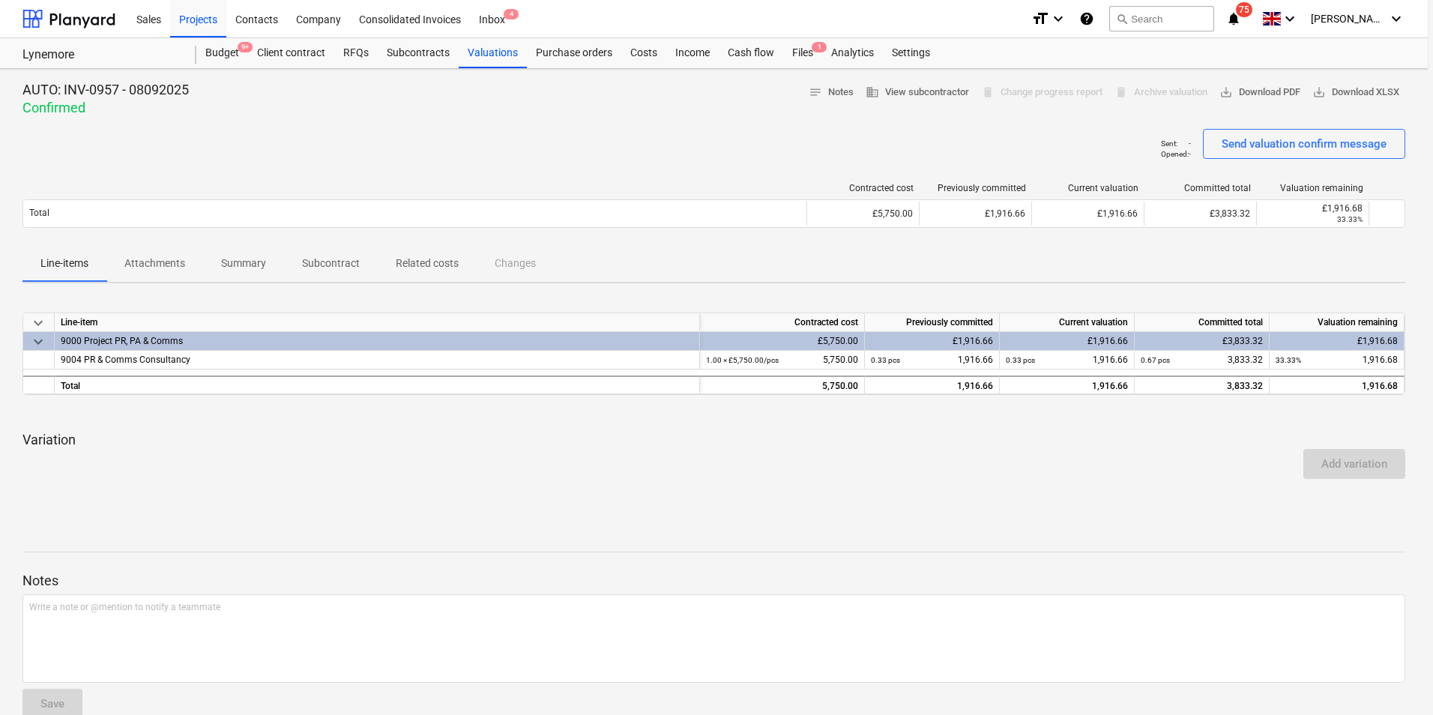
type textarea "x"
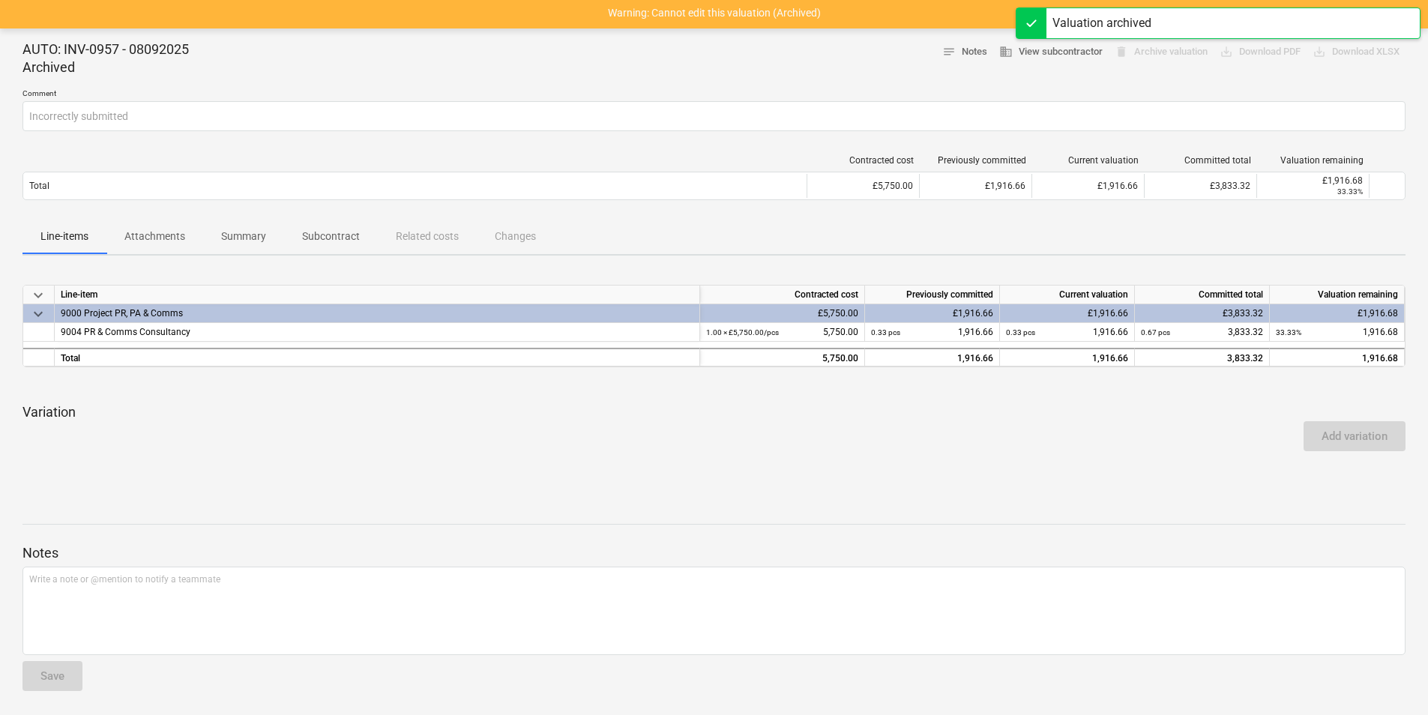
click at [497, 444] on div "Add variation" at bounding box center [713, 436] width 1395 height 42
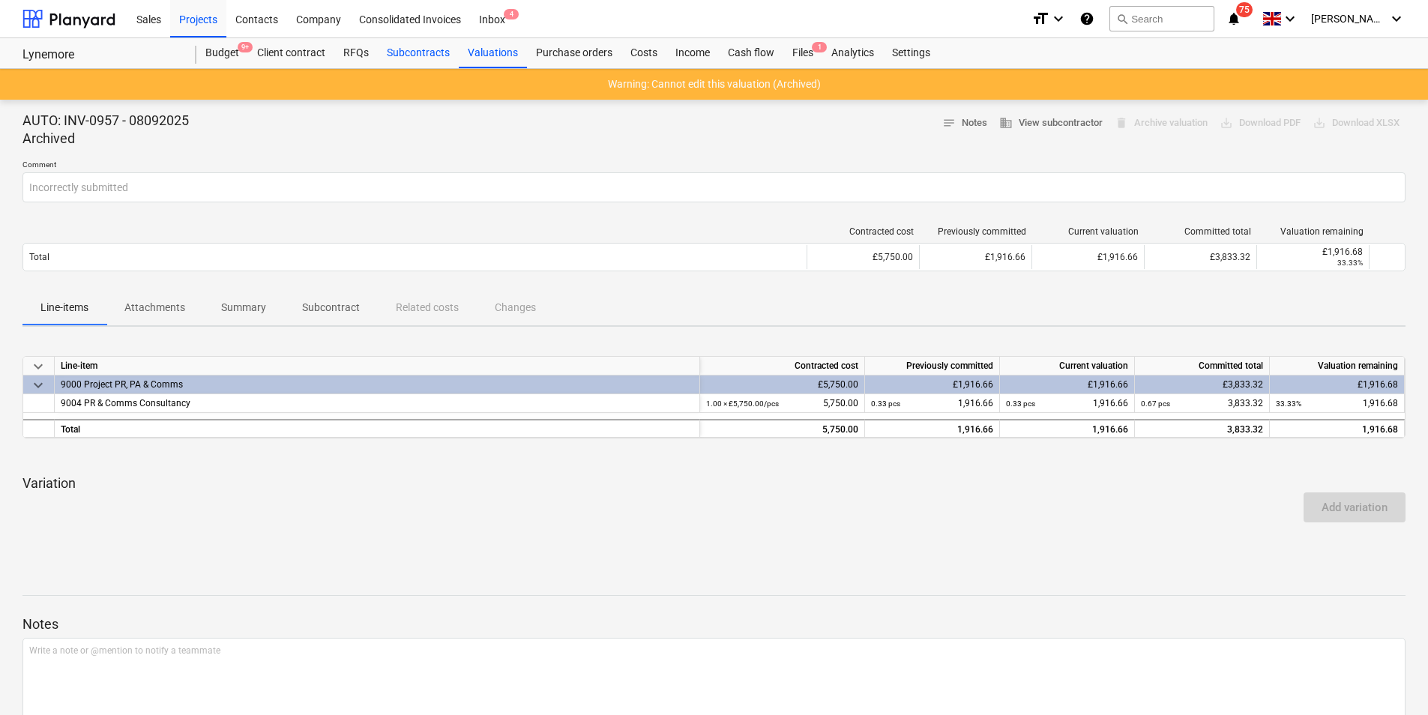
click at [418, 46] on div "Subcontracts" at bounding box center [418, 53] width 81 height 30
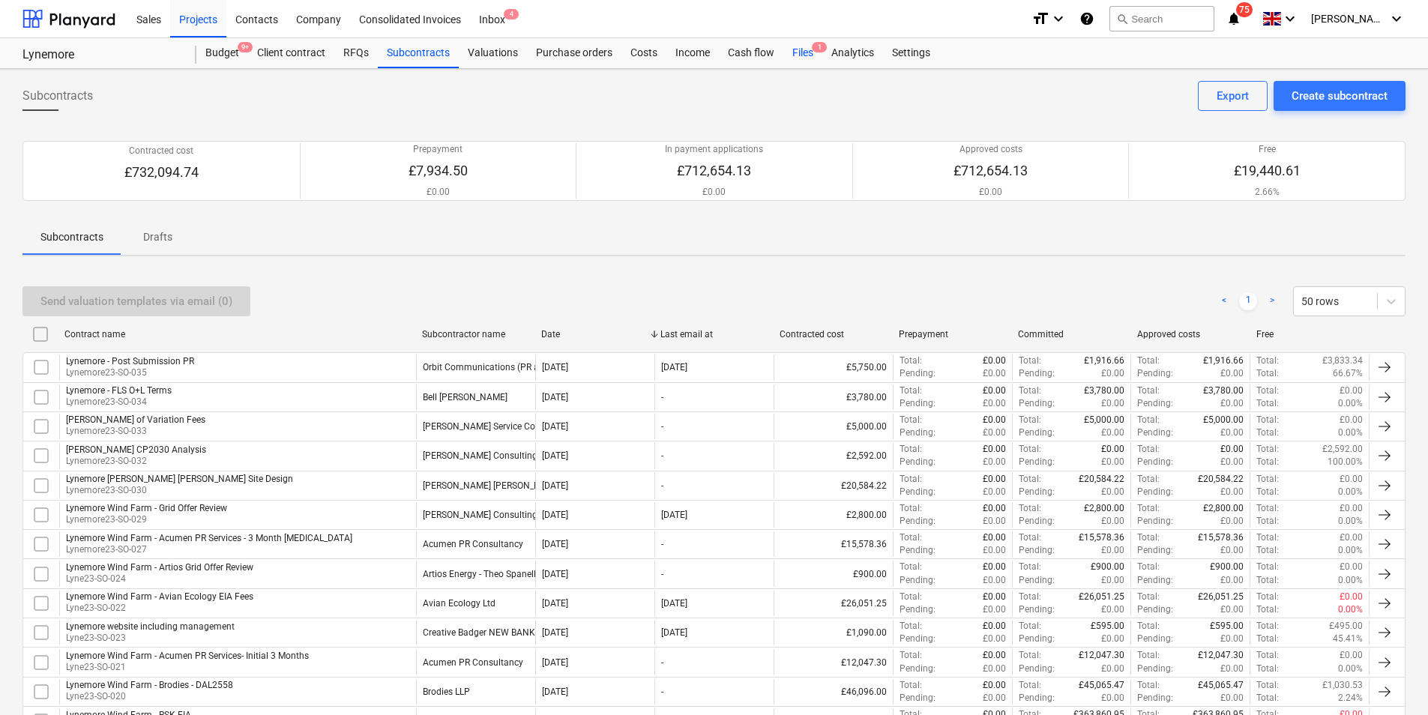
click at [788, 53] on div "Files 1" at bounding box center [802, 53] width 39 height 30
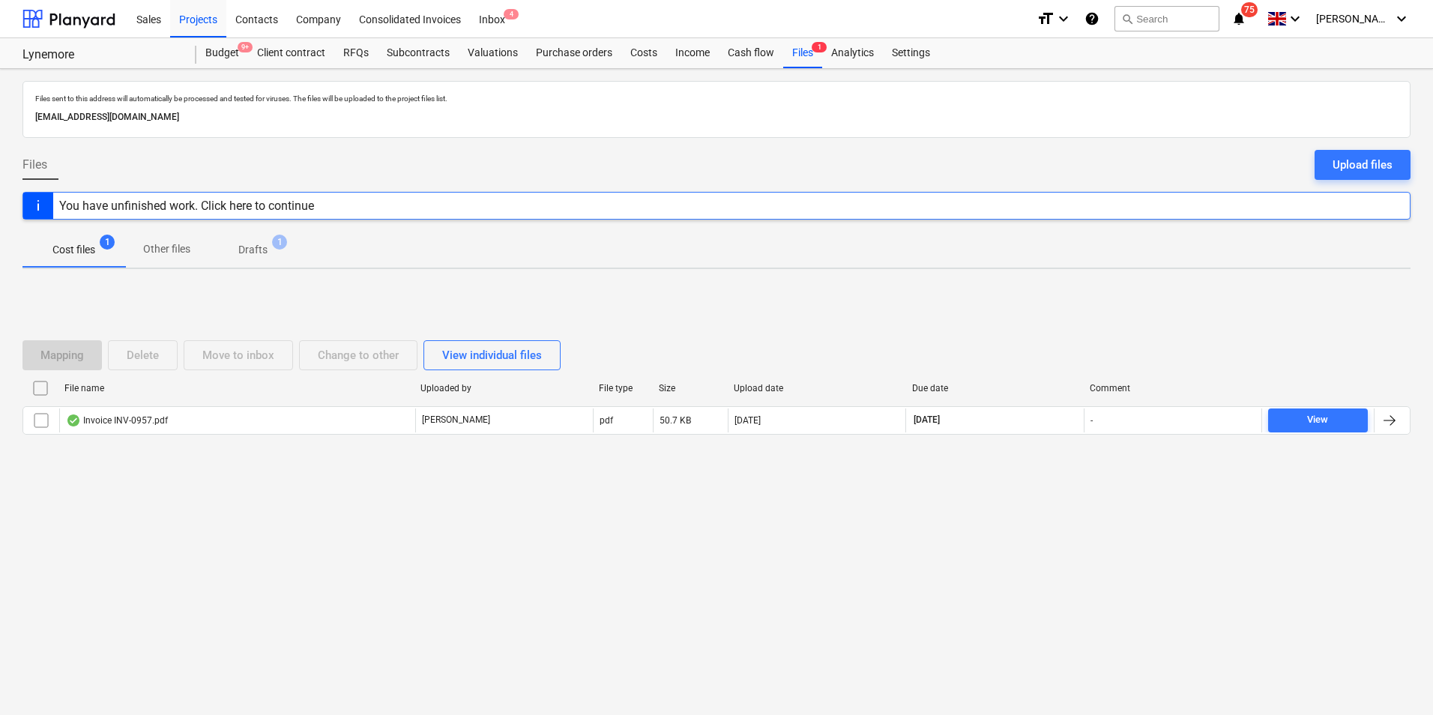
click at [273, 240] on span "1" at bounding box center [279, 242] width 15 height 15
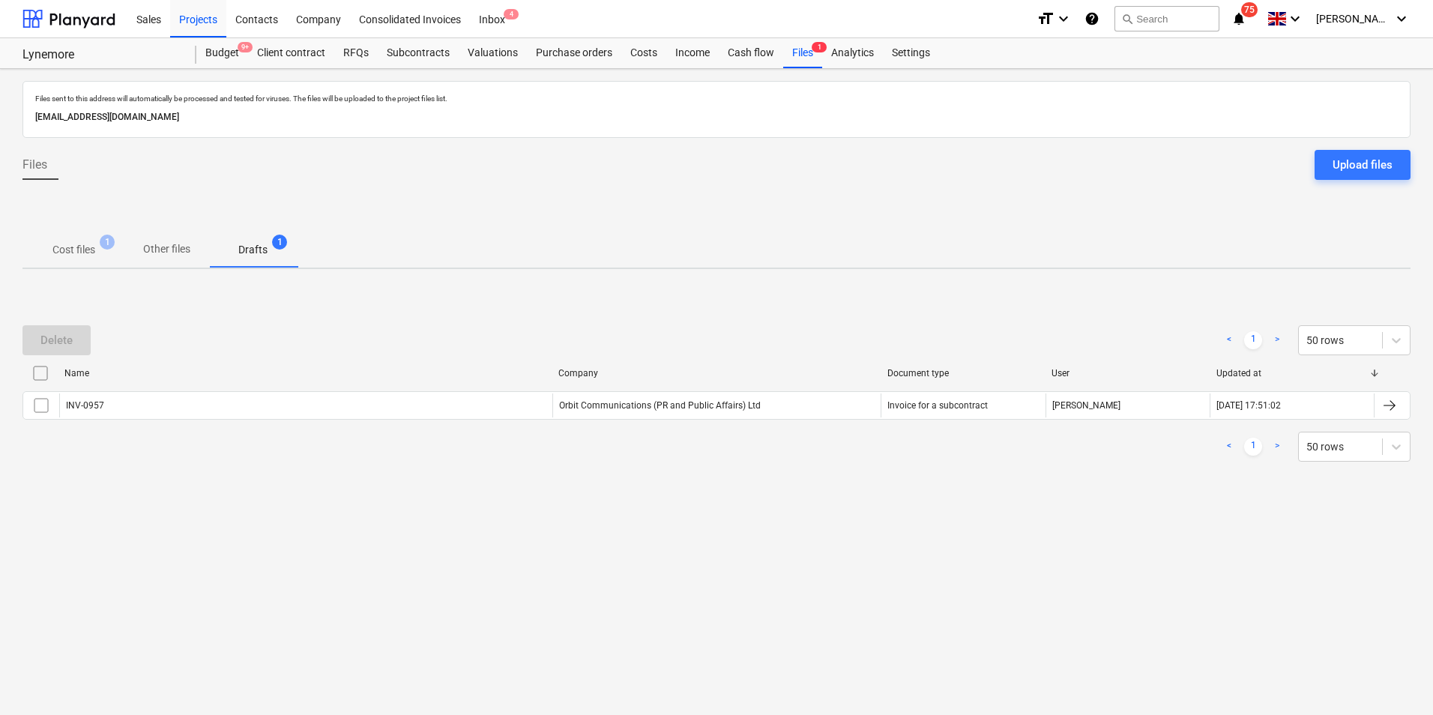
click at [82, 243] on p "Cost files" at bounding box center [73, 250] width 43 height 16
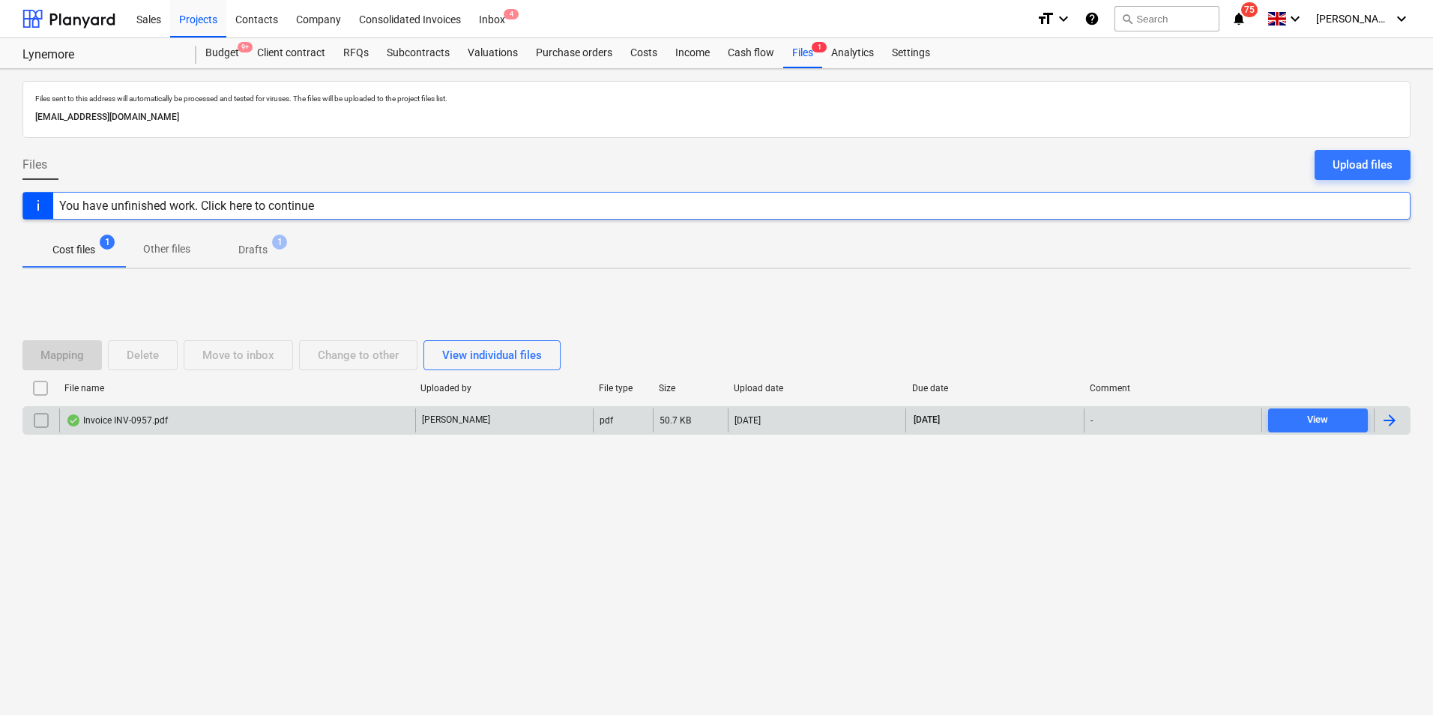
click at [313, 420] on div "Invoice INV-0957.pdf" at bounding box center [237, 421] width 356 height 24
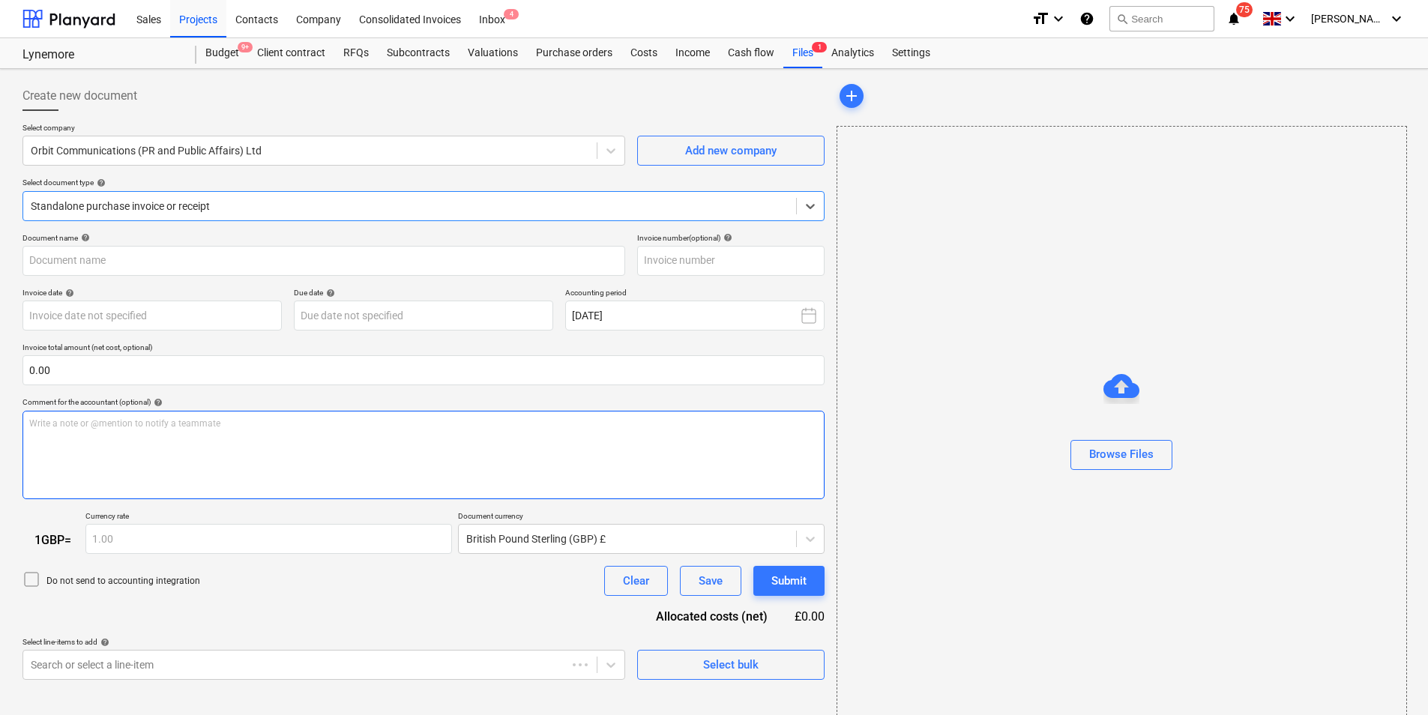
type input "INV-0957"
type input "[DATE]"
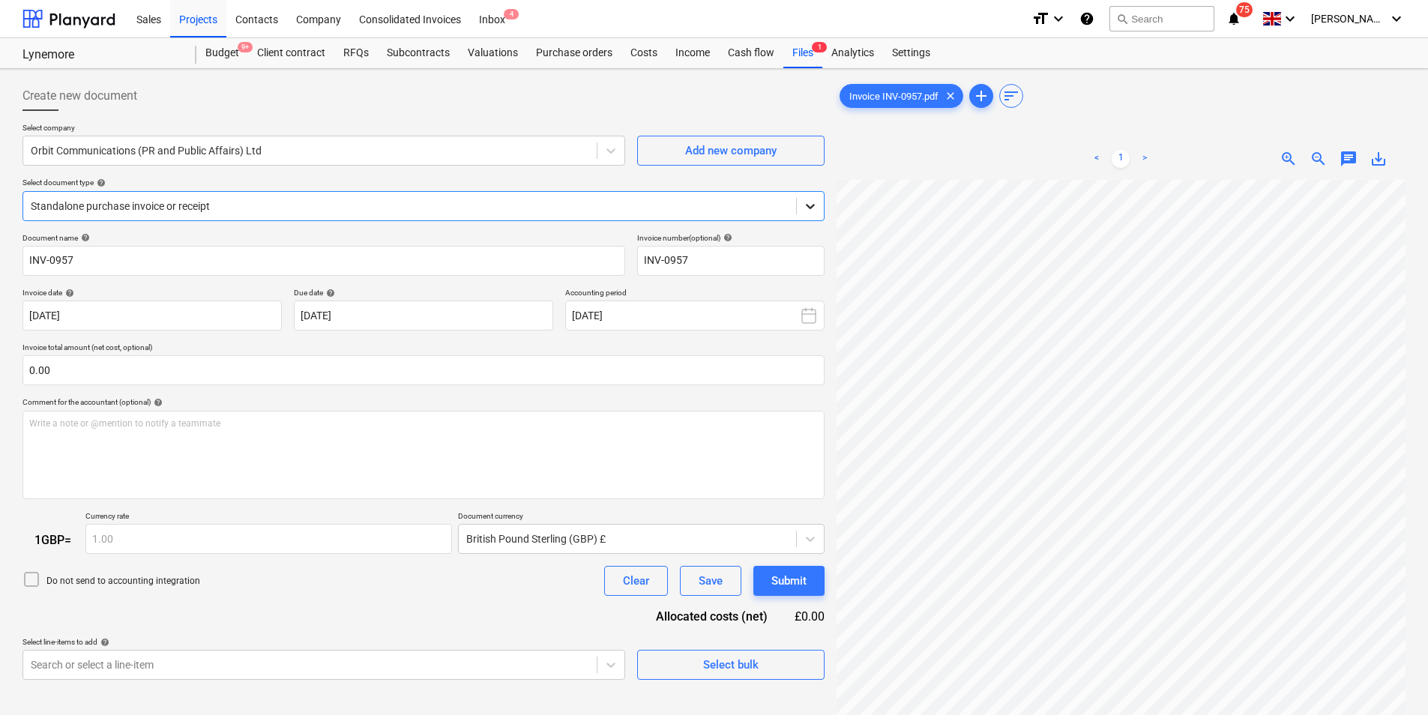
click at [798, 214] on div at bounding box center [810, 206] width 27 height 27
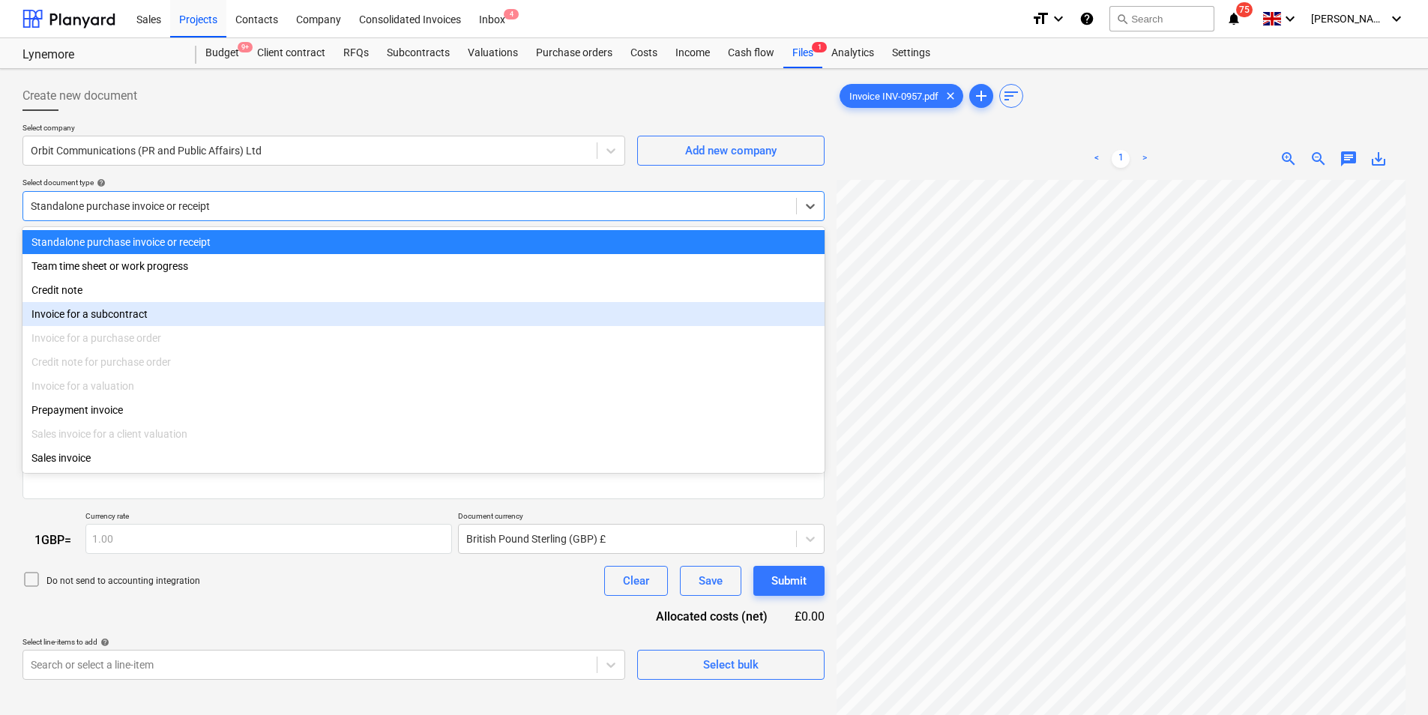
click at [157, 312] on div "Invoice for a subcontract" at bounding box center [423, 314] width 802 height 24
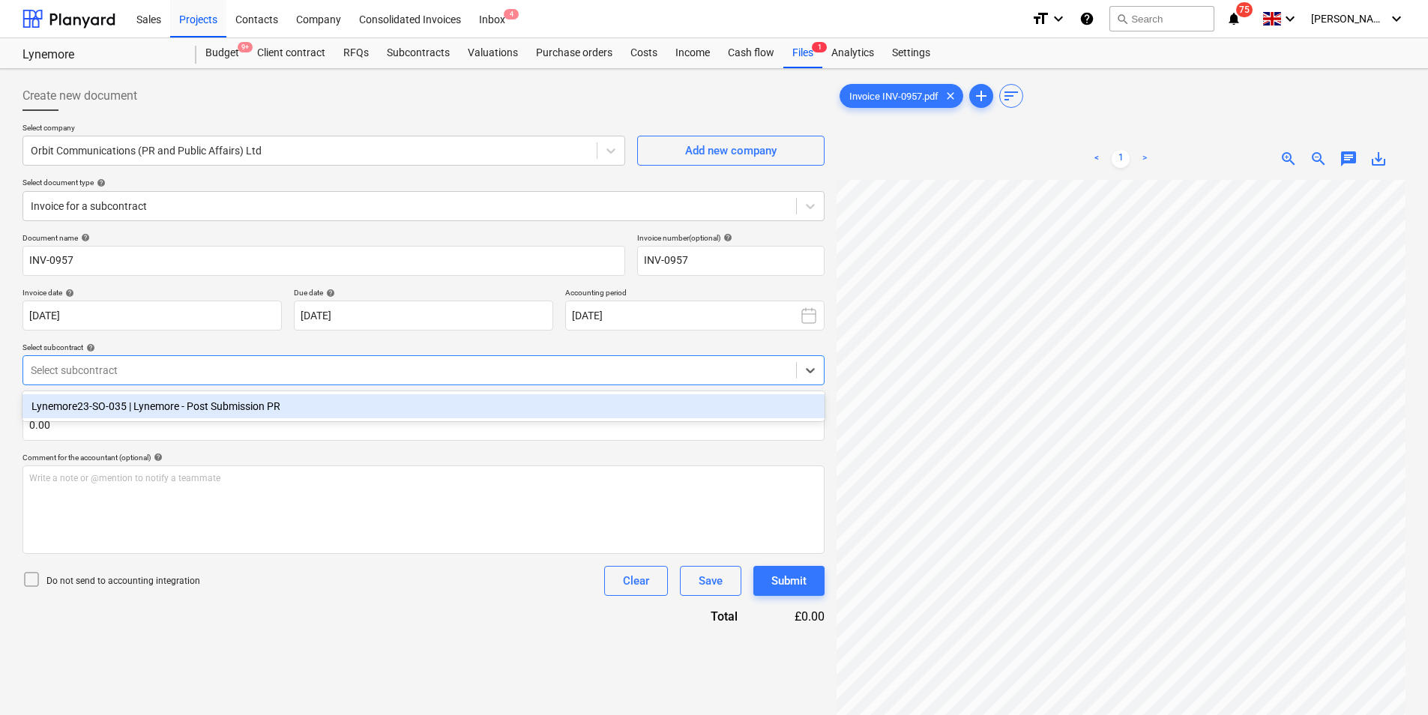
click at [238, 376] on div at bounding box center [410, 370] width 758 height 15
click at [240, 404] on div "Lynemore23-SO-035 | Lynemore - Post Submission PR" at bounding box center [423, 406] width 802 height 24
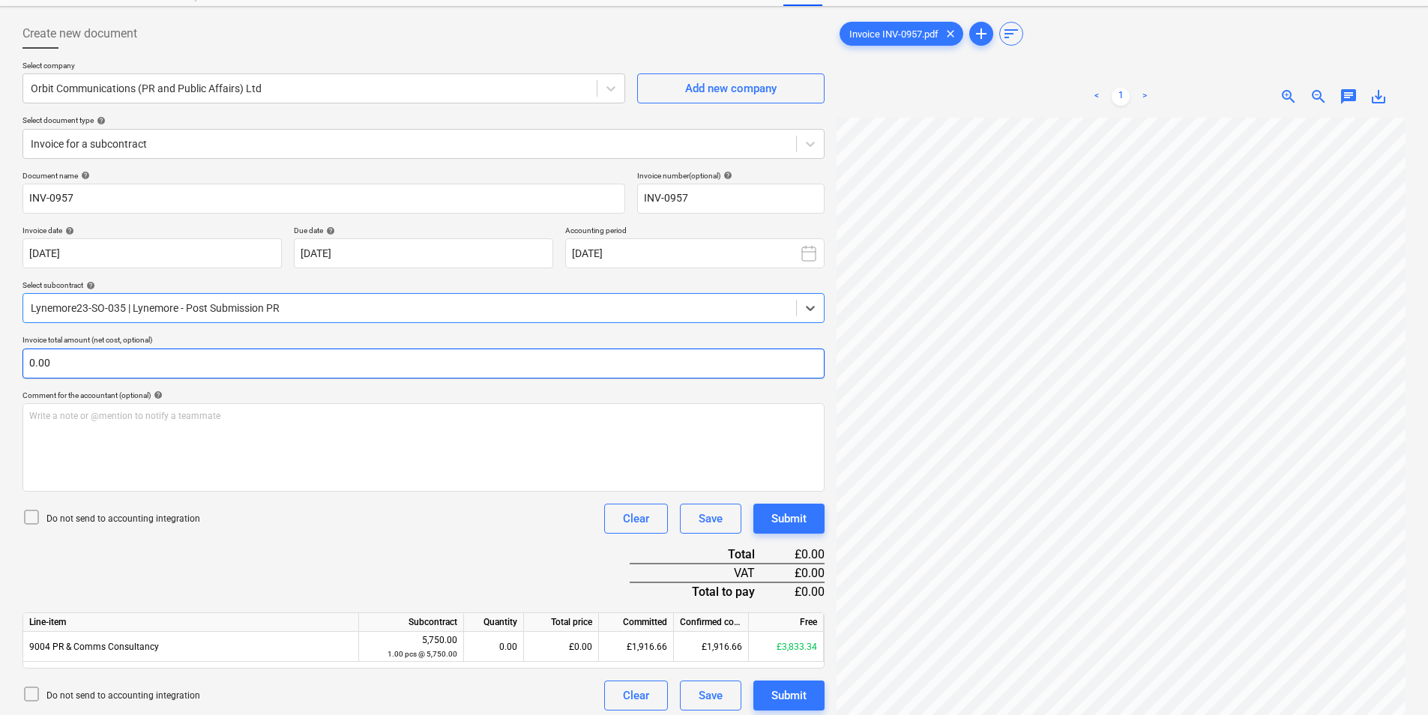
scroll to position [150, 0]
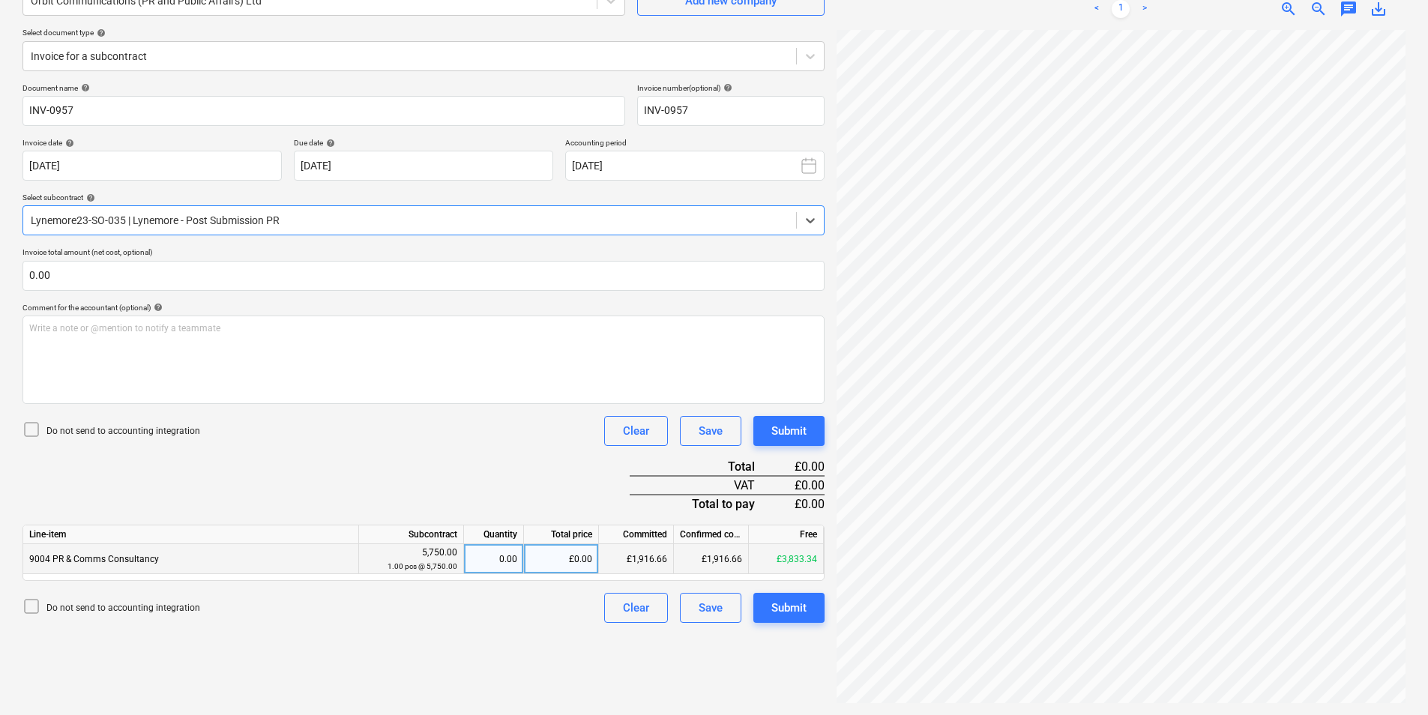
click at [563, 555] on div "£0.00" at bounding box center [561, 559] width 75 height 30
type input "1916."
click at [823, 305] on div "Create new document Select company Orbit Communications (PR and Public Affairs)…" at bounding box center [713, 317] width 1395 height 784
type input "6"
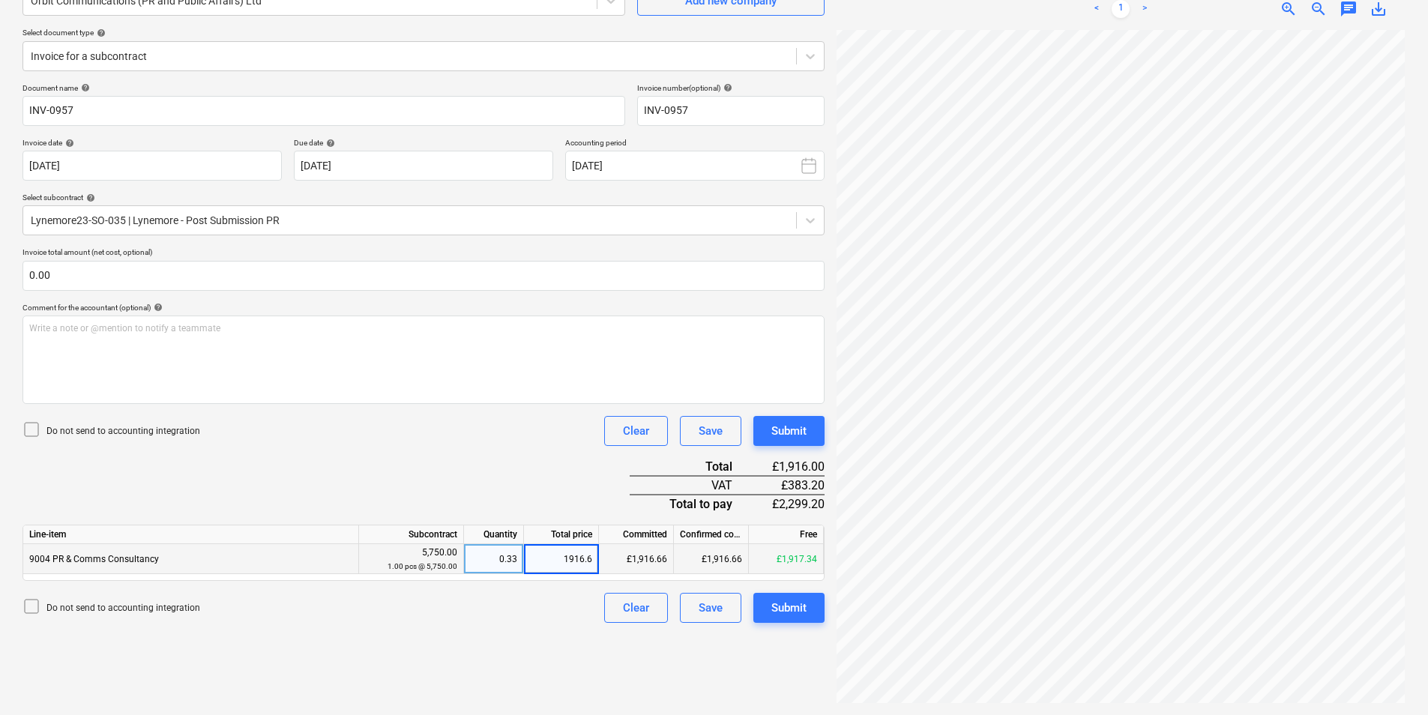
type input "1916.66"
click at [540, 447] on div "Document name help INV-0957 Invoice number (optional) help INV-0957 Invoice dat…" at bounding box center [423, 353] width 802 height 540
click at [507, 619] on div "Do not send to accounting integration Clear Save Submit" at bounding box center [423, 608] width 802 height 30
click at [765, 601] on button "Submit" at bounding box center [788, 608] width 71 height 30
